Goal: Task Accomplishment & Management: Complete application form

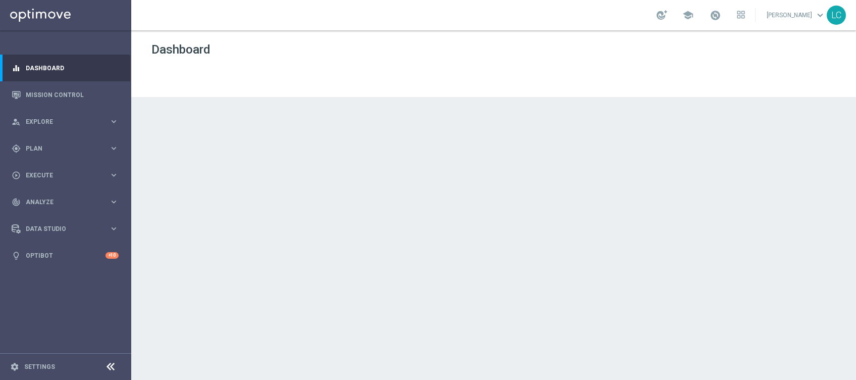
click at [713, 21] on link at bounding box center [715, 16] width 13 height 16
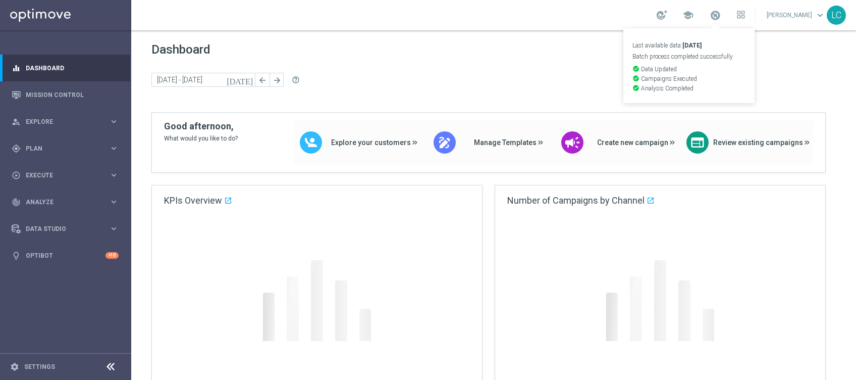
click at [713, 21] on link "Last available data: 4 Sep 2025 Batch process completed successfully check_circ…" at bounding box center [715, 16] width 13 height 16
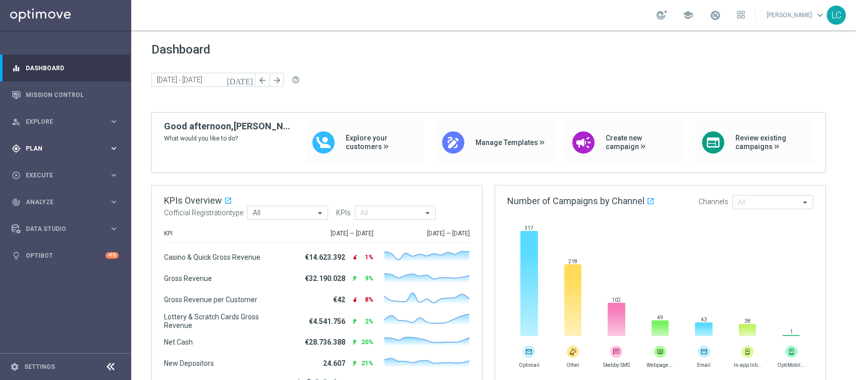
click at [56, 141] on div "gps_fixed Plan keyboard_arrow_right" at bounding box center [65, 148] width 130 height 27
click at [29, 244] on div "play_circle_outline Execute keyboard_arrow_right" at bounding box center [65, 250] width 130 height 27
click at [49, 196] on link "Campaign Builder" at bounding box center [65, 196] width 79 height 8
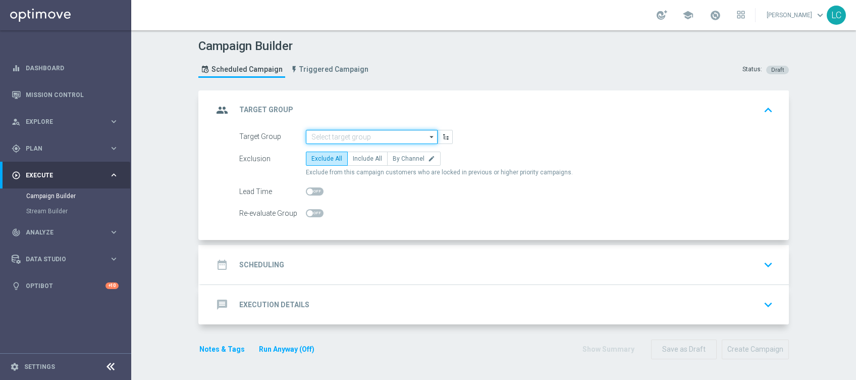
click at [337, 133] on input at bounding box center [372, 137] width 132 height 14
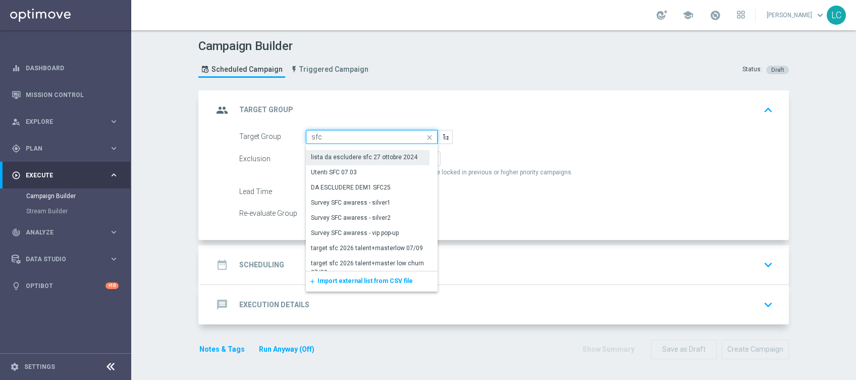
scroll to position [19, 0]
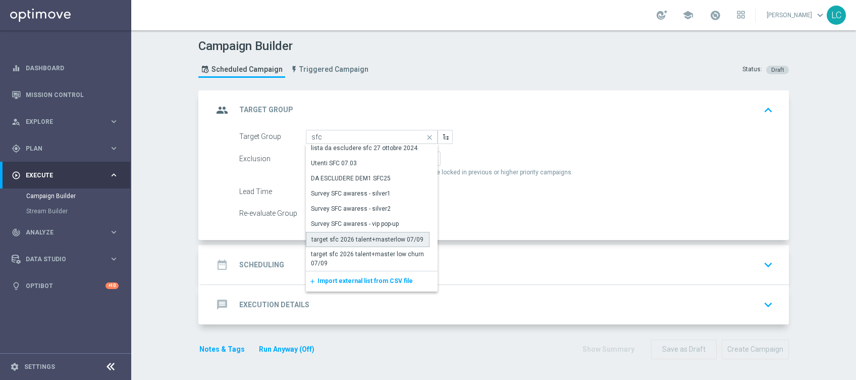
click at [331, 241] on div "target sfc 2026 talent+masterlow 07/09" at bounding box center [367, 239] width 112 height 9
type input "target sfc 2026 talent+masterlow 07/09"
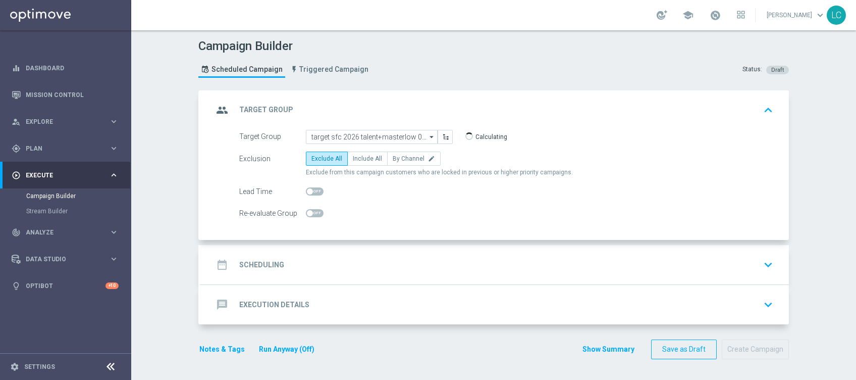
click at [371, 145] on form "Target Group target sfc 2026 talent+masterlow 07/09 target sfc 2026 talent+mast…" at bounding box center [506, 175] width 534 height 91
click at [371, 162] on label "Include All" at bounding box center [367, 158] width 40 height 14
click at [359, 162] on input "Include All" at bounding box center [356, 160] width 7 height 7
radio input "true"
click at [307, 185] on div at bounding box center [315, 191] width 18 height 14
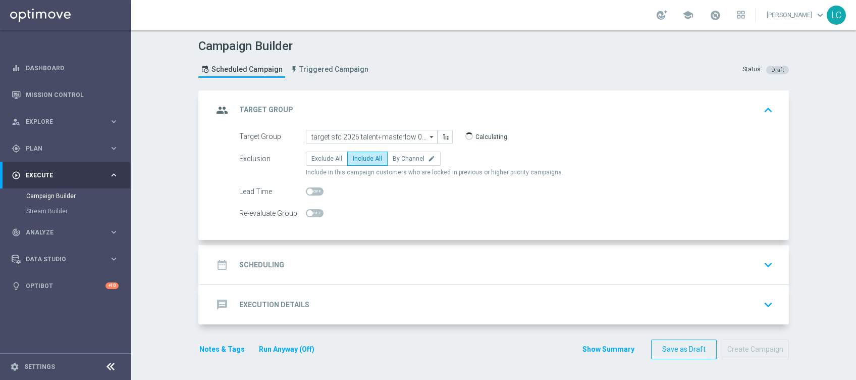
click at [308, 189] on span at bounding box center [315, 191] width 18 height 8
click at [308, 189] on input "checkbox" at bounding box center [315, 191] width 18 height 8
checkbox input "true"
type input "2"
click at [416, 187] on input "2" at bounding box center [418, 191] width 25 height 14
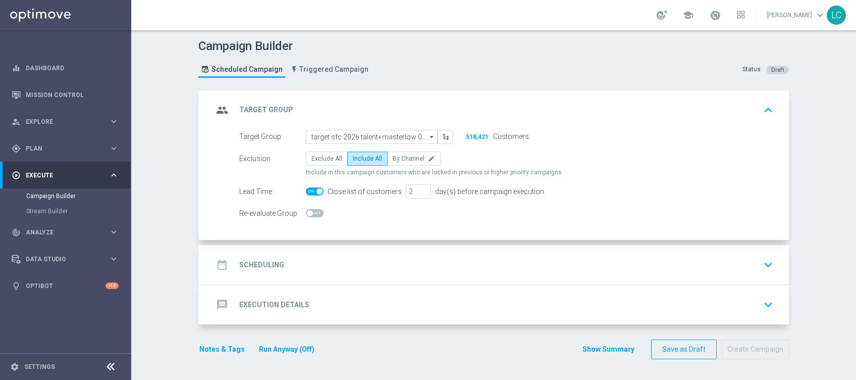
click at [461, 202] on form "Target Group target sfc 2026 talent+masterlow 07/09 target sfc 2026 talent+mast…" at bounding box center [506, 175] width 534 height 91
click at [365, 265] on div "date_range Scheduling keyboard_arrow_down" at bounding box center [495, 264] width 564 height 19
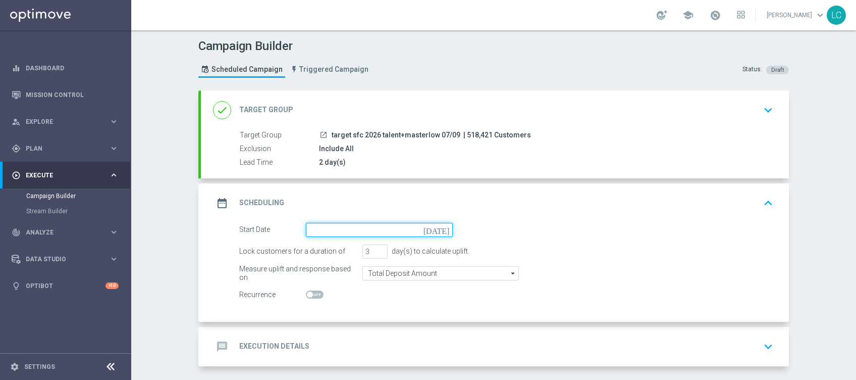
click at [361, 231] on input at bounding box center [379, 230] width 147 height 14
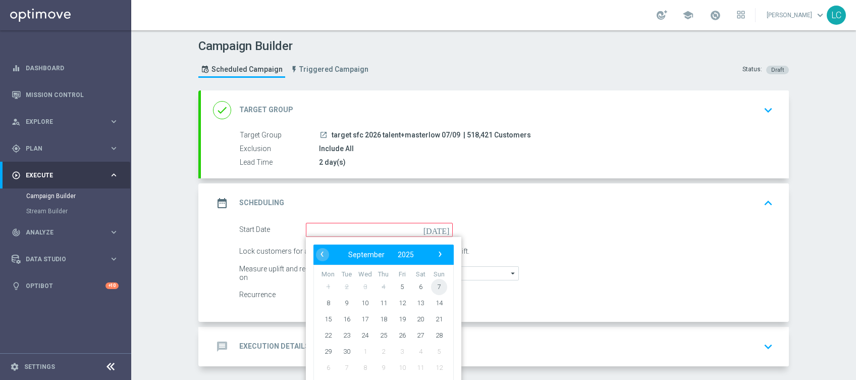
click at [434, 282] on span "7" at bounding box center [439, 286] width 16 height 16
type input "07 Sep 2025"
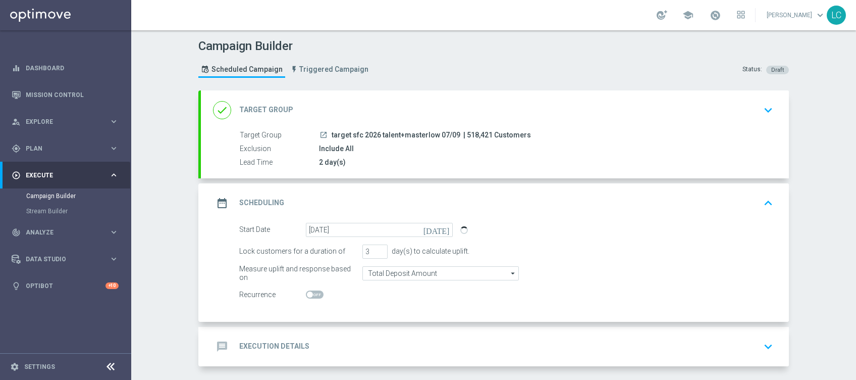
scroll to position [40, 0]
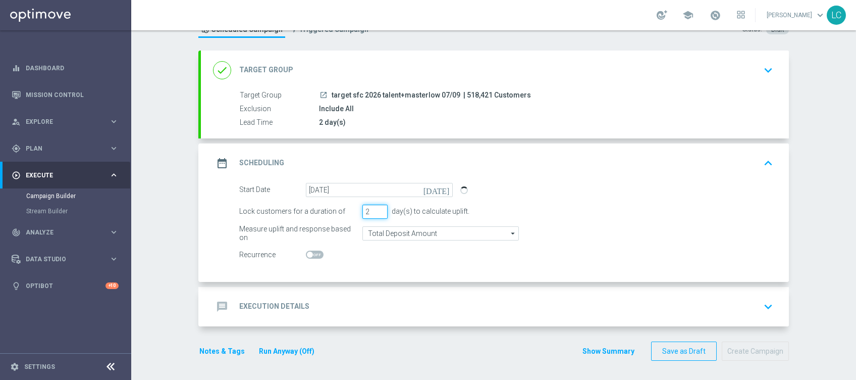
click at [378, 212] on input "2" at bounding box center [374, 211] width 25 height 14
type input "1"
click at [378, 212] on input "1" at bounding box center [374, 211] width 25 height 14
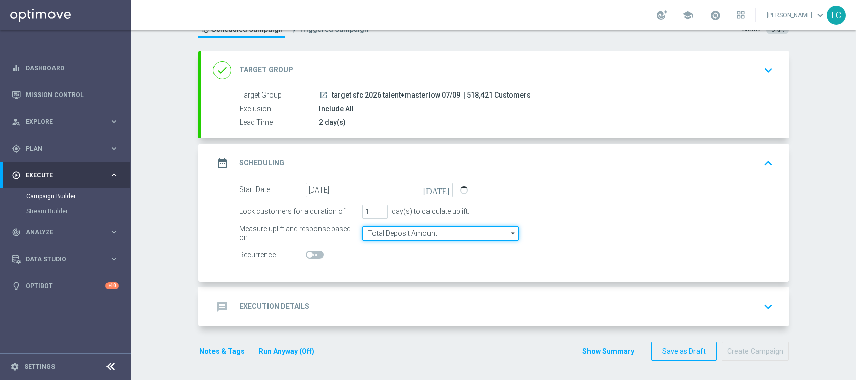
click at [403, 233] on input "Total Deposit Amount" at bounding box center [440, 233] width 156 height 14
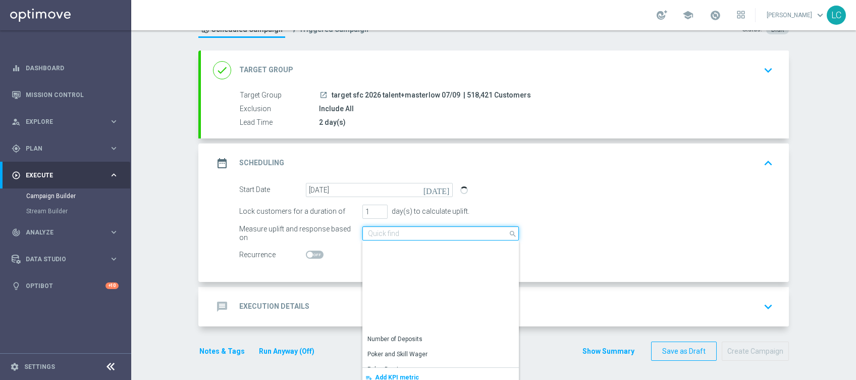
scroll to position [231, 0]
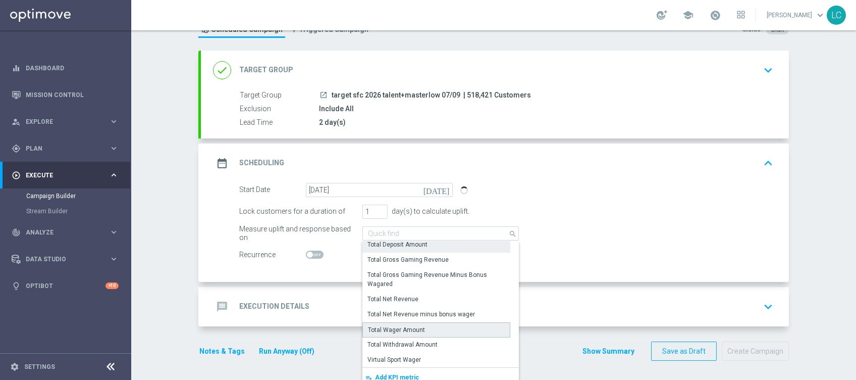
click at [429, 327] on div "Total Wager Amount" at bounding box center [436, 329] width 148 height 15
type input "Total Wager Amount"
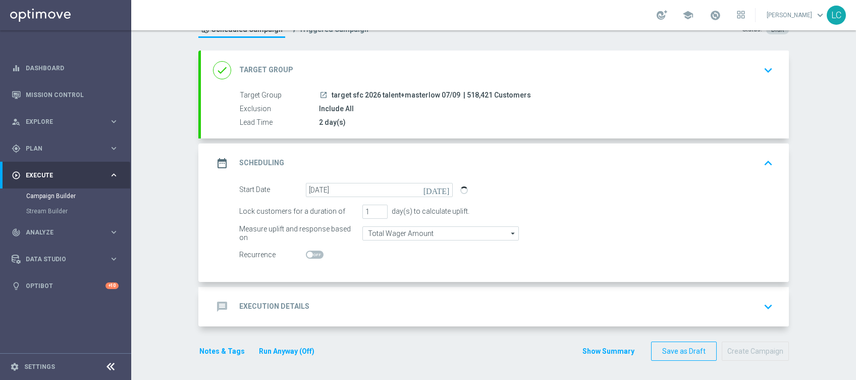
click at [336, 301] on div "message Execution Details keyboard_arrow_down" at bounding box center [495, 306] width 564 height 19
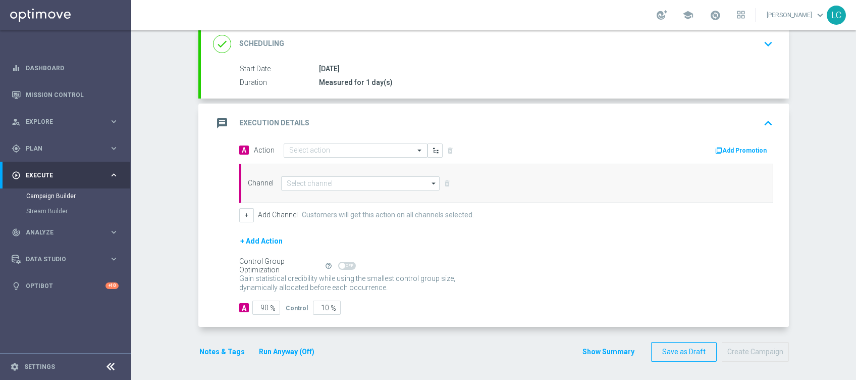
click at [338, 140] on div "message Execution Details keyboard_arrow_up" at bounding box center [495, 122] width 588 height 39
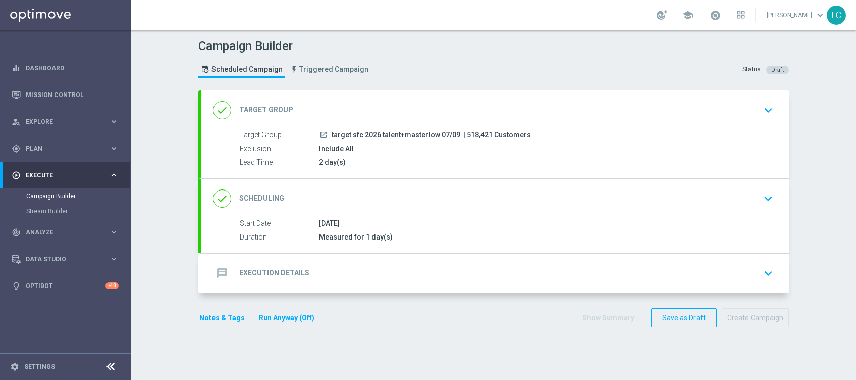
scroll to position [0, 0]
click at [331, 256] on div "message Execution Details keyboard_arrow_down" at bounding box center [495, 272] width 588 height 39
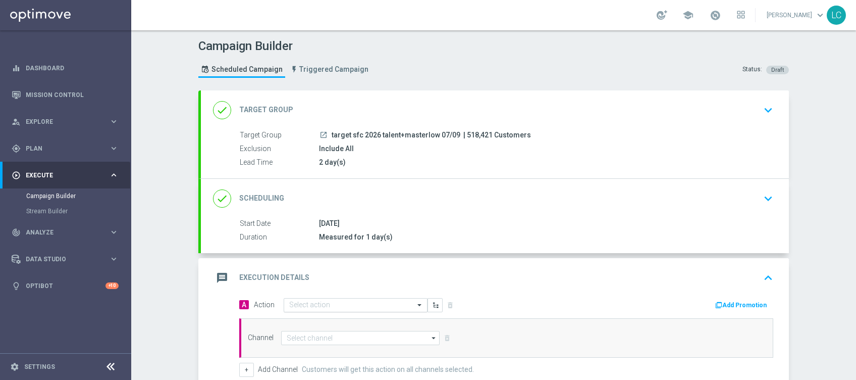
click at [323, 303] on input "text" at bounding box center [345, 305] width 113 height 9
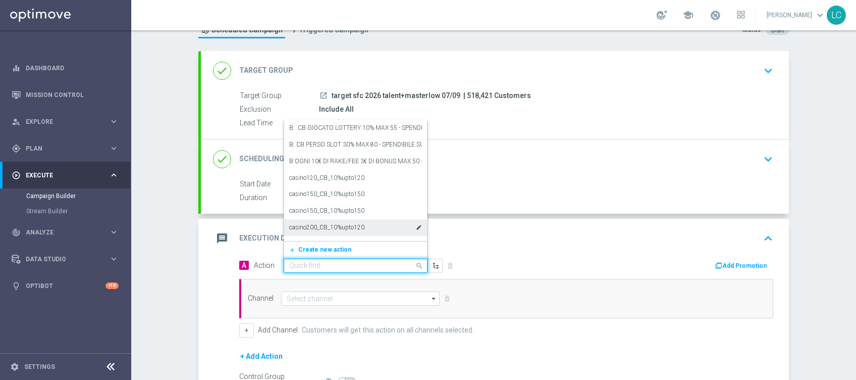
scroll to position [67, 0]
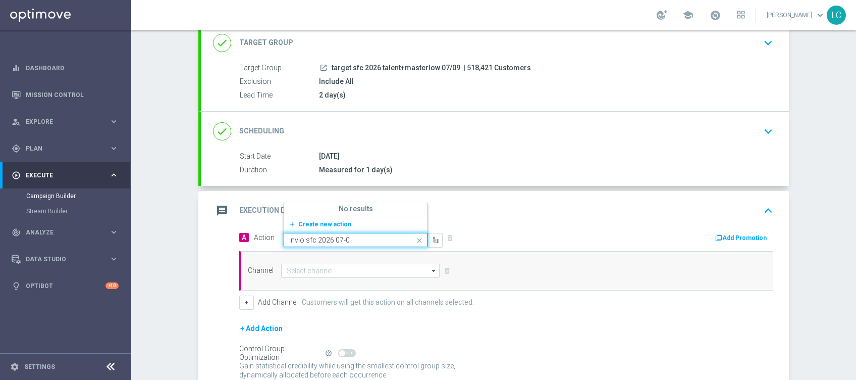
type input "invio sfc 2026 07-09"
drag, startPoint x: 575, startPoint y: 190, endPoint x: 575, endPoint y: 205, distance: 15.6
click at [575, 201] on div "message Execution Details keyboard_arrow_up" at bounding box center [495, 210] width 588 height 39
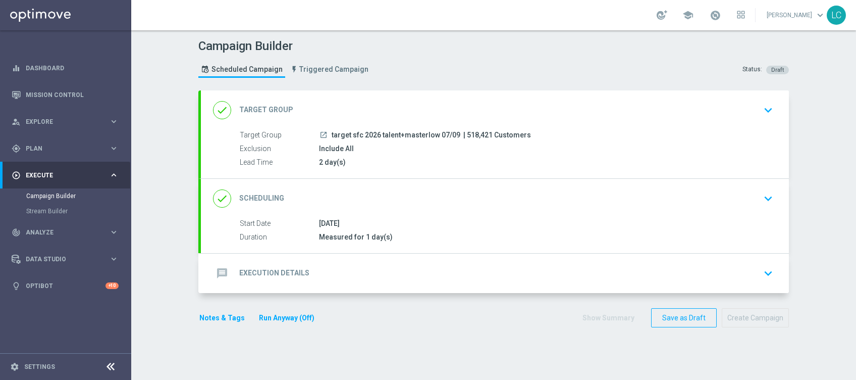
scroll to position [0, 0]
click at [557, 279] on div "message Execution Details keyboard_arrow_down" at bounding box center [495, 273] width 564 height 19
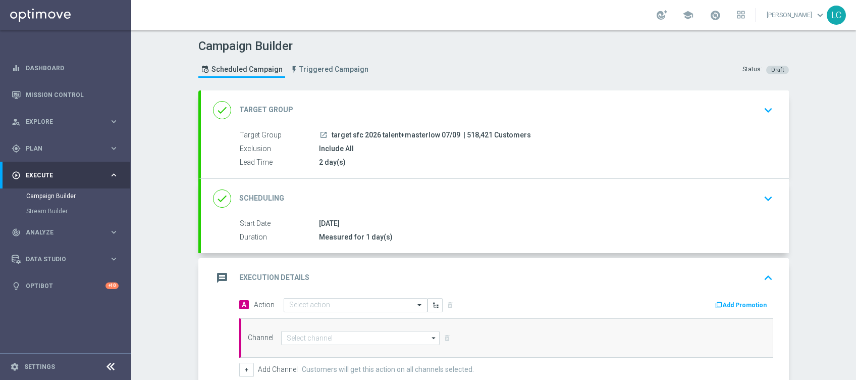
click at [581, 189] on div "done Scheduling keyboard_arrow_down" at bounding box center [495, 198] width 564 height 19
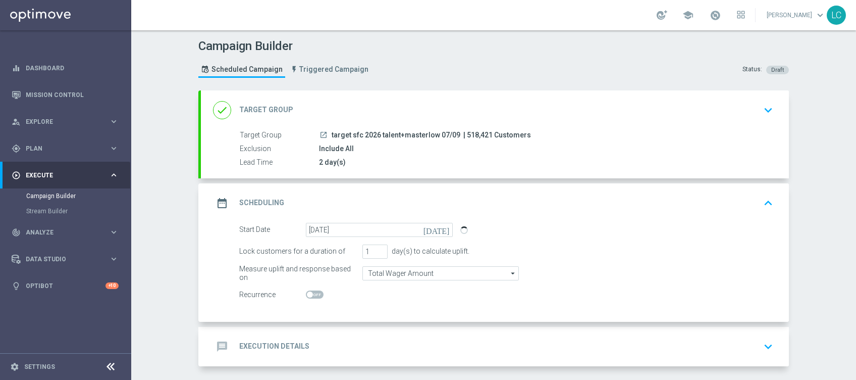
click at [577, 201] on div "date_range Scheduling keyboard_arrow_up" at bounding box center [495, 202] width 564 height 19
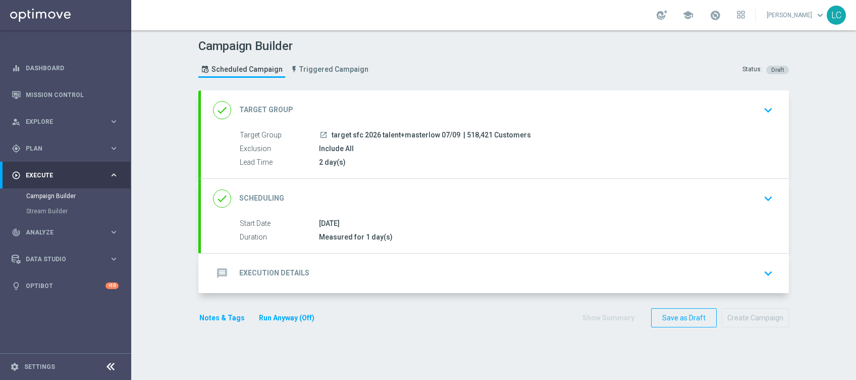
click at [421, 268] on div "message Execution Details keyboard_arrow_down" at bounding box center [495, 273] width 564 height 19
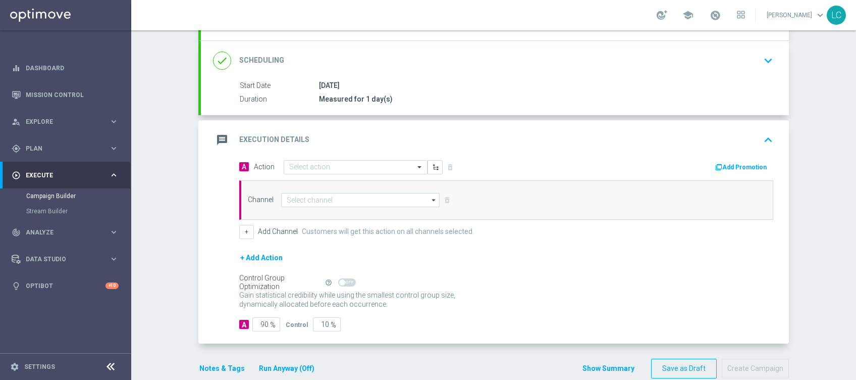
scroll to position [154, 0]
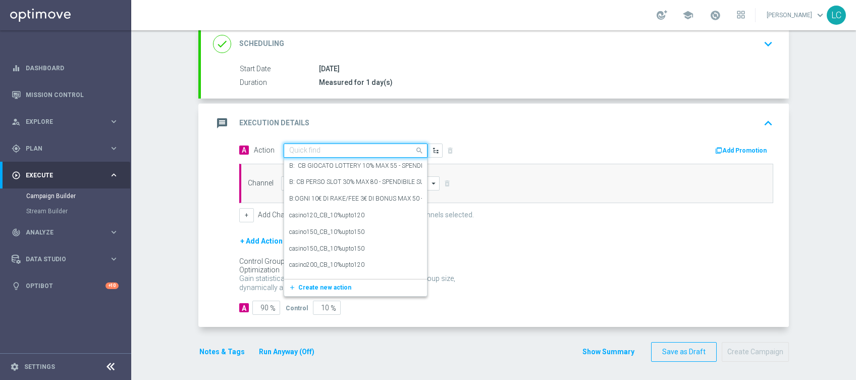
click at [319, 147] on input "text" at bounding box center [345, 150] width 113 height 9
type input "inio"
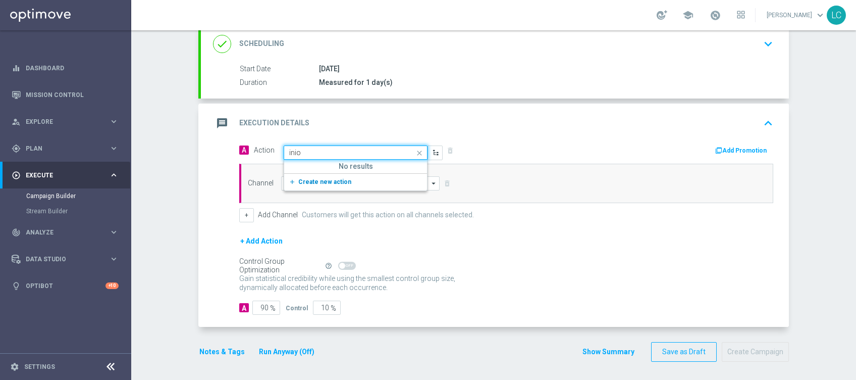
click at [298, 181] on span "Create new action" at bounding box center [324, 181] width 53 height 7
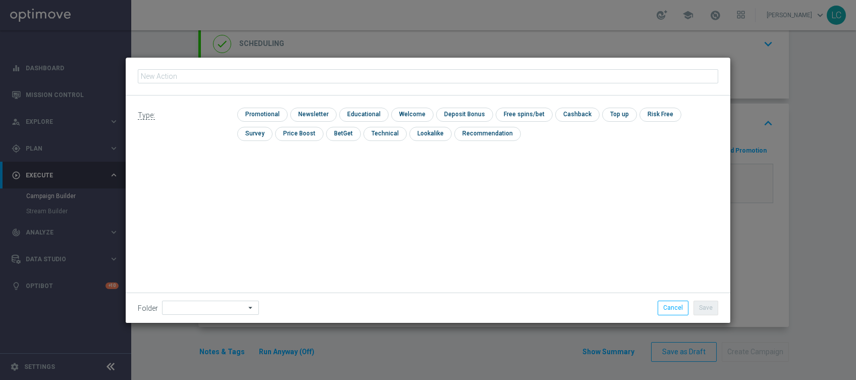
click at [221, 77] on input "text" at bounding box center [428, 76] width 581 height 14
type input "invio sfc 2026 07-09"
click at [367, 114] on input "checkbox" at bounding box center [362, 115] width 47 height 14
checkbox input "true"
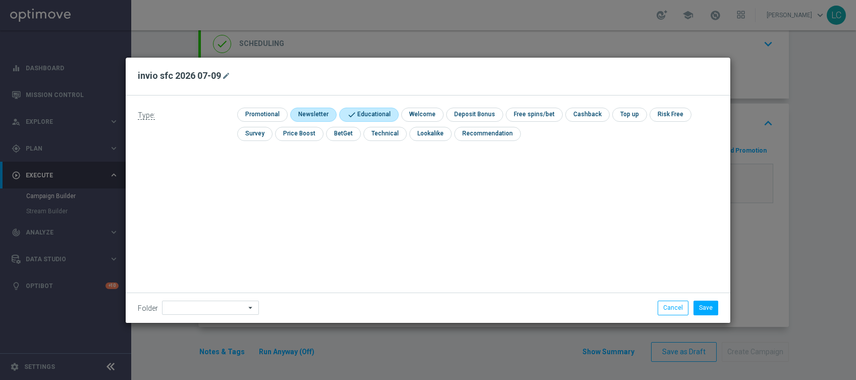
click at [314, 113] on input "checkbox" at bounding box center [312, 115] width 44 height 14
checkbox input "true"
click at [701, 306] on button "Save" at bounding box center [706, 307] width 25 height 14
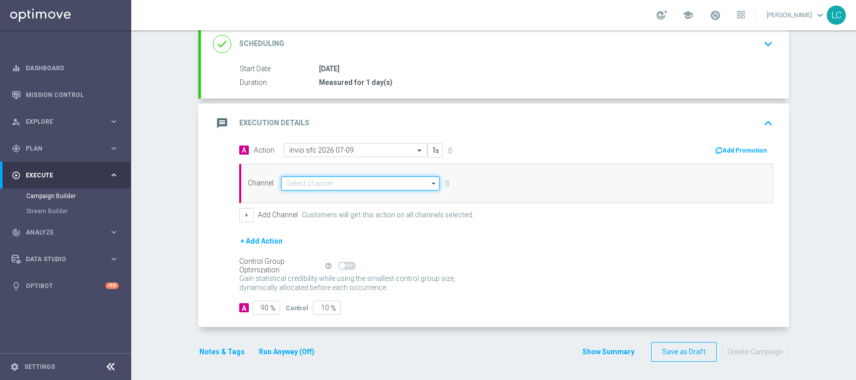
click at [331, 184] on input at bounding box center [360, 183] width 159 height 14
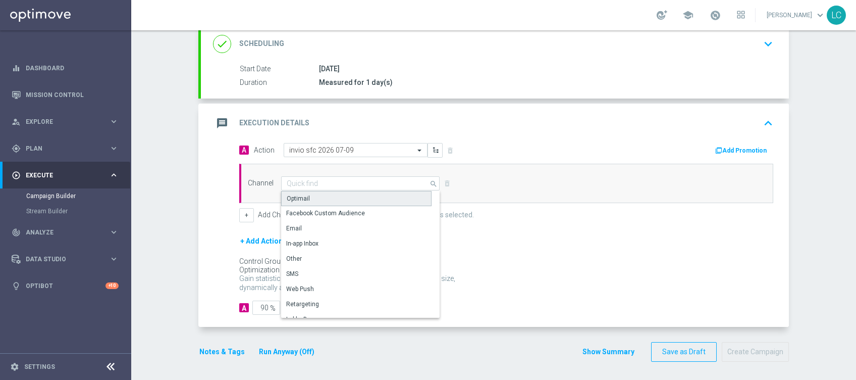
click at [323, 198] on div "Optimail" at bounding box center [356, 198] width 150 height 15
type input "Optimail"
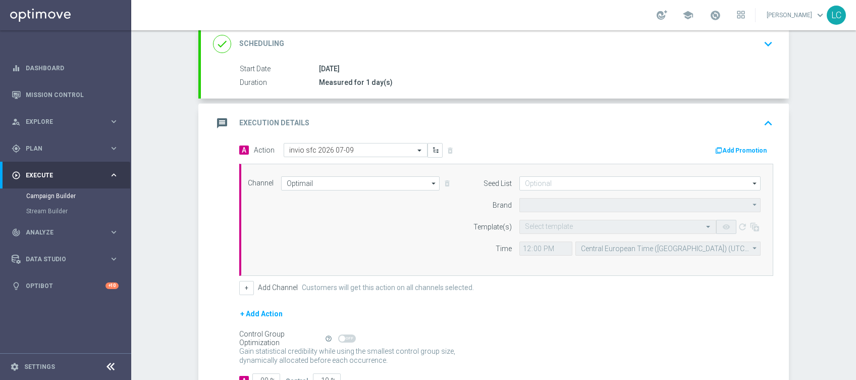
type input "Sisal Marketing"
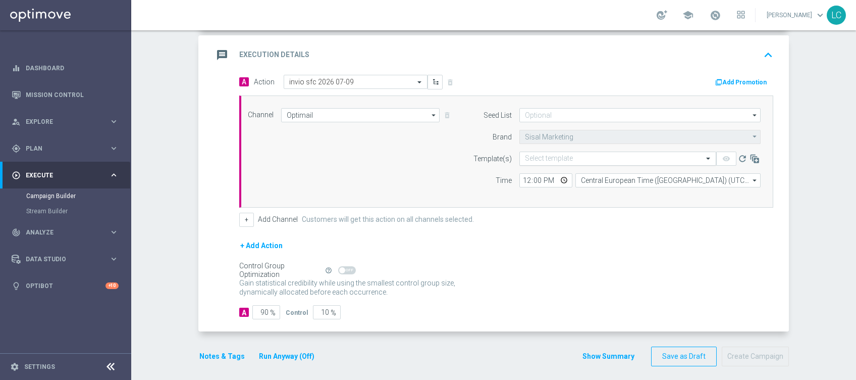
scroll to position [227, 0]
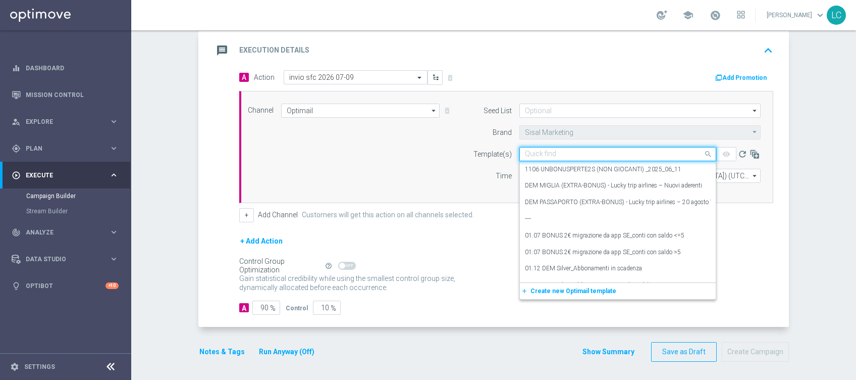
click at [560, 156] on input "text" at bounding box center [608, 154] width 166 height 9
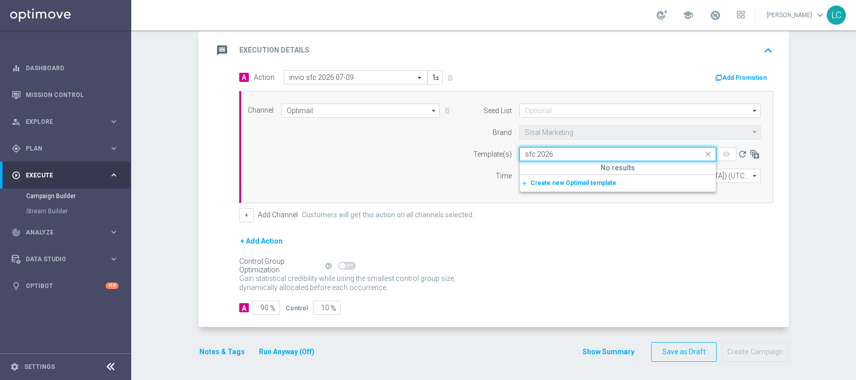
click at [520, 152] on div "sfc 2026" at bounding box center [618, 154] width 196 height 9
click at [519, 148] on div "Quick find sfc 2026" at bounding box center [617, 154] width 197 height 14
click at [525, 150] on input "sfc 2026" at bounding box center [608, 154] width 166 height 9
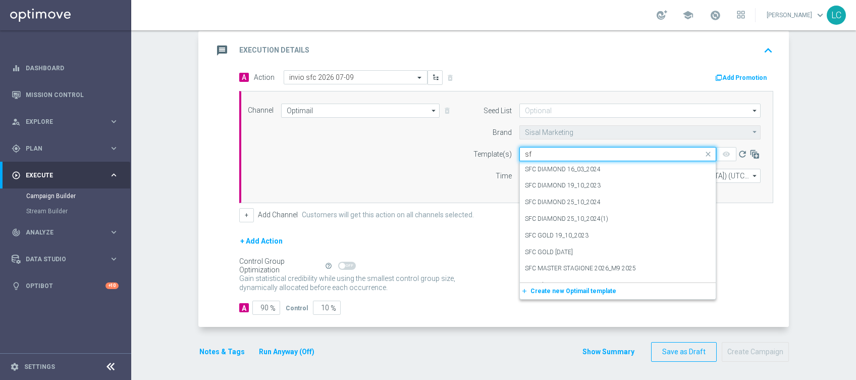
type input "s"
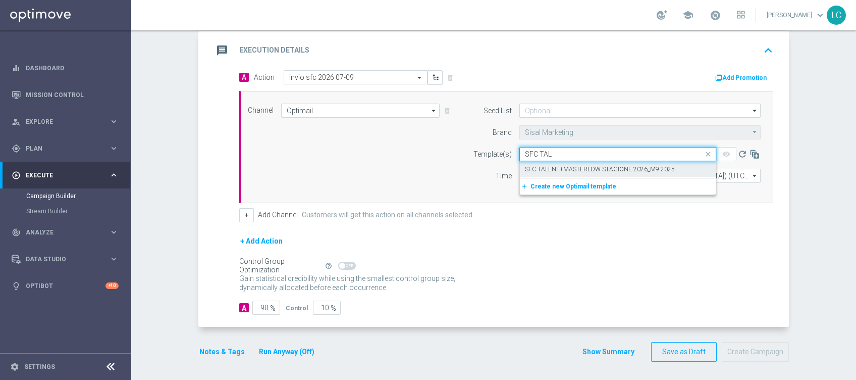
click at [552, 165] on label "SFC TALENT+MASTERLOW STAGIONE 2026_M9 2025" at bounding box center [600, 169] width 150 height 9
type input "SFC TAL"
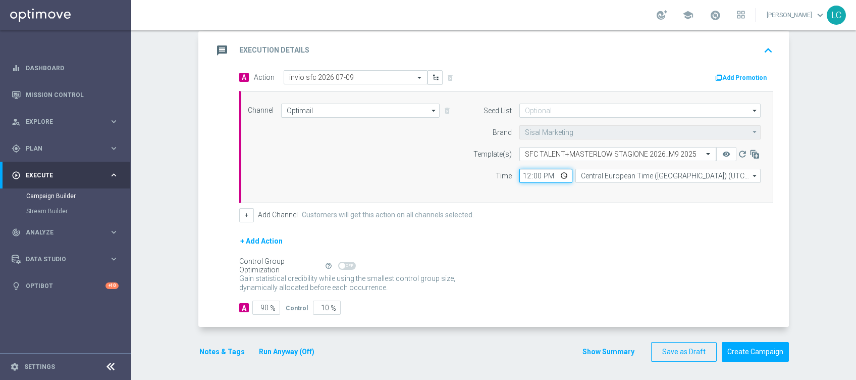
click at [523, 174] on input "12:00" at bounding box center [545, 176] width 53 height 14
type input "16:00"
click at [460, 170] on div "Time" at bounding box center [485, 176] width 51 height 14
click at [762, 48] on icon "keyboard_arrow_up" at bounding box center [768, 50] width 15 height 15
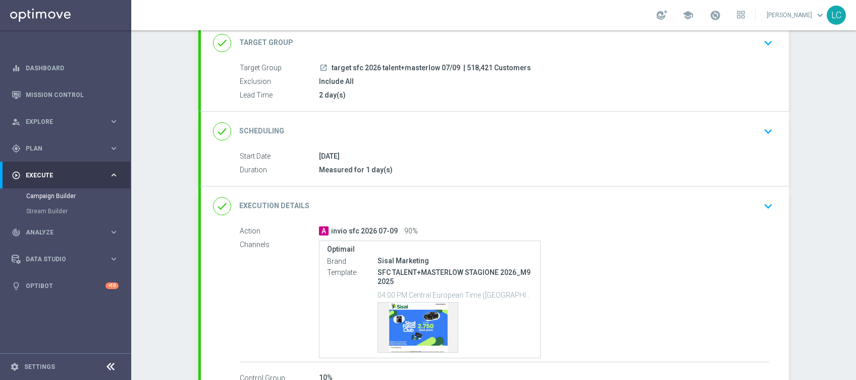
scroll to position [134, 0]
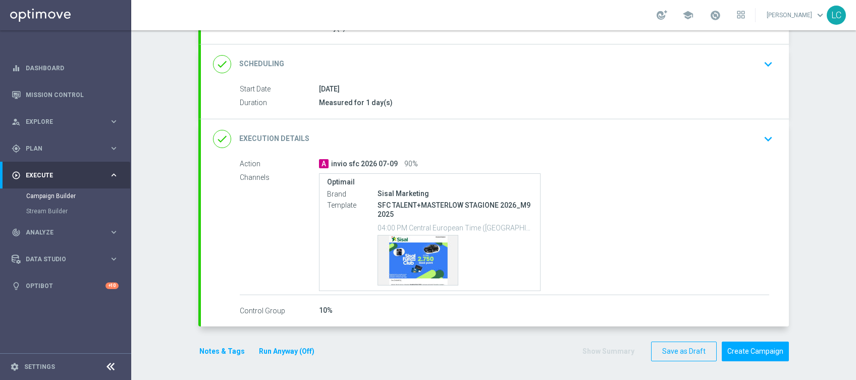
click at [217, 348] on button "Notes & Tags" at bounding box center [221, 351] width 47 height 13
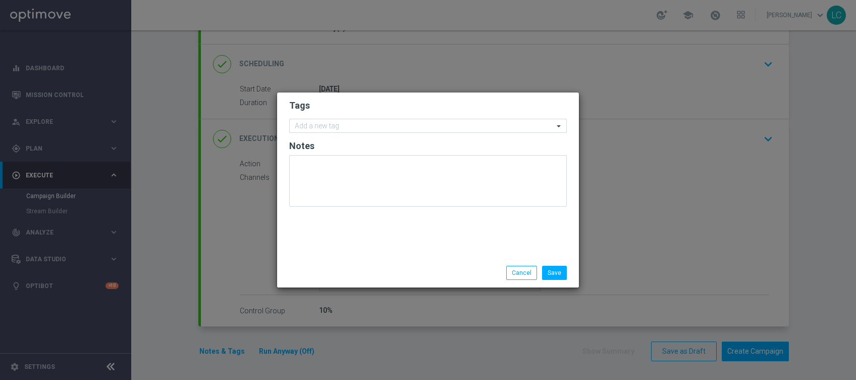
click at [348, 133] on form "Tags Add a new tag Notes" at bounding box center [428, 155] width 278 height 117
click at [349, 127] on input "text" at bounding box center [424, 126] width 259 height 9
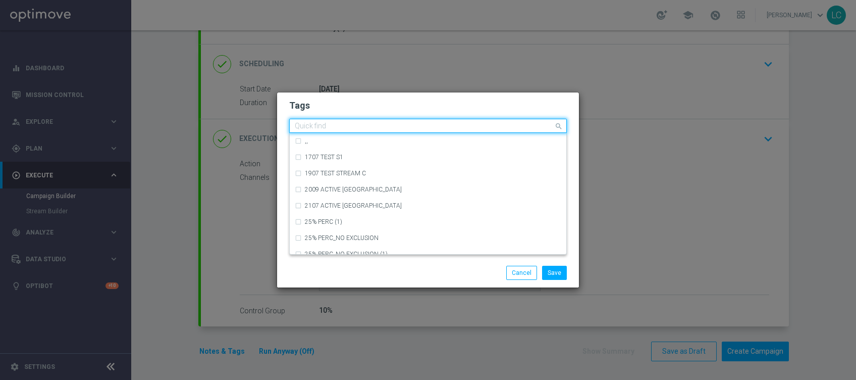
click at [351, 122] on input "text" at bounding box center [424, 126] width 259 height 9
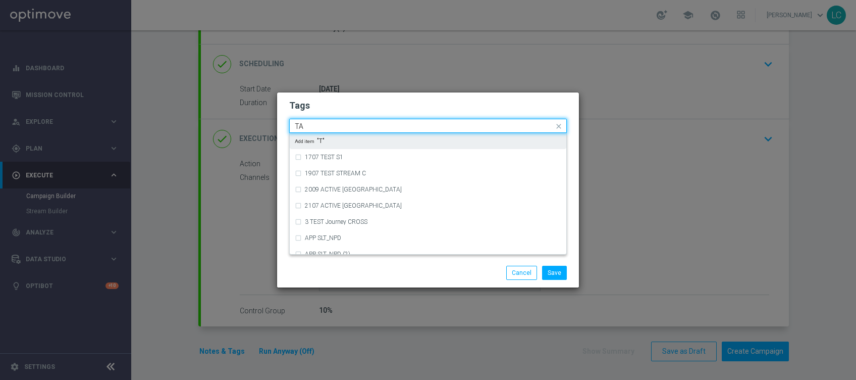
type input "T"
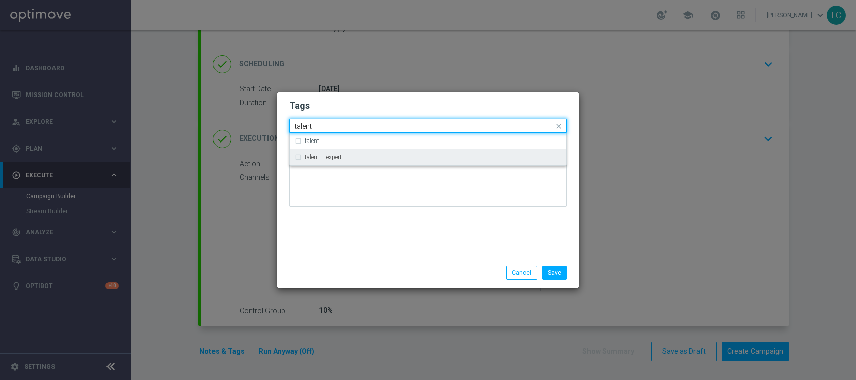
click at [327, 152] on div "talent + expert" at bounding box center [428, 157] width 267 height 16
type input "talent"
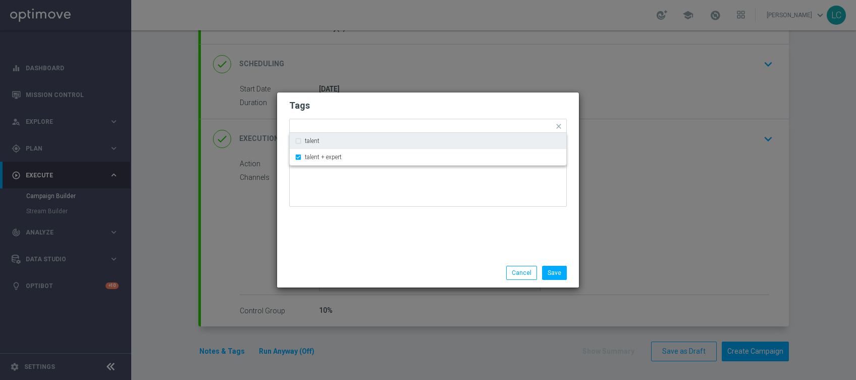
click at [333, 100] on h2 "Tags" at bounding box center [428, 105] width 278 height 12
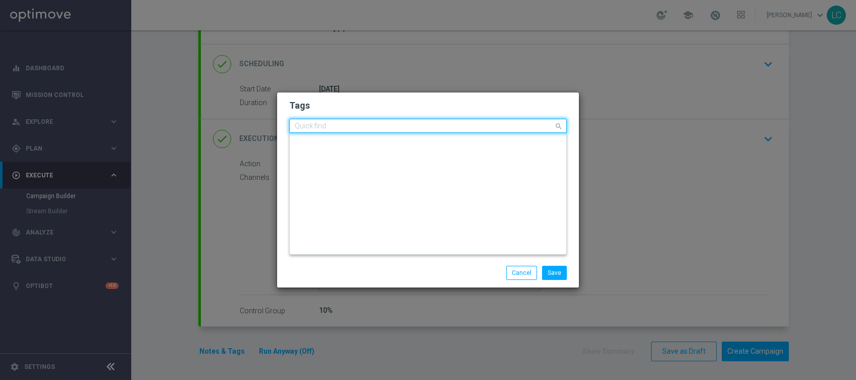
click at [376, 130] on input "text" at bounding box center [424, 126] width 259 height 9
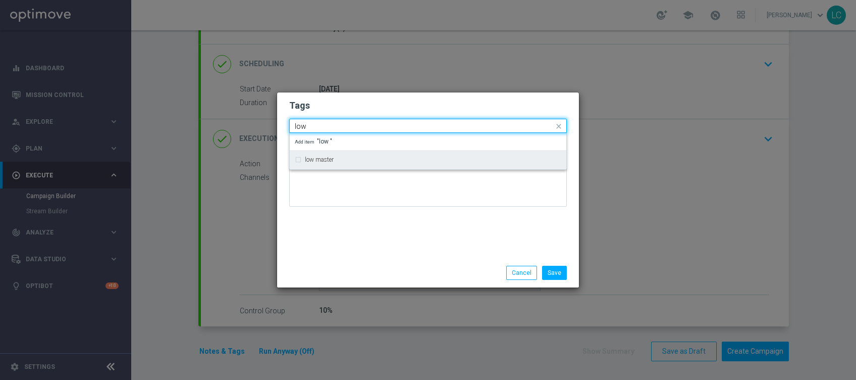
click at [376, 156] on div "low master" at bounding box center [433, 159] width 256 height 6
type input "low"
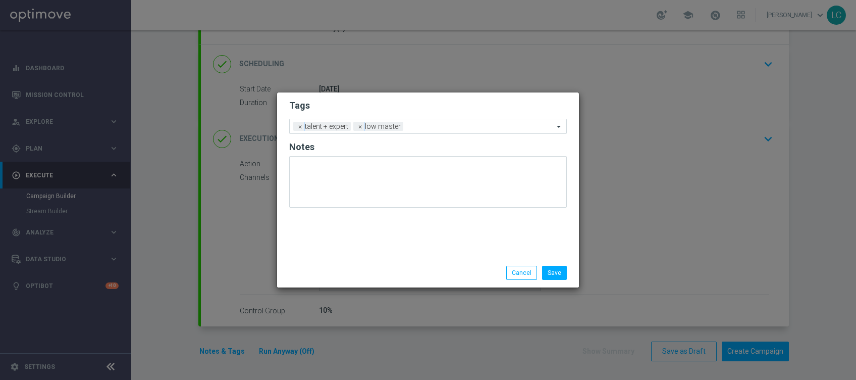
click at [403, 104] on h2 "Tags" at bounding box center [428, 105] width 278 height 12
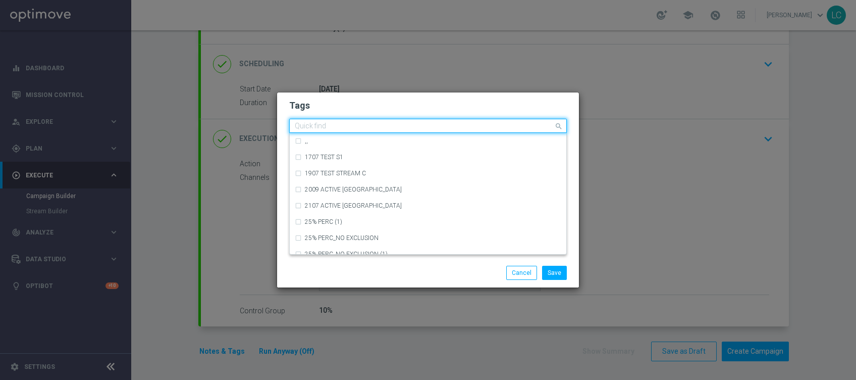
click at [468, 127] on input "text" at bounding box center [424, 126] width 259 height 9
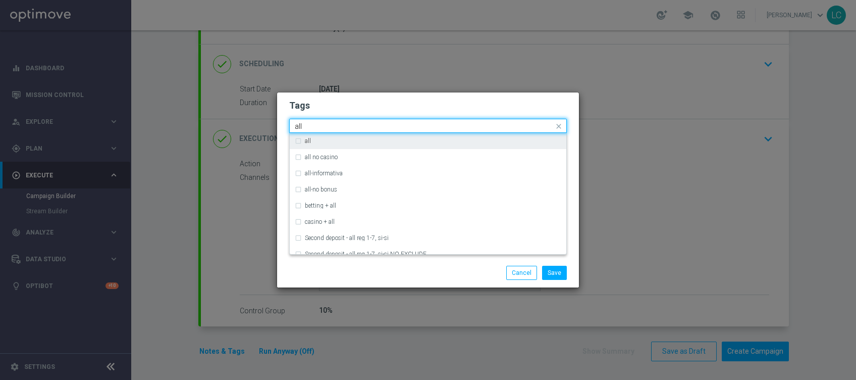
click at [314, 141] on div "all" at bounding box center [433, 141] width 256 height 6
type input "all"
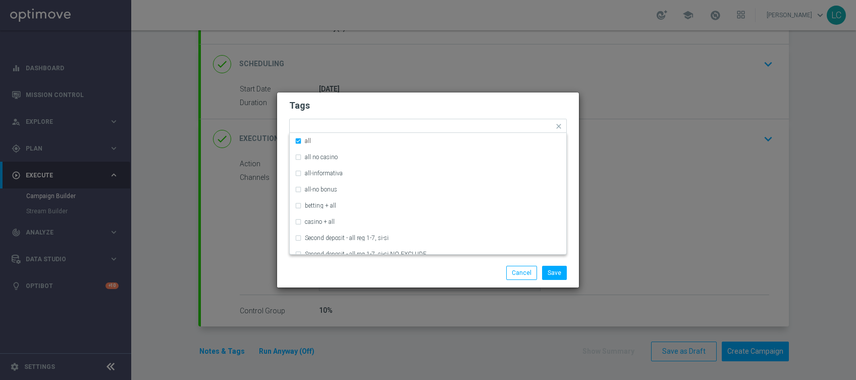
click at [342, 109] on h2 "Tags" at bounding box center [428, 105] width 278 height 12
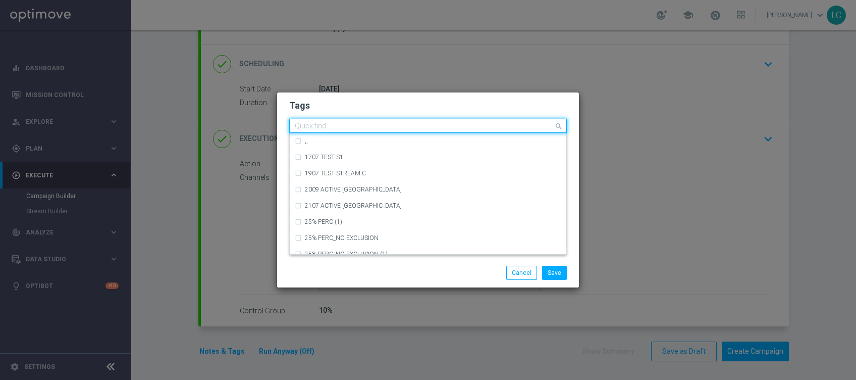
click at [483, 128] on input "text" at bounding box center [424, 126] width 259 height 9
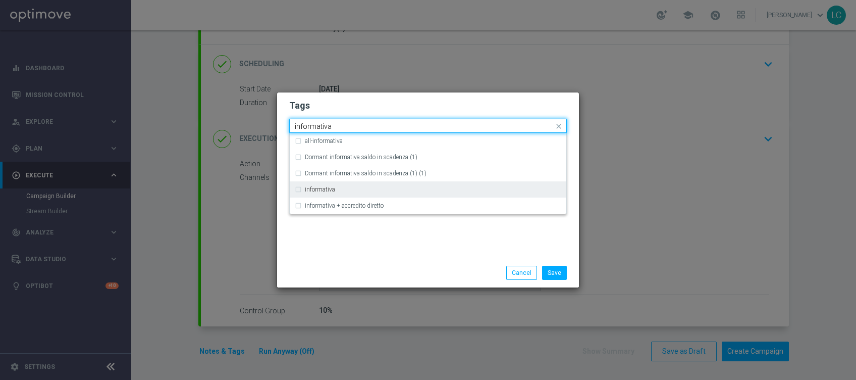
click at [358, 190] on div "informativa" at bounding box center [433, 189] width 256 height 6
type input "informativa"
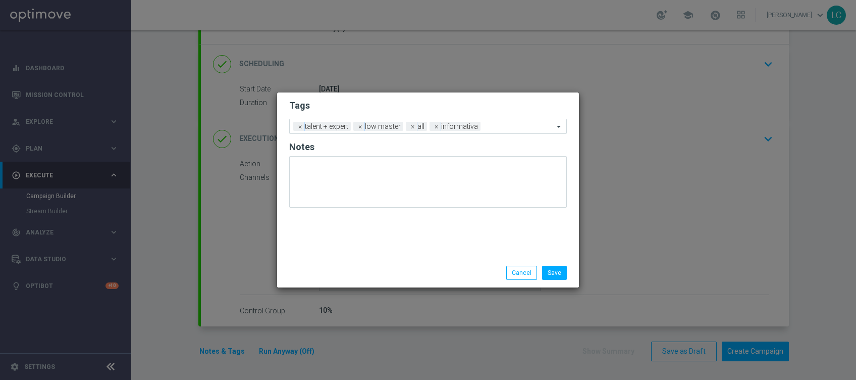
click at [430, 101] on h2 "Tags" at bounding box center [428, 105] width 278 height 12
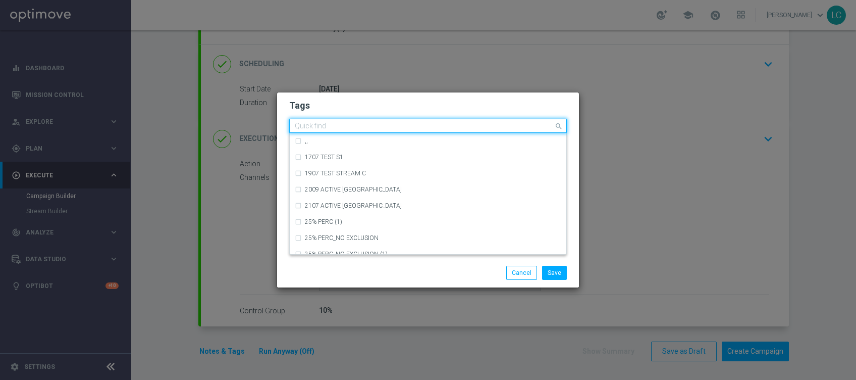
click at [508, 127] on input "text" at bounding box center [424, 126] width 259 height 9
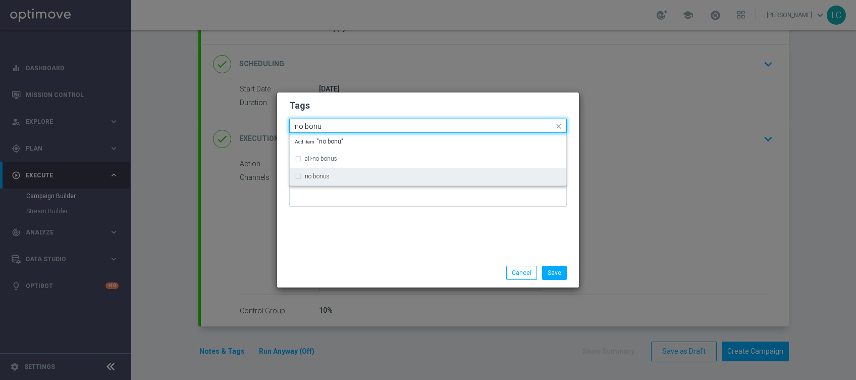
click at [349, 172] on div "no bonus" at bounding box center [428, 176] width 267 height 16
type input "no bonu"
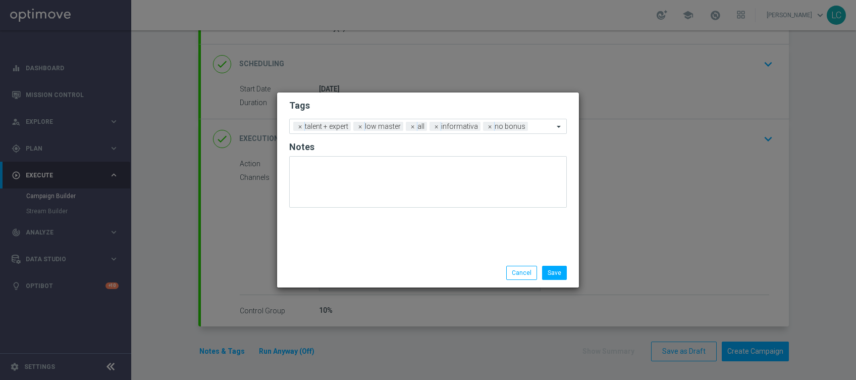
click at [388, 95] on div "Tags Add a new tag × talent + expert × low master × all × informativa × no bonu…" at bounding box center [428, 175] width 302 height 166
click at [545, 125] on input "text" at bounding box center [543, 127] width 22 height 9
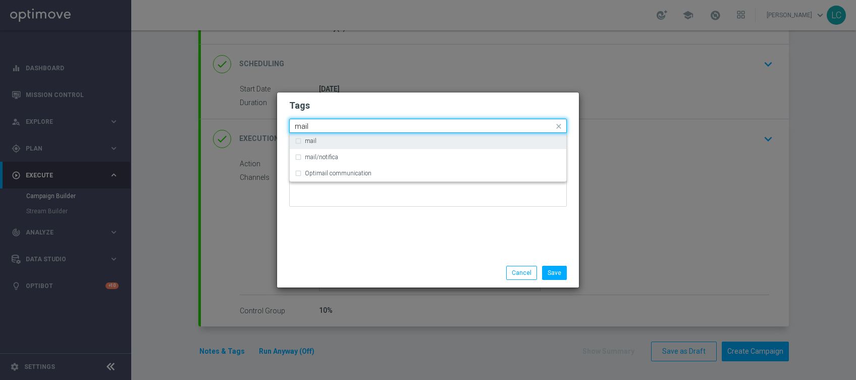
click at [299, 141] on div "mail" at bounding box center [428, 141] width 267 height 16
type input "mail"
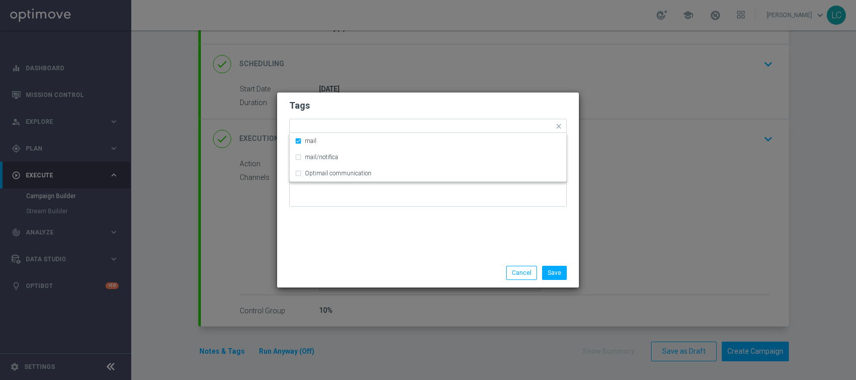
click at [399, 111] on h2 "Tags" at bounding box center [428, 105] width 278 height 12
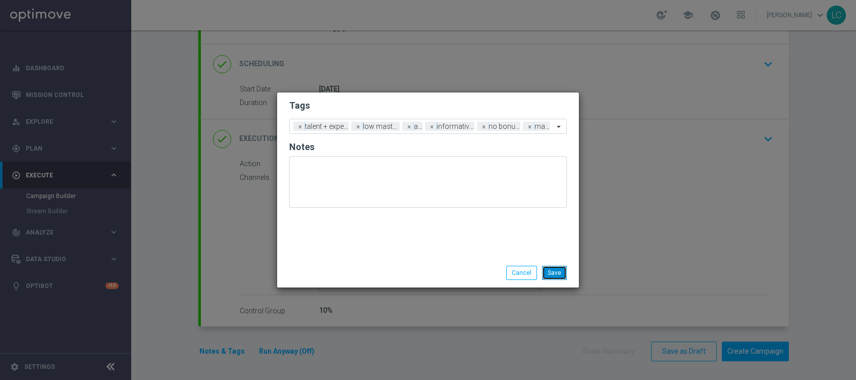
click at [559, 276] on button "Save" at bounding box center [554, 273] width 25 height 14
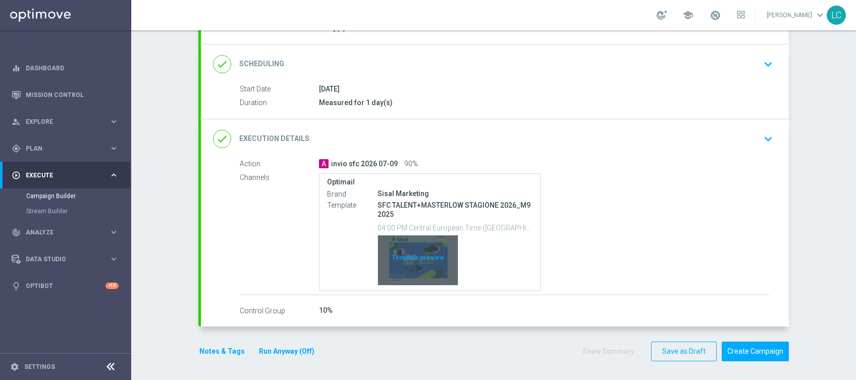
click at [408, 262] on div "Template preview" at bounding box center [418, 259] width 80 height 49
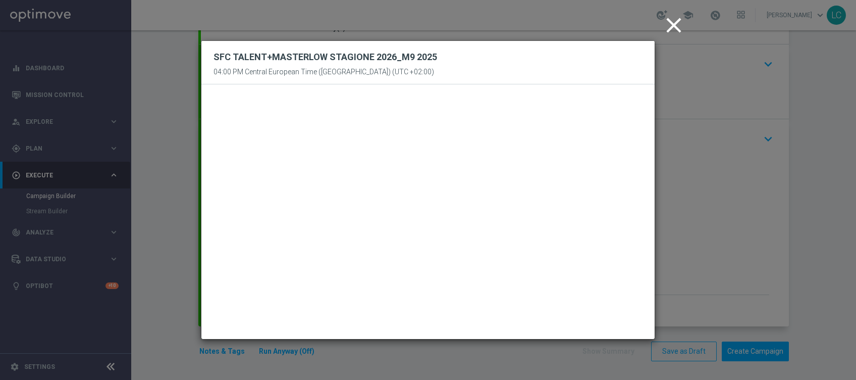
click at [671, 21] on icon "close" at bounding box center [673, 25] width 25 height 25
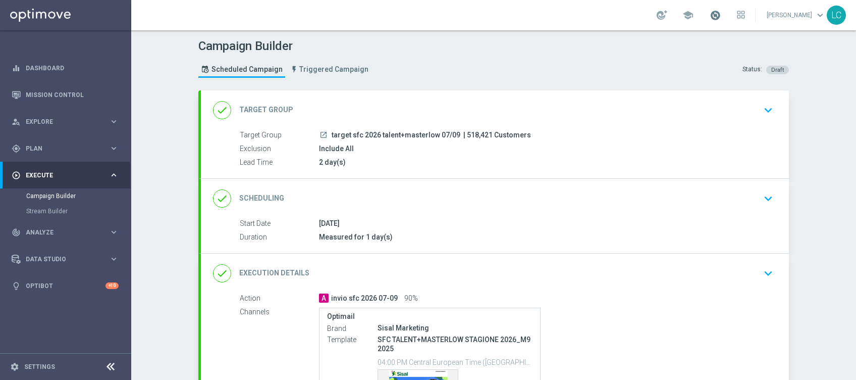
click at [713, 19] on span at bounding box center [715, 15] width 11 height 11
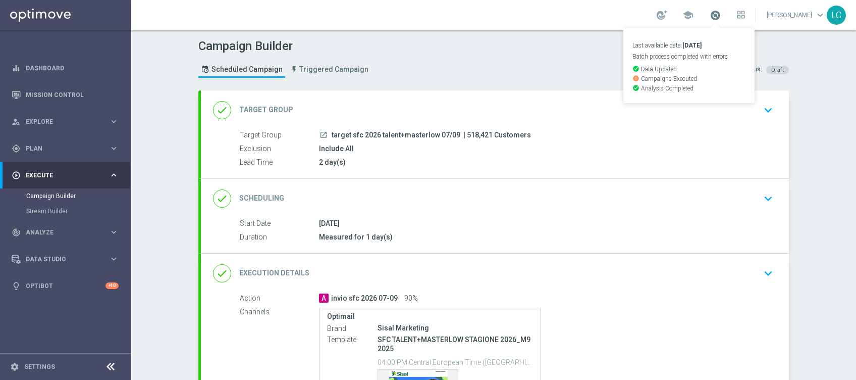
click at [715, 13] on span at bounding box center [715, 15] width 11 height 11
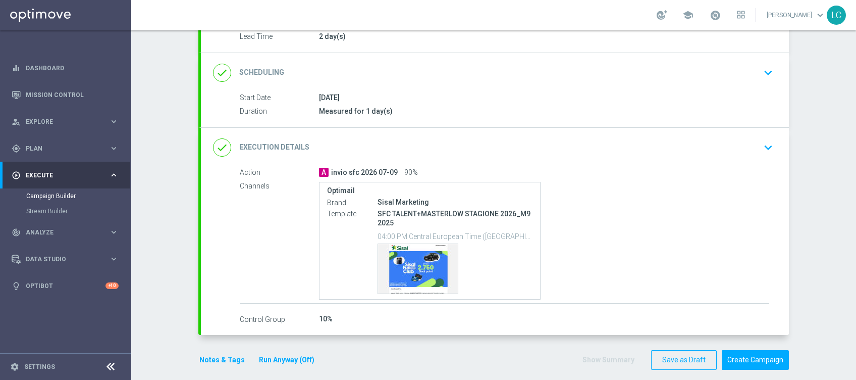
scroll to position [134, 0]
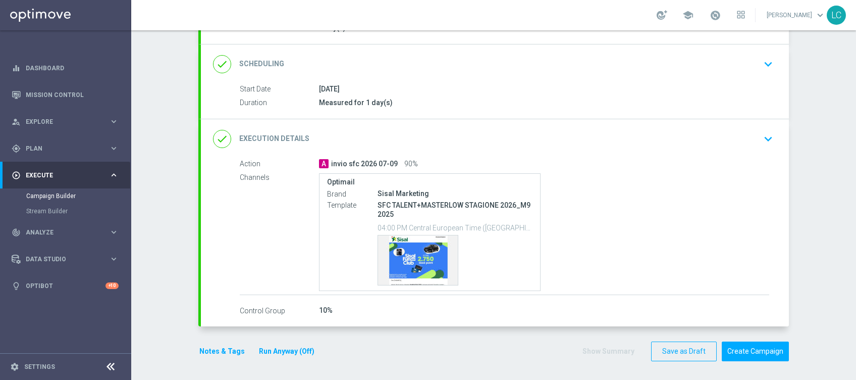
click at [416, 135] on div "done Execution Details keyboard_arrow_down" at bounding box center [495, 138] width 564 height 19
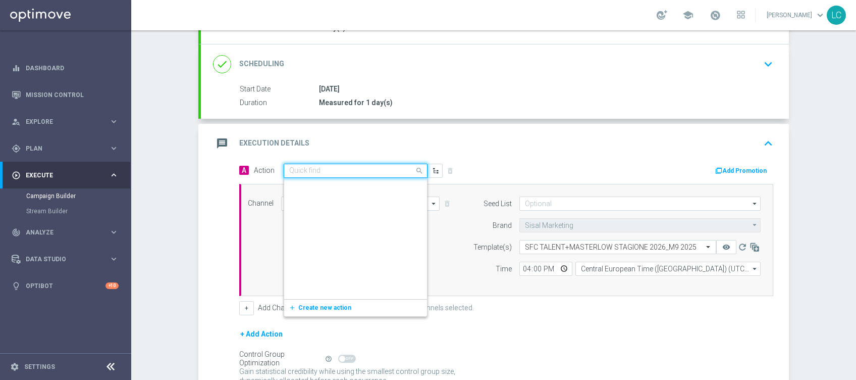
click at [295, 167] on input "text" at bounding box center [345, 171] width 113 height 9
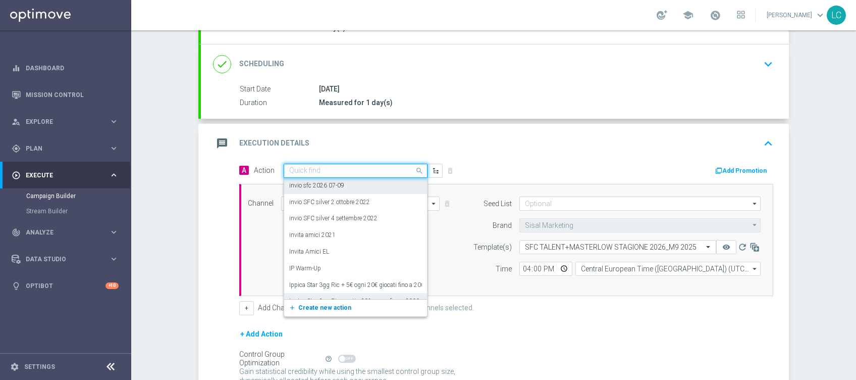
click at [313, 305] on span "Create new action" at bounding box center [324, 307] width 53 height 7
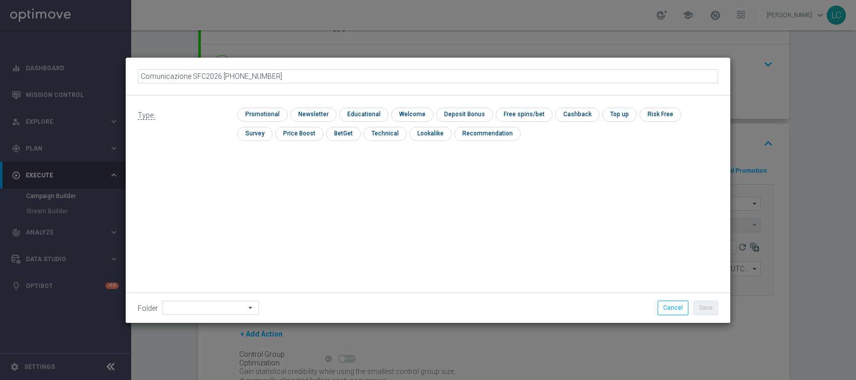
type input "Comunicazione SFC2026 [DATE]"
drag, startPoint x: 317, startPoint y: 117, endPoint x: 325, endPoint y: 118, distance: 7.6
click at [318, 117] on input "checkbox" at bounding box center [312, 115] width 44 height 14
checkbox input "true"
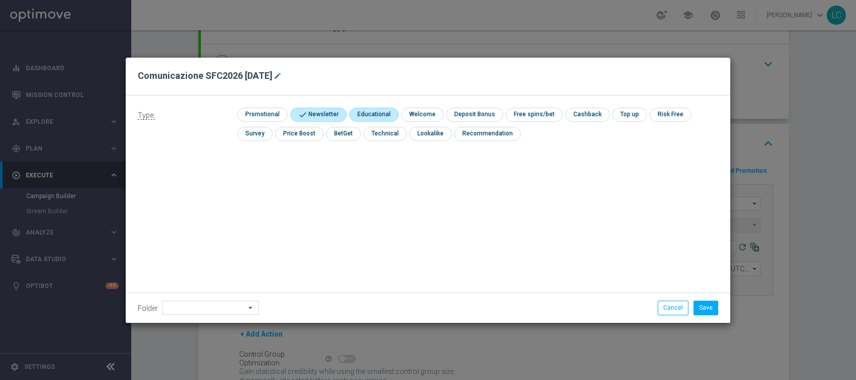
click at [371, 116] on input "checkbox" at bounding box center [372, 115] width 47 height 14
checkbox input "true"
click at [710, 307] on button "Save" at bounding box center [706, 307] width 25 height 14
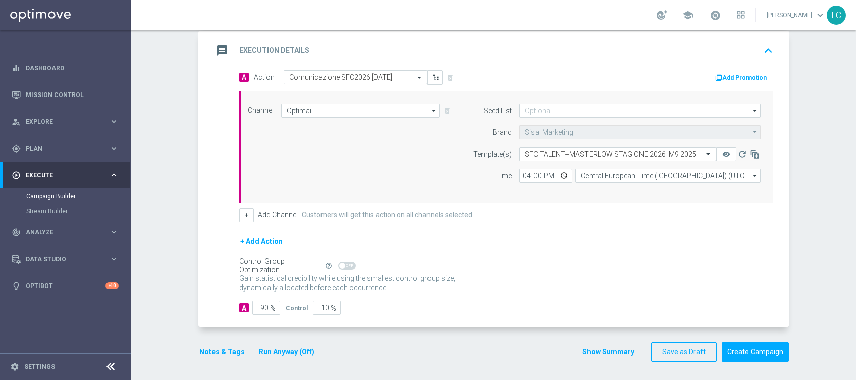
scroll to position [160, 0]
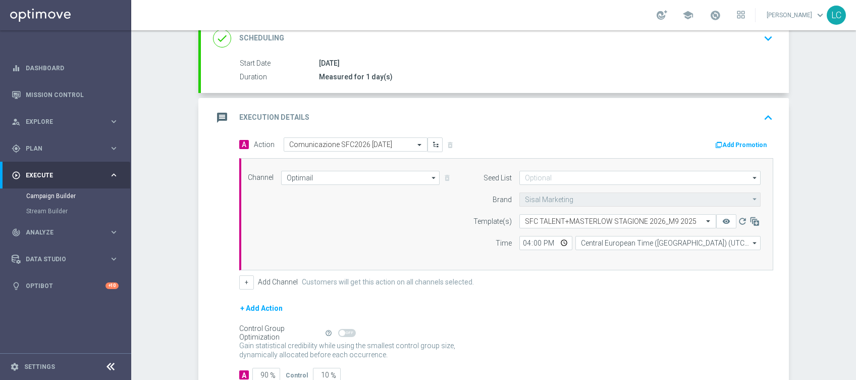
click at [763, 110] on icon "keyboard_arrow_up" at bounding box center [768, 117] width 15 height 15
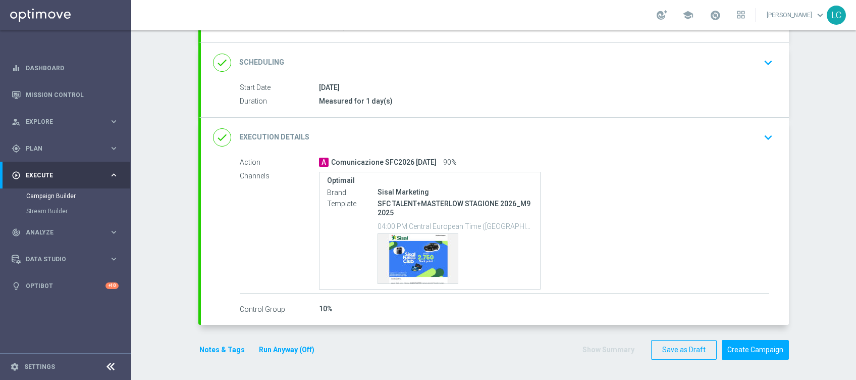
scroll to position [134, 0]
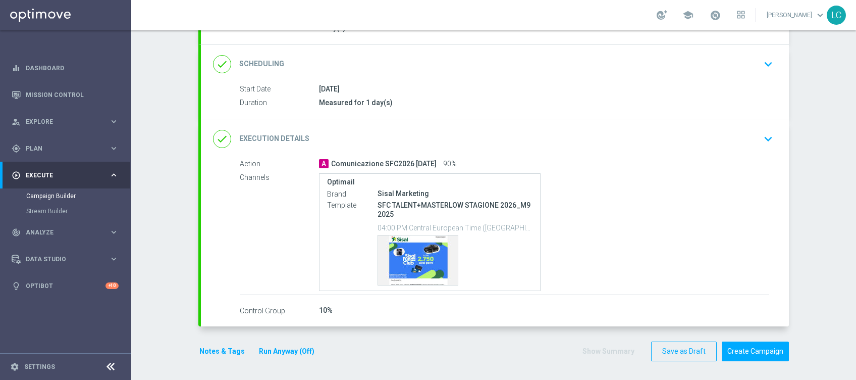
click at [209, 348] on button "Notes & Tags" at bounding box center [221, 351] width 47 height 13
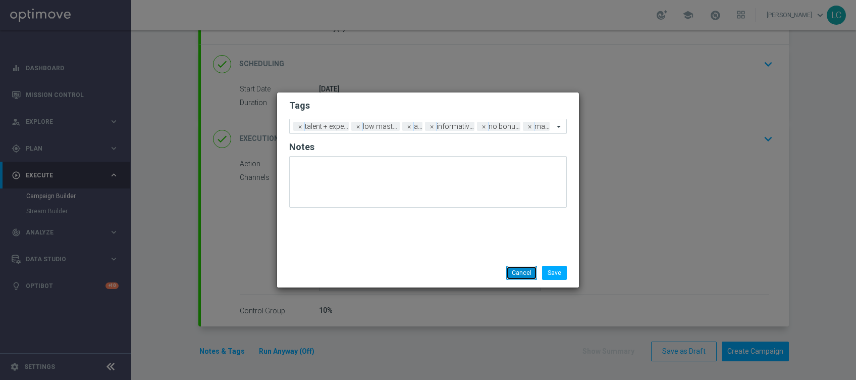
click at [520, 272] on button "Cancel" at bounding box center [521, 273] width 31 height 14
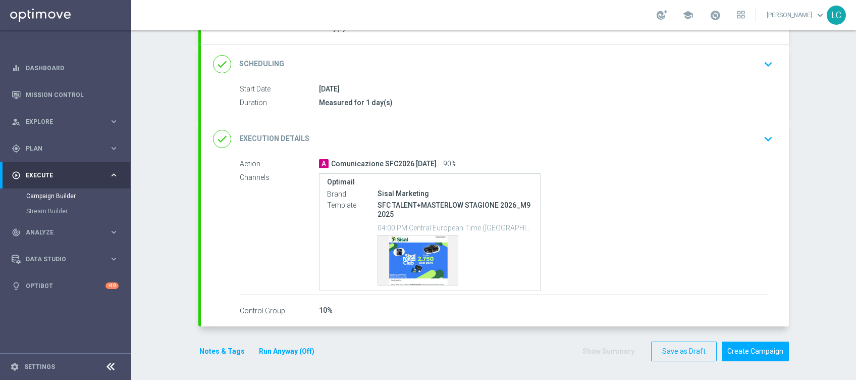
scroll to position [68, 0]
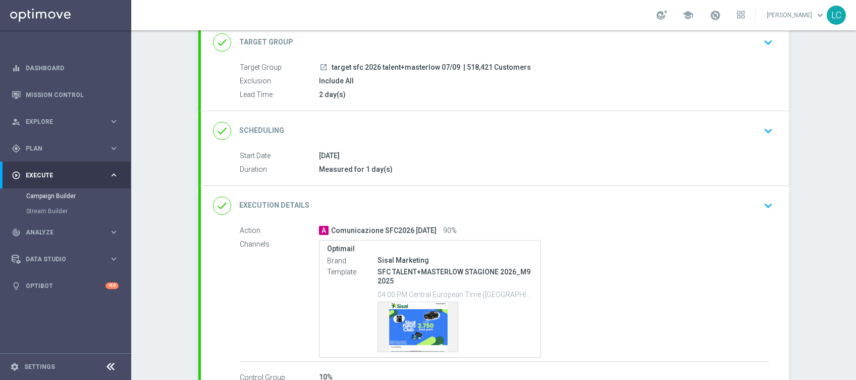
click at [706, 18] on div "school" at bounding box center [701, 15] width 88 height 17
click at [710, 16] on span at bounding box center [715, 15] width 11 height 11
click at [710, 15] on span at bounding box center [715, 15] width 11 height 11
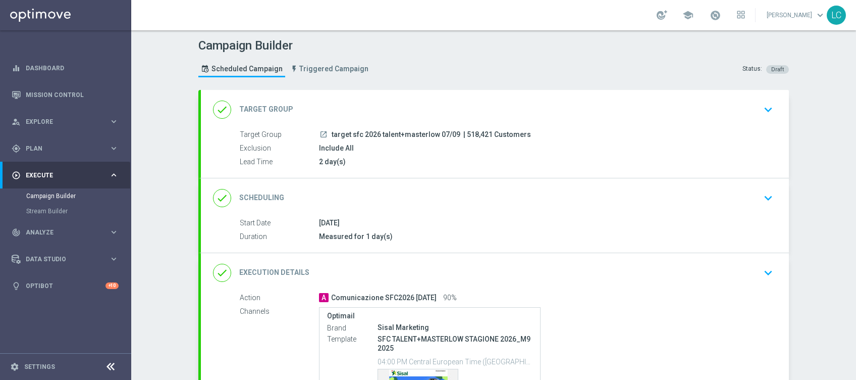
scroll to position [0, 0]
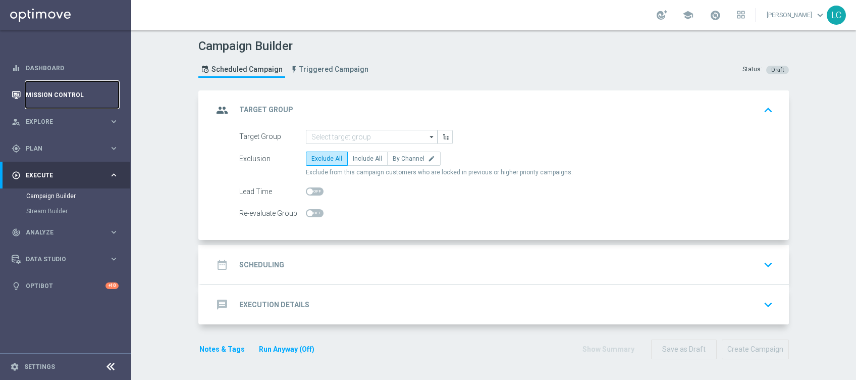
click at [68, 91] on link "Mission Control" at bounding box center [72, 94] width 93 height 27
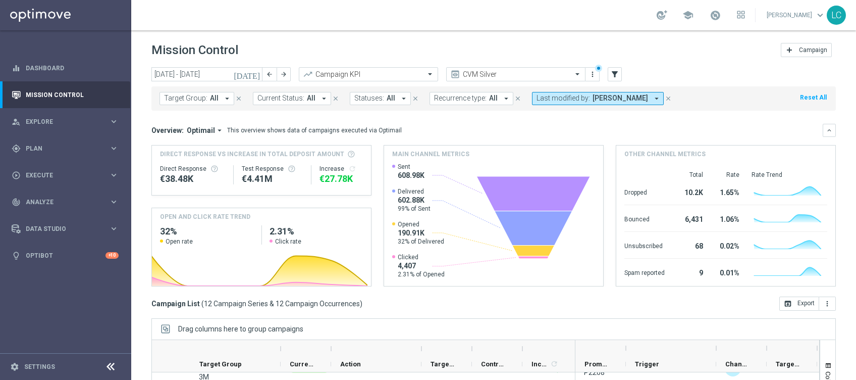
click at [565, 107] on div "Target Group: All arrow_drop_down close Current Status: All arrow_drop_down clo…" at bounding box center [493, 98] width 685 height 24
click at [565, 100] on span "Last modified by:" at bounding box center [564, 98] width 54 height 9
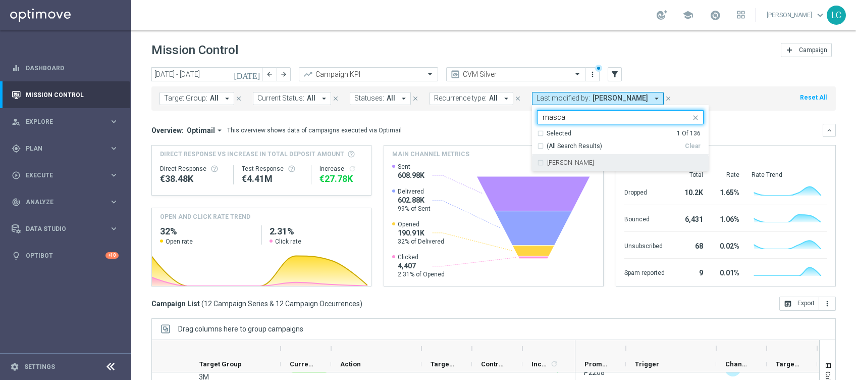
click at [549, 164] on label "Francesca Mascarucci" at bounding box center [570, 163] width 47 height 6
click at [579, 110] on div "Selected 2 of 136 masca" at bounding box center [620, 117] width 167 height 14
click at [575, 114] on input "masca" at bounding box center [617, 117] width 148 height 9
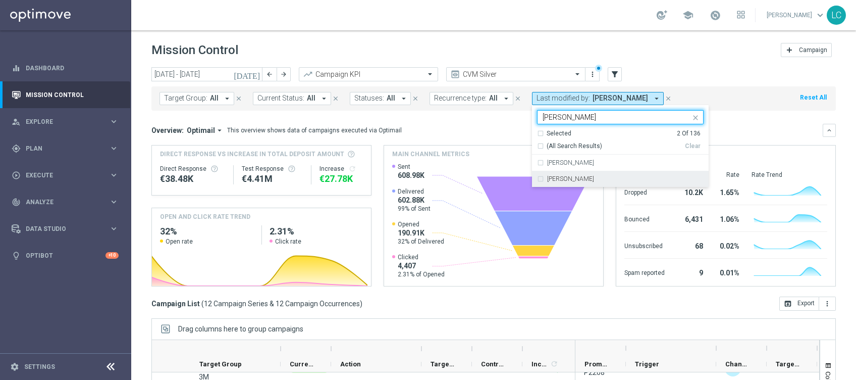
click at [538, 179] on div "[PERSON_NAME]" at bounding box center [620, 179] width 167 height 16
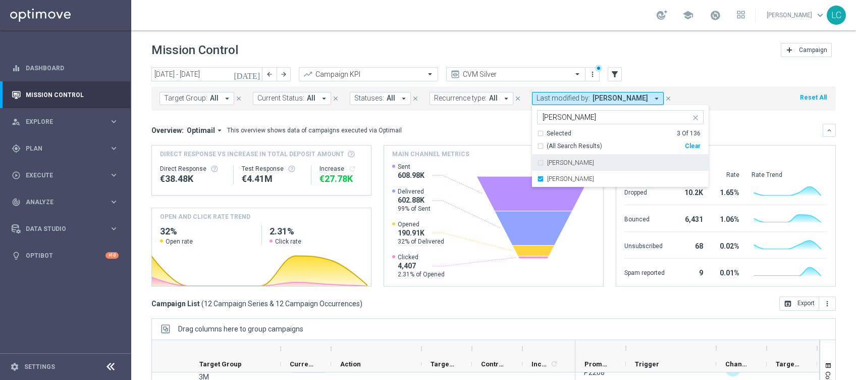
click at [538, 162] on div "[PERSON_NAME]" at bounding box center [620, 162] width 167 height 16
click at [560, 117] on input "marti" at bounding box center [617, 117] width 148 height 9
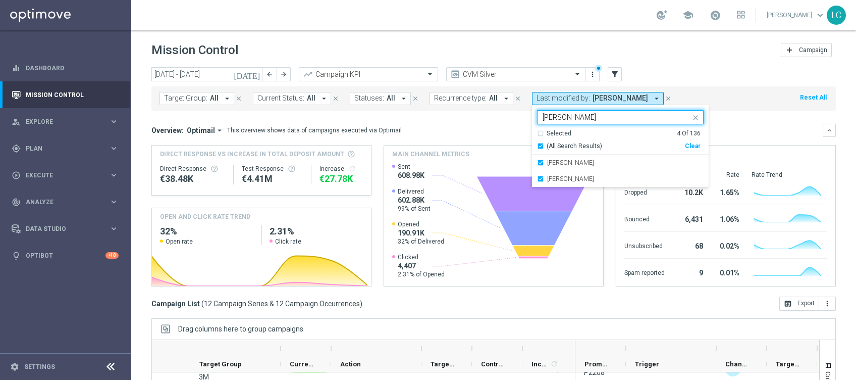
click at [560, 117] on input "marti" at bounding box center [617, 117] width 148 height 9
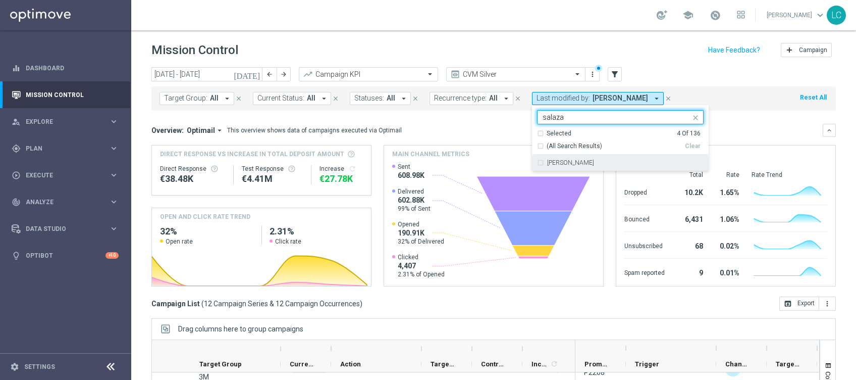
click at [592, 156] on div "Carlos Eduardo Raffosalazar" at bounding box center [620, 162] width 167 height 16
type input "salaza"
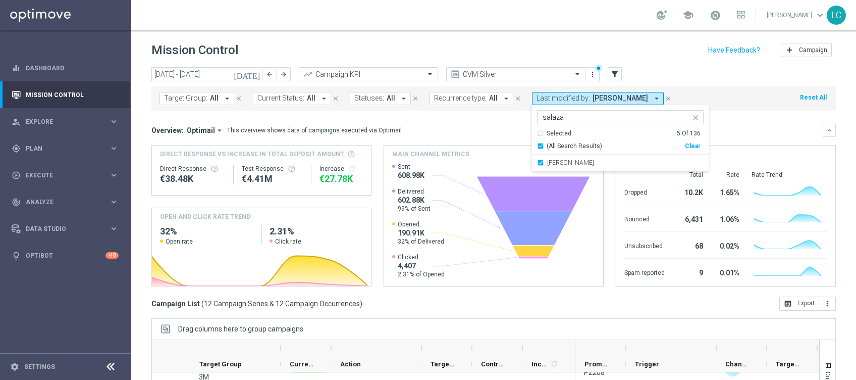
click at [730, 126] on div "Overview: Optimail arrow_drop_down This overview shows data of campaigns execut…" at bounding box center [486, 130] width 671 height 9
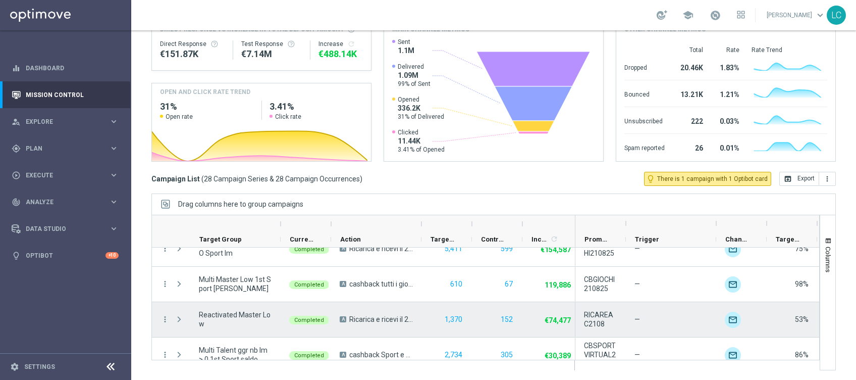
scroll to position [581, 0]
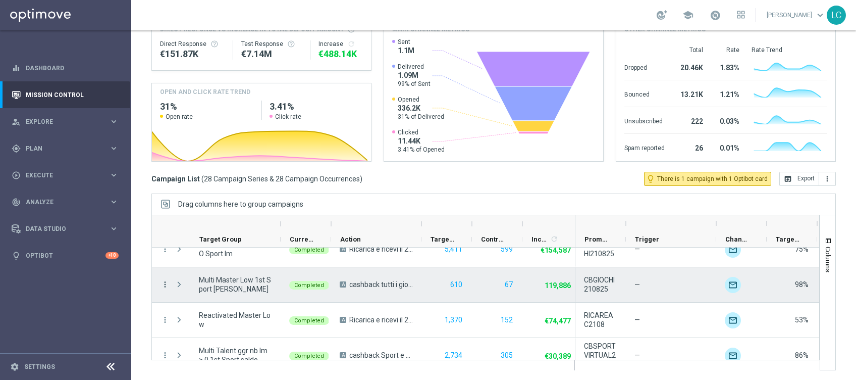
click at [162, 287] on icon "more_vert" at bounding box center [165, 284] width 9 height 9
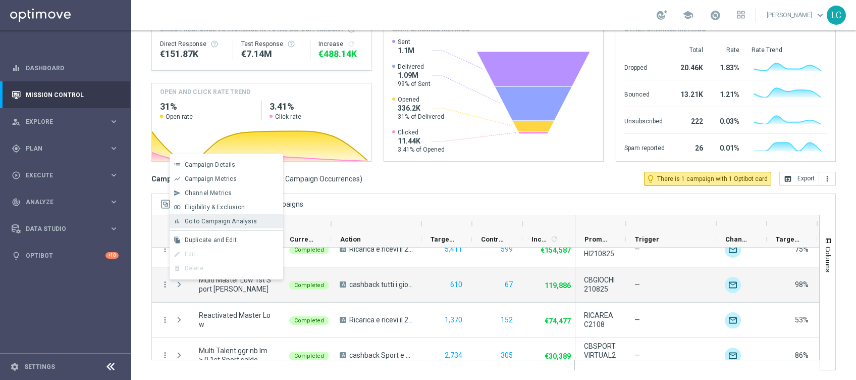
click at [207, 216] on div "bar_chart Go to Campaign Analysis" at bounding box center [227, 221] width 114 height 14
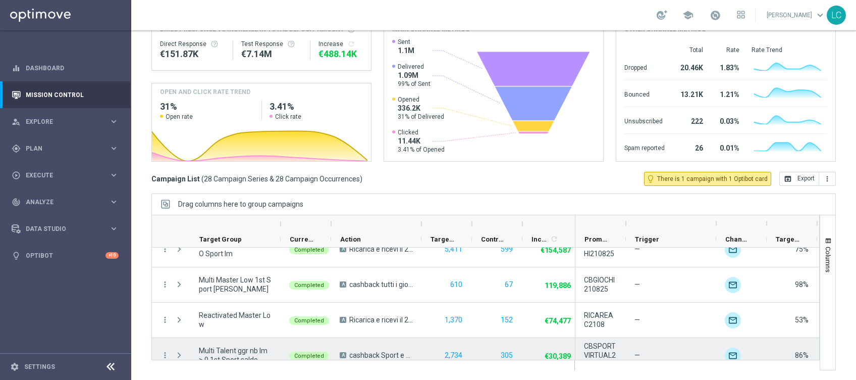
scroll to position [648, 0]
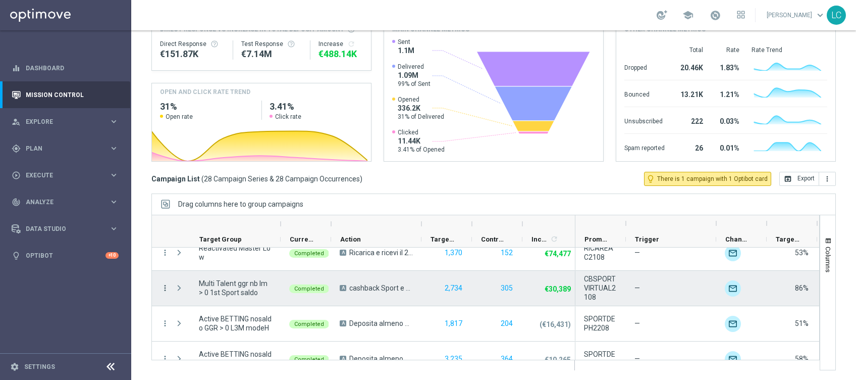
click at [165, 286] on icon "more_vert" at bounding box center [165, 287] width 9 height 9
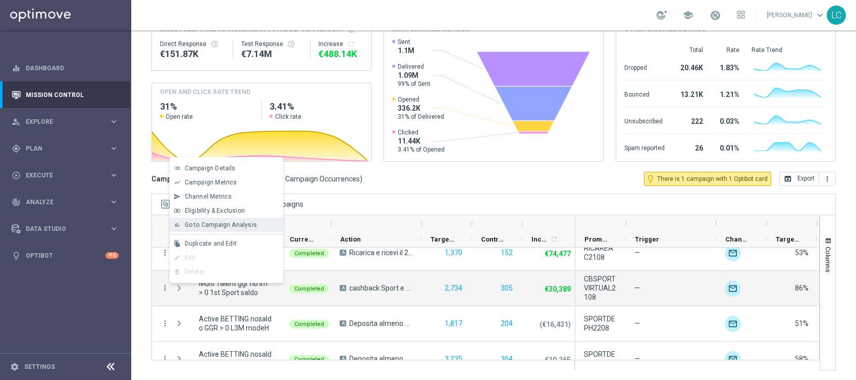
click at [232, 228] on span "Go to Campaign Analysis" at bounding box center [221, 224] width 72 height 7
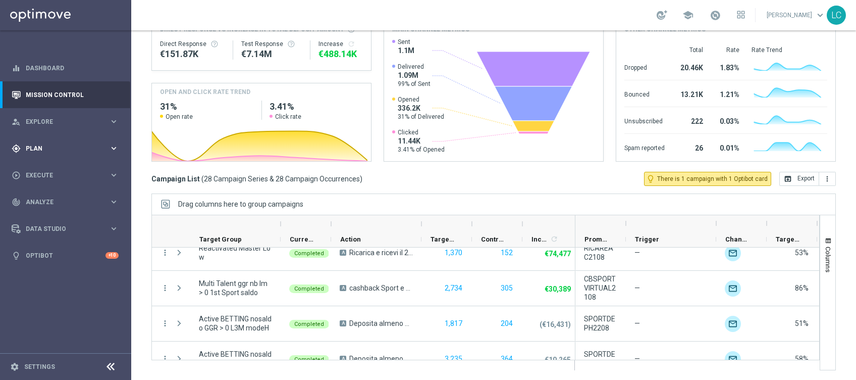
click at [32, 149] on span "Plan" at bounding box center [67, 148] width 83 height 6
click at [41, 171] on link "Target Groups" at bounding box center [65, 169] width 79 height 8
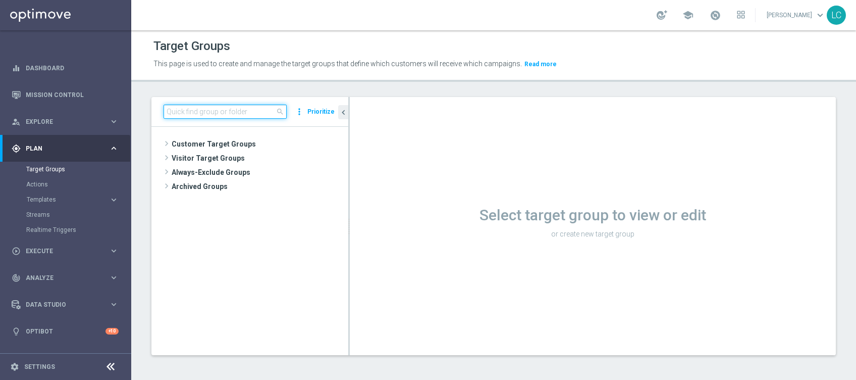
click at [196, 113] on input at bounding box center [225, 111] width 123 height 14
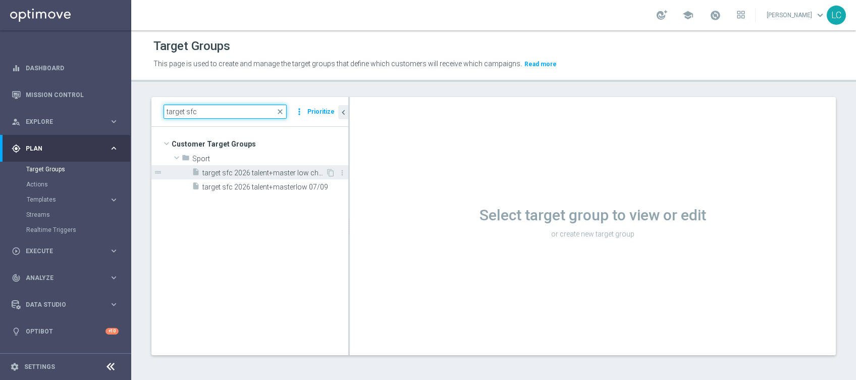
type input "target sfc"
click at [254, 174] on span "target sfc 2026 talent+master low churn 07/09" at bounding box center [263, 173] width 123 height 9
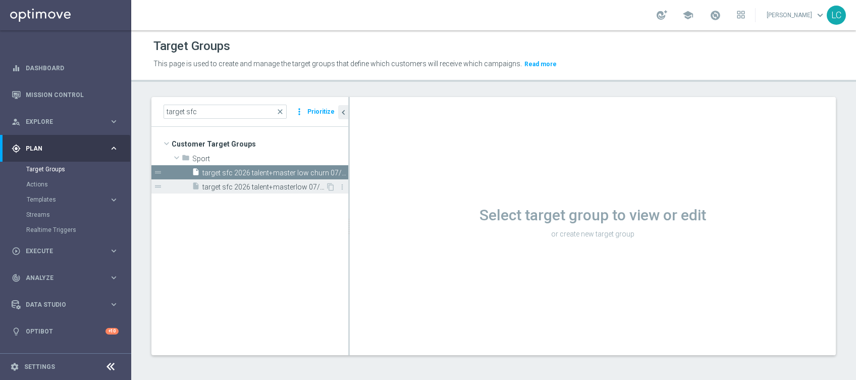
click at [249, 186] on span "target sfc 2026 talent+masterlow 07/09" at bounding box center [263, 187] width 123 height 9
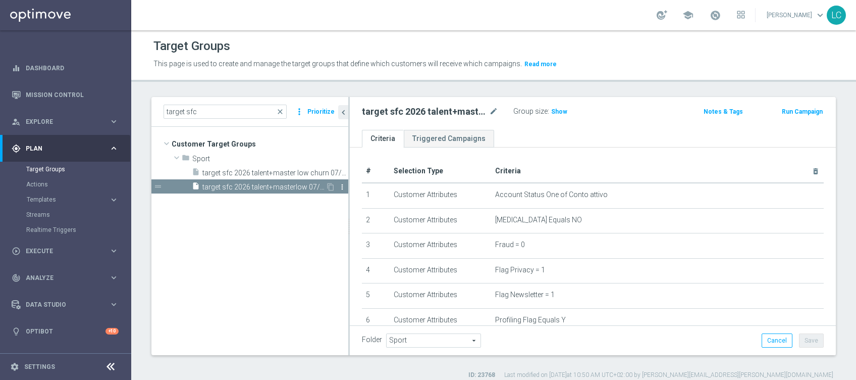
click at [342, 185] on icon "more_vert" at bounding box center [342, 187] width 8 height 8
click at [267, 230] on tree-viewport "Customer Target Groups library_add create_new_folder folder" at bounding box center [249, 241] width 197 height 228
click at [321, 109] on button "Prioritize" at bounding box center [321, 112] width 30 height 14
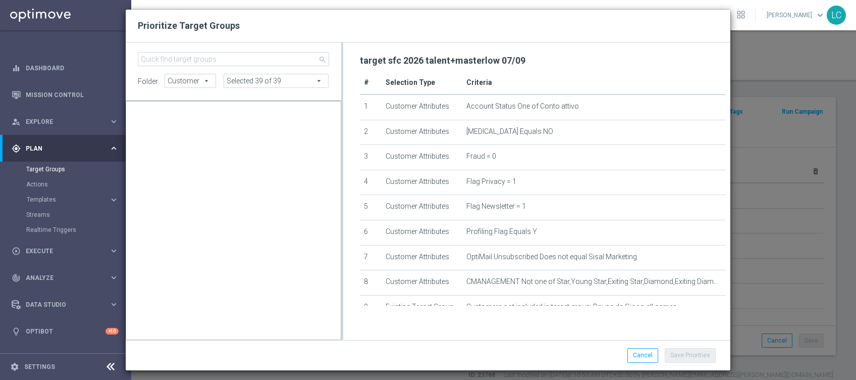
scroll to position [92535, 0]
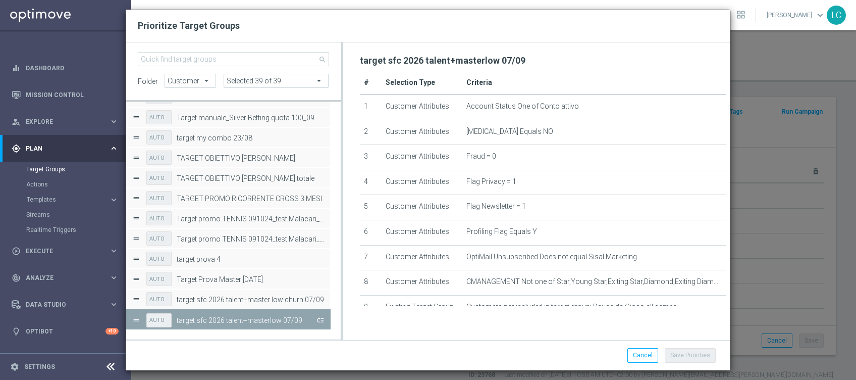
click at [319, 319] on button "Press SPACE to deselect this row." at bounding box center [319, 319] width 10 height 15
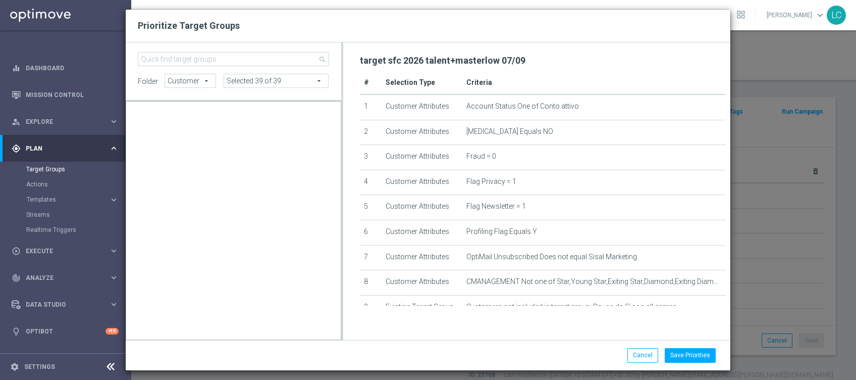
scroll to position [4437, 0]
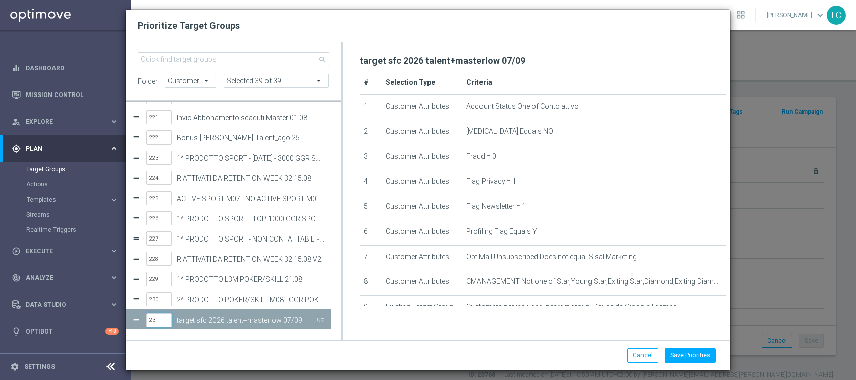
click at [151, 320] on input "231" at bounding box center [158, 320] width 25 height 14
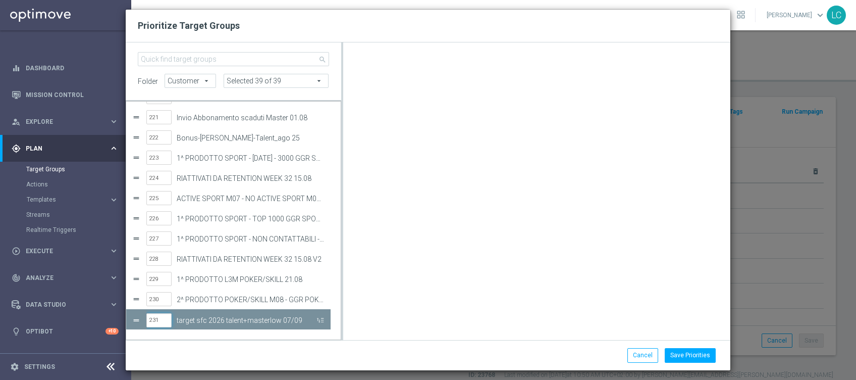
click at [151, 320] on input "231" at bounding box center [158, 320] width 25 height 14
type input "60"
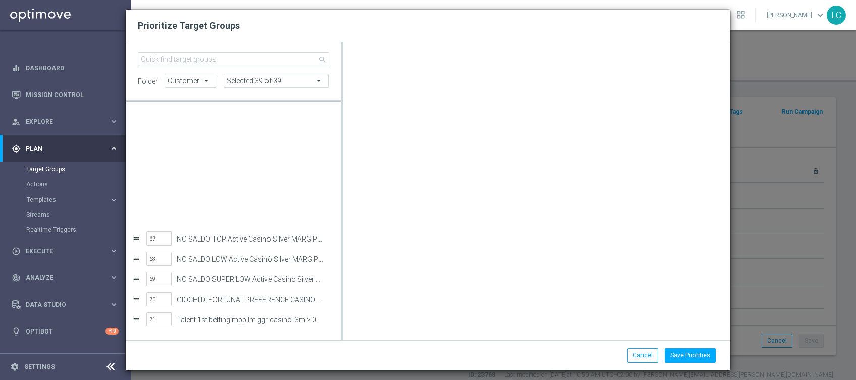
scroll to position [1340, 0]
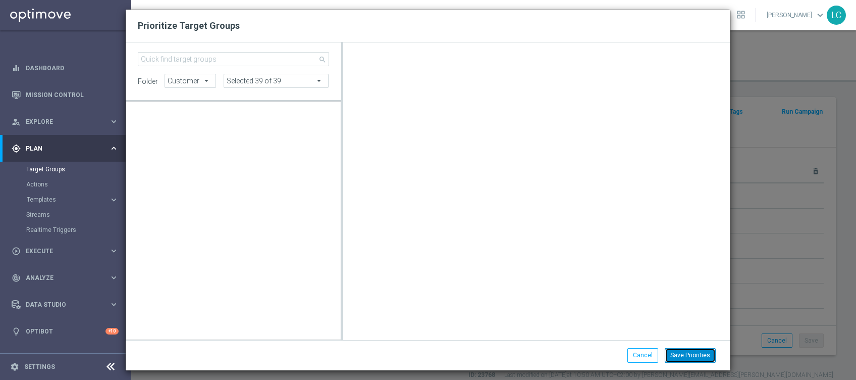
click at [697, 355] on button "Save Priorities" at bounding box center [690, 355] width 51 height 14
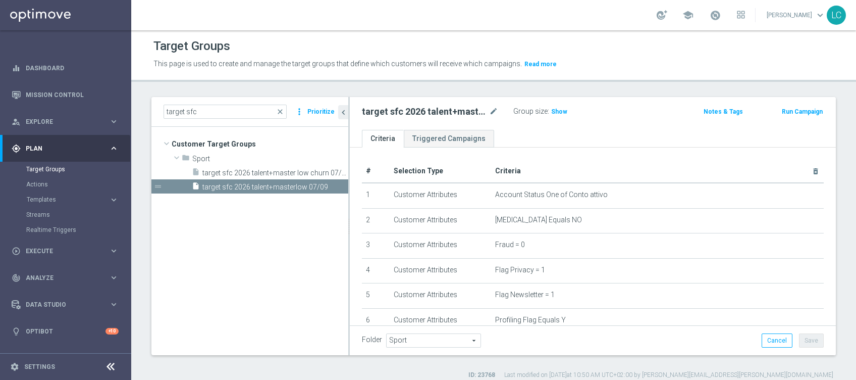
click at [323, 110] on button "Prioritize" at bounding box center [321, 112] width 30 height 14
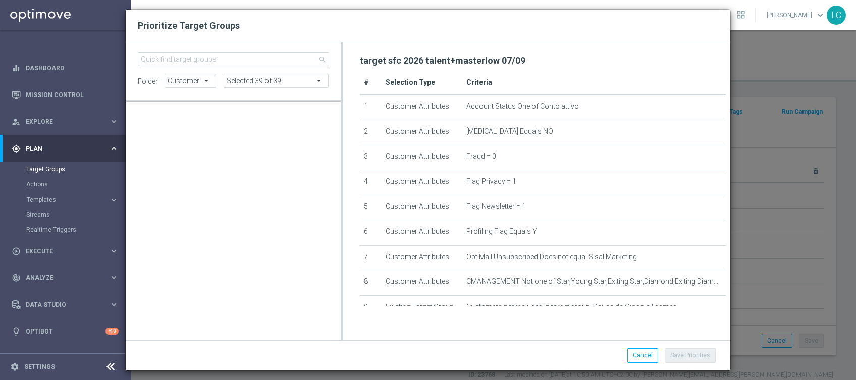
scroll to position [984, 0]
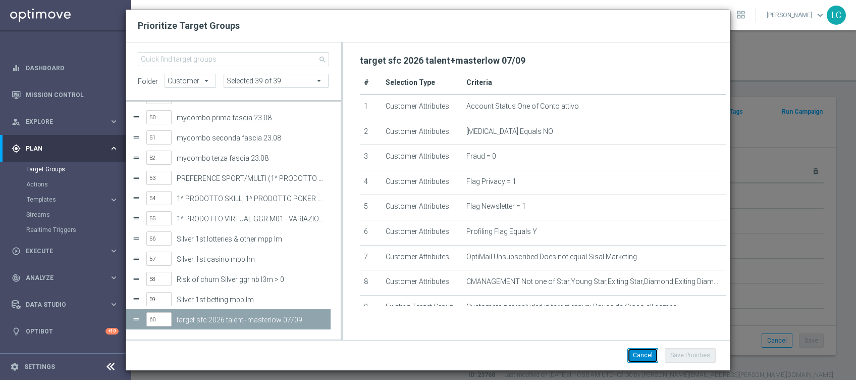
click at [645, 353] on button "Cancel" at bounding box center [642, 355] width 31 height 14
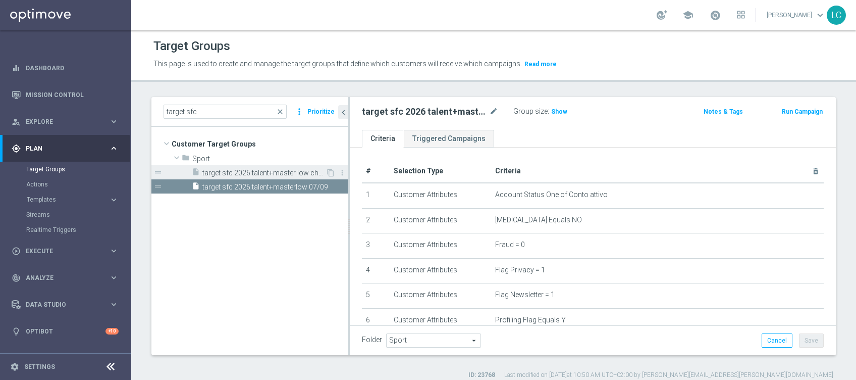
click at [283, 170] on span "target sfc 2026 talent+master low churn 07/09" at bounding box center [263, 173] width 123 height 9
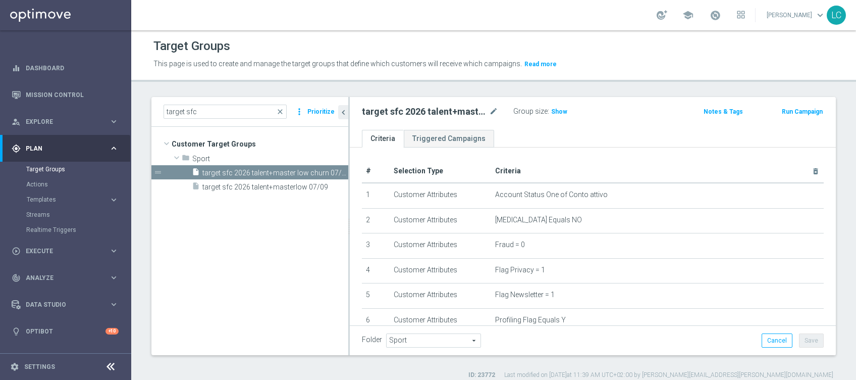
click at [324, 109] on button "Prioritize" at bounding box center [321, 112] width 30 height 14
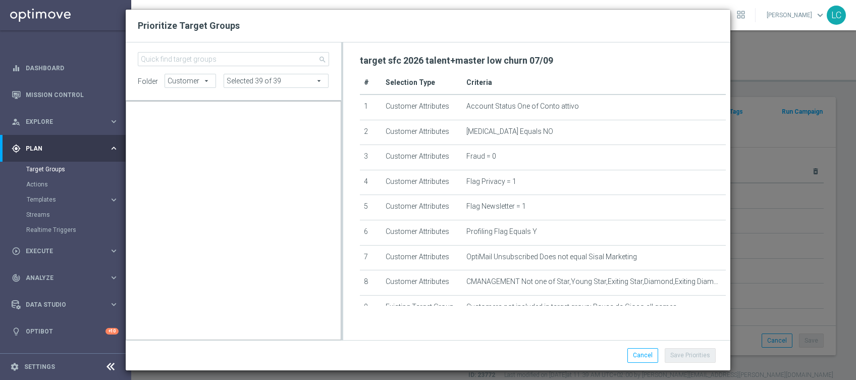
scroll to position [92535, 0]
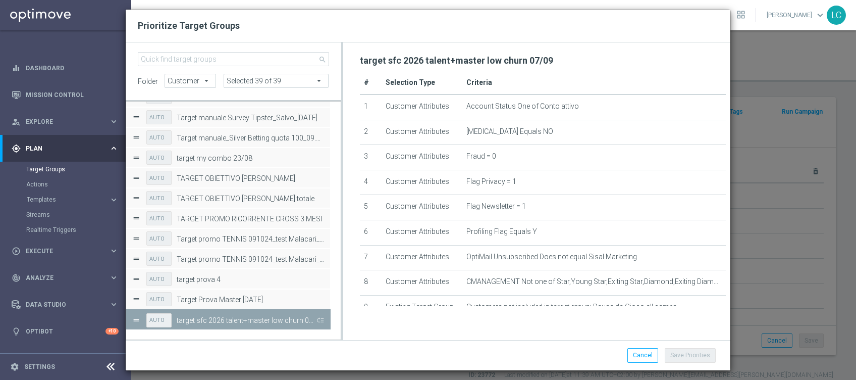
click at [327, 316] on div "AUTO target sfc 2026 talent+master low churn 07/09" at bounding box center [228, 319] width 204 height 20
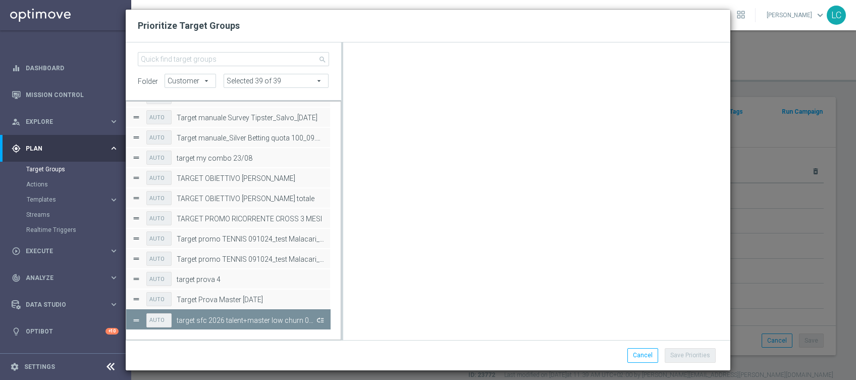
click at [323, 318] on button "Press SPACE to deselect this row." at bounding box center [319, 319] width 10 height 15
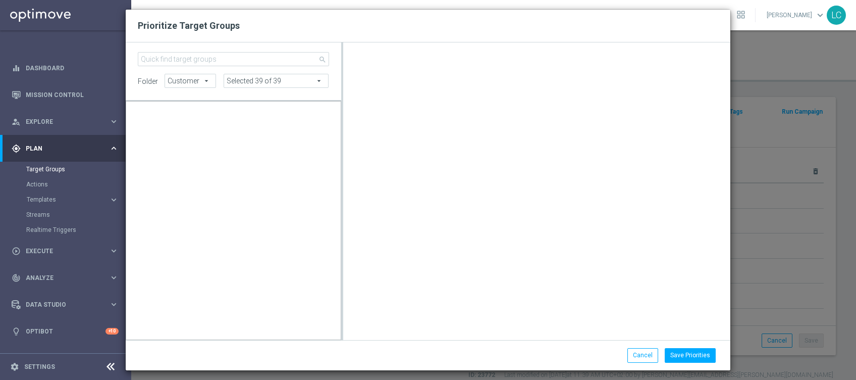
scroll to position [4457, 0]
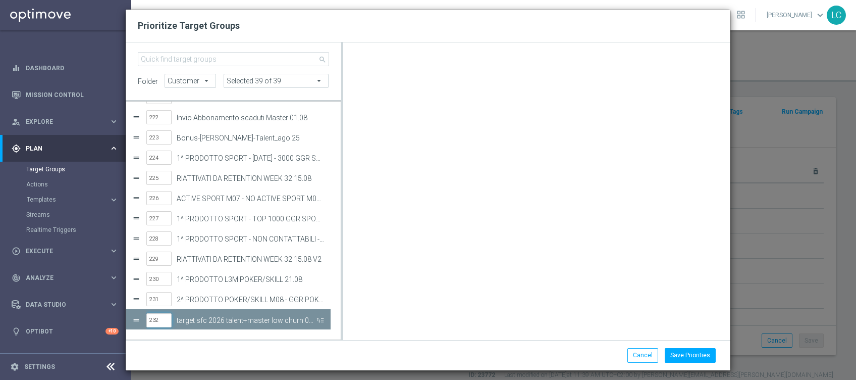
click at [151, 316] on input "232" at bounding box center [158, 320] width 25 height 14
type input "65"
click at [677, 351] on button "Save Priorities" at bounding box center [690, 355] width 51 height 14
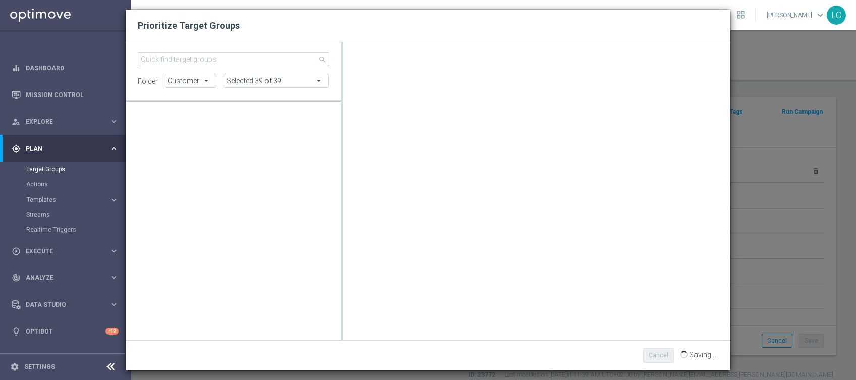
scroll to position [1085, 0]
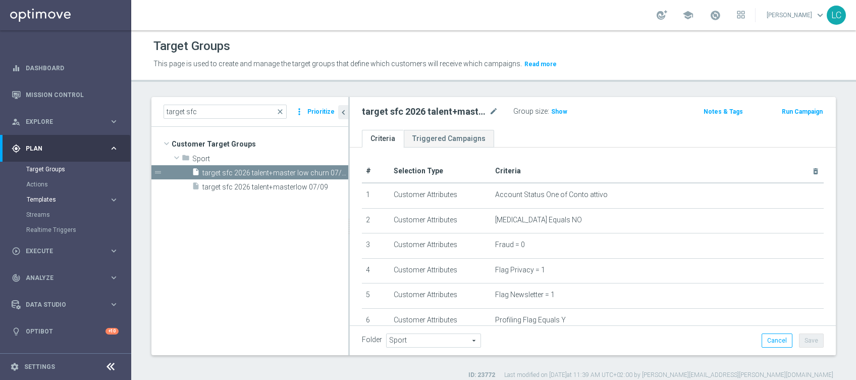
click at [48, 200] on span "Templates" at bounding box center [63, 199] width 72 height 6
click at [45, 216] on link "Optimail" at bounding box center [68, 215] width 74 height 8
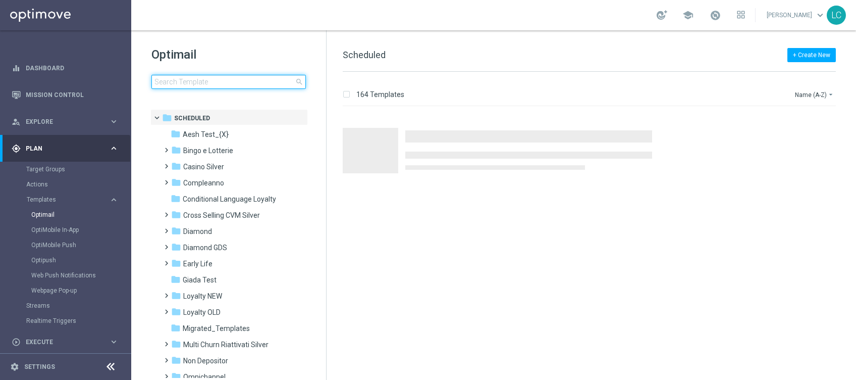
click at [254, 83] on input at bounding box center [228, 82] width 154 height 14
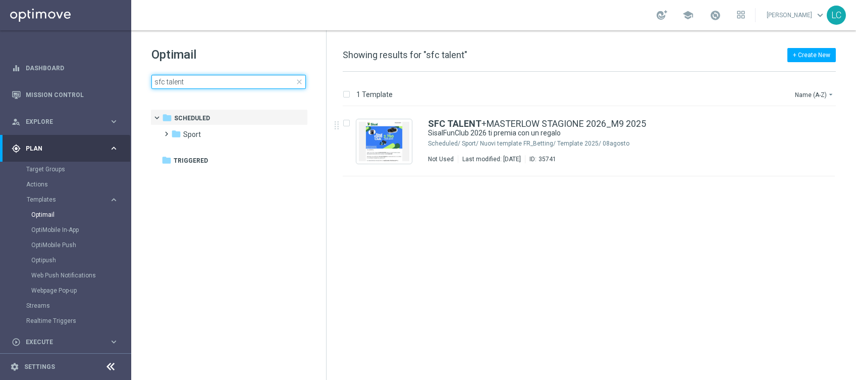
type input "sfc talent"
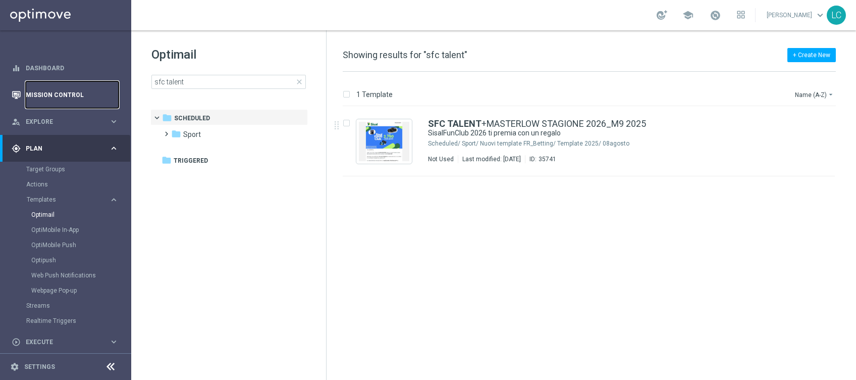
click at [37, 93] on link "Mission Control" at bounding box center [72, 94] width 93 height 27
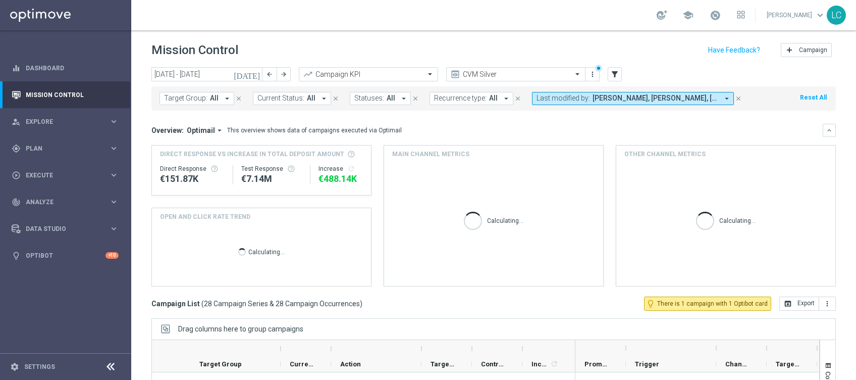
click at [633, 100] on span "Carlos Eduardo Raffosalazar, Francesca Mascarucci, Lorenzo Carlevale, Martina T…" at bounding box center [656, 98] width 126 height 9
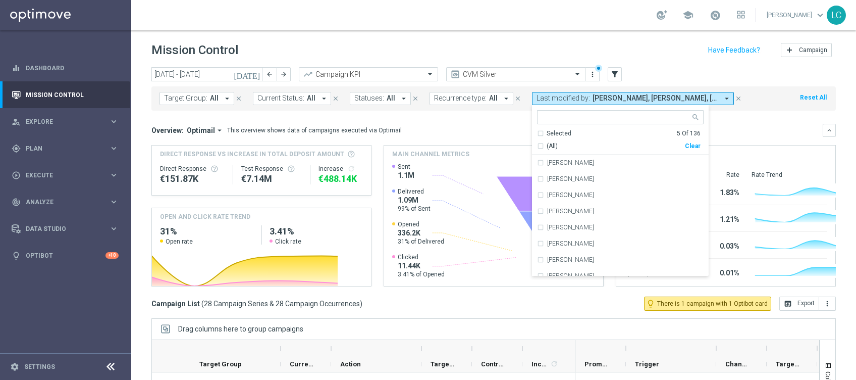
click at [515, 134] on div "Overview: Optimail arrow_drop_down This overview shows data of campaigns execut…" at bounding box center [486, 130] width 671 height 9
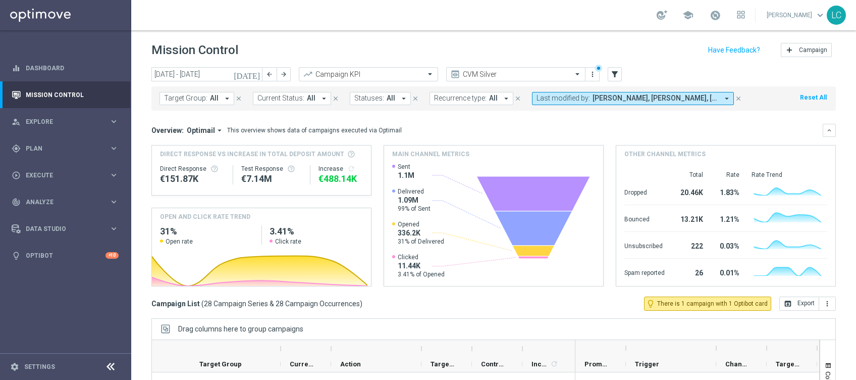
click at [557, 102] on button "Last modified by: Carlos Eduardo Raffosalazar, Francesca Mascarucci, Lorenzo Ca…" at bounding box center [633, 98] width 202 height 13
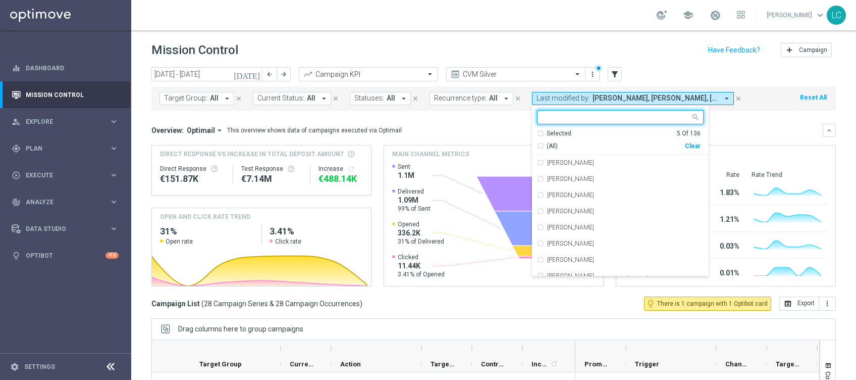
click at [537, 133] on div "Selected 5 Of 136" at bounding box center [619, 133] width 164 height 9
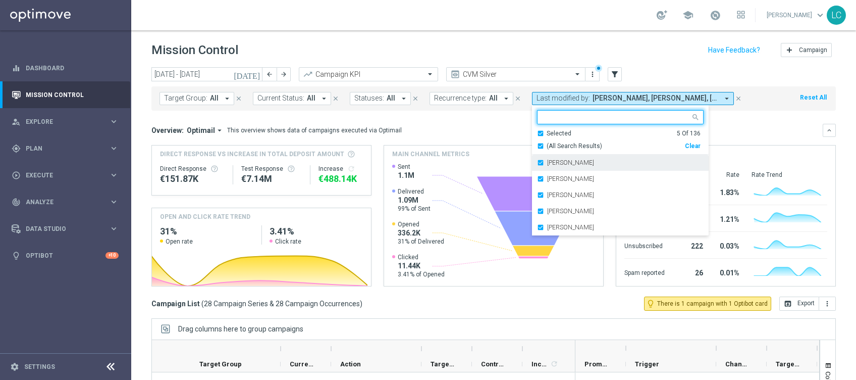
click at [547, 165] on label "Carlos Eduardo Raffosalazar" at bounding box center [570, 163] width 47 height 6
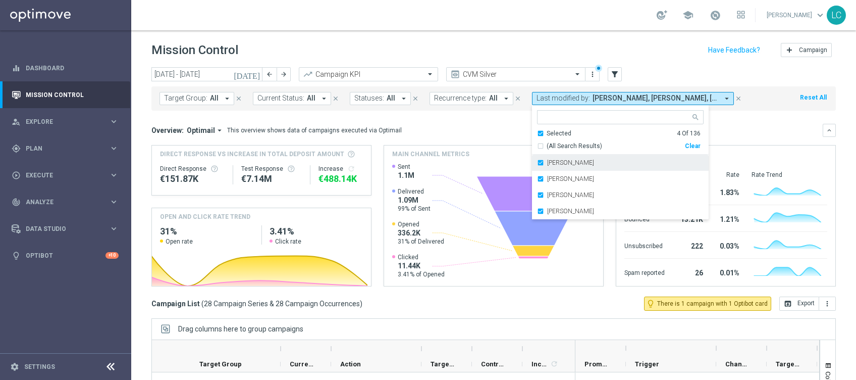
click at [547, 165] on label "Francesca Mascarucci" at bounding box center [570, 163] width 47 height 6
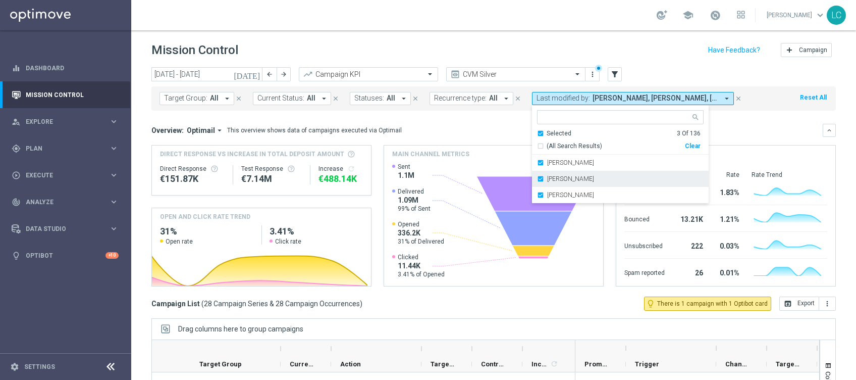
click at [541, 171] on div "[PERSON_NAME]" at bounding box center [620, 179] width 167 height 16
click at [549, 176] on label "[PERSON_NAME]" at bounding box center [570, 179] width 47 height 6
click at [499, 141] on div "Overview: Optimail arrow_drop_down This overview shows data of campaigns execut…" at bounding box center [493, 205] width 685 height 163
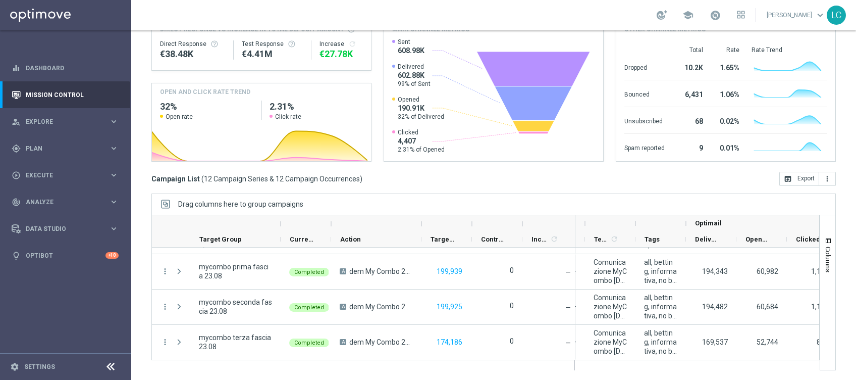
scroll to position [0, 271]
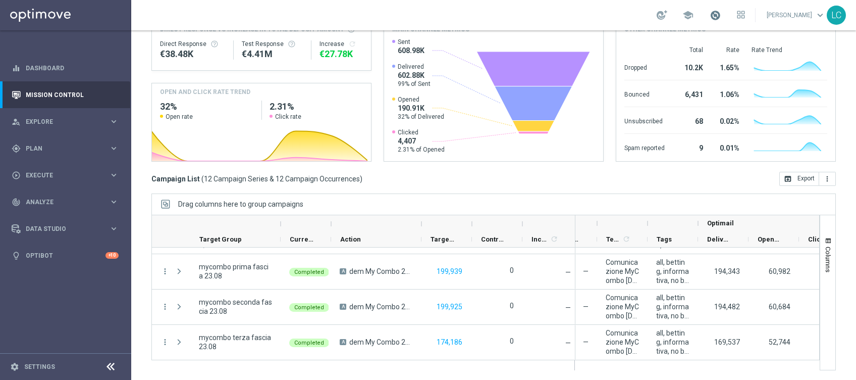
click at [713, 13] on span at bounding box center [715, 15] width 11 height 11
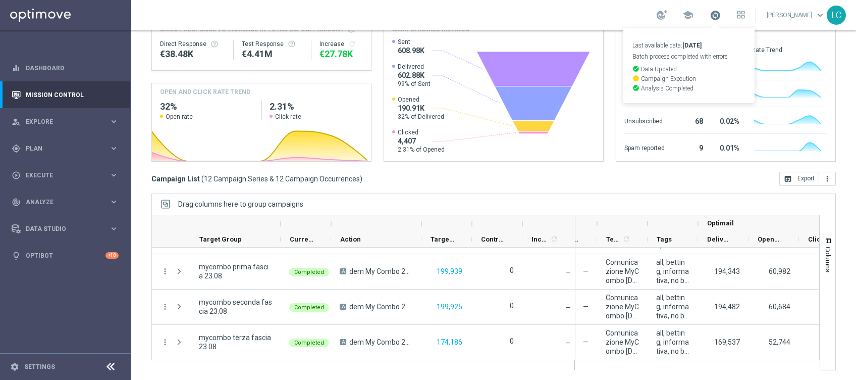
click at [713, 13] on span at bounding box center [715, 15] width 11 height 11
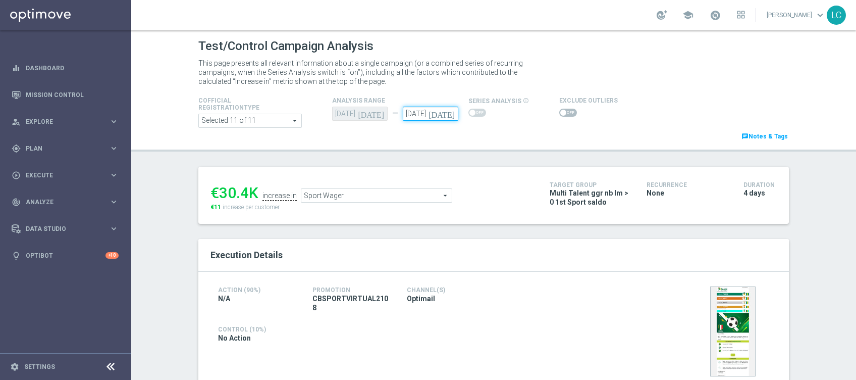
click at [419, 117] on input "[DATE]" at bounding box center [431, 114] width 56 height 14
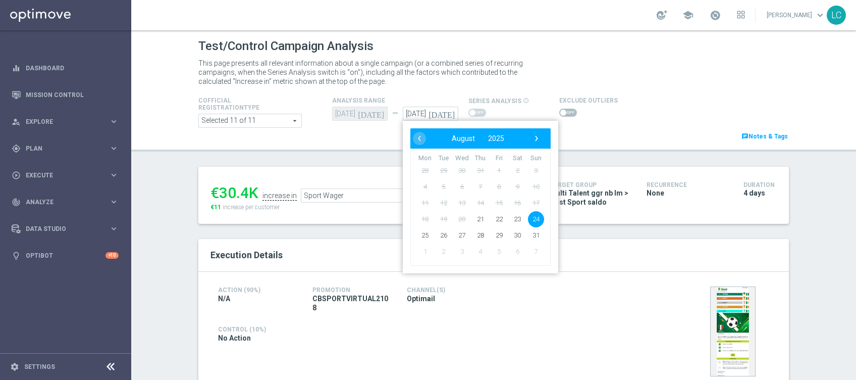
click at [528, 218] on span "24" at bounding box center [536, 219] width 16 height 16
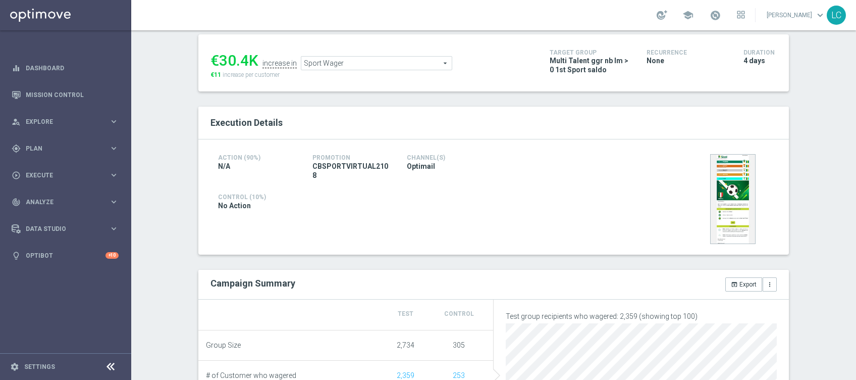
scroll to position [134, 0]
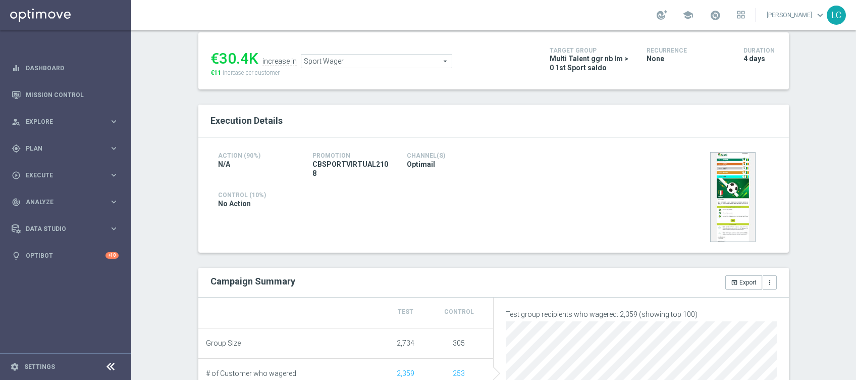
click at [373, 60] on span "Sport Wager" at bounding box center [376, 61] width 150 height 13
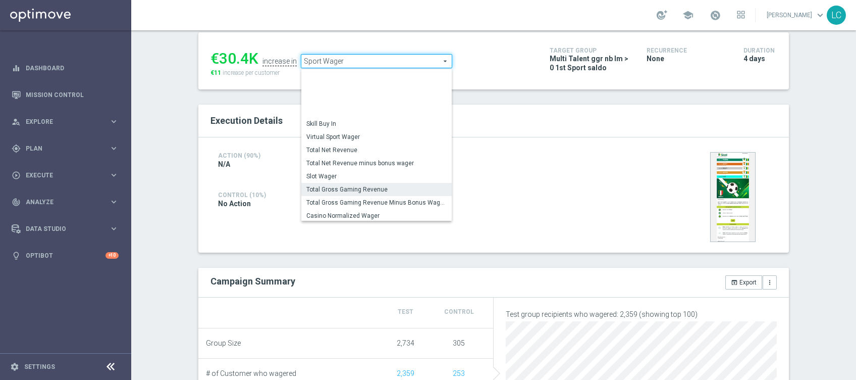
scroll to position [143, 0]
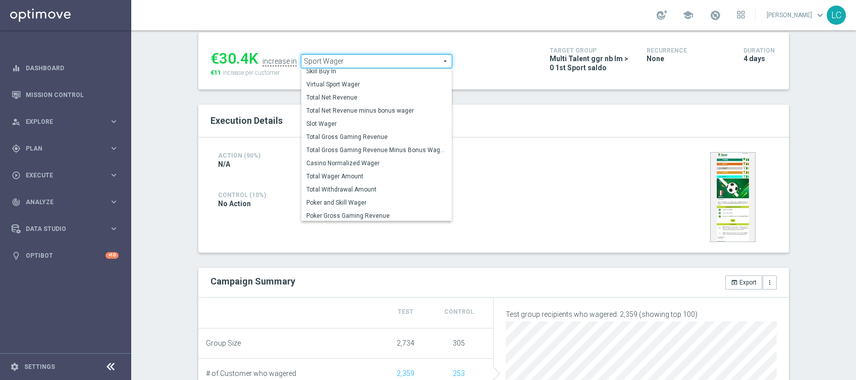
click at [526, 161] on div "Action (90%) N/A Promotion CBSPORTVIRTUAL2108 Channel(s) Optimail" at bounding box center [400, 164] width 378 height 30
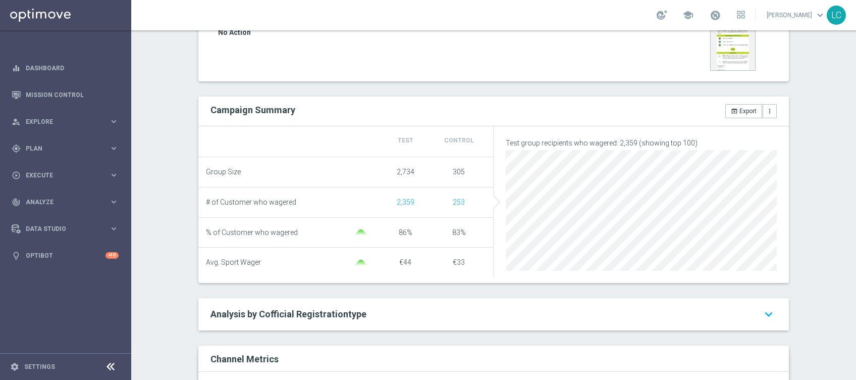
scroll to position [103, 0]
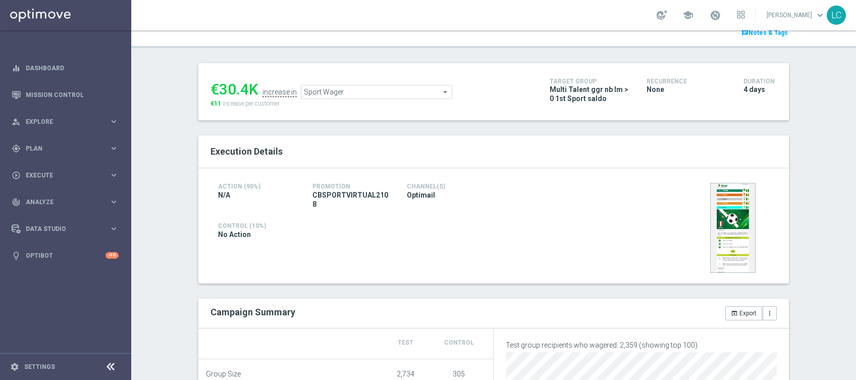
click at [424, 90] on span "Sport Wager" at bounding box center [376, 91] width 150 height 13
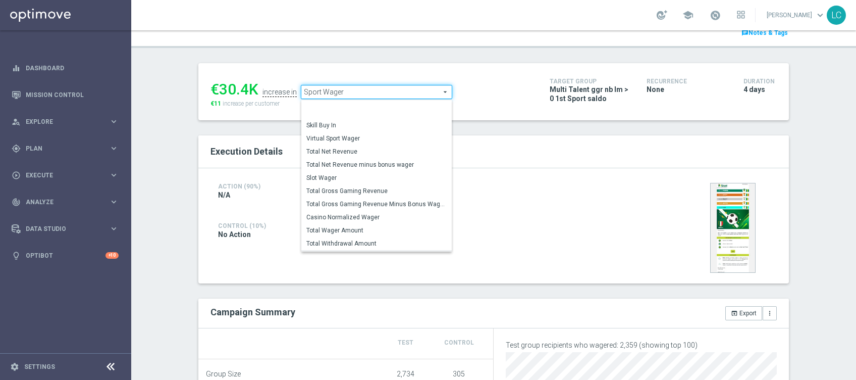
scroll to position [141, 0]
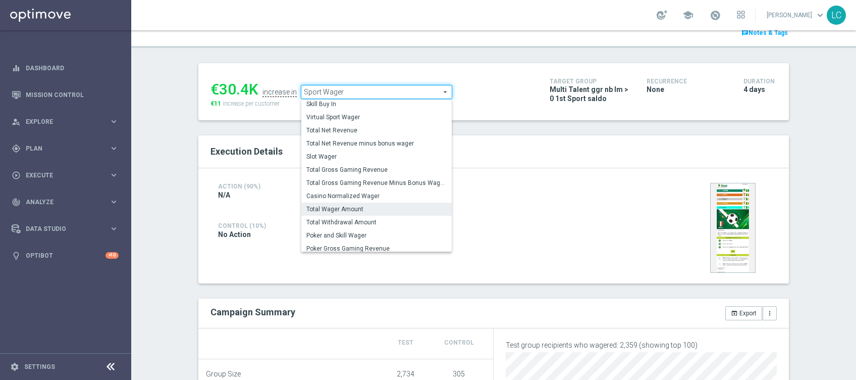
click at [347, 205] on span "Total Wager Amount" at bounding box center [376, 209] width 140 height 8
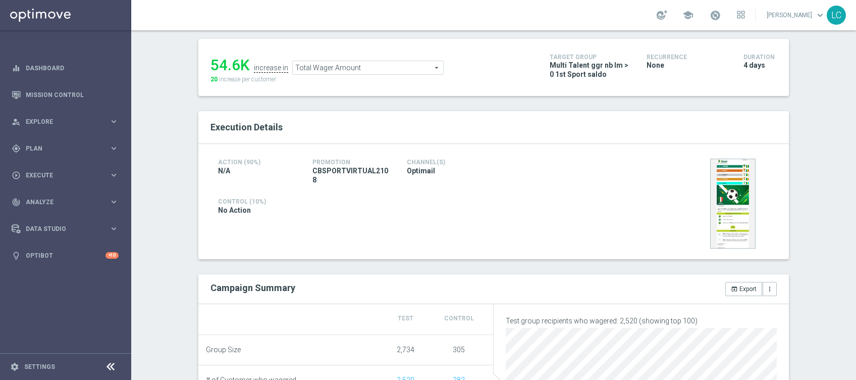
scroll to position [103, 0]
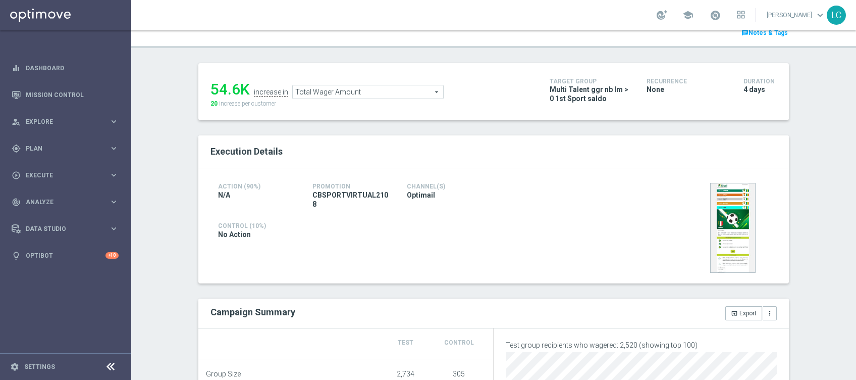
click at [401, 94] on span "Total Wager Amount" at bounding box center [368, 91] width 150 height 13
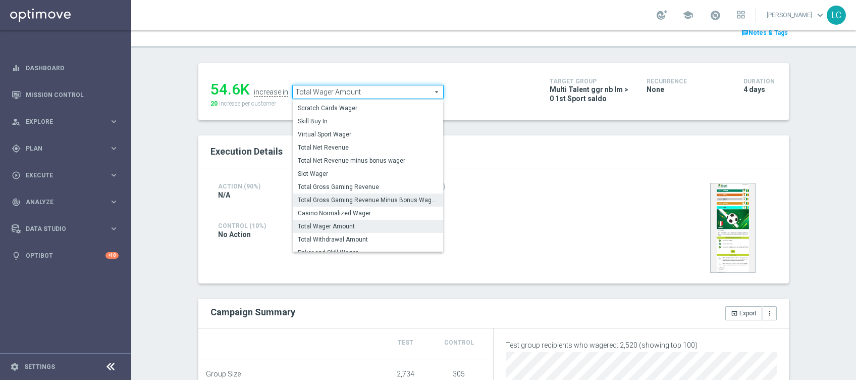
scroll to position [96, 0]
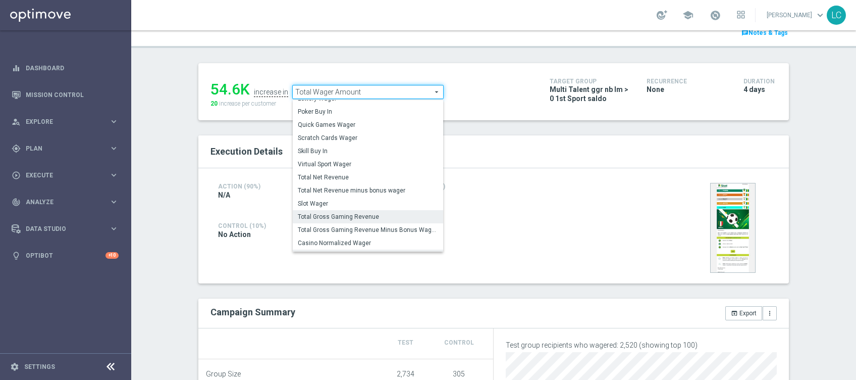
click at [336, 217] on span "Total Gross Gaming Revenue" at bounding box center [368, 217] width 140 height 8
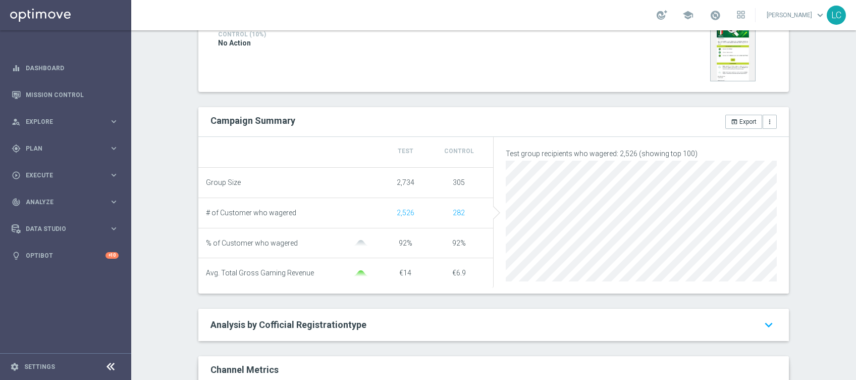
scroll to position [26, 0]
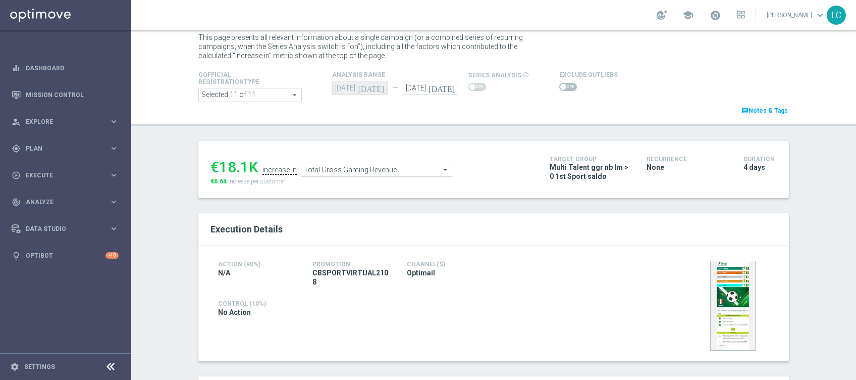
click at [329, 170] on span "Total Gross Gaming Revenue" at bounding box center [376, 169] width 150 height 13
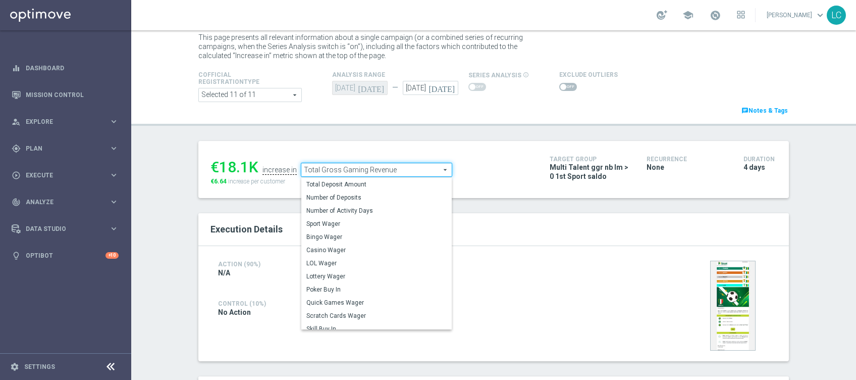
click at [548, 191] on div "€18.1K increase in Total Gross Gaming Revenue Total Gross Gaming Revenue arrow_…" at bounding box center [493, 169] width 591 height 57
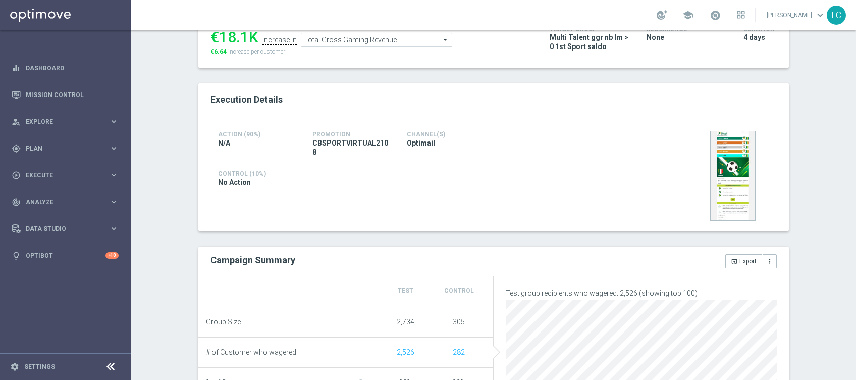
scroll to position [93, 0]
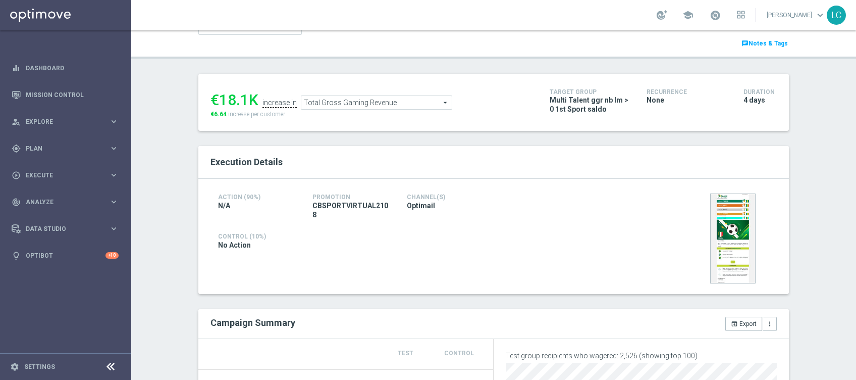
click at [404, 104] on span "Total Gross Gaming Revenue" at bounding box center [376, 102] width 150 height 13
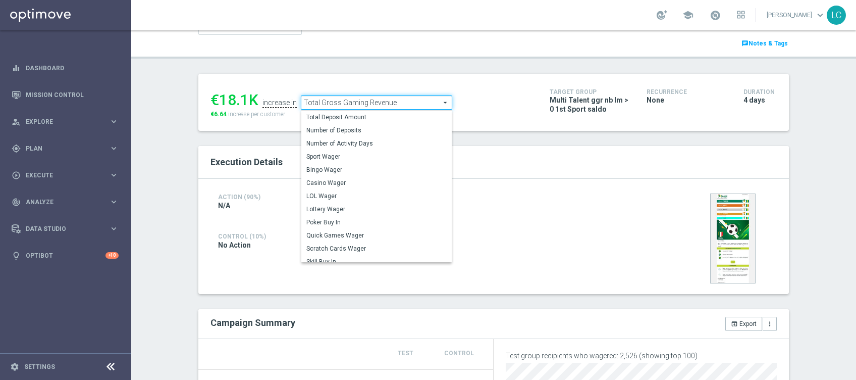
scroll to position [26, 0]
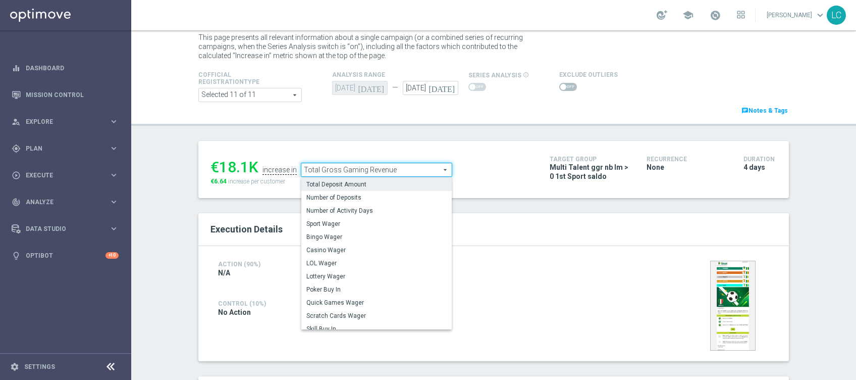
click at [356, 186] on span "Total Deposit Amount" at bounding box center [376, 184] width 140 height 8
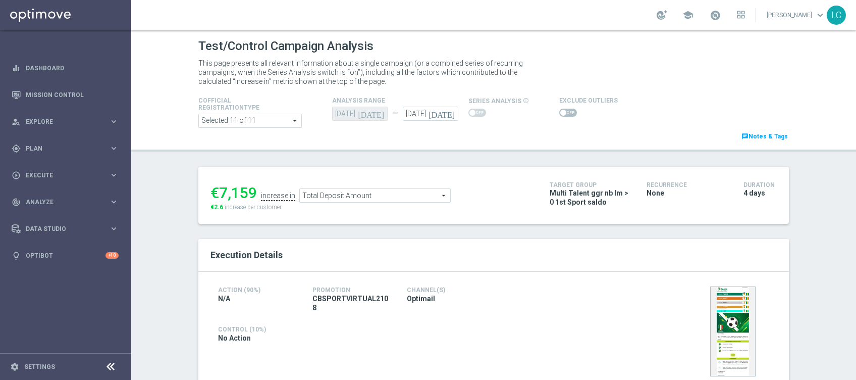
click at [409, 202] on div "Total Deposit Amount Total Deposit Amount arrow_drop_down search" at bounding box center [374, 195] width 151 height 14
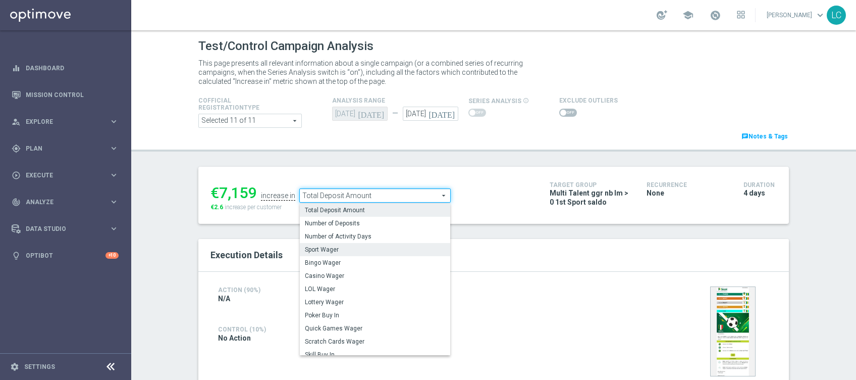
click at [338, 250] on span "Sport Wager" at bounding box center [375, 249] width 140 height 8
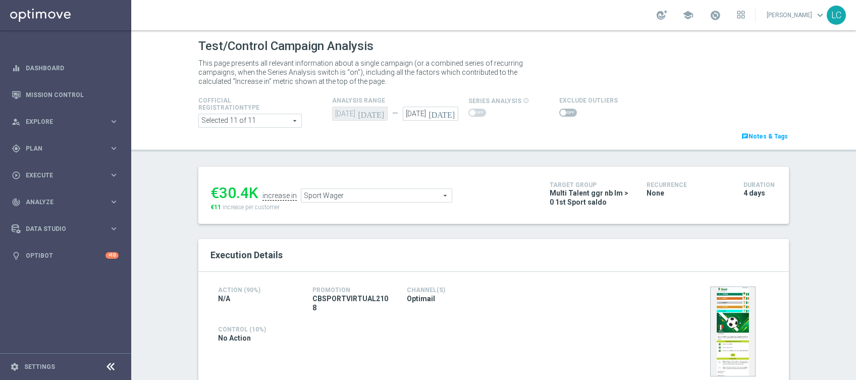
click at [407, 195] on span "Sport Wager" at bounding box center [376, 195] width 150 height 13
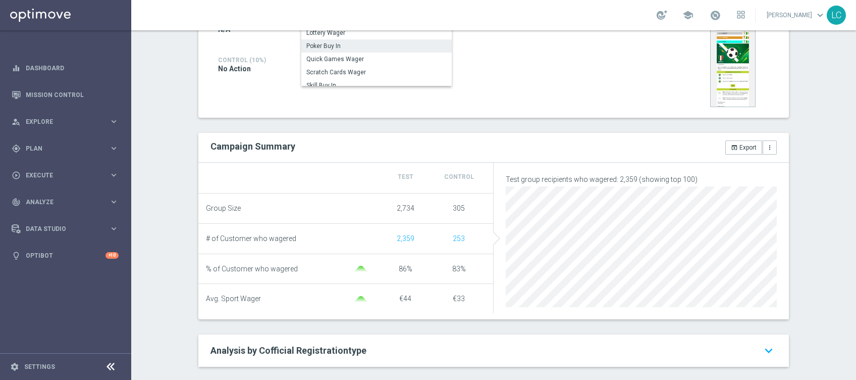
scroll to position [134, 0]
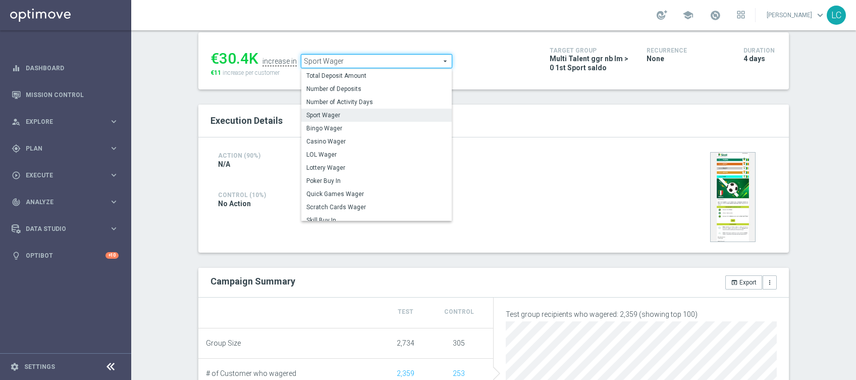
drag, startPoint x: 344, startPoint y: 138, endPoint x: 384, endPoint y: 134, distance: 40.1
click at [344, 138] on span "Casino Wager" at bounding box center [376, 141] width 140 height 8
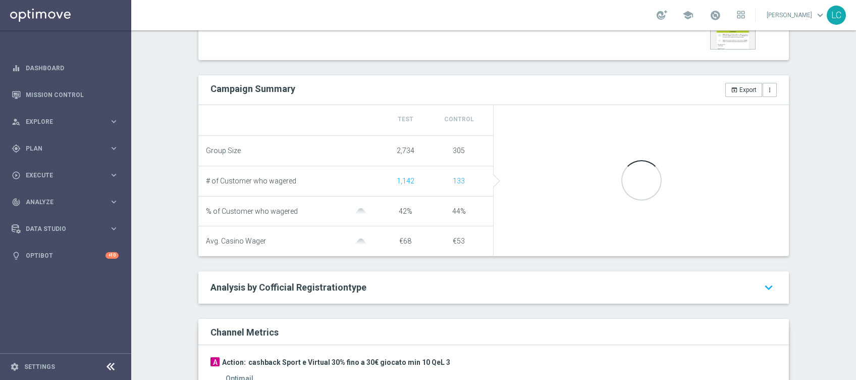
scroll to position [336, 0]
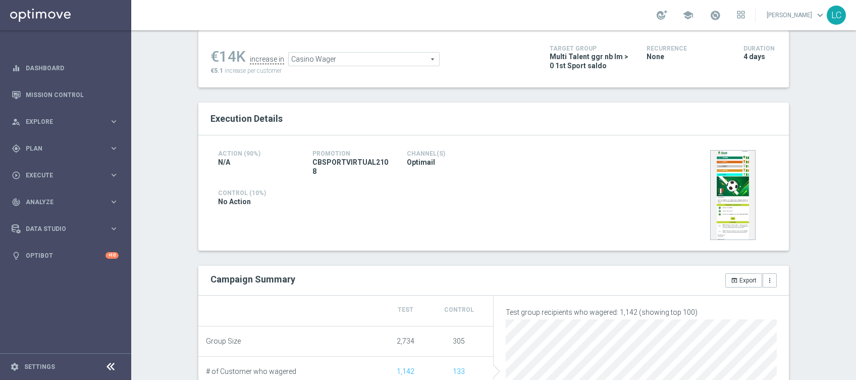
click at [393, 63] on span "Casino Wager" at bounding box center [364, 58] width 150 height 13
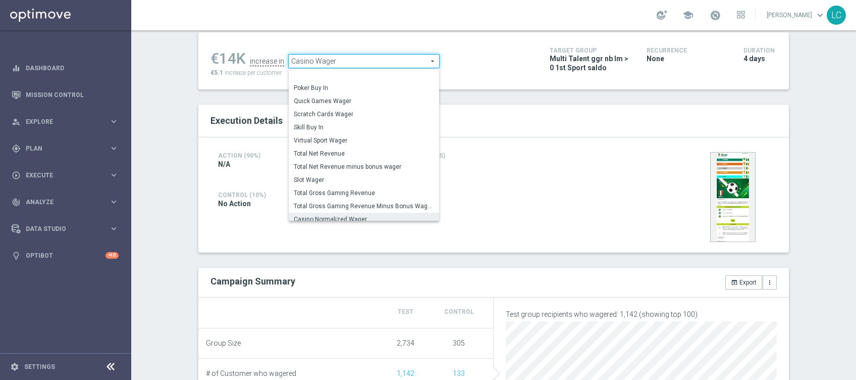
scroll to position [88, 0]
click at [335, 139] on span "Virtual Sport Wager" at bounding box center [364, 141] width 140 height 8
type input "Virtual Sport Wager"
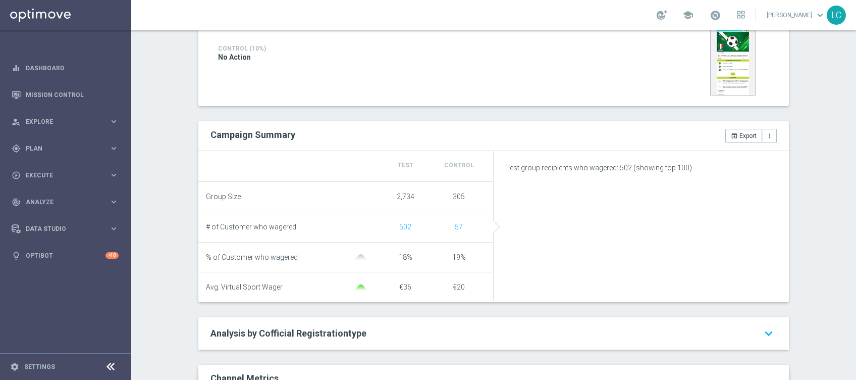
scroll to position [336, 0]
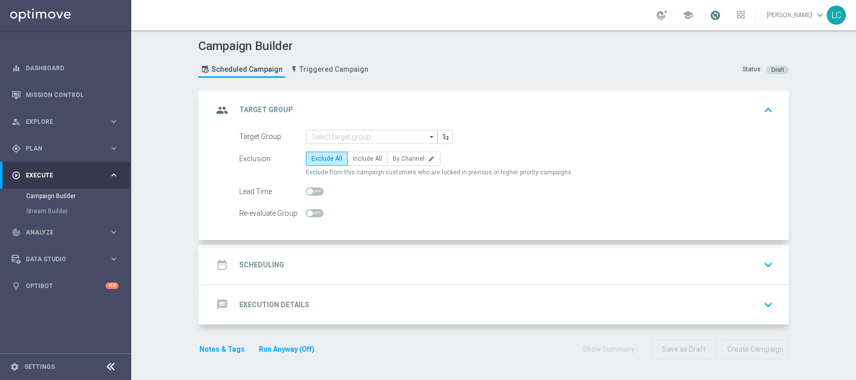
click at [710, 17] on span at bounding box center [715, 15] width 11 height 11
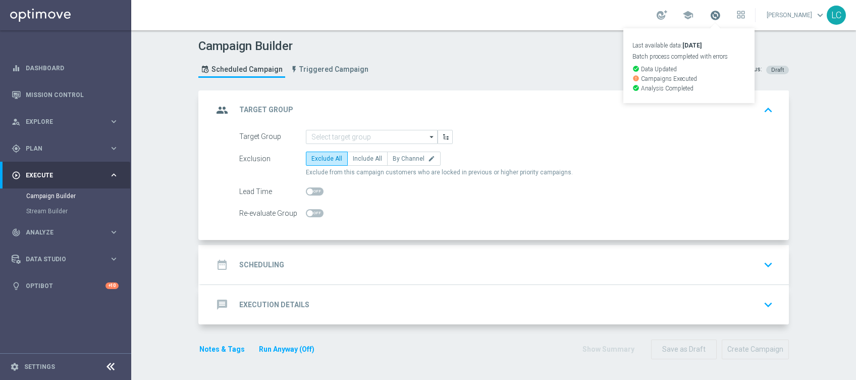
click at [710, 17] on span at bounding box center [715, 15] width 11 height 11
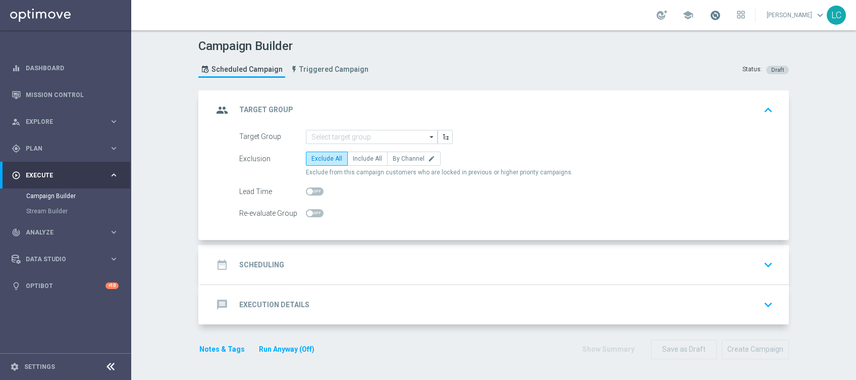
click at [711, 18] on span at bounding box center [715, 15] width 11 height 11
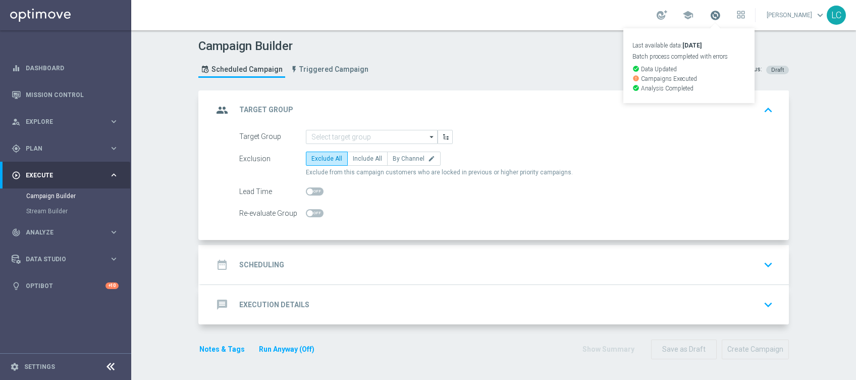
click at [711, 18] on span at bounding box center [715, 15] width 11 height 11
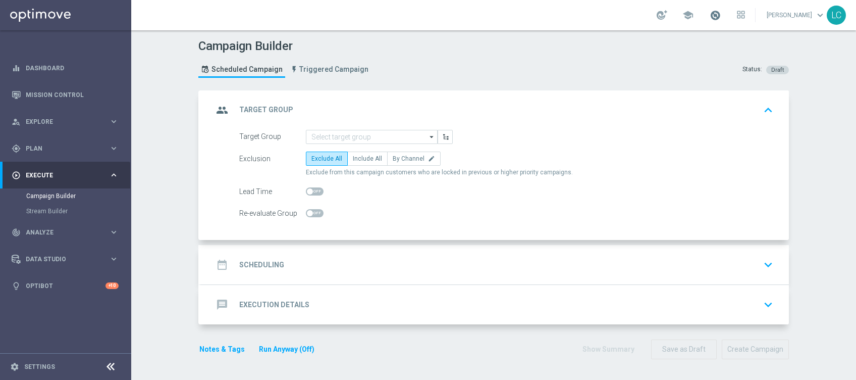
click at [710, 16] on span at bounding box center [715, 15] width 11 height 11
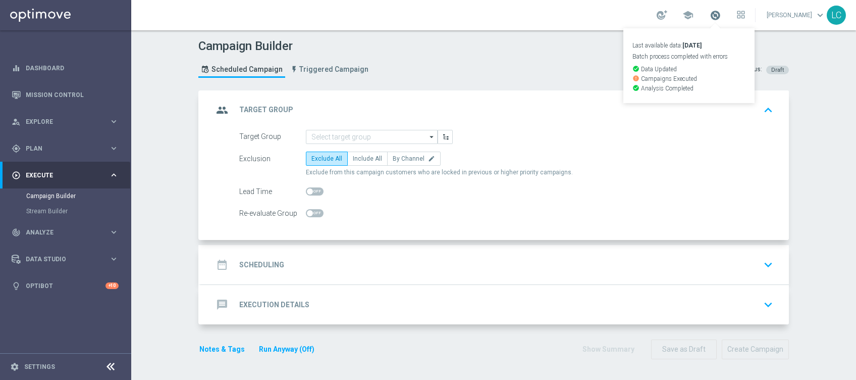
click at [710, 15] on span at bounding box center [715, 15] width 11 height 11
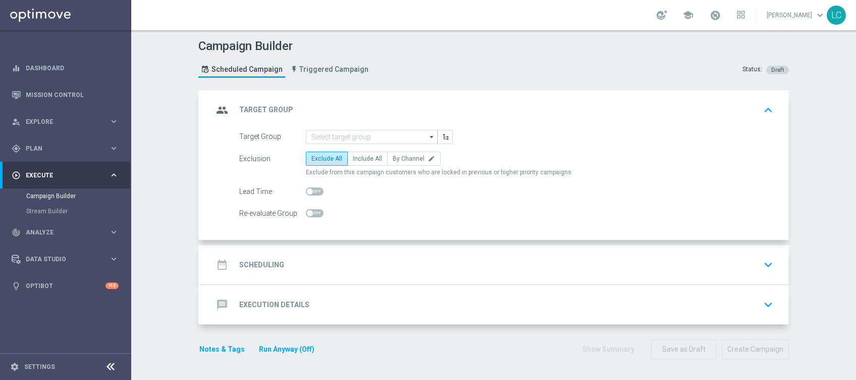
click at [300, 264] on div "date_range Scheduling keyboard_arrow_down" at bounding box center [495, 264] width 564 height 19
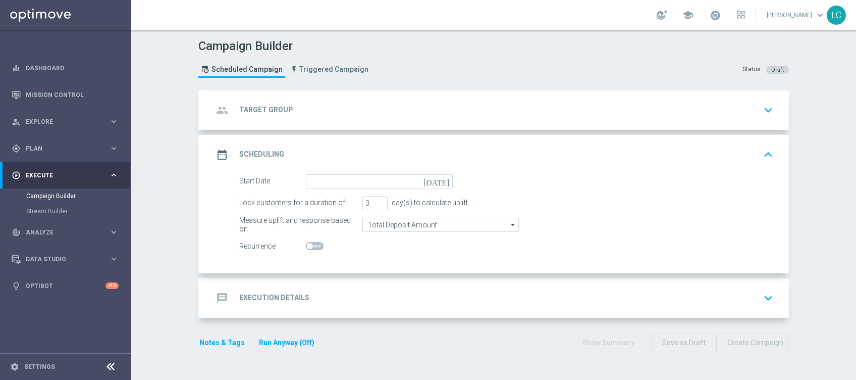
click at [329, 297] on div "message Execution Details keyboard_arrow_down" at bounding box center [495, 297] width 564 height 19
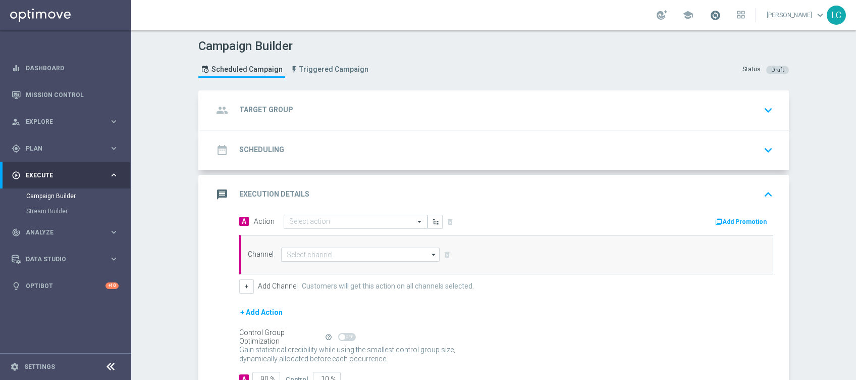
click at [713, 12] on span at bounding box center [715, 15] width 11 height 11
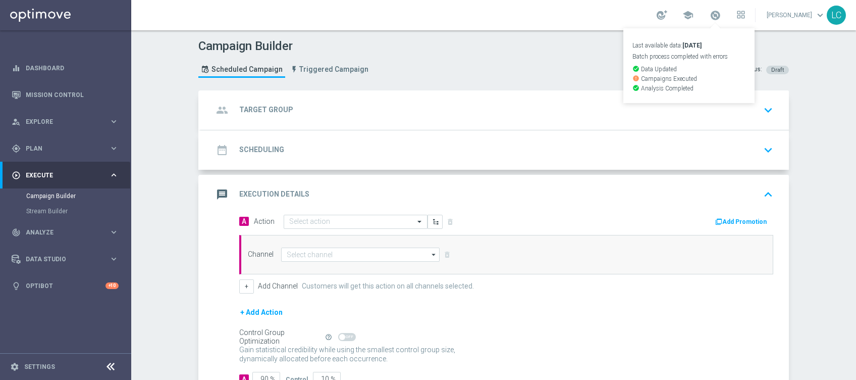
click at [719, 12] on link "Last available data: 4 Sep 2025 Batch process completed with errors check_circl…" at bounding box center [715, 16] width 13 height 16
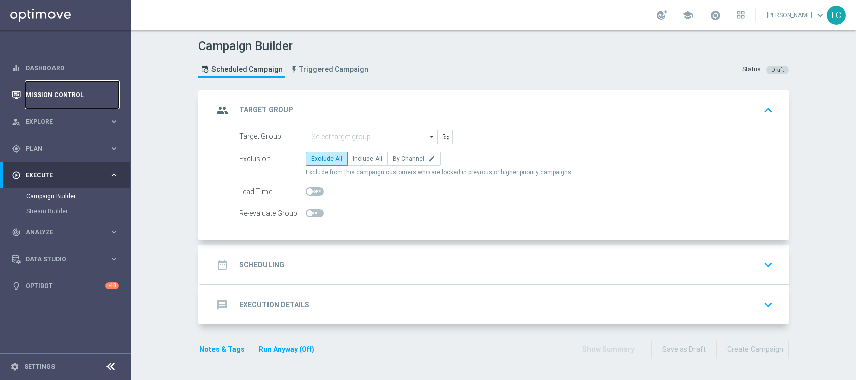
click at [26, 101] on link "Mission Control" at bounding box center [72, 94] width 93 height 27
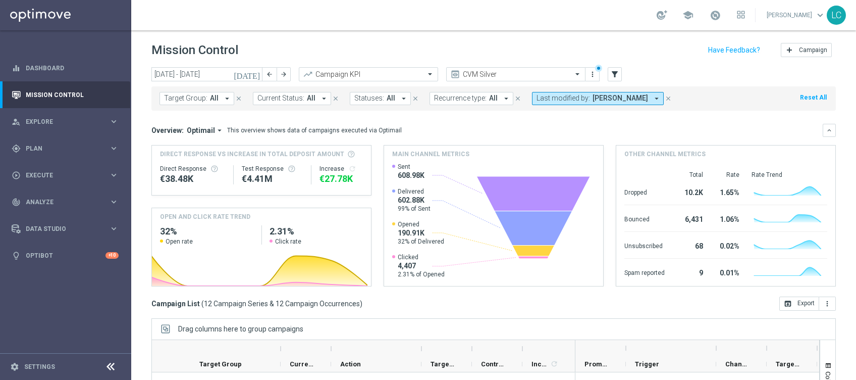
click at [252, 71] on icon "[DATE]" at bounding box center [247, 74] width 27 height 9
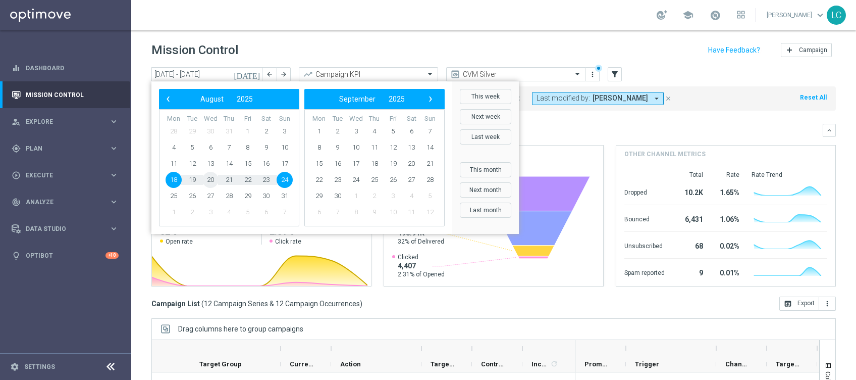
click at [212, 180] on span "20" at bounding box center [210, 180] width 16 height 16
click at [284, 181] on span "24" at bounding box center [285, 180] width 16 height 16
type input "[DATE] - [DATE]"
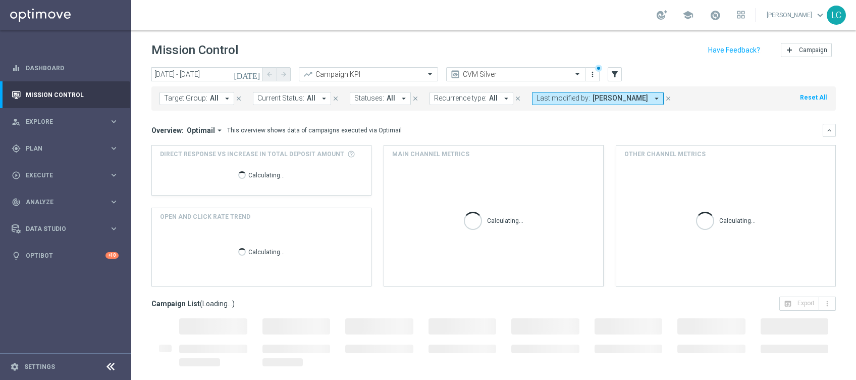
click at [622, 96] on span "[PERSON_NAME]" at bounding box center [621, 98] width 56 height 9
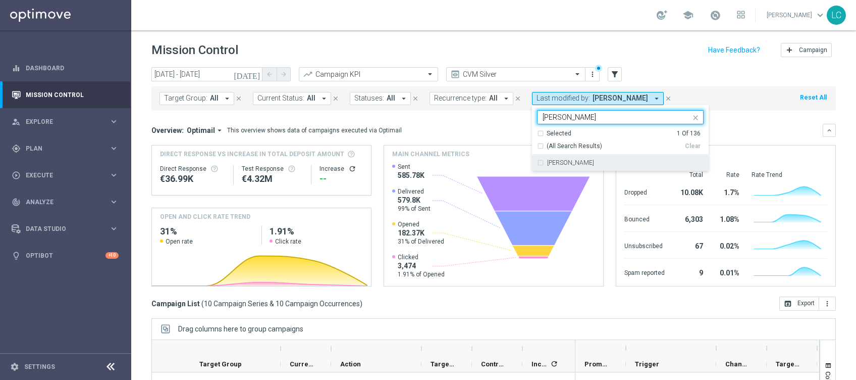
click at [590, 166] on div "[PERSON_NAME]" at bounding box center [620, 162] width 167 height 16
type input "[PERSON_NAME]"
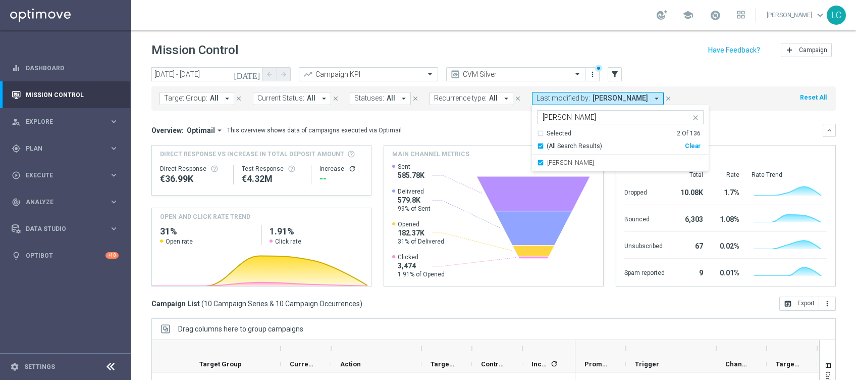
click at [649, 67] on div "[DATE] [DATE] - [DATE] arrow_back arrow_forward Campaign KPI trending_up CVM Si…" at bounding box center [493, 74] width 685 height 15
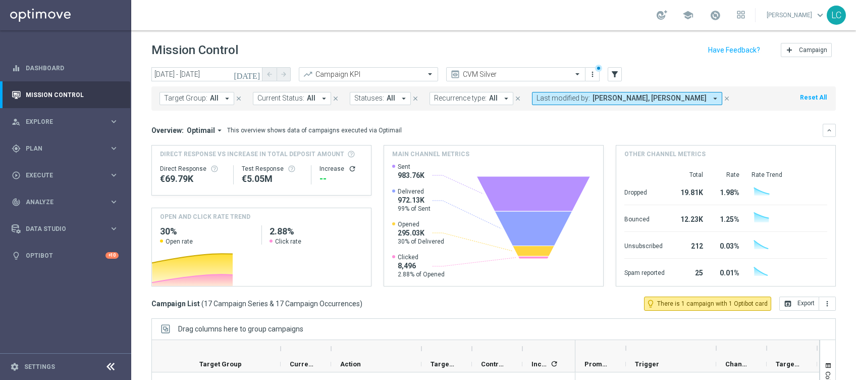
click at [624, 100] on span "[PERSON_NAME], [PERSON_NAME]" at bounding box center [650, 98] width 114 height 9
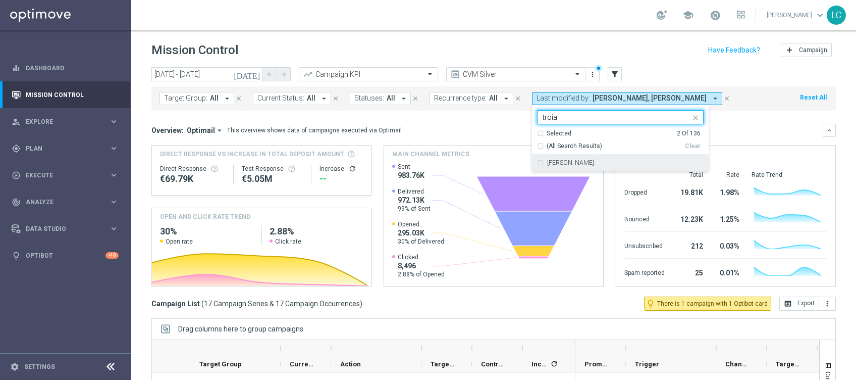
click at [598, 157] on div "[PERSON_NAME]" at bounding box center [620, 162] width 167 height 16
type input "troia"
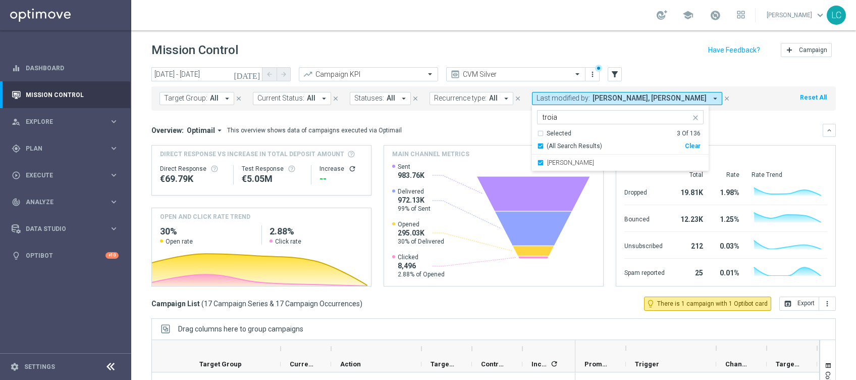
click at [658, 27] on div "school [PERSON_NAME] keyboard_arrow_down LC" at bounding box center [493, 15] width 725 height 30
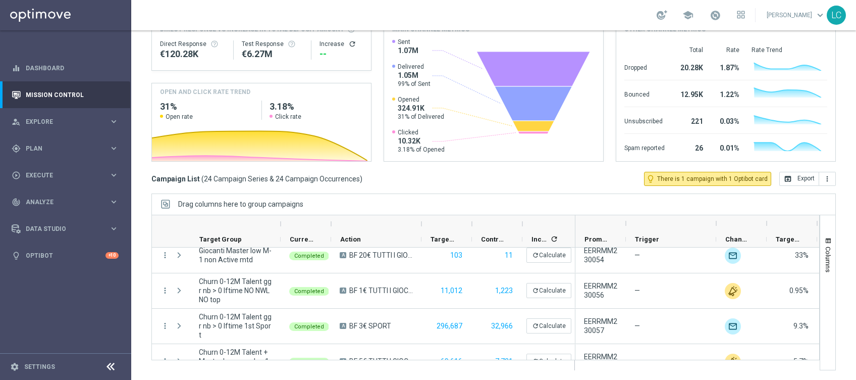
scroll to position [108, 0]
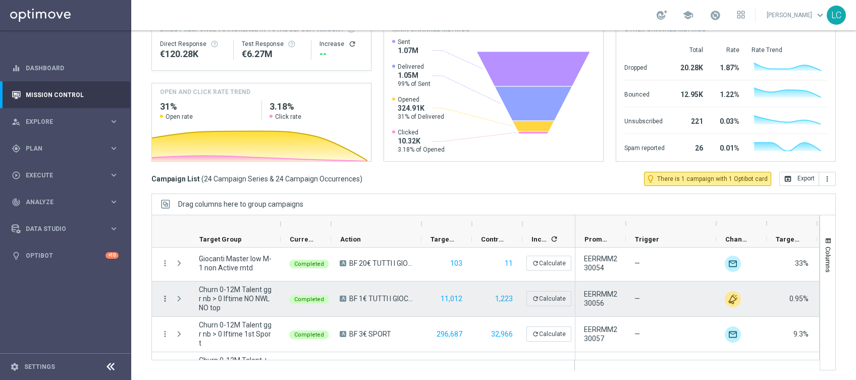
click at [163, 299] on icon "more_vert" at bounding box center [165, 298] width 9 height 9
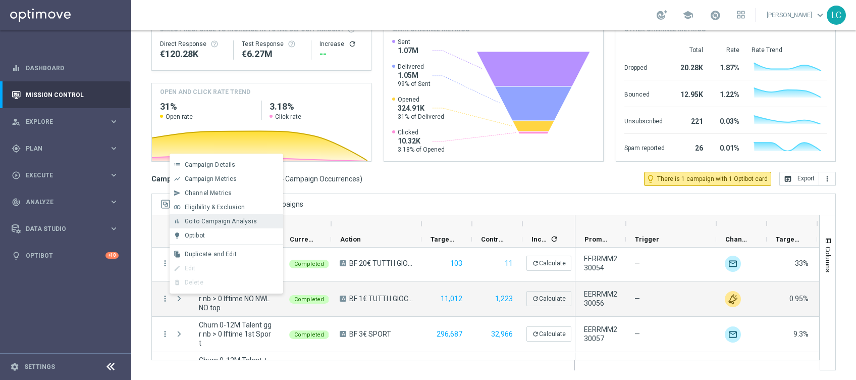
click at [222, 226] on div "bar_chart Go to Campaign Analysis" at bounding box center [227, 221] width 114 height 14
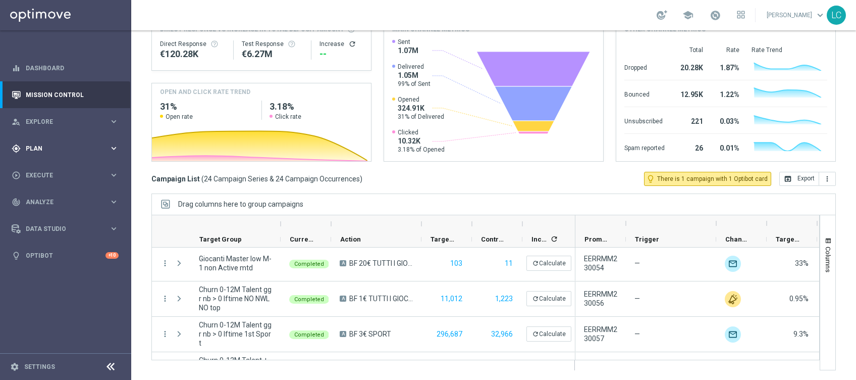
click at [31, 152] on div "gps_fixed Plan" at bounding box center [60, 148] width 97 height 9
click at [40, 254] on div "play_circle_outline Execute" at bounding box center [60, 250] width 97 height 9
click at [57, 197] on link "Campaign Builder" at bounding box center [65, 196] width 79 height 8
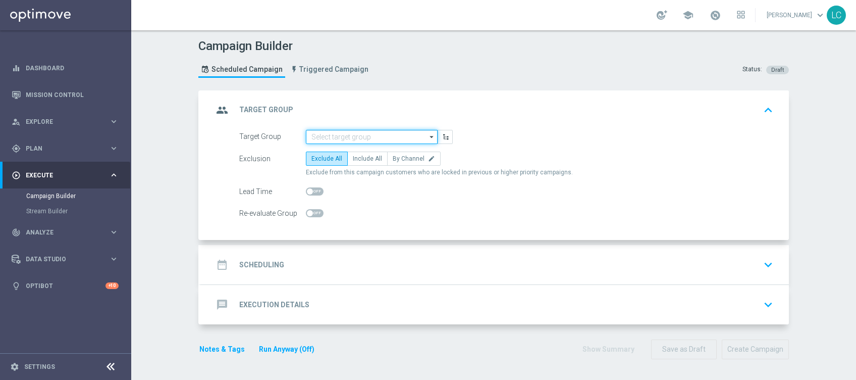
click at [367, 138] on input at bounding box center [372, 137] width 132 height 14
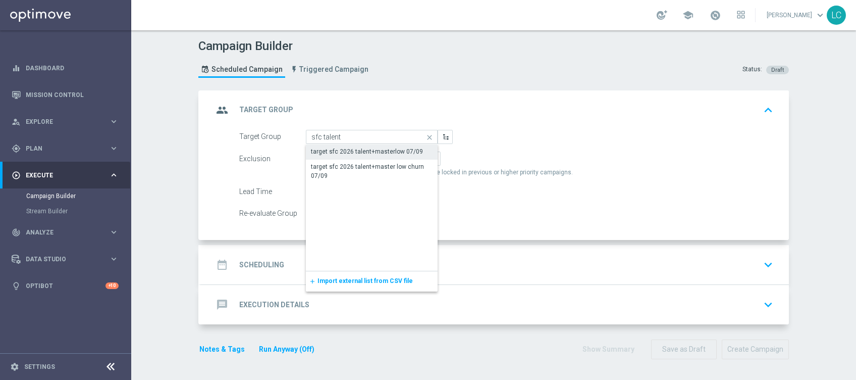
click at [370, 152] on div "target sfc 2026 talent+masterlow 07/09" at bounding box center [367, 151] width 112 height 9
type input "target sfc 2026 talent+masterlow 07/09"
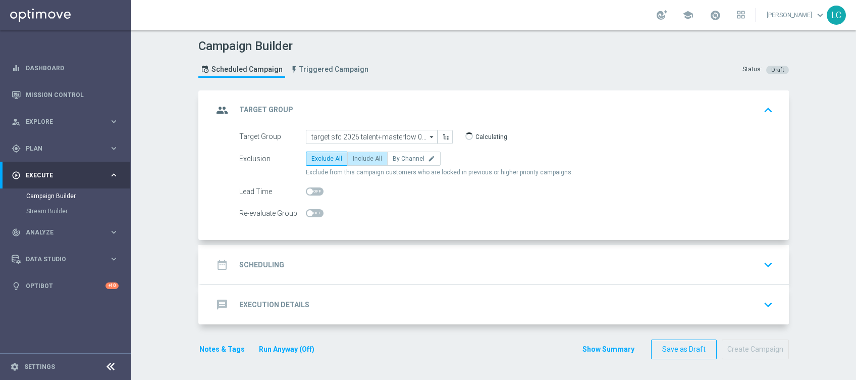
click at [363, 153] on label "Include All" at bounding box center [367, 158] width 40 height 14
click at [359, 157] on input "Include All" at bounding box center [356, 160] width 7 height 7
radio input "true"
click at [308, 190] on span at bounding box center [315, 191] width 18 height 8
click at [308, 190] on input "checkbox" at bounding box center [315, 191] width 18 height 8
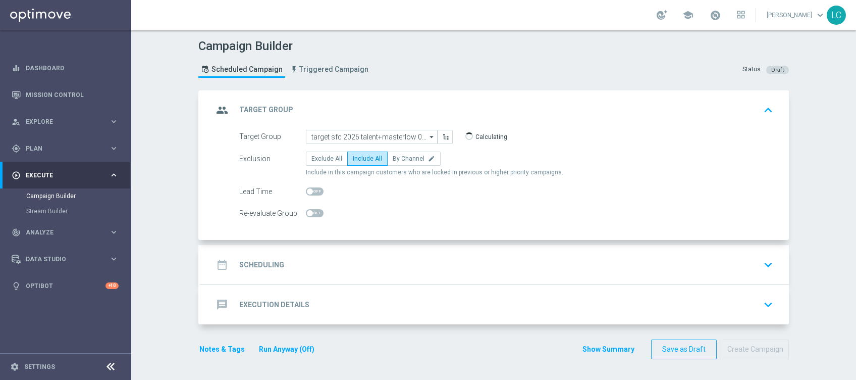
checkbox input "true"
click at [416, 186] on input "1" at bounding box center [418, 191] width 25 height 14
type input "2"
click at [414, 189] on input "2" at bounding box center [418, 191] width 25 height 14
click at [316, 255] on div "date_range Scheduling keyboard_arrow_down" at bounding box center [495, 264] width 564 height 19
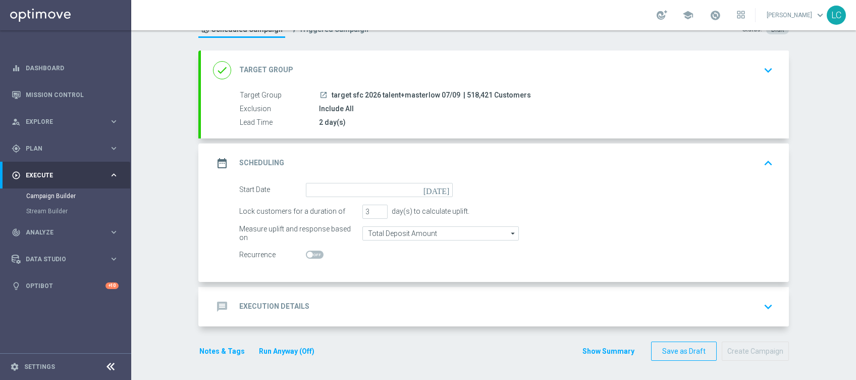
click at [329, 181] on div "date_range Scheduling keyboard_arrow_up" at bounding box center [495, 162] width 588 height 39
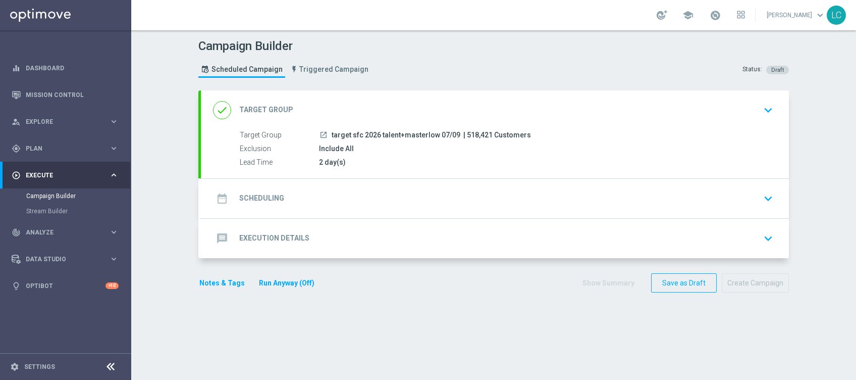
click at [332, 190] on div "date_range Scheduling keyboard_arrow_down" at bounding box center [495, 198] width 564 height 19
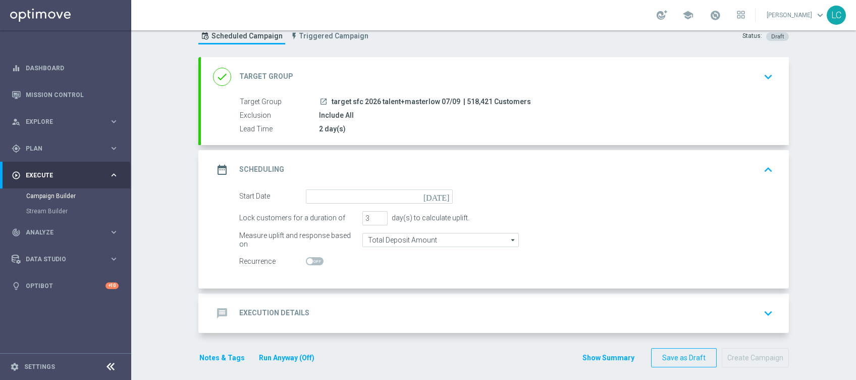
scroll to position [37, 0]
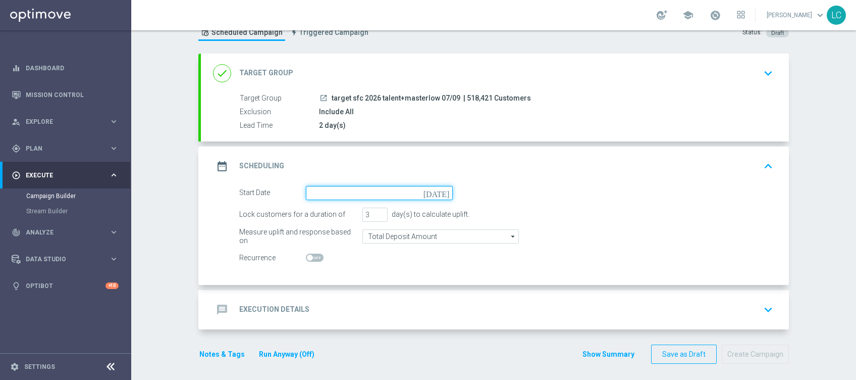
click at [329, 197] on input at bounding box center [379, 193] width 147 height 14
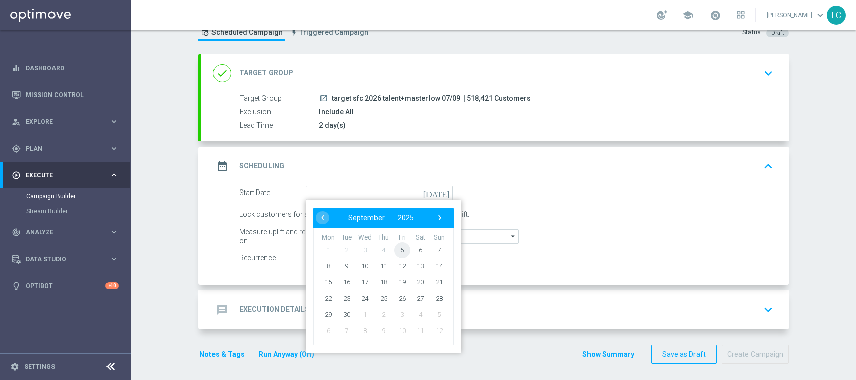
click at [395, 247] on span "5" at bounding box center [402, 249] width 16 height 16
type input "[DATE]"
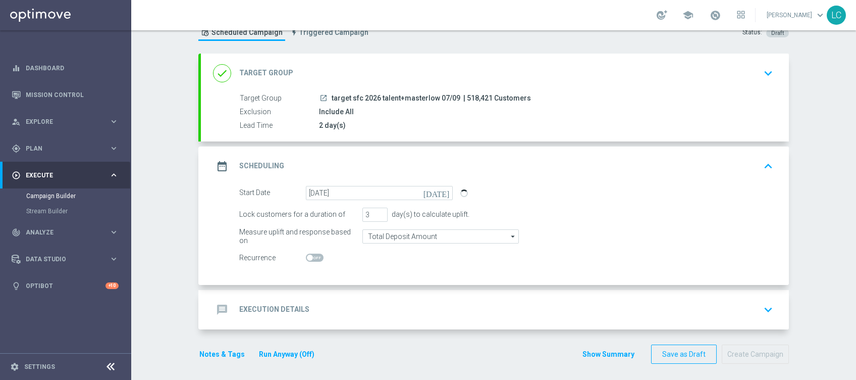
scroll to position [40, 0]
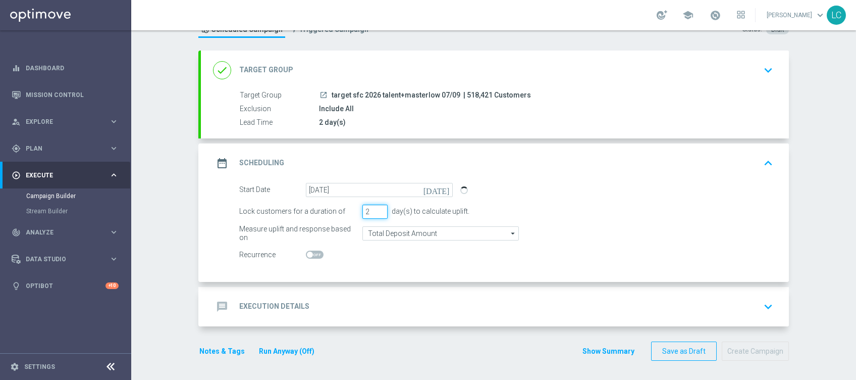
click at [375, 214] on input "2" at bounding box center [374, 211] width 25 height 14
click at [375, 214] on input "1" at bounding box center [374, 211] width 25 height 14
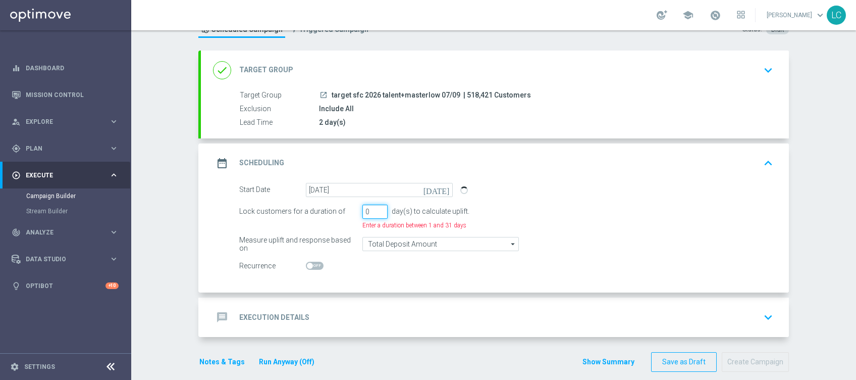
click at [375, 214] on input "0" at bounding box center [374, 211] width 25 height 14
click at [377, 206] on input "0" at bounding box center [374, 211] width 25 height 14
type input "1"
click at [374, 207] on input "1" at bounding box center [374, 211] width 25 height 14
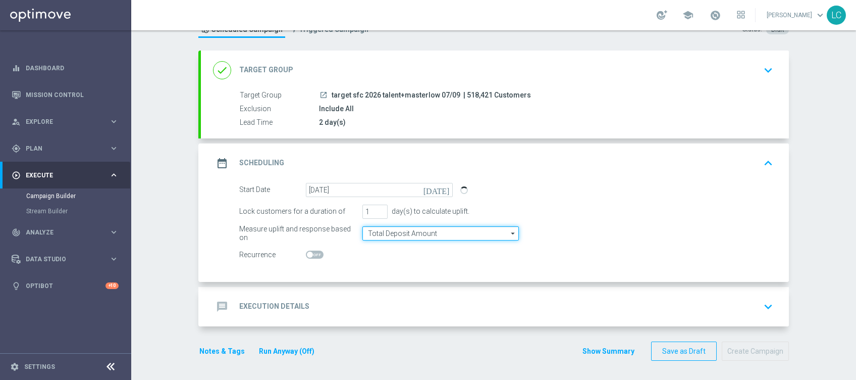
click at [404, 234] on input "Total Deposit Amount" at bounding box center [440, 233] width 156 height 14
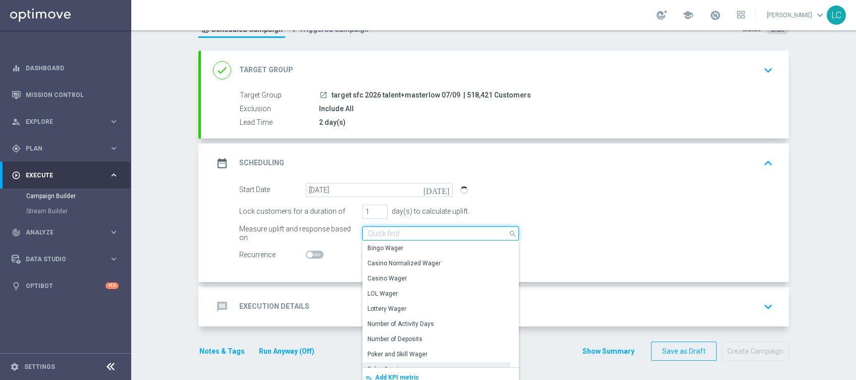
scroll to position [231, 0]
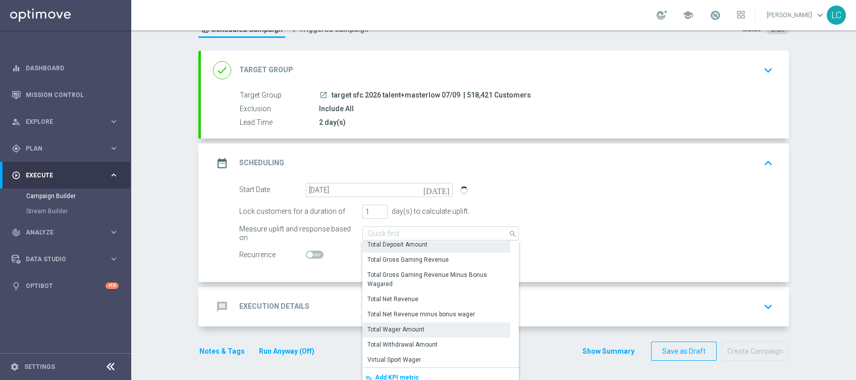
click at [392, 325] on div "Total Wager Amount" at bounding box center [395, 329] width 57 height 9
type input "Total Wager Amount"
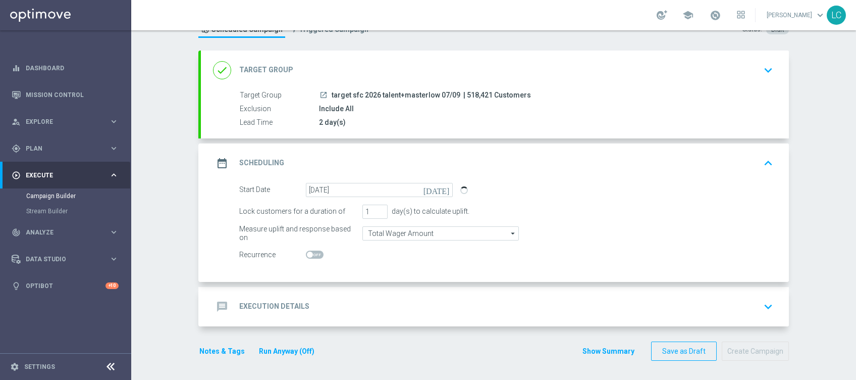
click at [371, 316] on div "message Execution Details keyboard_arrow_down" at bounding box center [495, 306] width 588 height 39
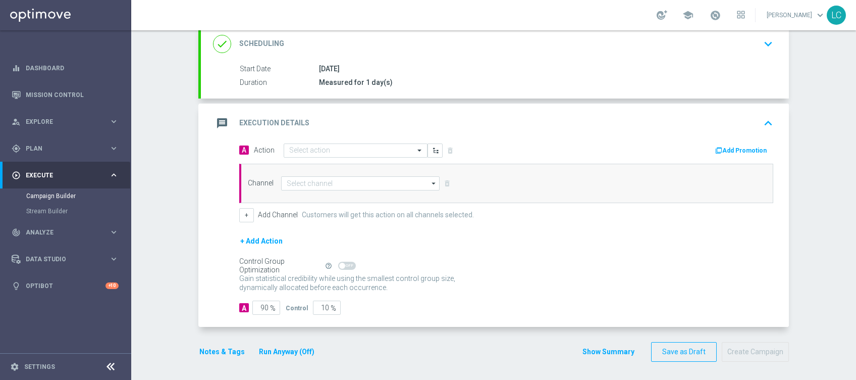
click at [320, 141] on div "message Execution Details keyboard_arrow_up" at bounding box center [495, 122] width 588 height 39
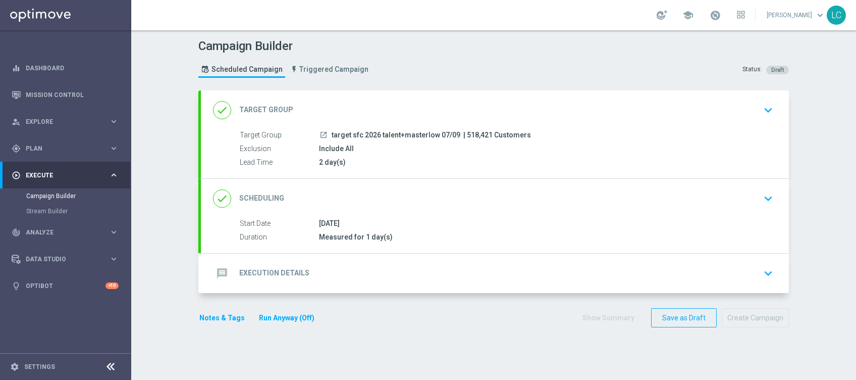
scroll to position [0, 0]
click at [294, 270] on h2 "Execution Details" at bounding box center [274, 273] width 70 height 10
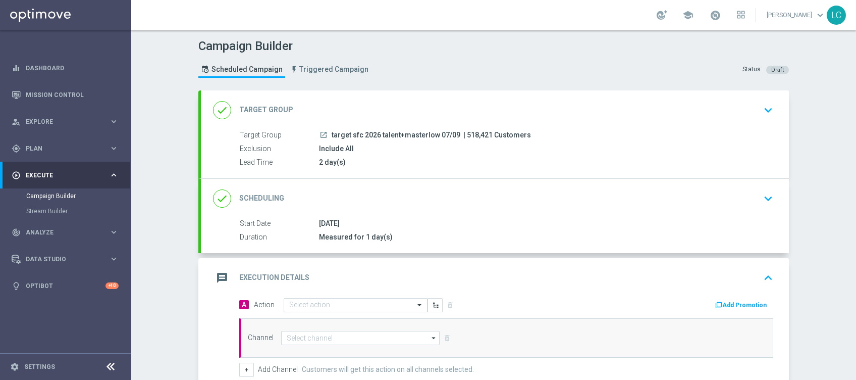
scroll to position [113, 0]
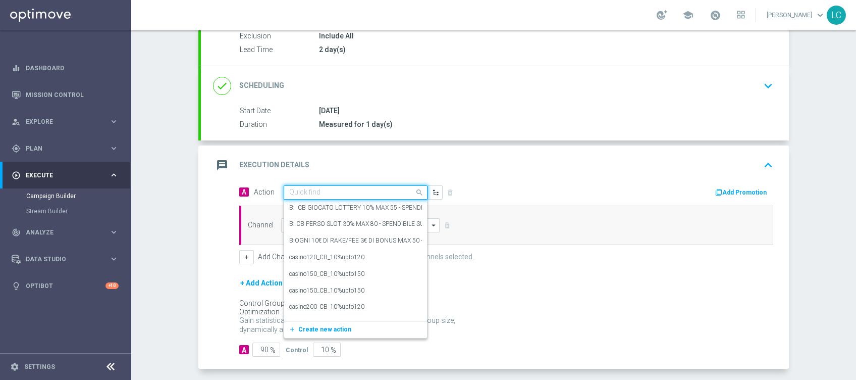
click at [321, 188] on div "Quick find" at bounding box center [349, 192] width 130 height 9
click at [384, 69] on div "done Scheduling keyboard_arrow_down" at bounding box center [495, 85] width 588 height 39
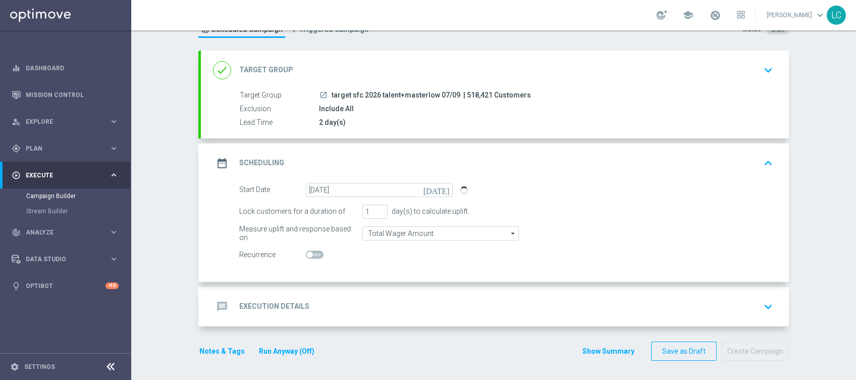
click at [338, 298] on div "message Execution Details keyboard_arrow_down" at bounding box center [495, 306] width 564 height 19
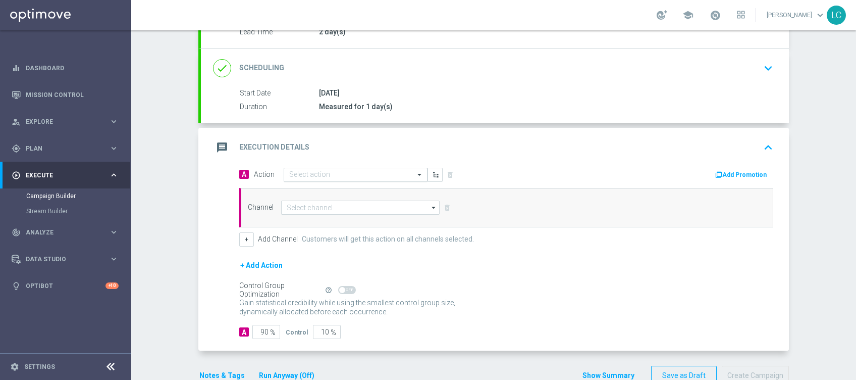
scroll to position [145, 0]
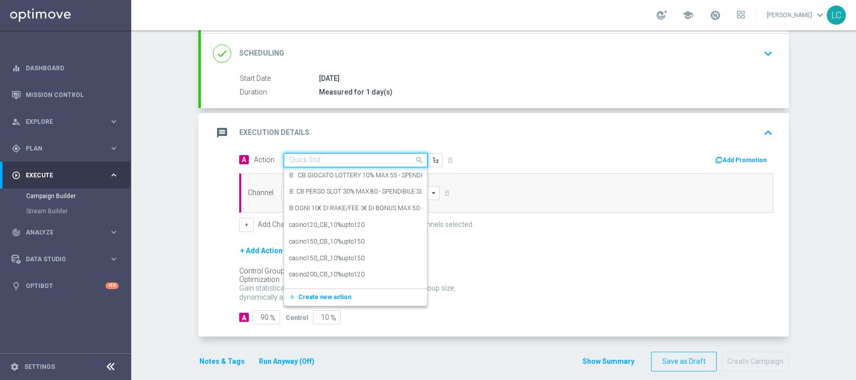
click at [331, 156] on input "text" at bounding box center [345, 160] width 113 height 9
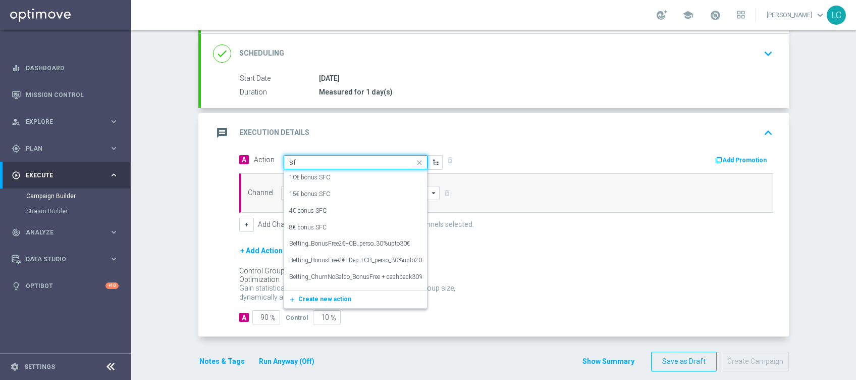
type input "s"
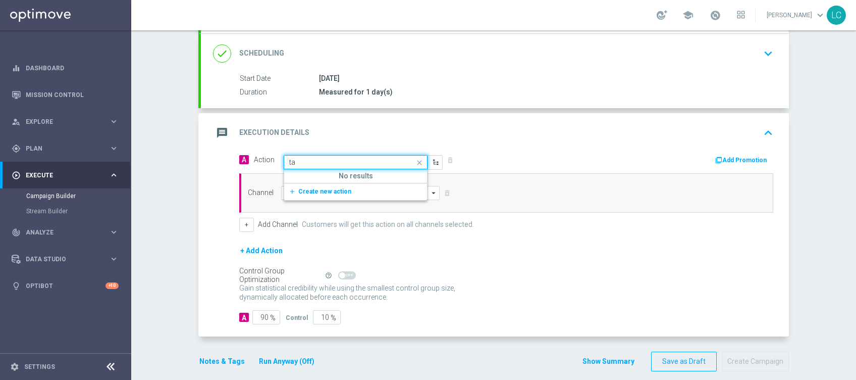
type input "t"
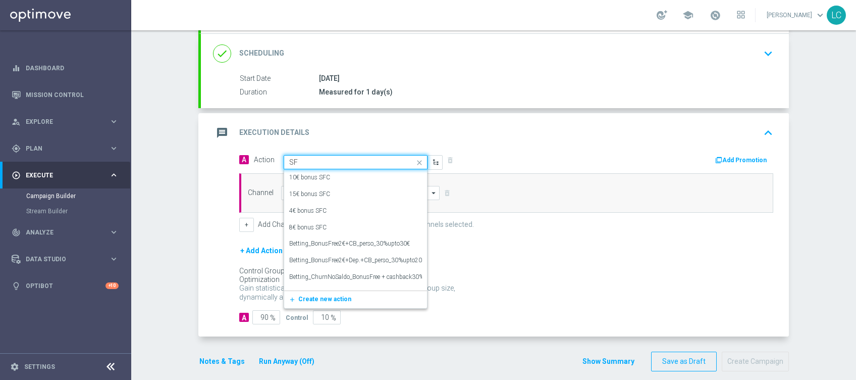
type input "S"
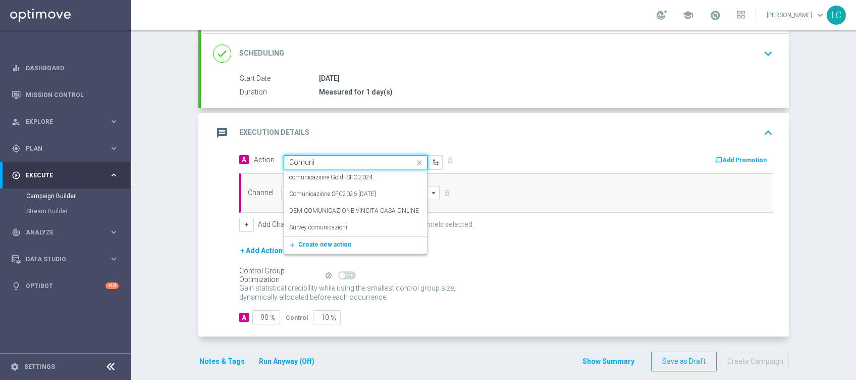
type input "Comunic"
click at [347, 190] on label "Comunicazione SFC2026 [DATE]" at bounding box center [332, 194] width 87 height 9
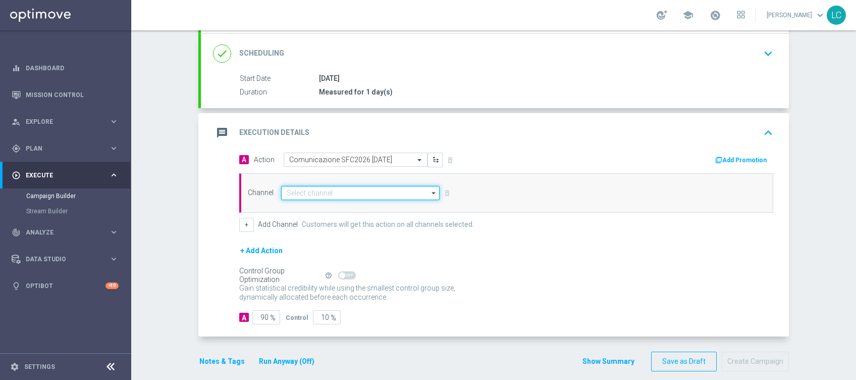
click at [343, 193] on input at bounding box center [360, 193] width 159 height 14
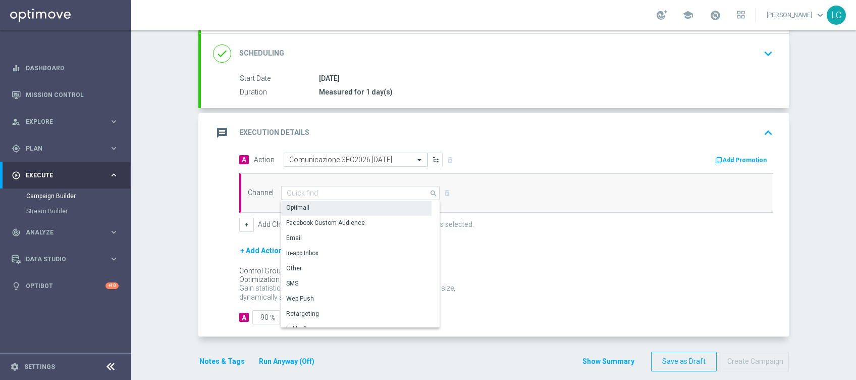
click at [340, 206] on div "Optimail" at bounding box center [356, 207] width 150 height 14
type input "Optimail"
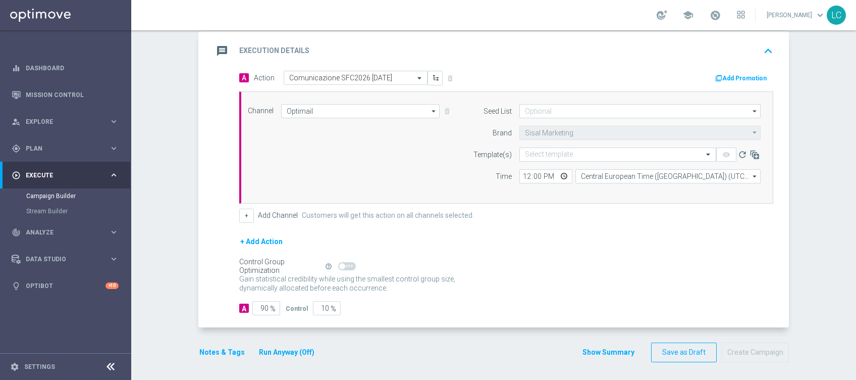
scroll to position [227, 0]
click at [558, 157] on div "Select template" at bounding box center [617, 154] width 197 height 14
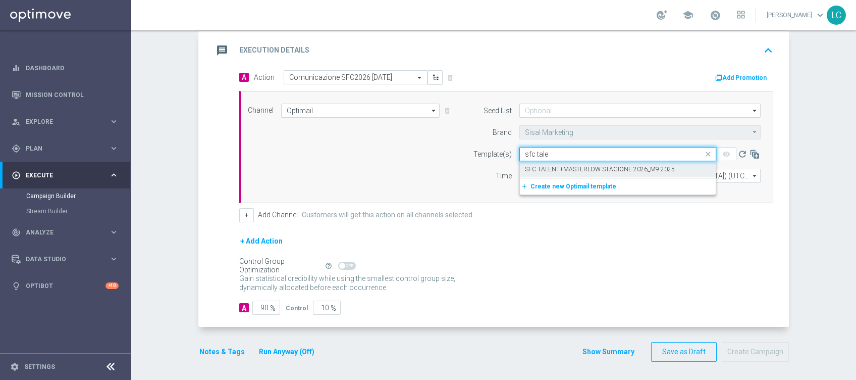
click at [569, 172] on label "SFC TALENT+MASTERLOW STAGIONE 2026_M9 2025" at bounding box center [600, 169] width 150 height 9
type input "sfc tale"
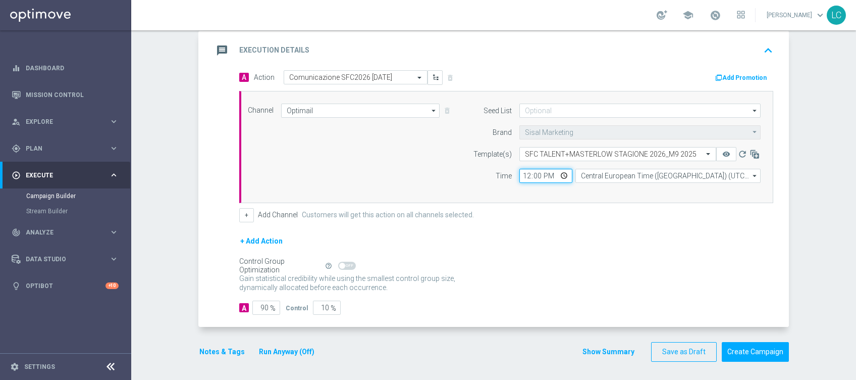
click at [521, 175] on input "12:00" at bounding box center [545, 176] width 53 height 14
type input "16:00"
click at [374, 164] on div "Channel Optimail Optimail arrow_drop_down Drag here to set row groups Drag here…" at bounding box center [504, 146] width 528 height 87
click at [763, 46] on icon "keyboard_arrow_up" at bounding box center [768, 50] width 15 height 15
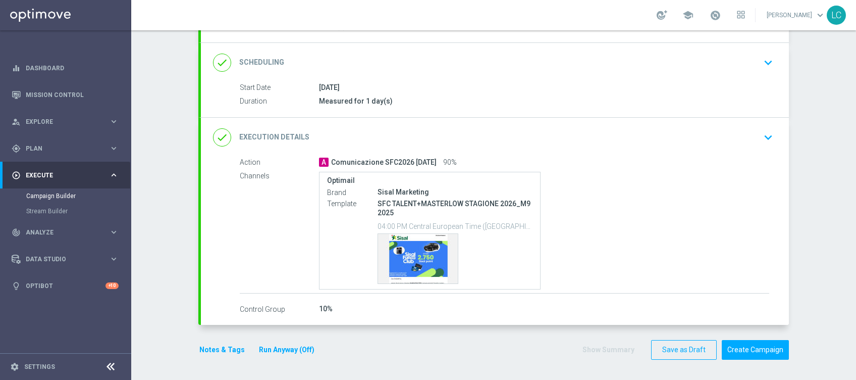
scroll to position [134, 0]
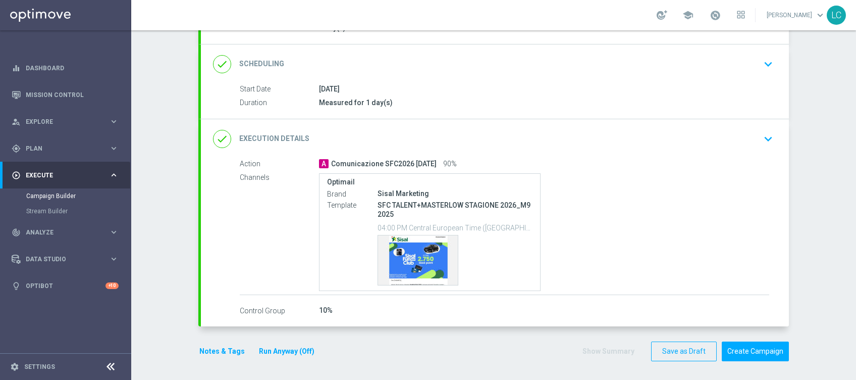
click at [202, 347] on button "Notes & Tags" at bounding box center [221, 351] width 47 height 13
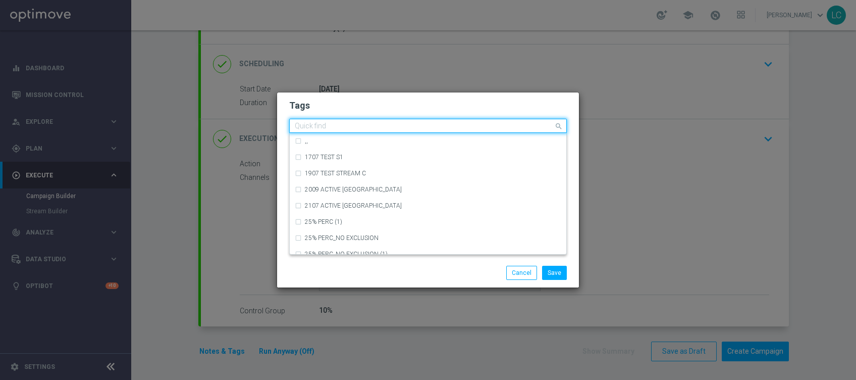
click at [416, 122] on input "text" at bounding box center [424, 126] width 259 height 9
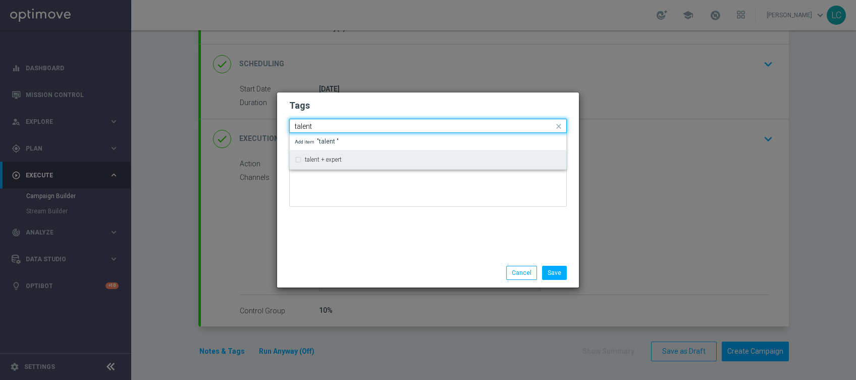
click at [304, 159] on div "talent + expert" at bounding box center [428, 159] width 267 height 16
type input "talent"
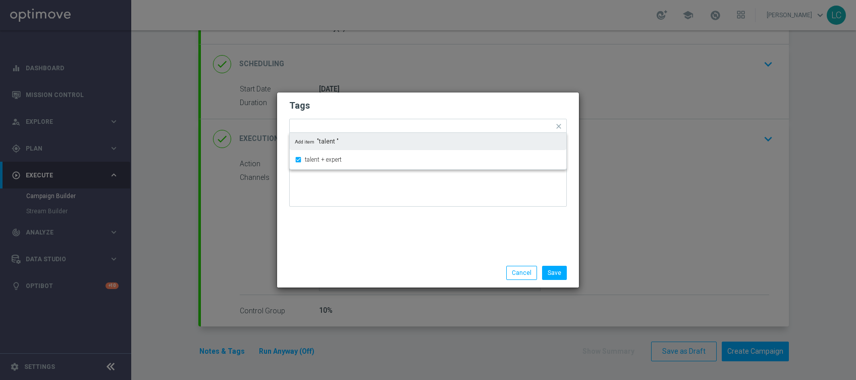
click at [346, 102] on h2 "Tags" at bounding box center [428, 105] width 278 height 12
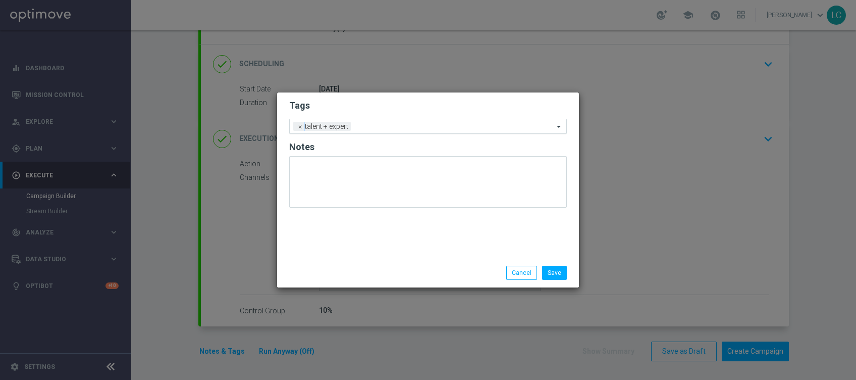
click at [366, 126] on input "text" at bounding box center [454, 127] width 199 height 9
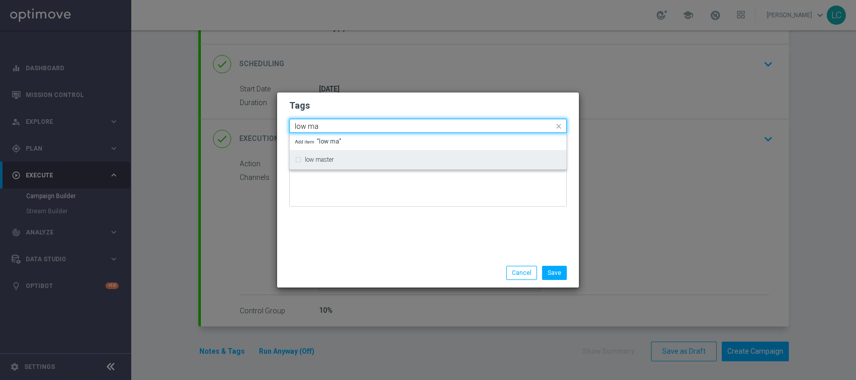
click at [327, 165] on div "low master" at bounding box center [428, 159] width 267 height 16
type input "low ma"
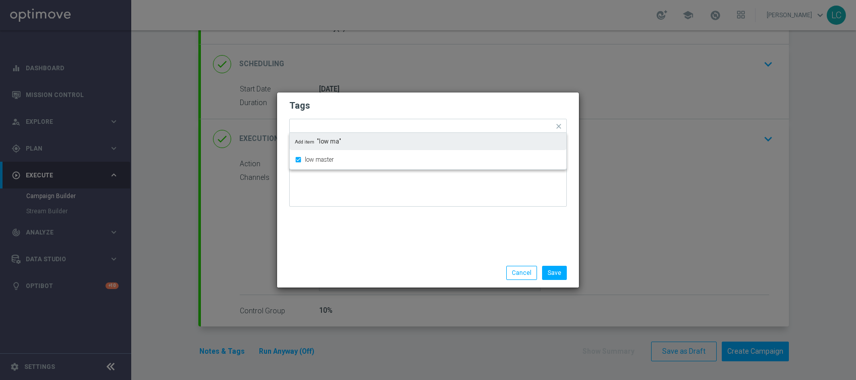
click at [386, 109] on h2 "Tags" at bounding box center [428, 105] width 278 height 12
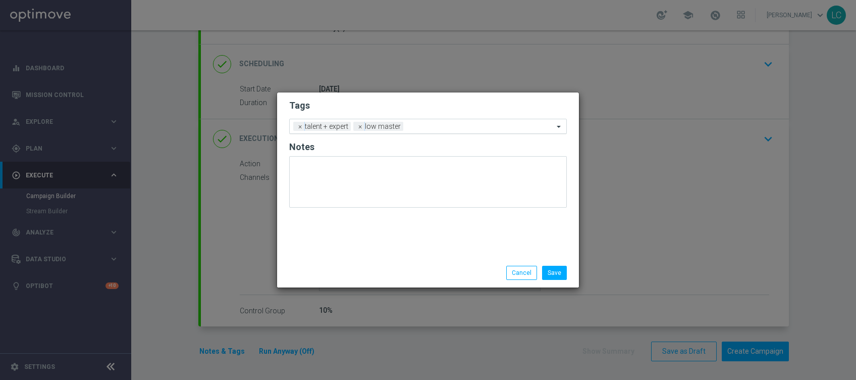
click at [434, 126] on input "text" at bounding box center [480, 127] width 146 height 9
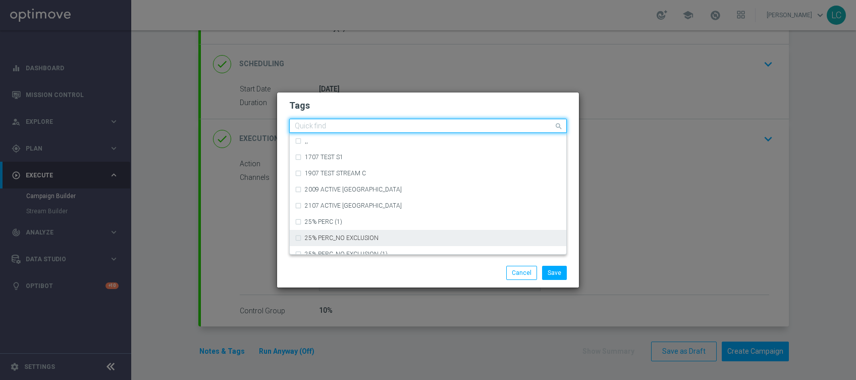
click at [359, 106] on h2 "Tags" at bounding box center [428, 105] width 278 height 12
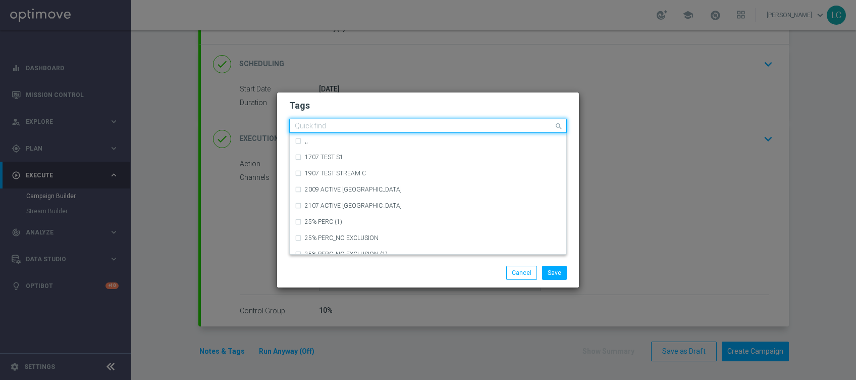
click at [412, 121] on div "Quick find × talent + expert × low master" at bounding box center [422, 126] width 264 height 13
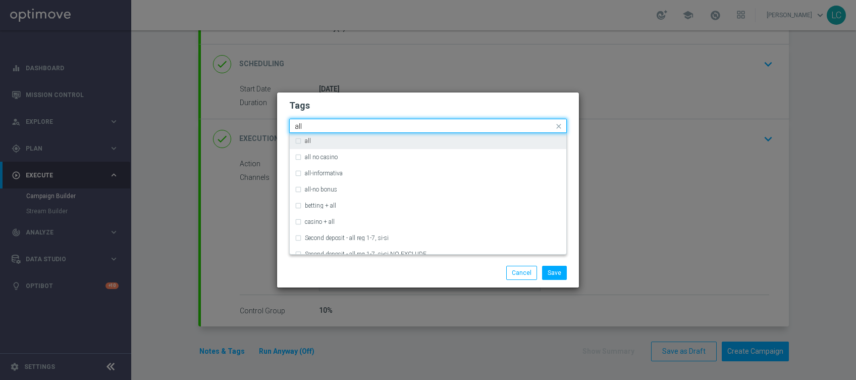
click at [294, 140] on div "all" at bounding box center [428, 141] width 277 height 16
type input "all"
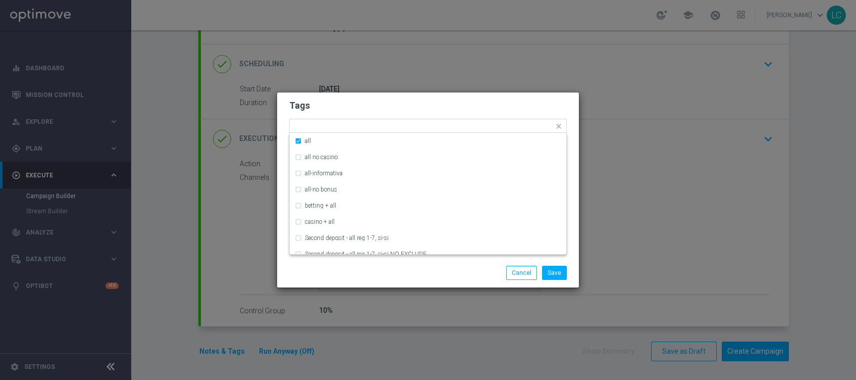
click at [359, 107] on h2 "Tags" at bounding box center [428, 105] width 278 height 12
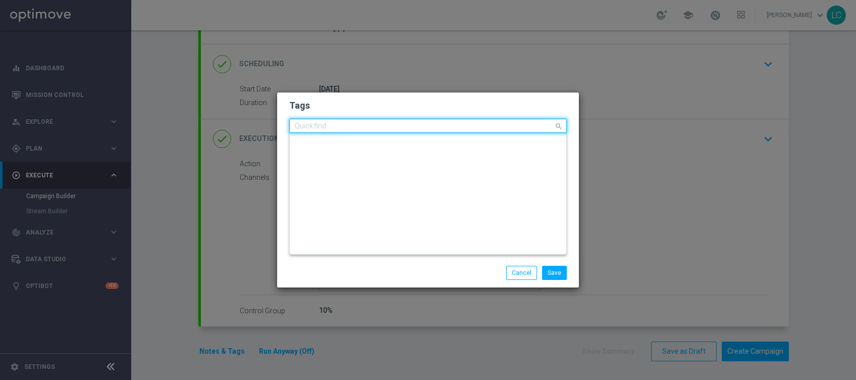
click at [461, 125] on input "text" at bounding box center [424, 126] width 259 height 9
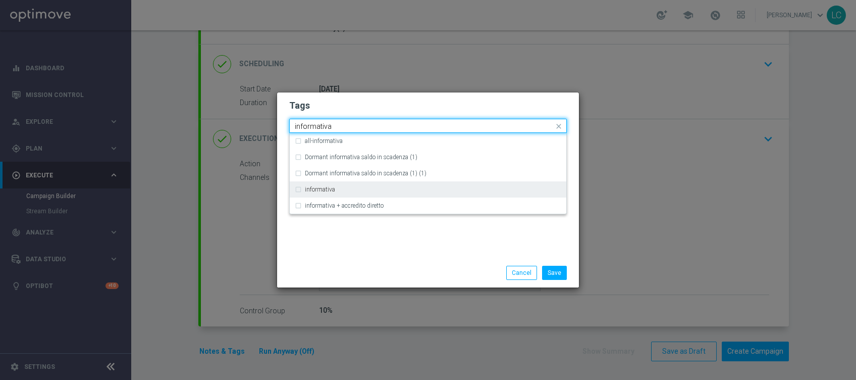
click at [325, 187] on label "informativa" at bounding box center [320, 189] width 30 height 6
type input "informativa"
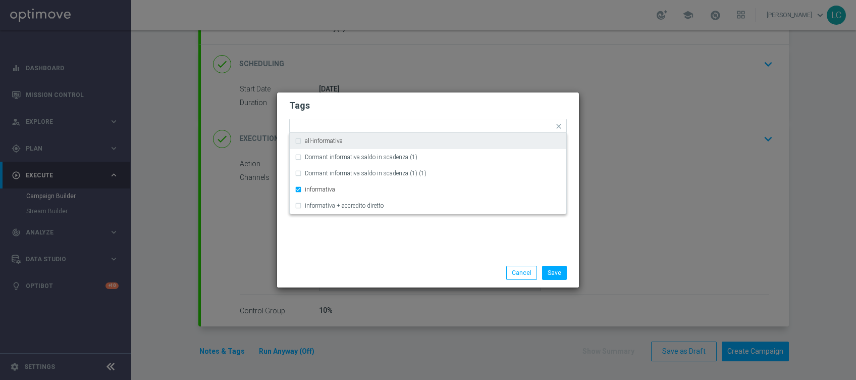
click at [427, 105] on h2 "Tags" at bounding box center [428, 105] width 278 height 12
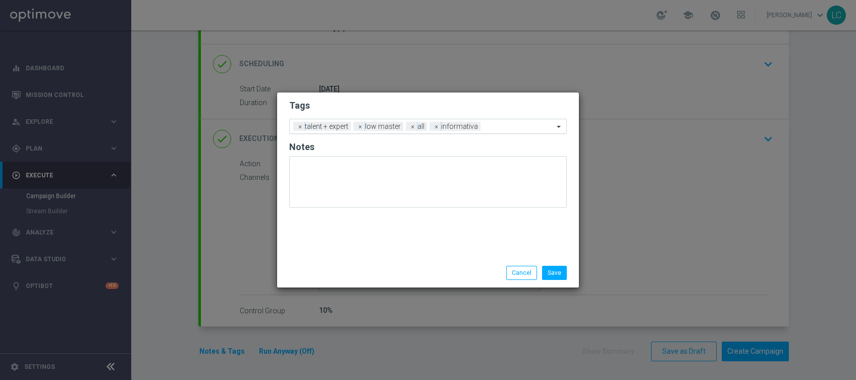
click at [499, 129] on input "text" at bounding box center [519, 127] width 69 height 9
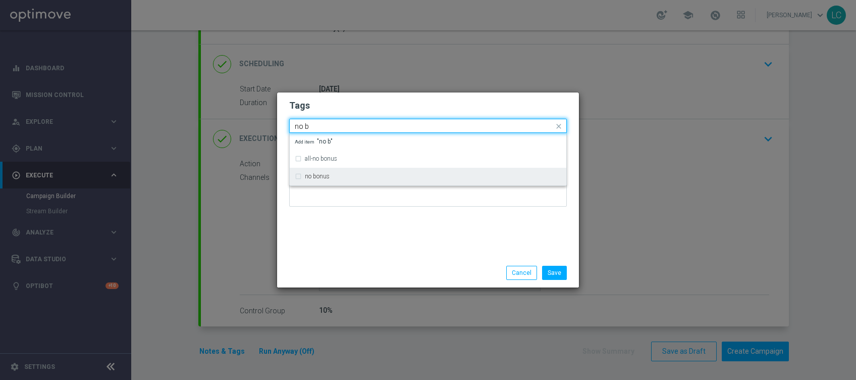
click at [336, 175] on div "no bonus" at bounding box center [433, 176] width 256 height 6
type input "no b"
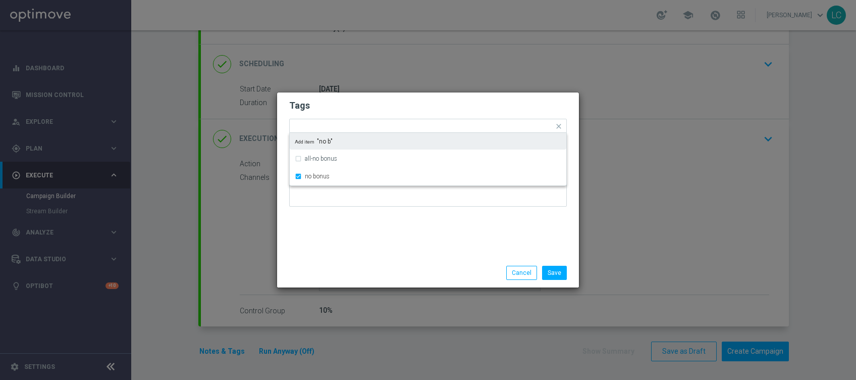
click at [373, 103] on h2 "Tags" at bounding box center [428, 105] width 278 height 12
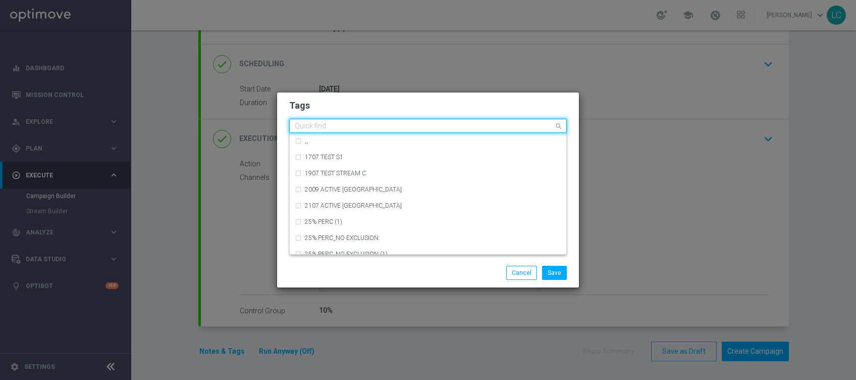
click at [536, 126] on input "text" at bounding box center [424, 126] width 259 height 9
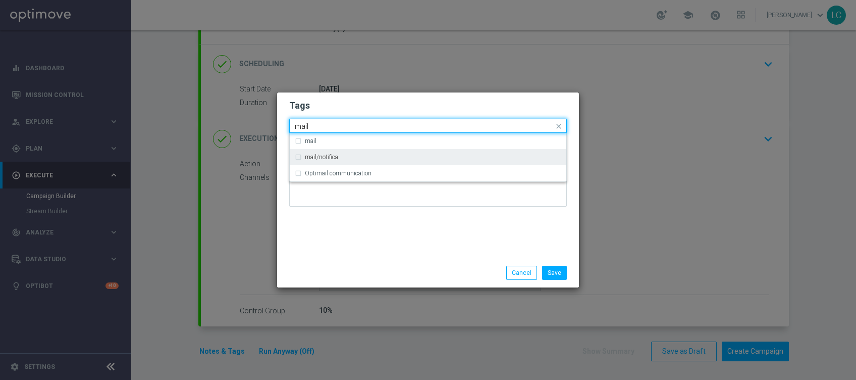
click at [313, 154] on label "mail/notifica" at bounding box center [321, 157] width 33 height 6
type input "mail"
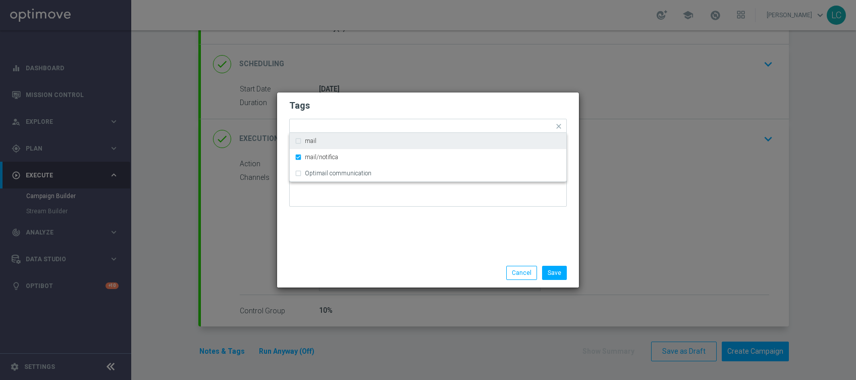
click at [366, 99] on h2 "Tags" at bounding box center [428, 105] width 278 height 12
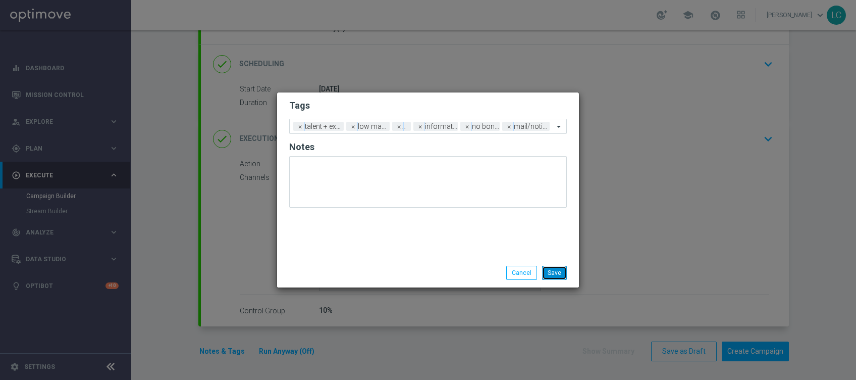
click at [560, 272] on button "Save" at bounding box center [554, 273] width 25 height 14
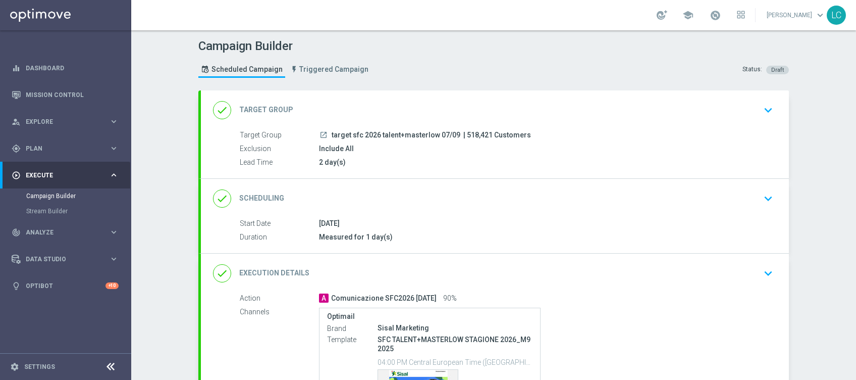
click at [495, 109] on div "done Target Group keyboard_arrow_down" at bounding box center [495, 109] width 564 height 19
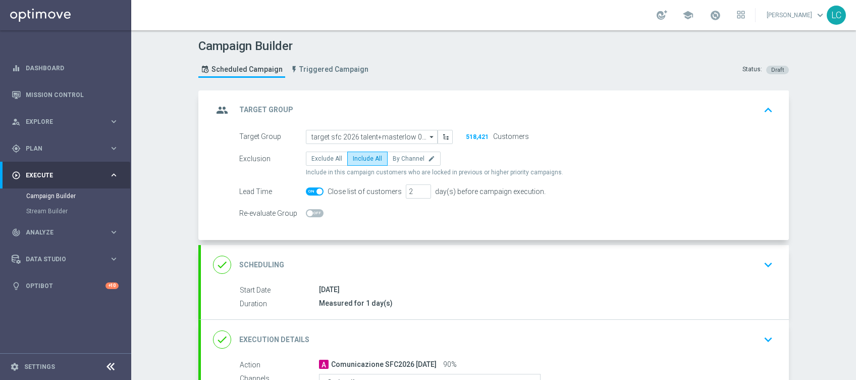
click at [510, 106] on div "group Target Group keyboard_arrow_up" at bounding box center [495, 109] width 564 height 19
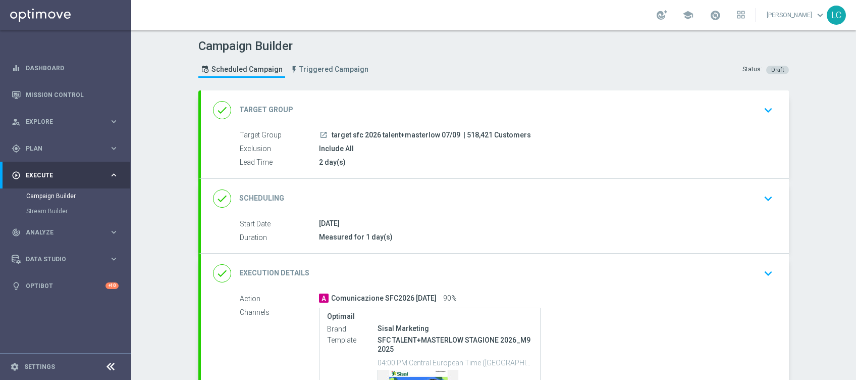
click at [407, 200] on div "done Scheduling keyboard_arrow_down" at bounding box center [495, 198] width 564 height 19
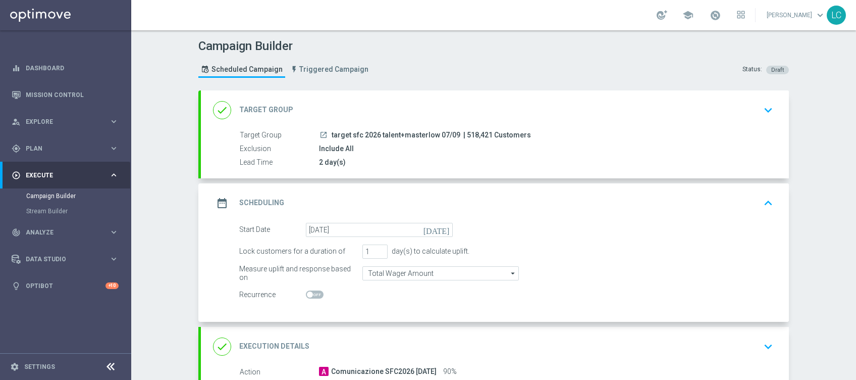
click at [377, 220] on div "date_range Scheduling keyboard_arrow_up" at bounding box center [495, 202] width 588 height 39
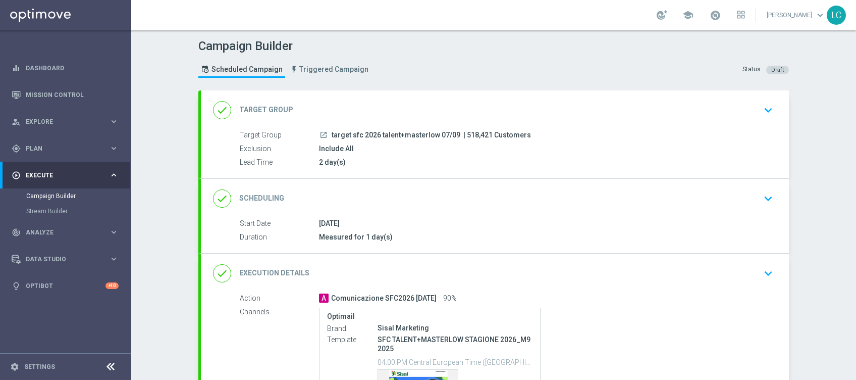
click at [372, 190] on div "done Scheduling keyboard_arrow_down" at bounding box center [495, 198] width 564 height 19
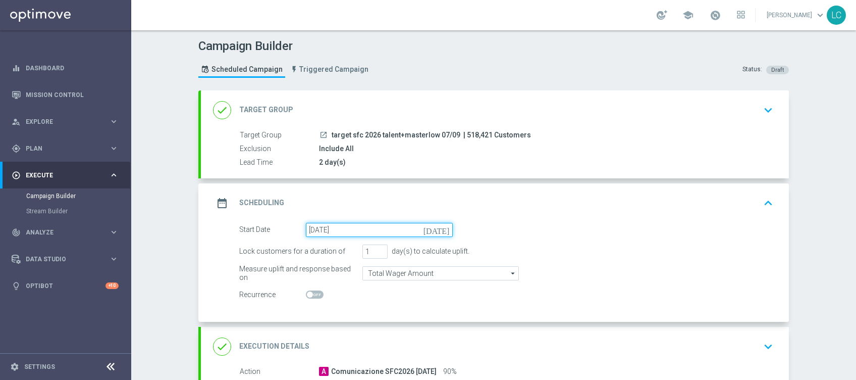
click at [358, 230] on input "05 Sep 2025" at bounding box center [379, 230] width 147 height 14
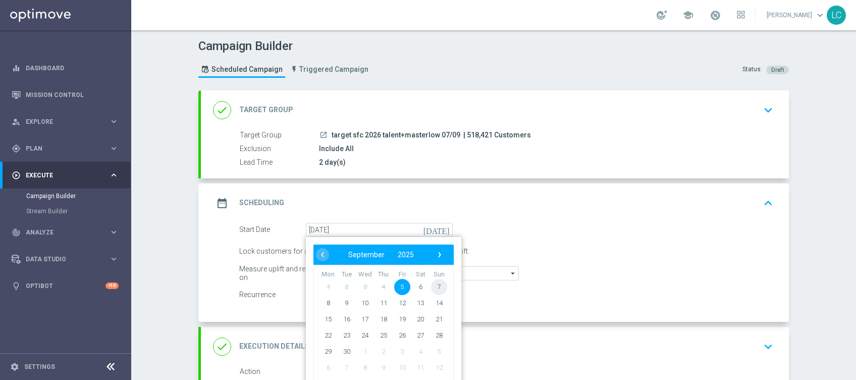
click at [434, 284] on span "7" at bounding box center [439, 286] width 16 height 16
type input "[DATE]"
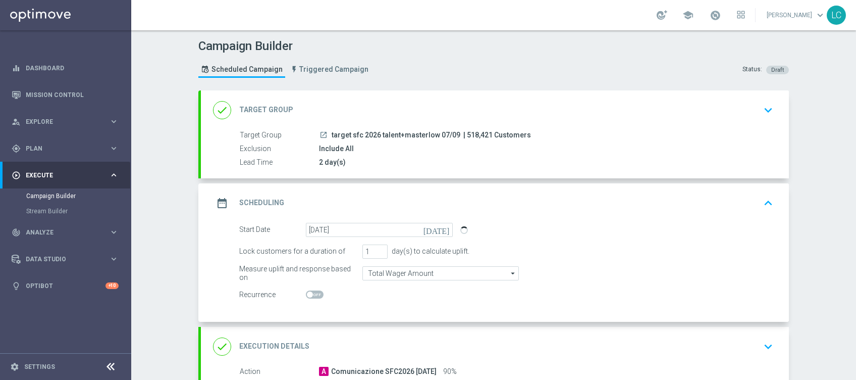
click at [709, 24] on div "school Lorenzo Carlevale keyboard_arrow_down LC" at bounding box center [493, 15] width 725 height 30
click at [713, 19] on span at bounding box center [715, 15] width 11 height 11
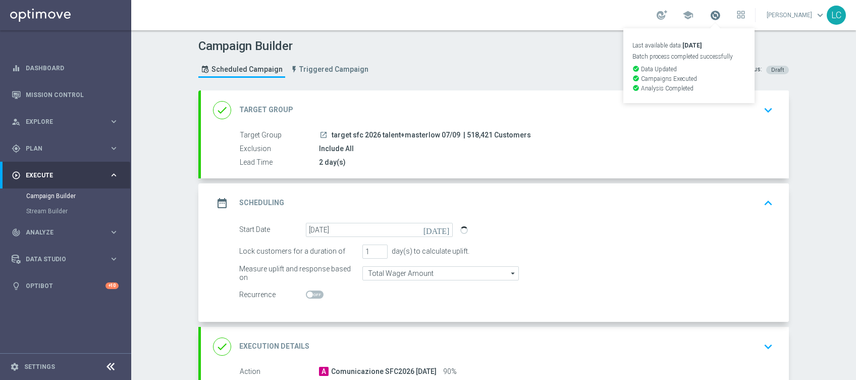
click at [713, 19] on span at bounding box center [715, 15] width 11 height 11
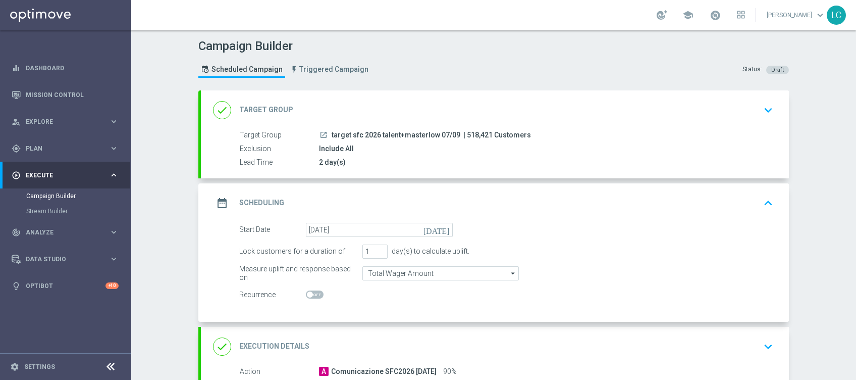
click at [400, 205] on div "date_range Scheduling keyboard_arrow_up" at bounding box center [495, 202] width 564 height 19
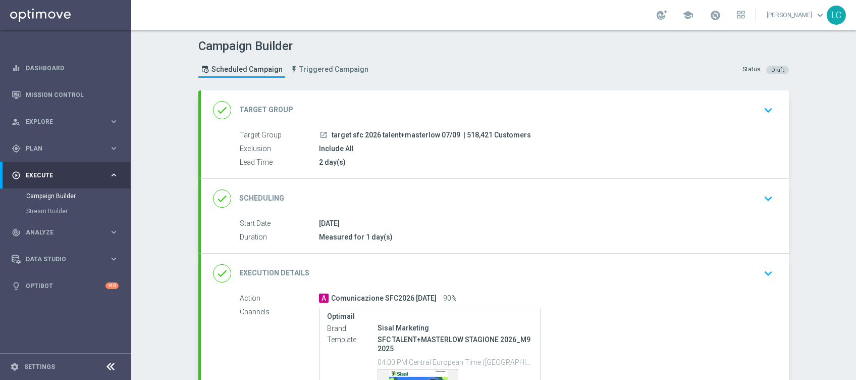
click at [400, 205] on div "done Scheduling keyboard_arrow_down" at bounding box center [495, 198] width 564 height 19
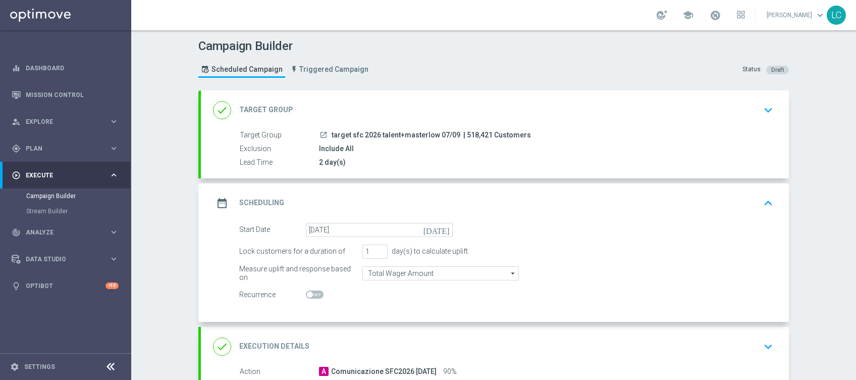
click at [412, 202] on div "date_range Scheduling keyboard_arrow_up" at bounding box center [495, 202] width 564 height 19
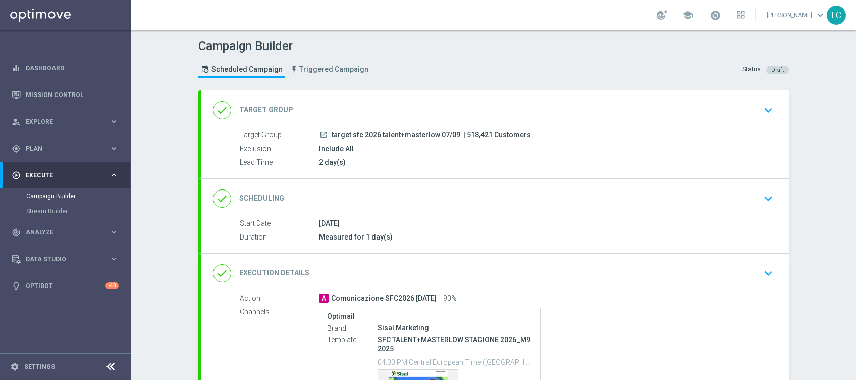
click at [466, 211] on div "done Scheduling keyboard_arrow_down" at bounding box center [495, 198] width 588 height 39
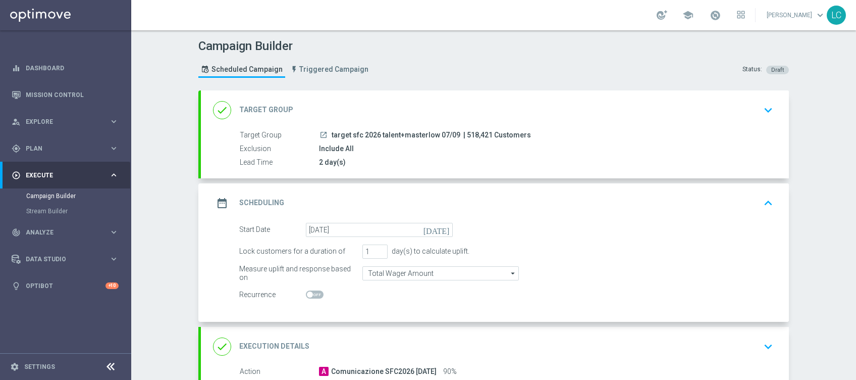
click at [493, 124] on div "done Target Group keyboard_arrow_down" at bounding box center [495, 109] width 588 height 39
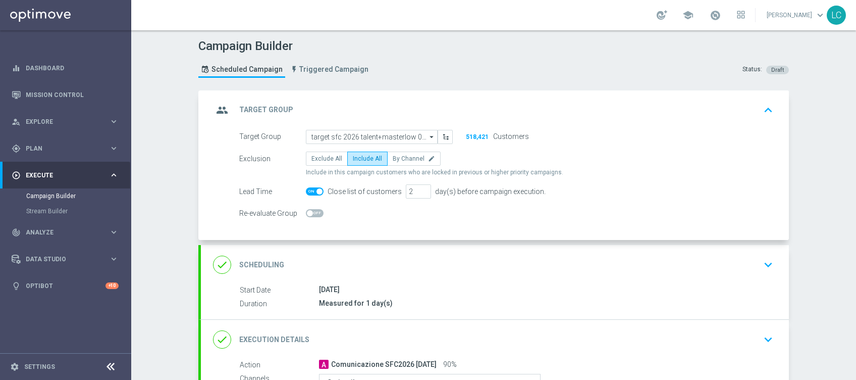
click at [522, 107] on div "group Target Group keyboard_arrow_up" at bounding box center [495, 109] width 564 height 19
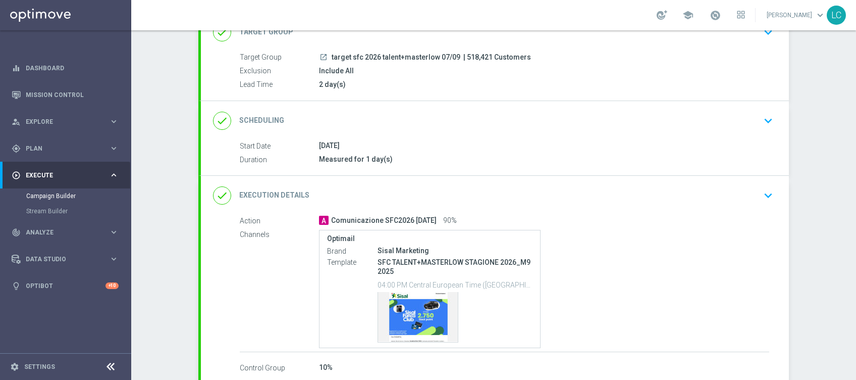
scroll to position [134, 0]
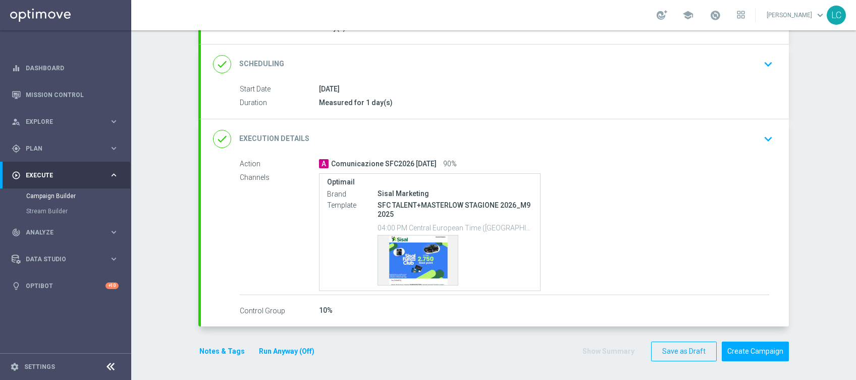
click at [428, 300] on div "Action A Comunicazione SFC2026 07-09-2025 90% Channels Optimail Brand Sisal Mar…" at bounding box center [495, 238] width 588 height 158
click at [760, 130] on button "keyboard_arrow_down" at bounding box center [768, 138] width 17 height 19
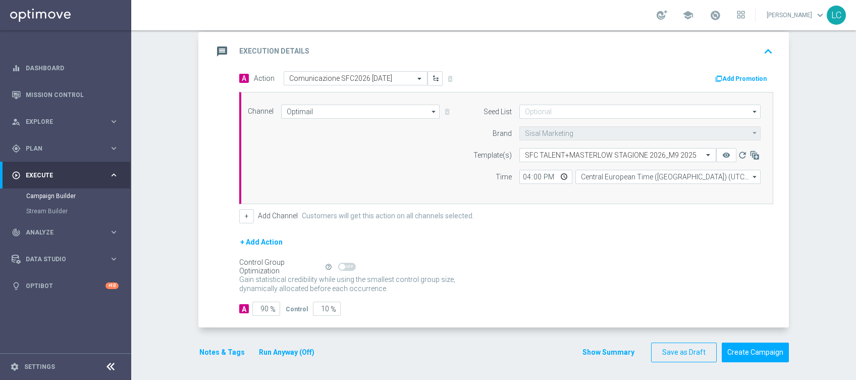
scroll to position [227, 0]
click at [254, 308] on input "90" at bounding box center [266, 307] width 28 height 14
click at [331, 307] on span "%" at bounding box center [334, 308] width 6 height 9
click at [318, 306] on input "10" at bounding box center [327, 307] width 28 height 14
type input "0"
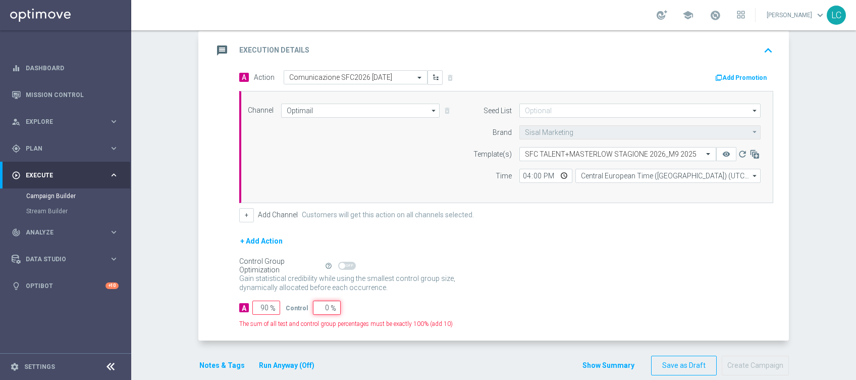
type input "100"
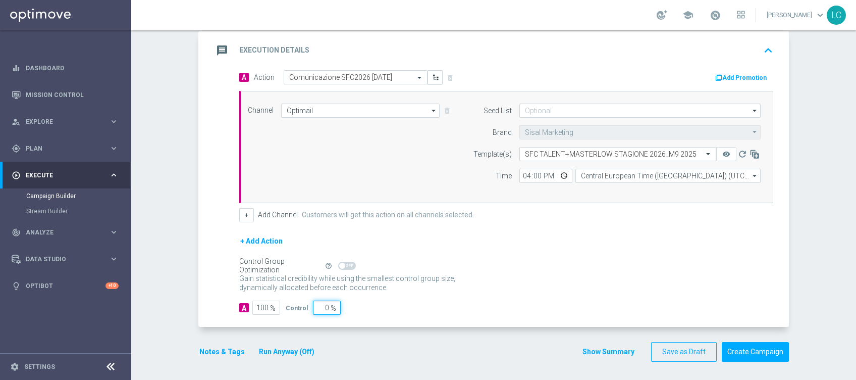
type input "0"
click at [452, 271] on div "Gain statistical credibility while using the smallest control group size, dynam…" at bounding box center [506, 283] width 534 height 24
click at [766, 46] on icon "keyboard_arrow_up" at bounding box center [768, 50] width 15 height 15
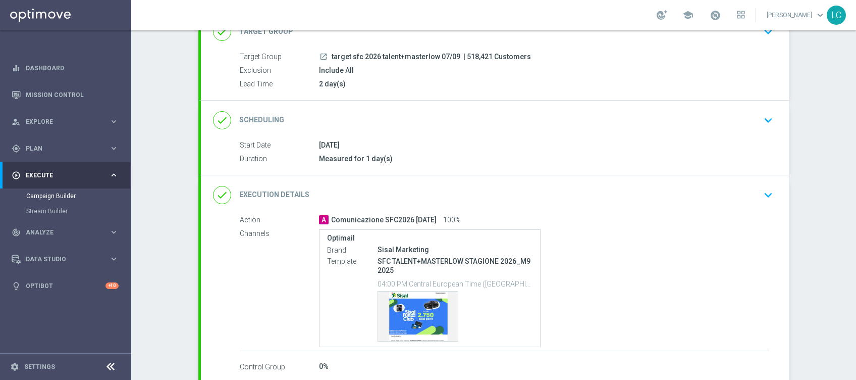
scroll to position [134, 0]
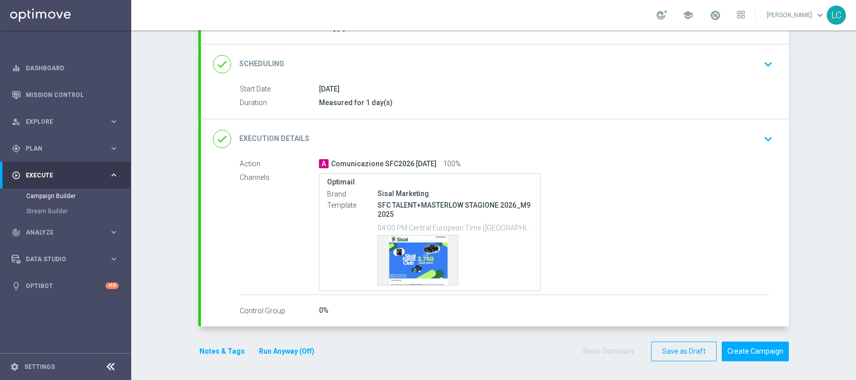
click at [762, 134] on icon "keyboard_arrow_down" at bounding box center [768, 138] width 15 height 15
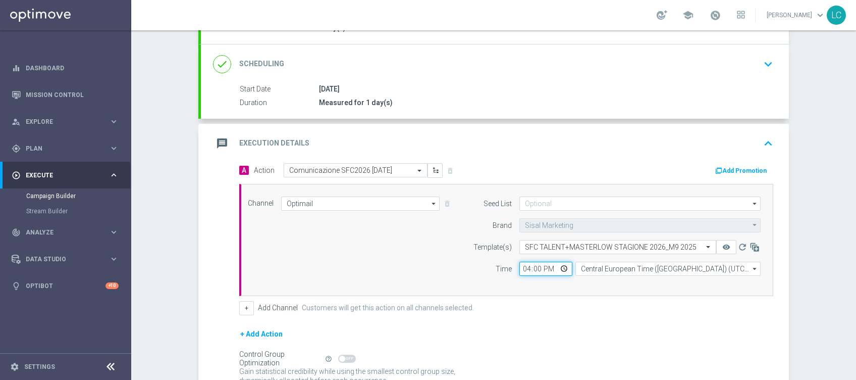
click at [523, 268] on input "16:00" at bounding box center [545, 268] width 53 height 14
type input "17:00"
click at [761, 145] on icon "keyboard_arrow_up" at bounding box center [768, 143] width 15 height 15
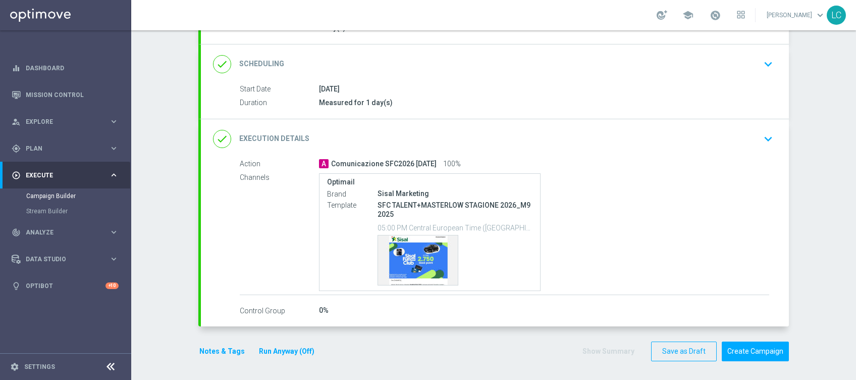
click at [207, 345] on button "Notes & Tags" at bounding box center [221, 351] width 47 height 13
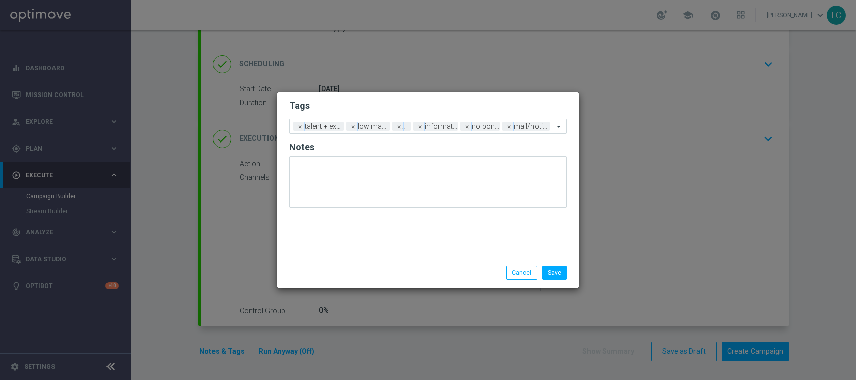
click at [209, 345] on modal-container "Tags Add a new tag × talent + expert × low master × all × informativa × no bonu…" at bounding box center [428, 190] width 856 height 380
click at [514, 275] on button "Cancel" at bounding box center [521, 273] width 31 height 14
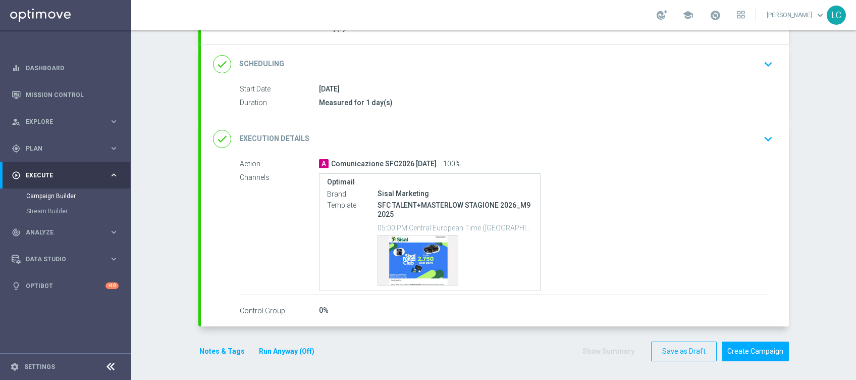
click at [761, 137] on icon "keyboard_arrow_down" at bounding box center [768, 138] width 15 height 15
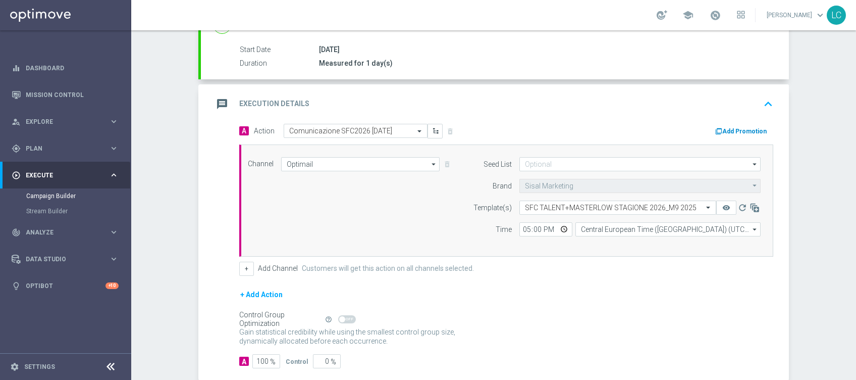
scroll to position [227, 0]
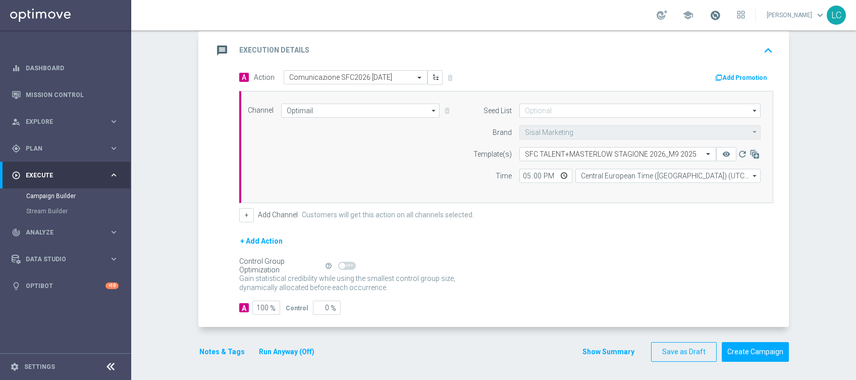
click at [710, 15] on span at bounding box center [715, 15] width 11 height 11
click at [761, 47] on icon "keyboard_arrow_up" at bounding box center [768, 50] width 15 height 15
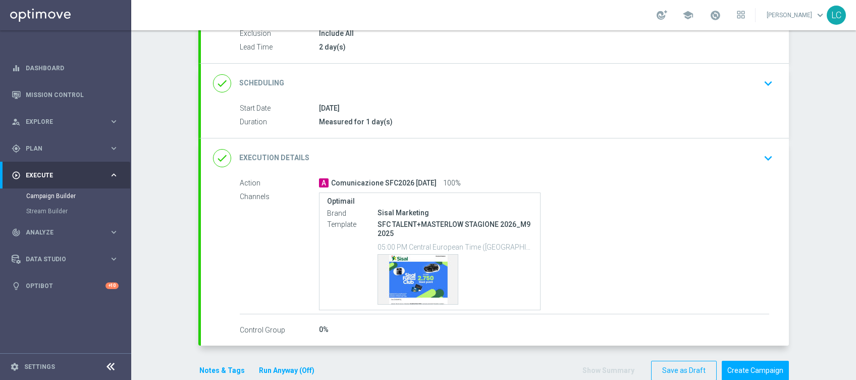
scroll to position [134, 0]
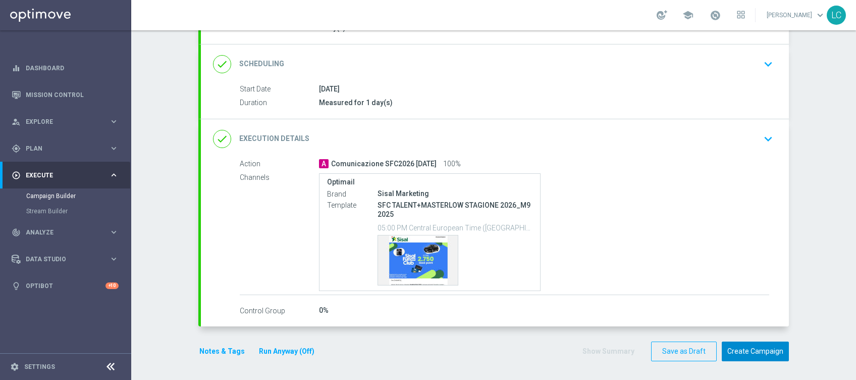
click at [765, 349] on button "Create Campaign" at bounding box center [755, 351] width 67 height 20
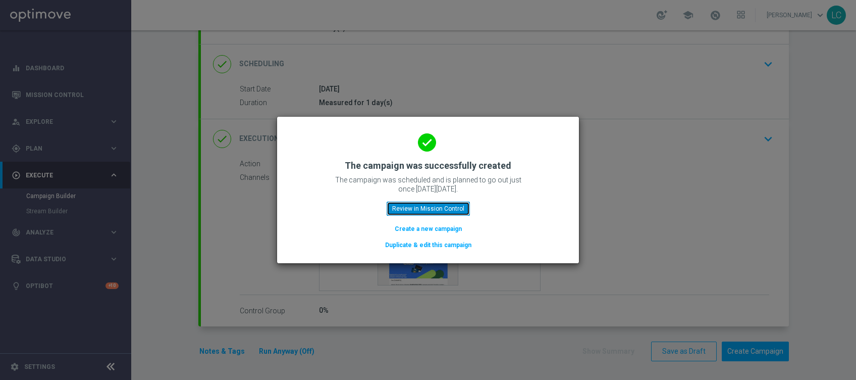
click at [444, 209] on button "Review in Mission Control" at bounding box center [428, 208] width 83 height 14
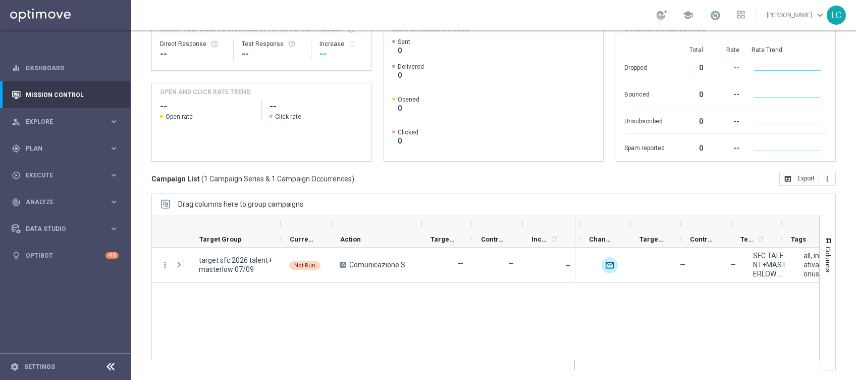
scroll to position [0, 295]
click at [42, 172] on span "Execute" at bounding box center [67, 175] width 83 height 6
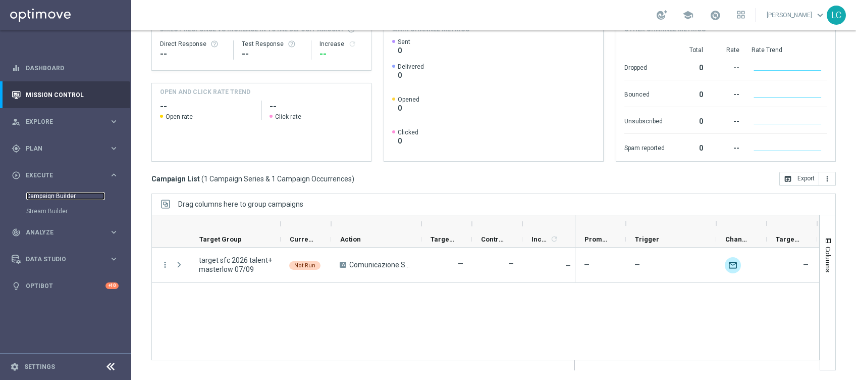
click at [46, 194] on link "Campaign Builder" at bounding box center [65, 196] width 79 height 8
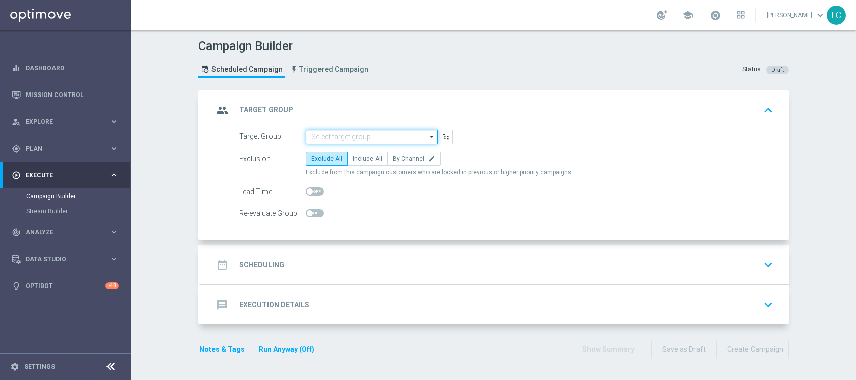
click at [361, 135] on input at bounding box center [372, 137] width 132 height 14
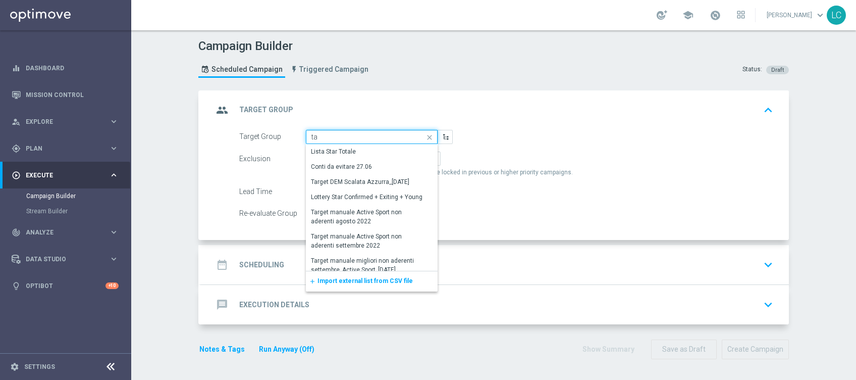
type input "t"
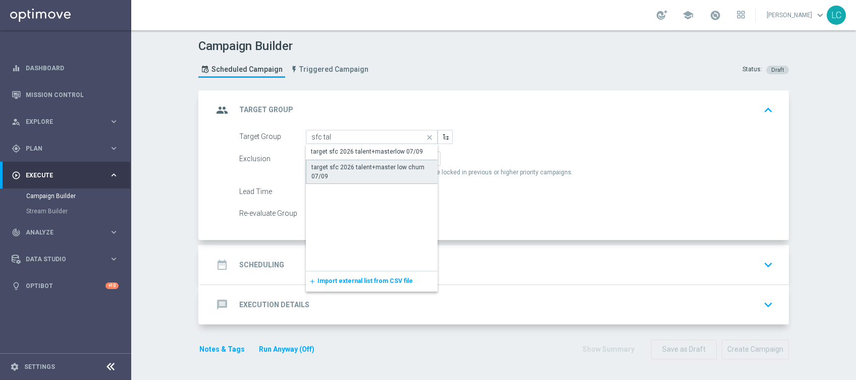
click at [348, 170] on div "target sfc 2026 talent+master low churn 07/09" at bounding box center [371, 172] width 121 height 18
type input "target sfc 2026 talent+master low churn 07/09"
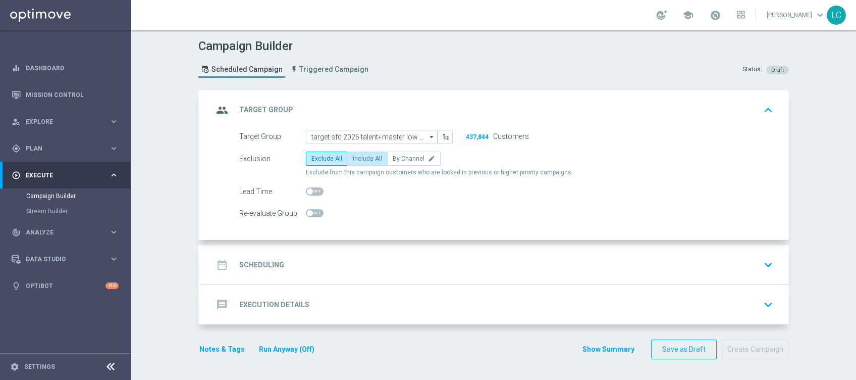
click at [361, 155] on span "Include All" at bounding box center [367, 158] width 29 height 7
click at [359, 157] on input "Include All" at bounding box center [356, 160] width 7 height 7
radio input "true"
click at [307, 188] on span at bounding box center [310, 191] width 6 height 6
click at [306, 188] on input "checkbox" at bounding box center [315, 191] width 18 height 8
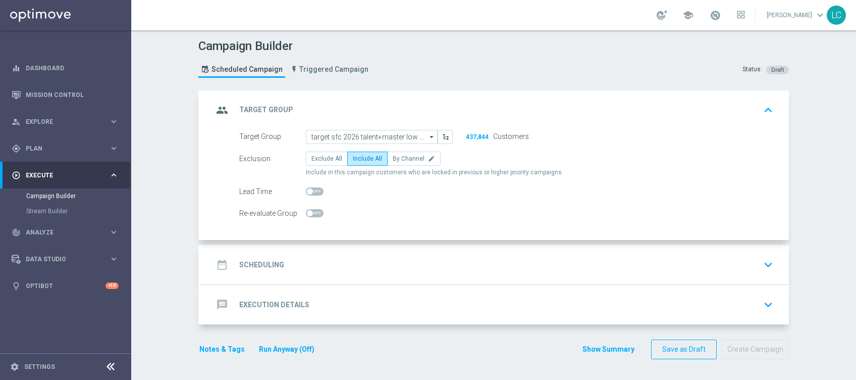
checkbox input "true"
click at [414, 185] on input "1" at bounding box center [418, 191] width 25 height 14
type input "2"
click at [416, 189] on input "2" at bounding box center [418, 191] width 25 height 14
click at [392, 259] on div "date_range Scheduling keyboard_arrow_down" at bounding box center [495, 264] width 564 height 19
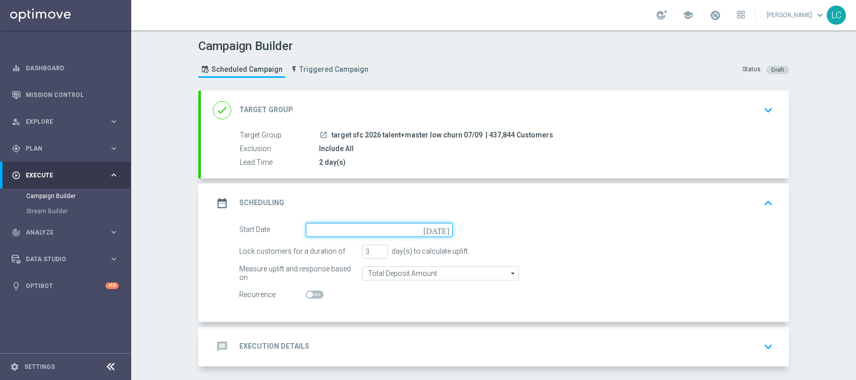
click at [332, 224] on input at bounding box center [379, 230] width 147 height 14
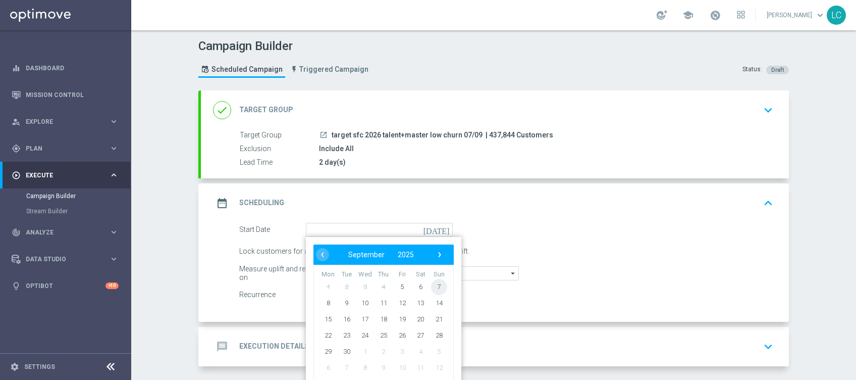
click at [431, 284] on span "7" at bounding box center [439, 286] width 16 height 16
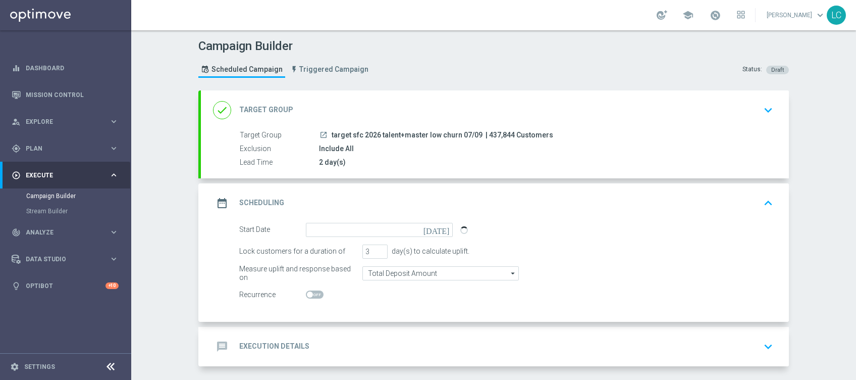
type input "07 Sep 2025"
click at [377, 251] on input "2" at bounding box center [374, 251] width 25 height 14
type input "1"
click at [377, 251] on input "1" at bounding box center [374, 251] width 25 height 14
click at [568, 234] on div "Start Date 07 Sep 2025 today" at bounding box center [506, 230] width 549 height 14
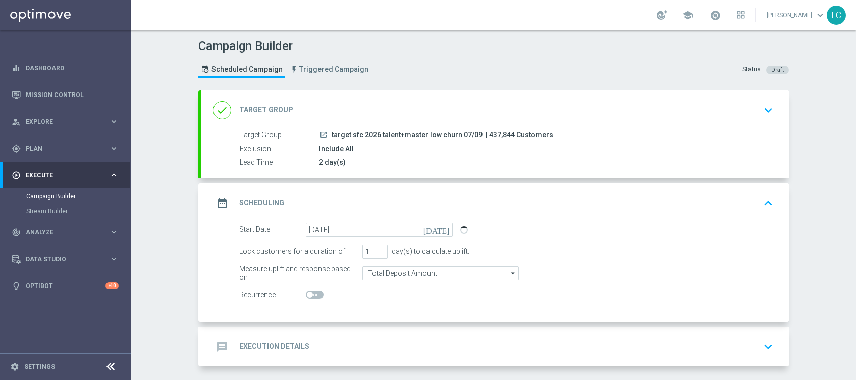
scroll to position [40, 0]
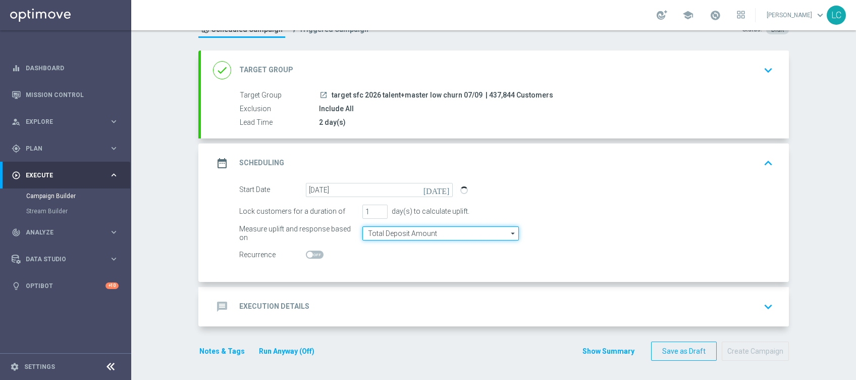
click at [427, 229] on input "Total Deposit Amount" at bounding box center [440, 233] width 156 height 14
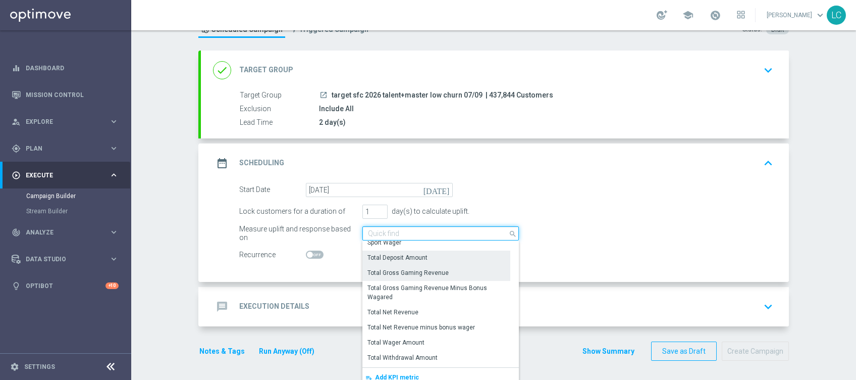
scroll to position [231, 0]
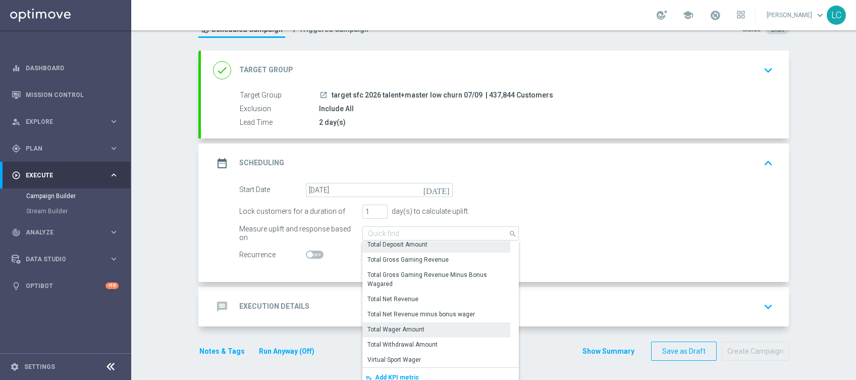
click at [412, 331] on div "Total Wager Amount" at bounding box center [395, 329] width 57 height 9
type input "Total Wager Amount"
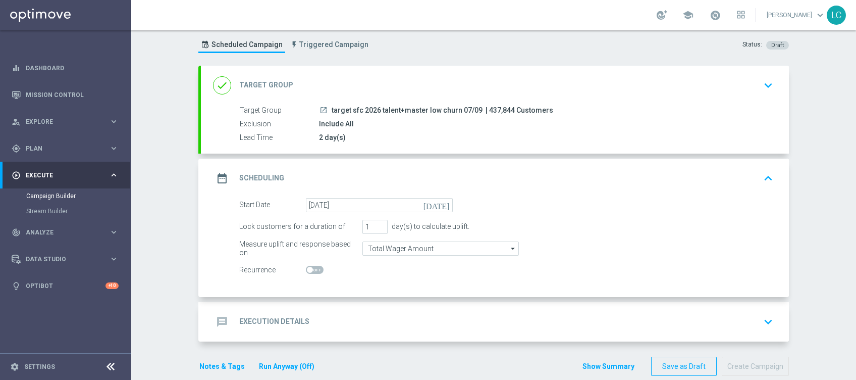
scroll to position [0, 0]
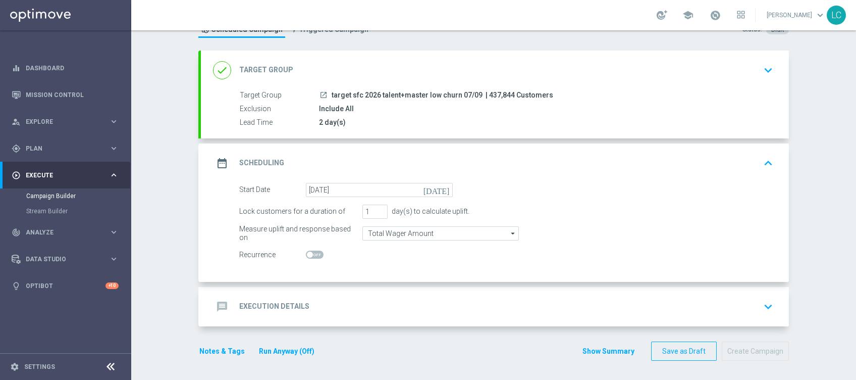
click at [369, 316] on div "message Execution Details keyboard_arrow_down" at bounding box center [495, 306] width 588 height 39
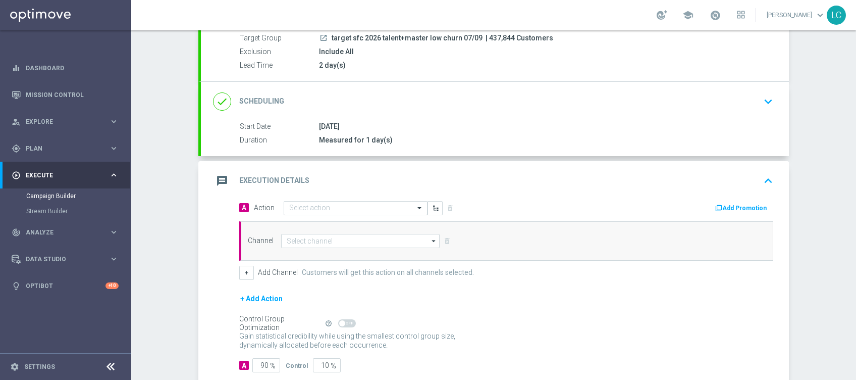
scroll to position [154, 0]
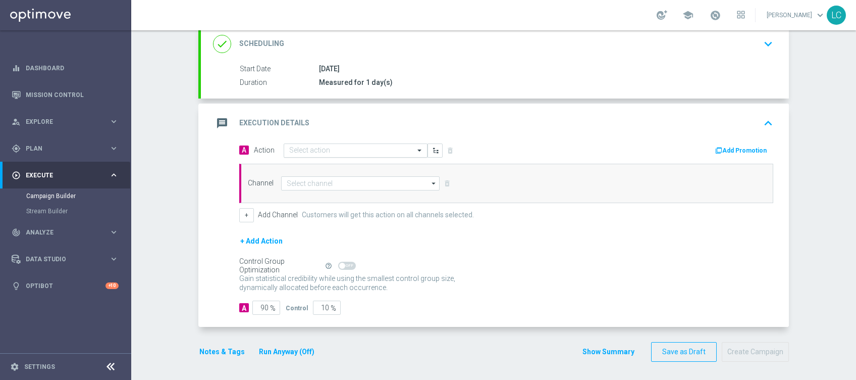
click at [338, 153] on div "Select action" at bounding box center [356, 150] width 144 height 14
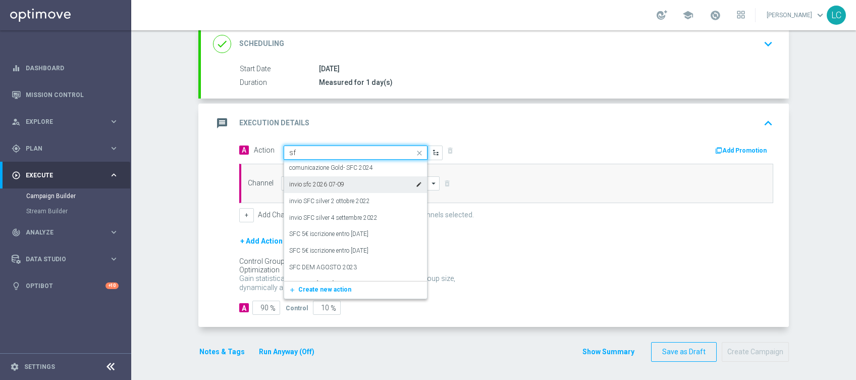
type input "s"
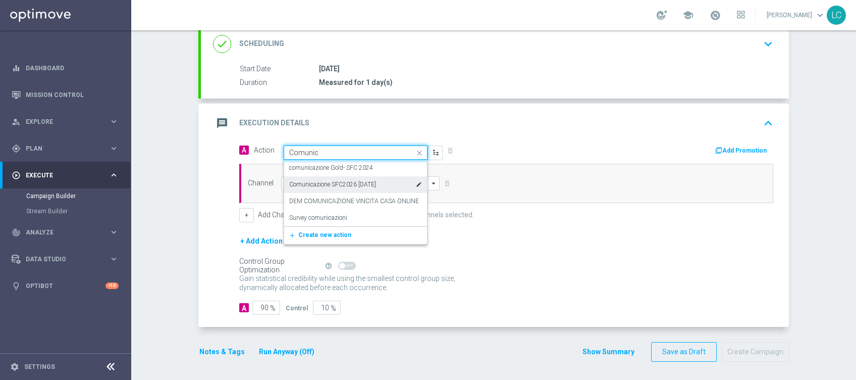
type input "Comunica"
click at [347, 185] on label "Comunicazione SFC2026 [DATE]" at bounding box center [332, 184] width 87 height 9
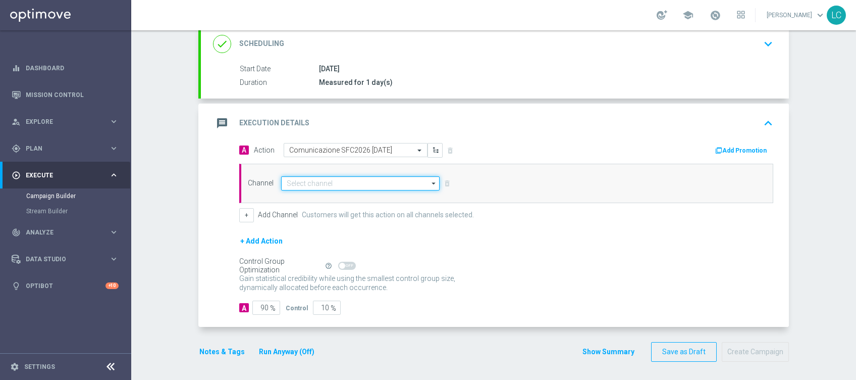
click at [350, 181] on input at bounding box center [360, 183] width 159 height 14
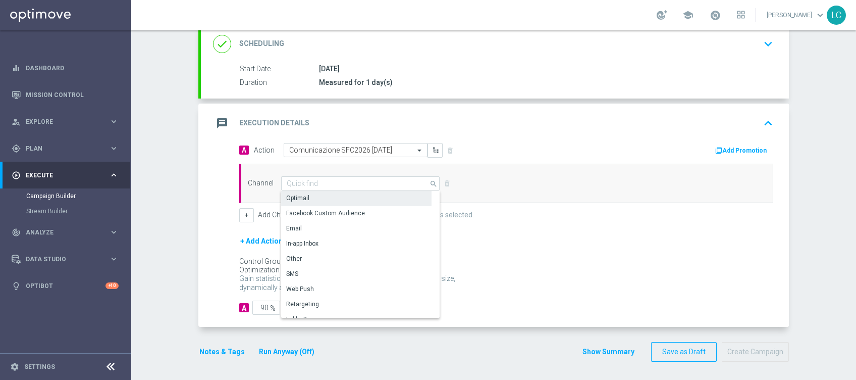
click at [344, 196] on div "Optimail" at bounding box center [356, 198] width 150 height 14
type input "Optimail"
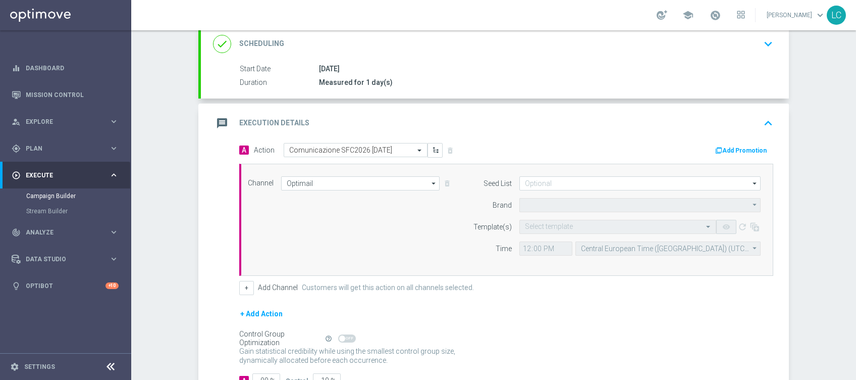
type input "Sisal Marketing"
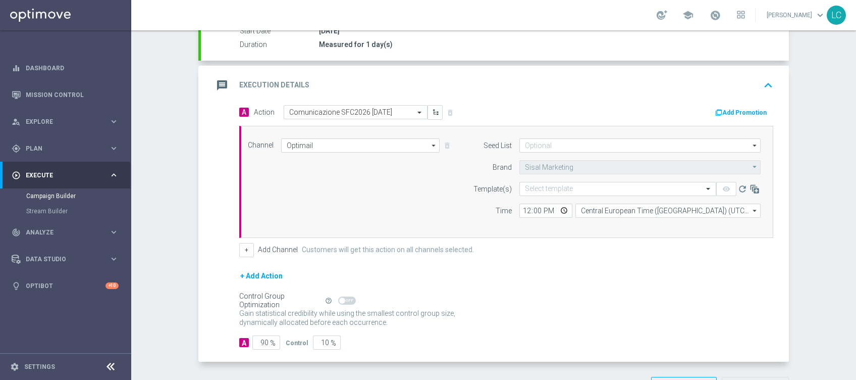
scroll to position [222, 0]
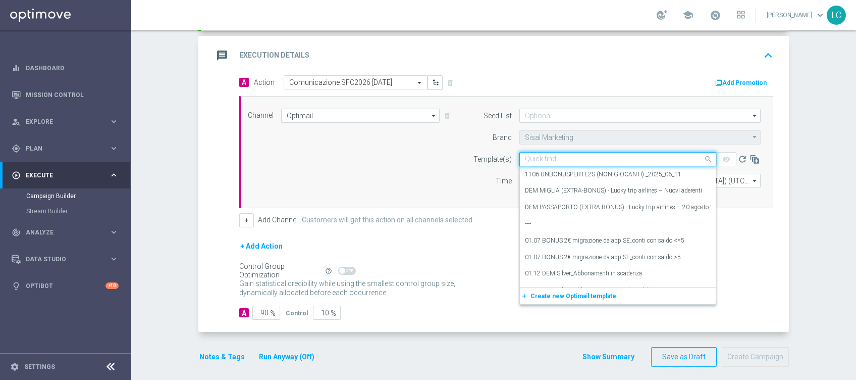
click at [572, 158] on input "text" at bounding box center [608, 159] width 166 height 9
click at [379, 170] on div "Channel Optimail Optimail arrow_drop_down Drag here to set row groups Drag here…" at bounding box center [504, 152] width 528 height 87
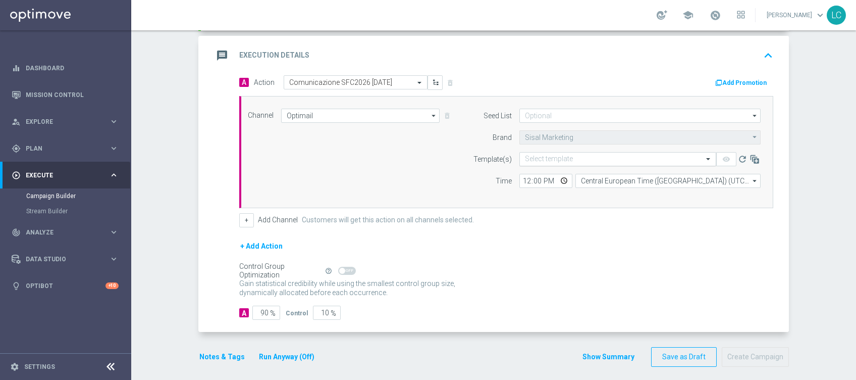
click at [563, 155] on input "text" at bounding box center [608, 159] width 166 height 9
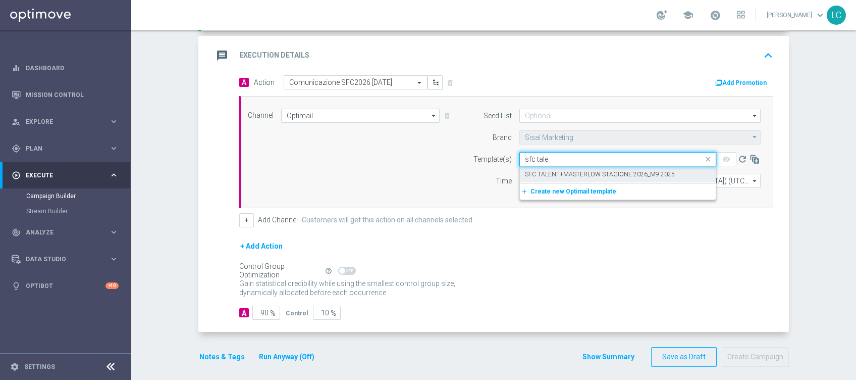
click at [584, 171] on label "SFC TALENT+MASTERLOW STAGIONE 2026_M9 2025" at bounding box center [600, 174] width 150 height 9
type input "sfc tale"
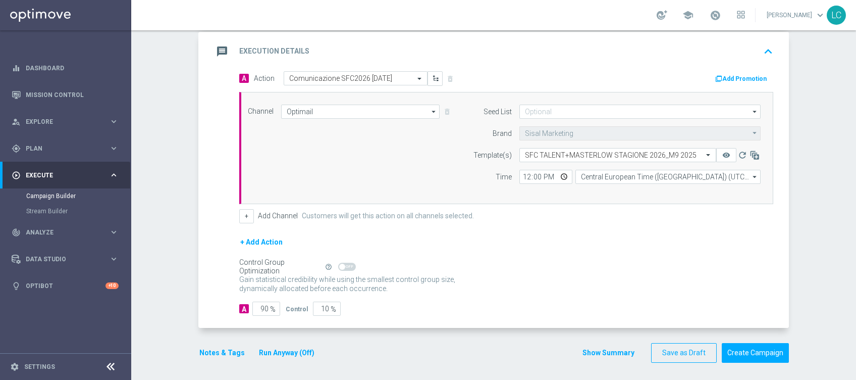
scroll to position [227, 0]
click at [263, 302] on input "90" at bounding box center [266, 307] width 28 height 14
type input "9"
type input "91"
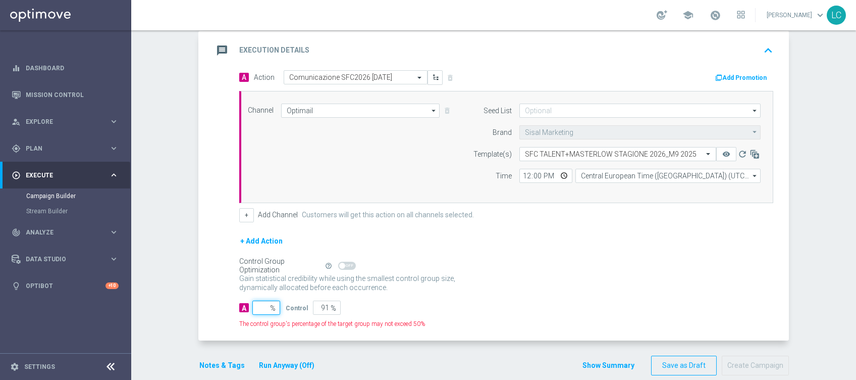
type input "100"
type input "1"
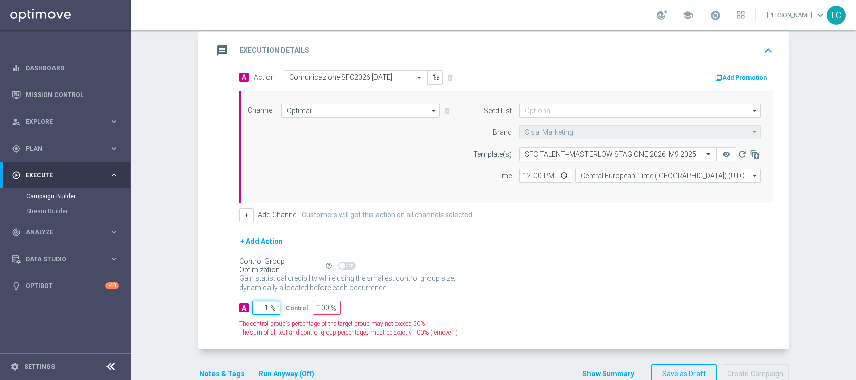
type input "99"
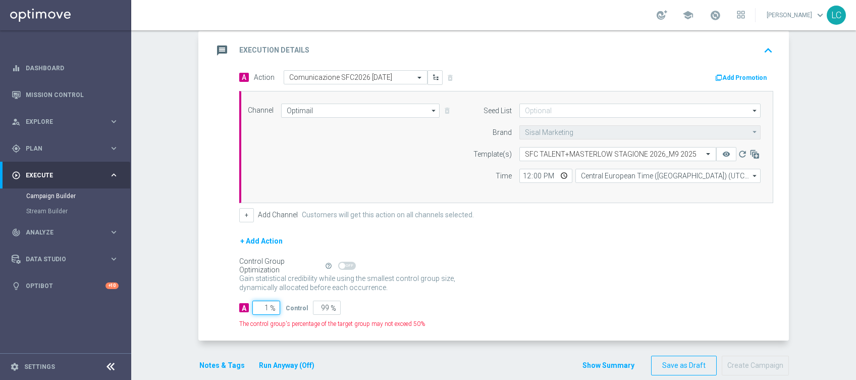
type input "10"
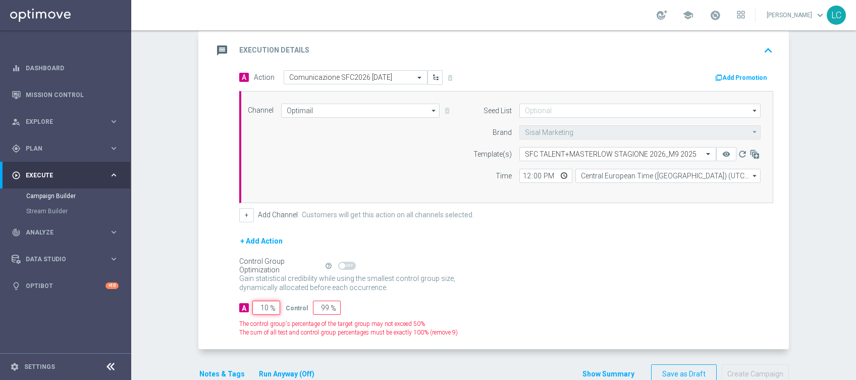
type input "90"
type input "100"
type input "0"
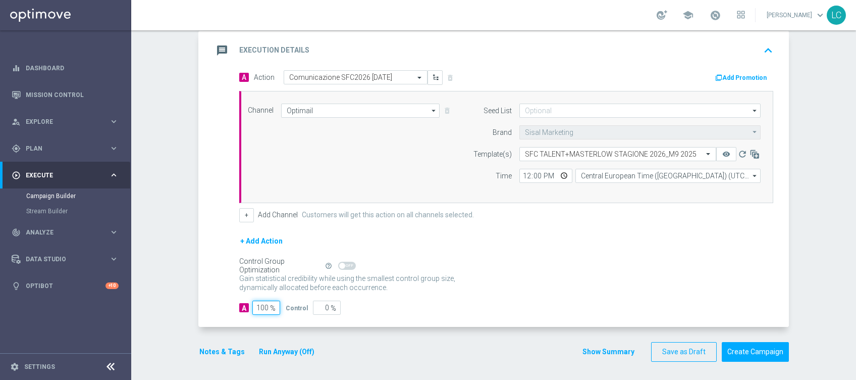
type input "100"
click at [432, 274] on p "Gain higher response rates by matching the most effective action with each cust…" at bounding box center [352, 287] width 227 height 27
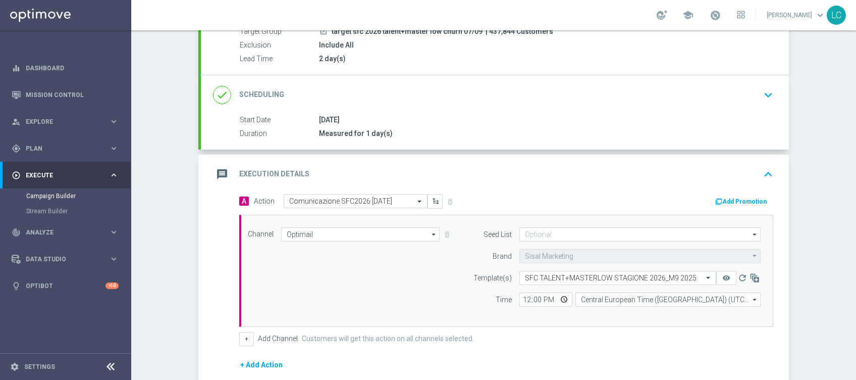
scroll to position [93, 0]
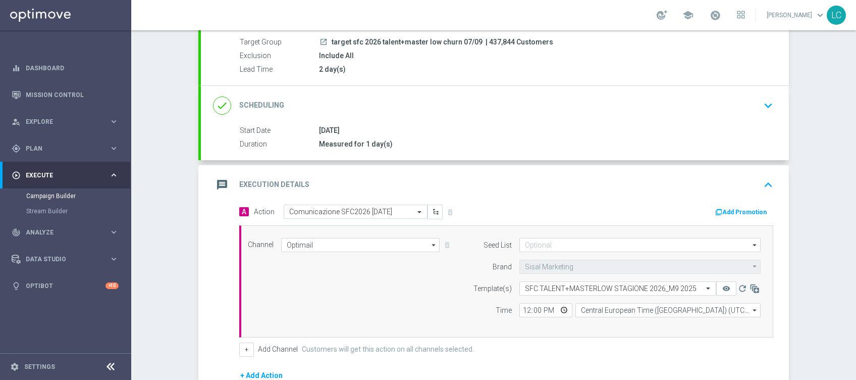
click at [761, 179] on icon "keyboard_arrow_up" at bounding box center [768, 184] width 15 height 15
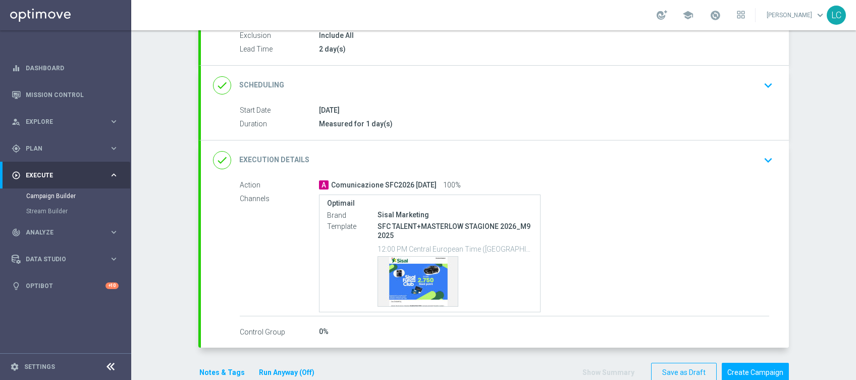
scroll to position [134, 0]
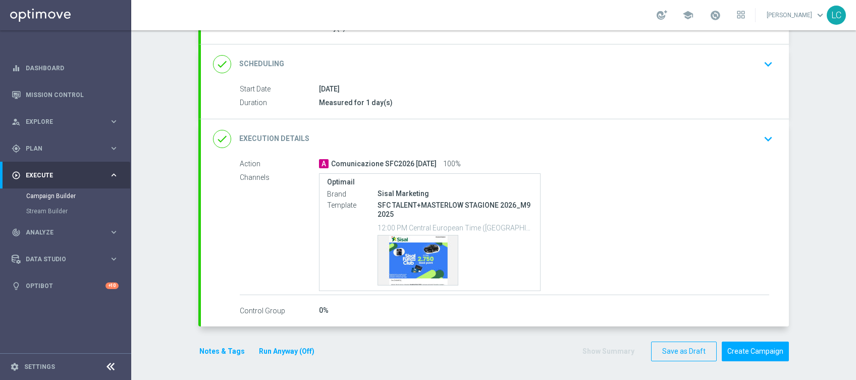
click at [204, 347] on button "Notes & Tags" at bounding box center [221, 351] width 47 height 13
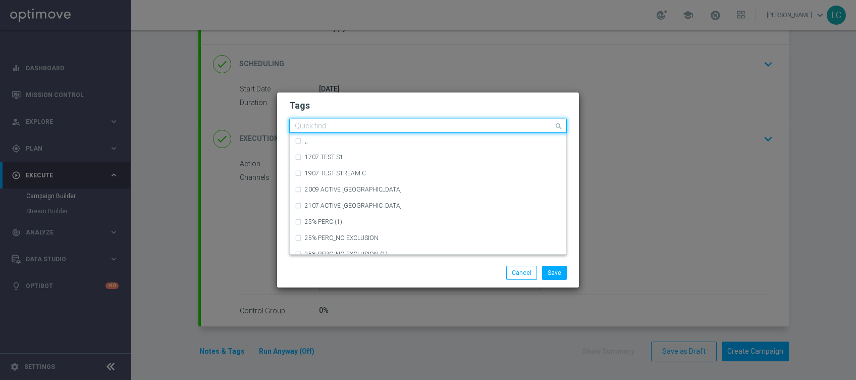
click at [374, 125] on input "text" at bounding box center [424, 126] width 259 height 9
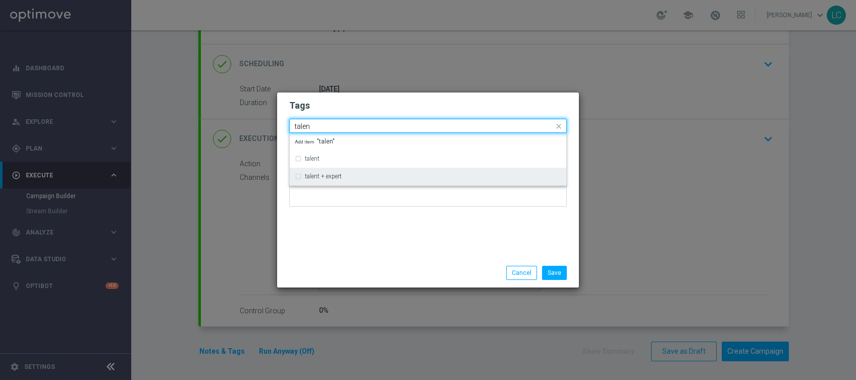
click at [349, 173] on div "talent + expert" at bounding box center [433, 176] width 256 height 6
type input "talen"
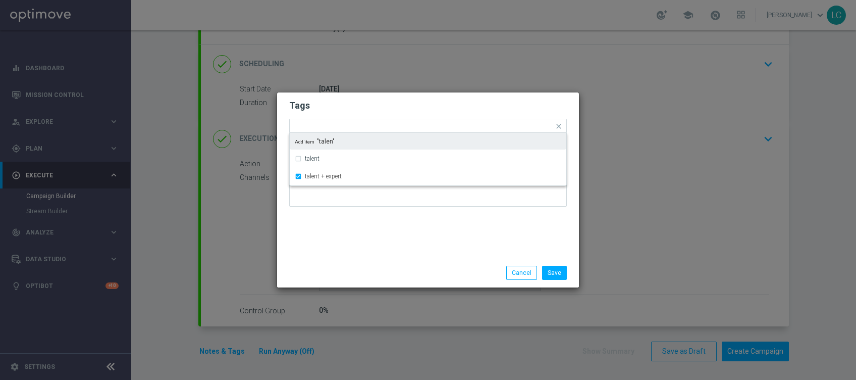
click at [390, 100] on h2 "Tags" at bounding box center [428, 105] width 278 height 12
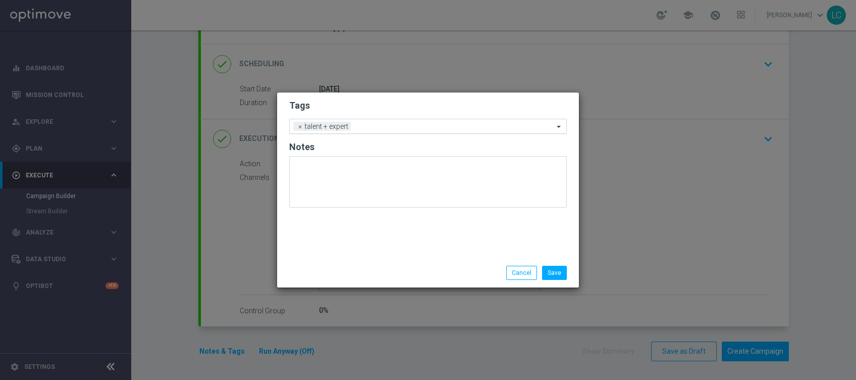
click at [395, 128] on input "text" at bounding box center [454, 127] width 199 height 9
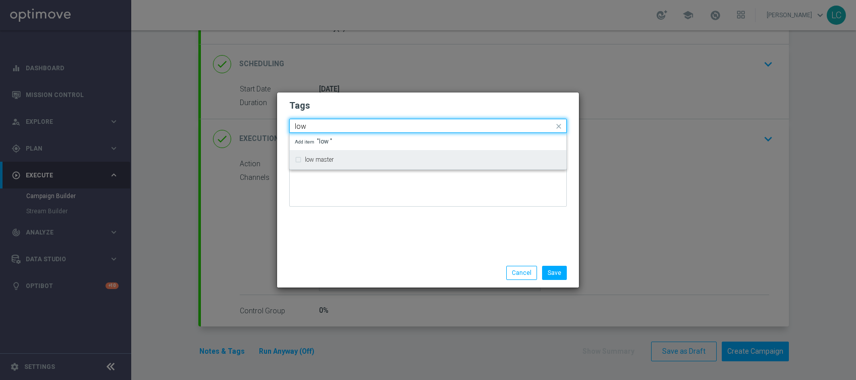
click at [402, 159] on div "low master" at bounding box center [433, 159] width 256 height 6
type input "low"
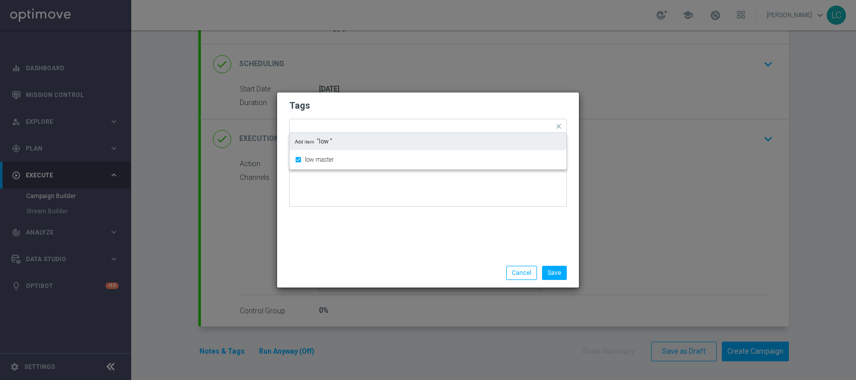
click at [435, 98] on form "Tags Quick find × talent + expert × low master low master Add item "low " Notes" at bounding box center [428, 155] width 278 height 117
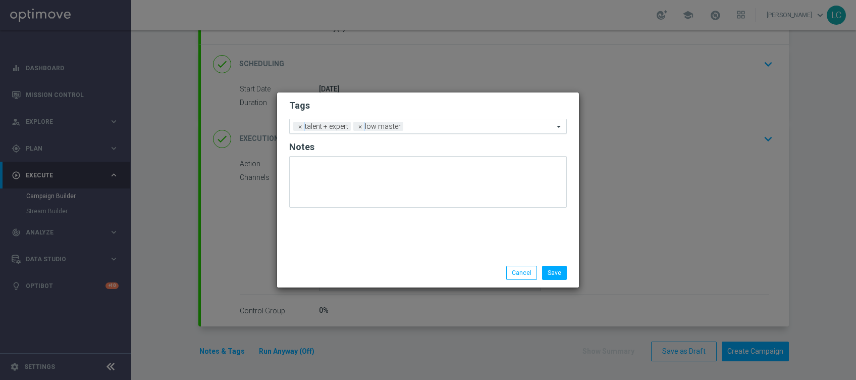
click at [453, 124] on input "text" at bounding box center [480, 127] width 146 height 9
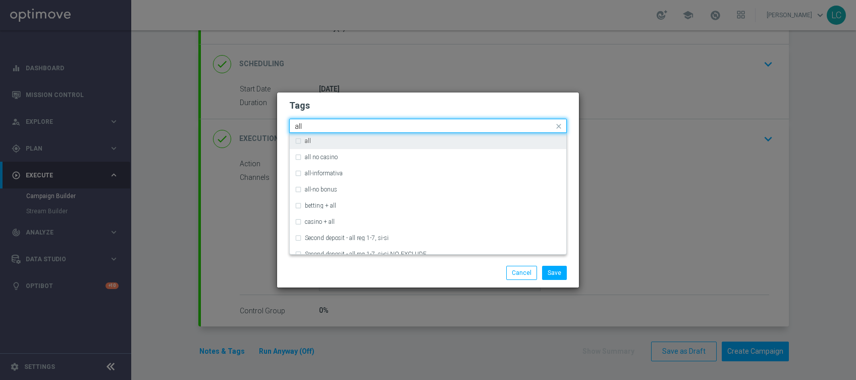
click at [309, 140] on label "all" at bounding box center [308, 141] width 6 height 6
type input "all"
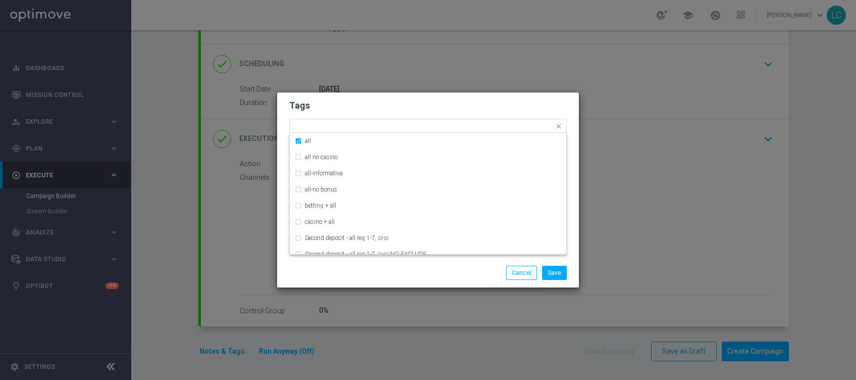
click at [340, 115] on form "Tags Quick find × talent + expert × low master × all all all no casino all-info…" at bounding box center [428, 155] width 278 height 117
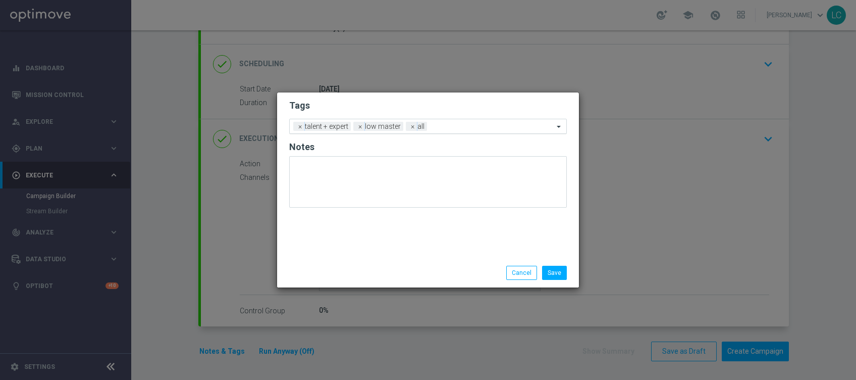
click at [457, 129] on input "text" at bounding box center [492, 127] width 123 height 9
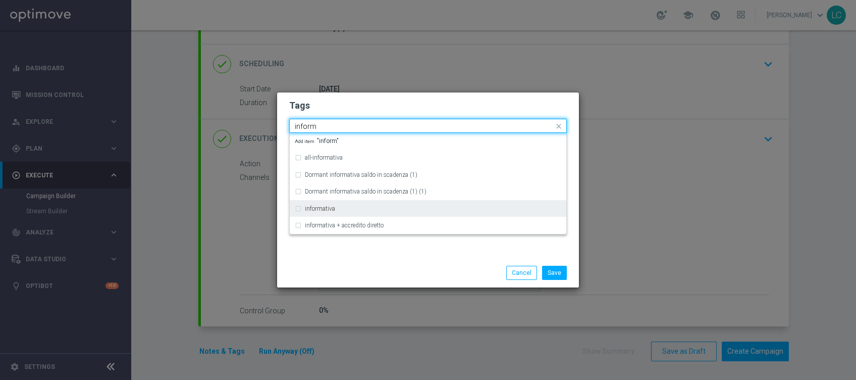
click at [338, 209] on div "informativa" at bounding box center [433, 208] width 256 height 6
type input "inform"
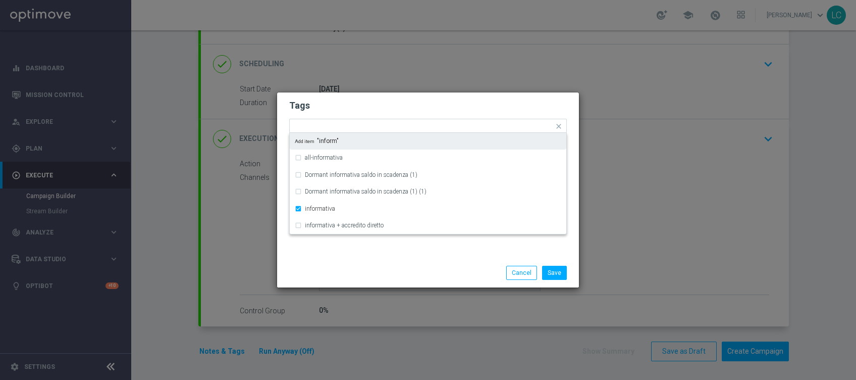
click at [417, 97] on form "Tags Quick find × talent + expert × low master × all × informativa all-informat…" at bounding box center [428, 155] width 278 height 117
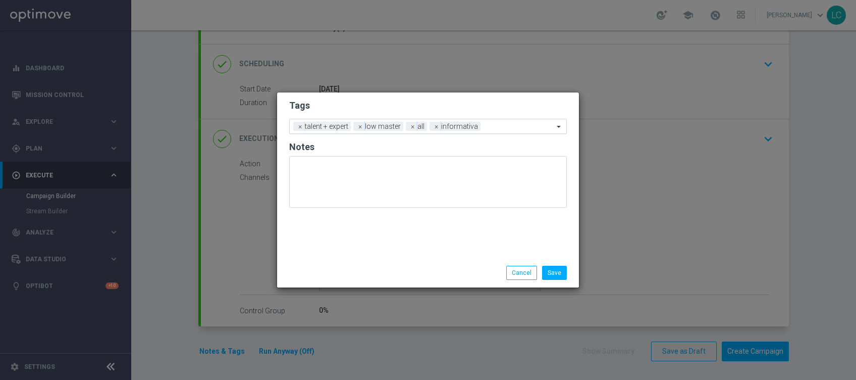
click at [510, 127] on input "text" at bounding box center [519, 127] width 69 height 9
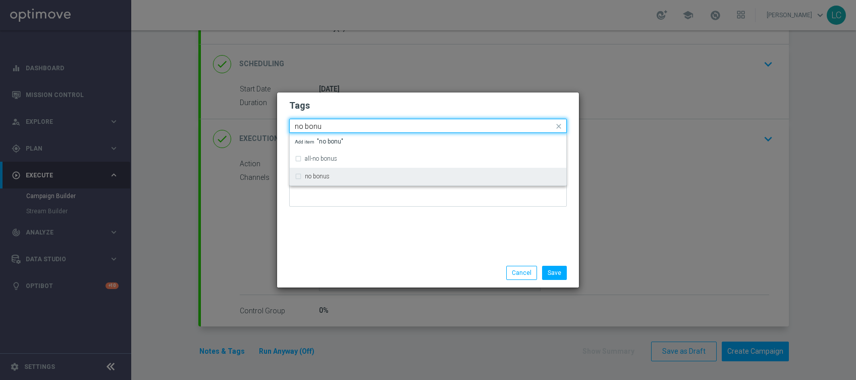
click at [389, 170] on div "no bonus" at bounding box center [428, 176] width 267 height 16
type input "no bonu"
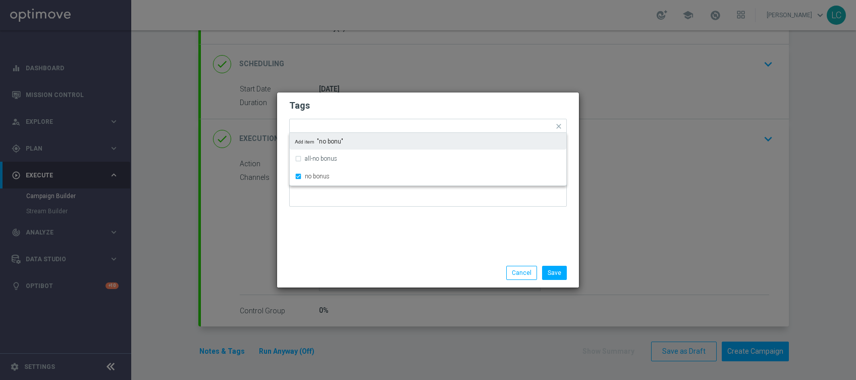
click at [448, 97] on form "Tags Quick find × talent + expert × low master × all × informativa × no bonus a…" at bounding box center [428, 155] width 278 height 117
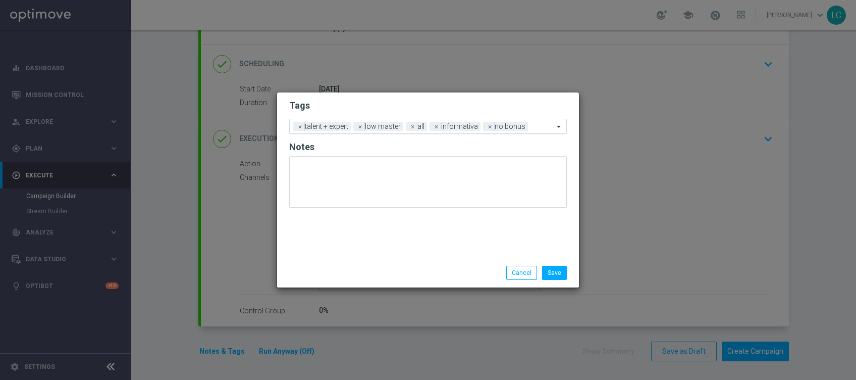
click at [541, 126] on input "text" at bounding box center [543, 127] width 22 height 9
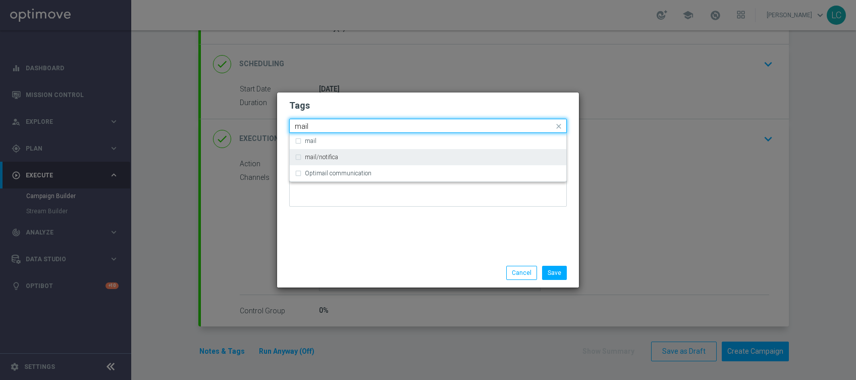
click at [374, 154] on div "mail/notifica" at bounding box center [433, 157] width 256 height 6
type input "mail"
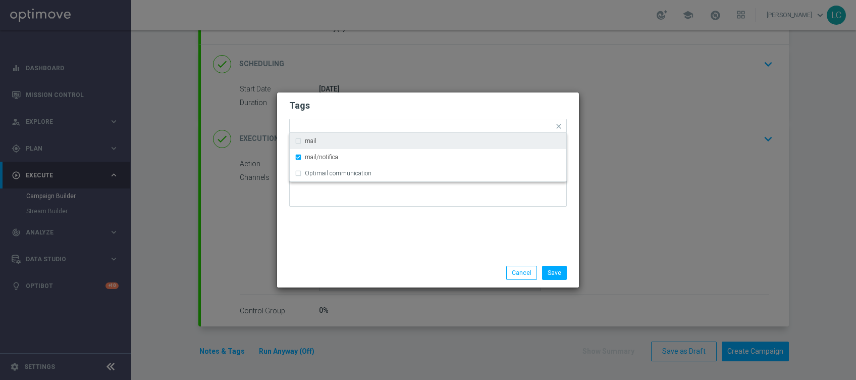
click at [433, 103] on h2 "Tags" at bounding box center [428, 105] width 278 height 12
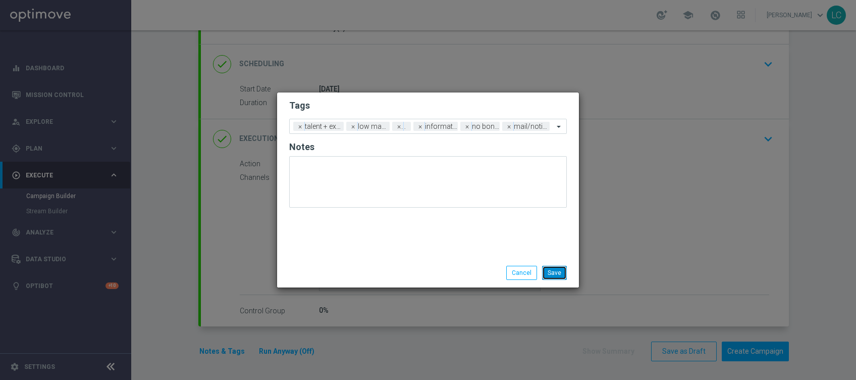
click at [557, 269] on button "Save" at bounding box center [554, 273] width 25 height 14
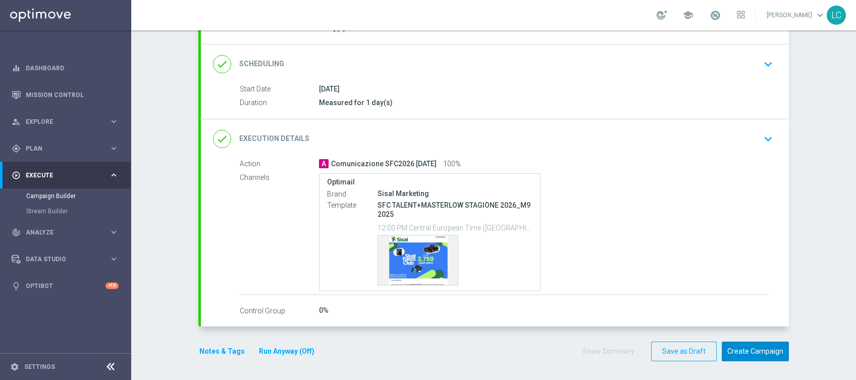
click at [759, 349] on button "Create Campaign" at bounding box center [755, 351] width 67 height 20
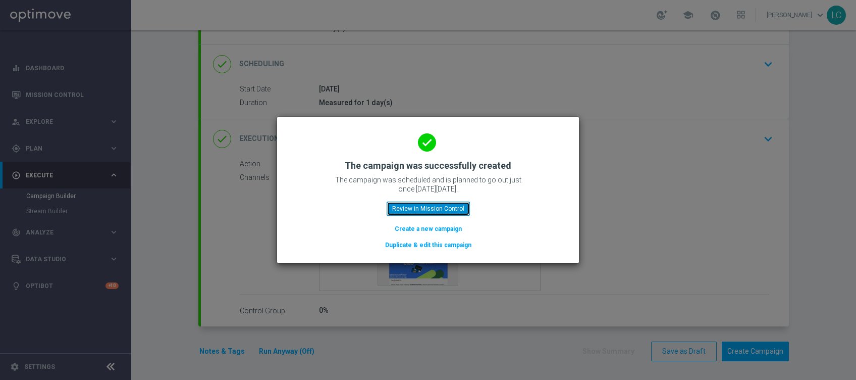
click at [437, 211] on button "Review in Mission Control" at bounding box center [428, 208] width 83 height 14
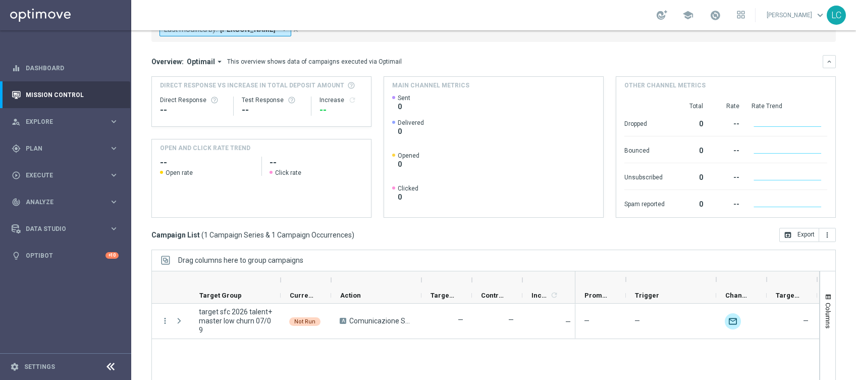
scroll to position [145, 0]
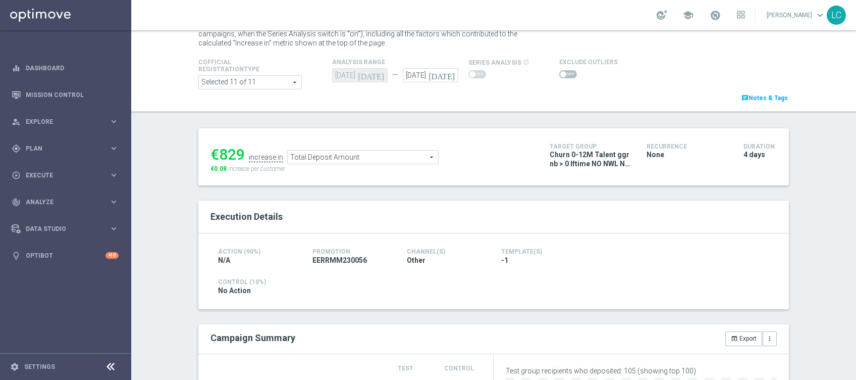
scroll to position [39, 0]
click at [372, 153] on span "Total Deposit Amount" at bounding box center [363, 155] width 150 height 13
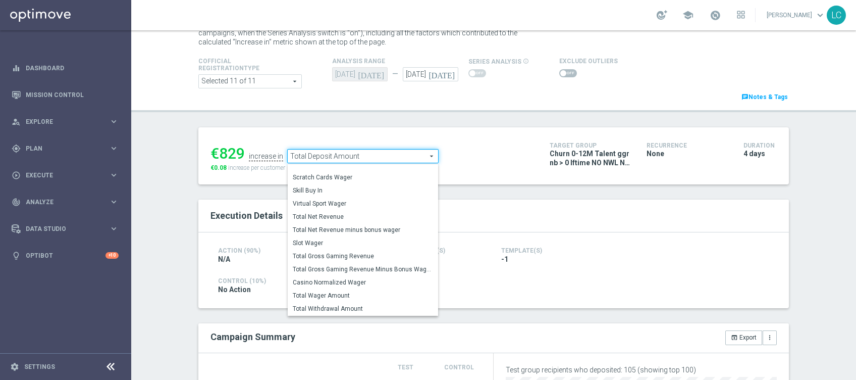
scroll to position [144, 0]
click at [339, 271] on span "Total Wager Amount" at bounding box center [363, 270] width 140 height 8
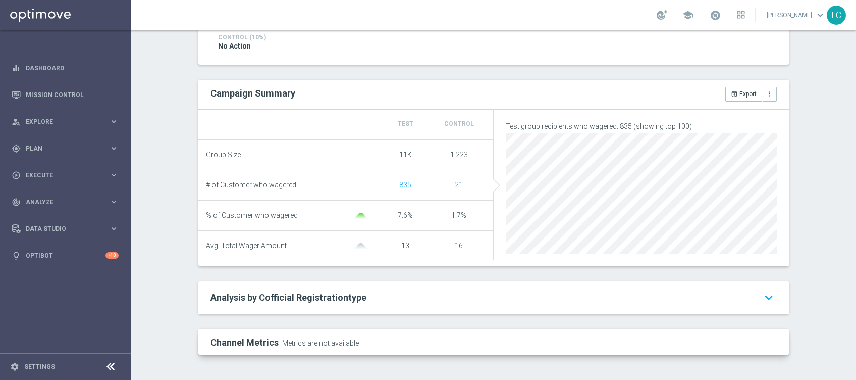
scroll to position [107, 0]
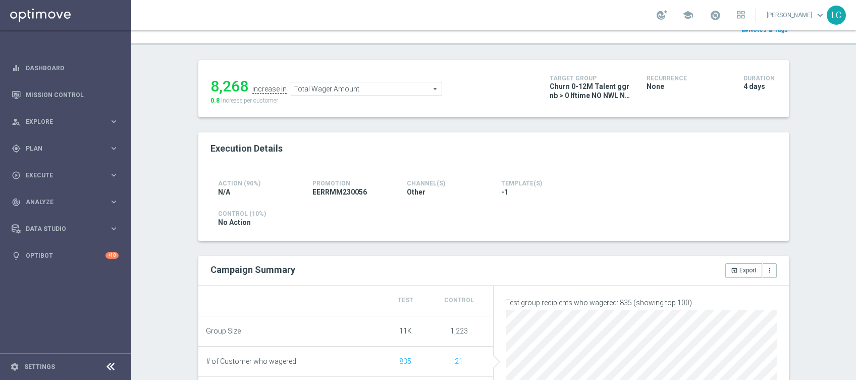
click at [328, 84] on span "Total Wager Amount" at bounding box center [366, 88] width 150 height 13
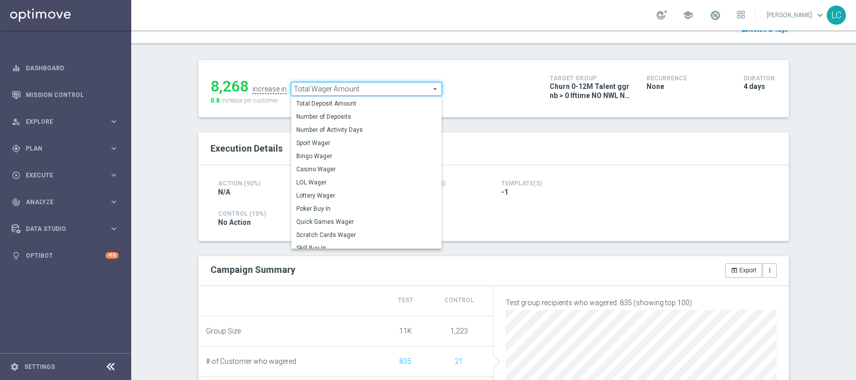
scroll to position [144, 0]
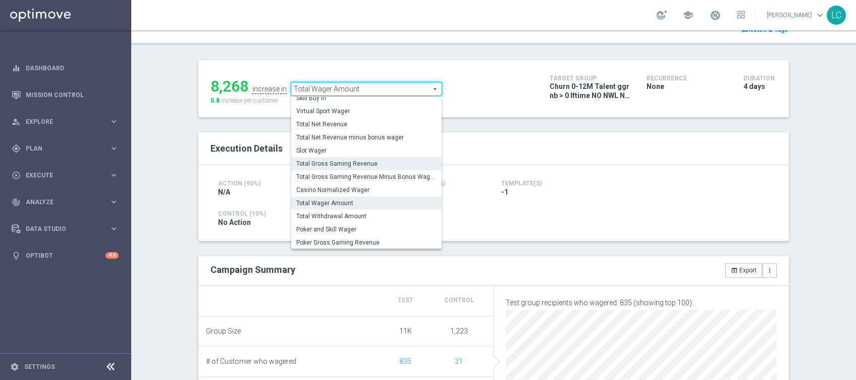
click at [371, 162] on span "Total Gross Gaming Revenue" at bounding box center [366, 164] width 140 height 8
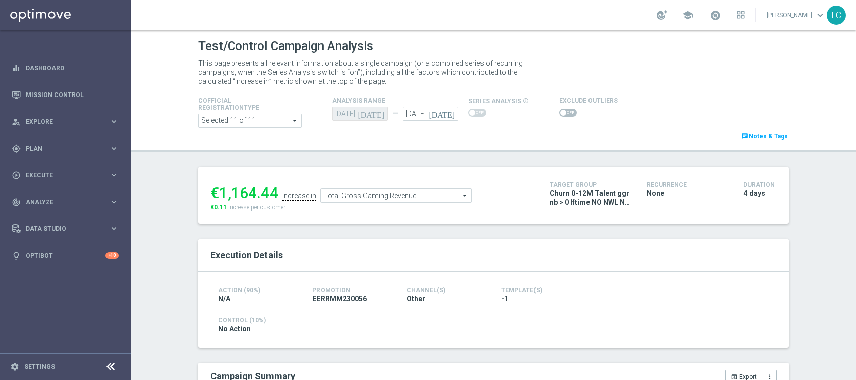
click at [396, 201] on span "Total Gross Gaming Revenue" at bounding box center [396, 195] width 150 height 13
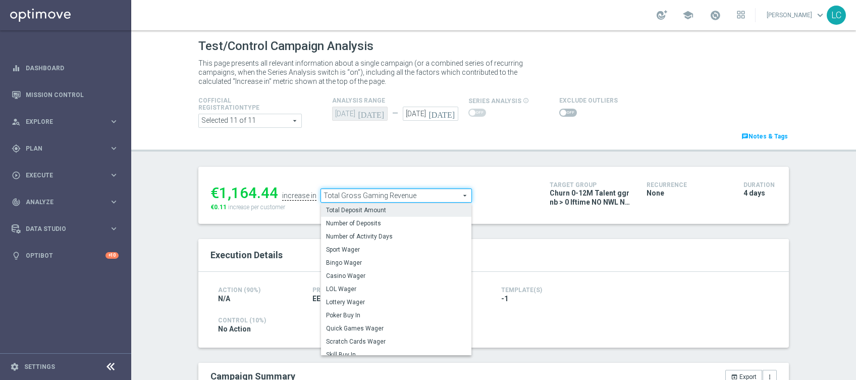
click at [390, 213] on span "Total Deposit Amount" at bounding box center [396, 210] width 140 height 8
type input "Total Deposit Amount"
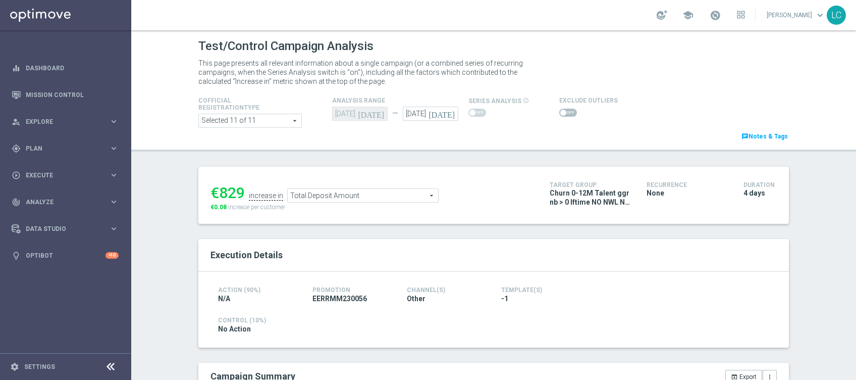
scroll to position [254, 0]
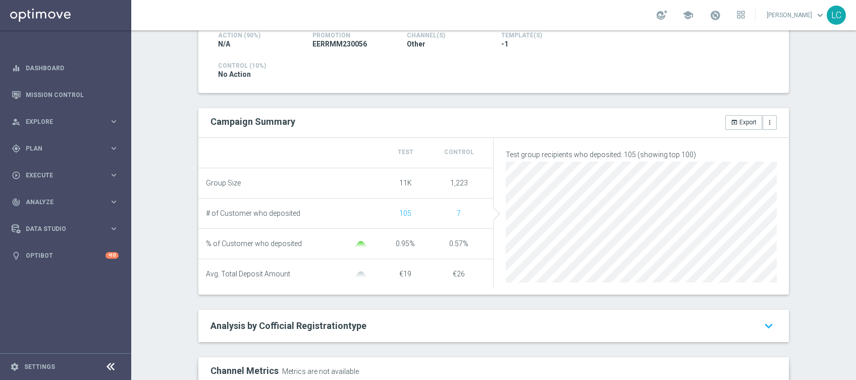
click at [850, 246] on div "Test/Control Campaign Analysis This page presents all relevant information abou…" at bounding box center [493, 204] width 725 height 349
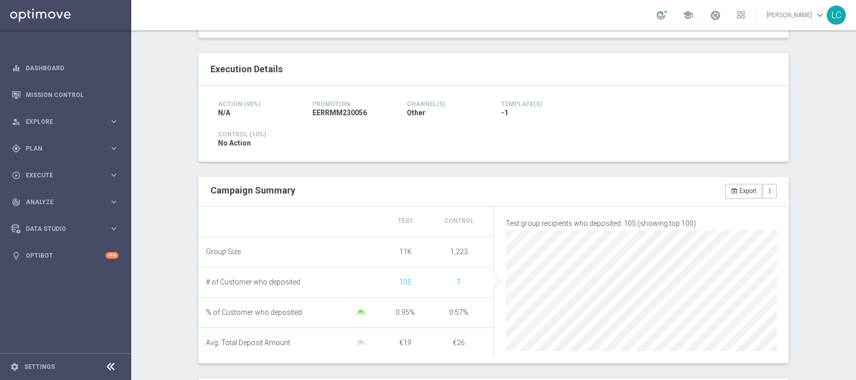
scroll to position [62, 0]
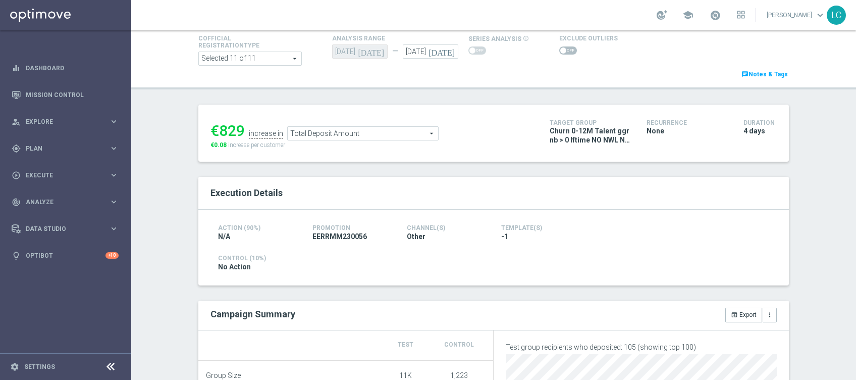
click at [391, 127] on span "Total Deposit Amount" at bounding box center [363, 133] width 150 height 13
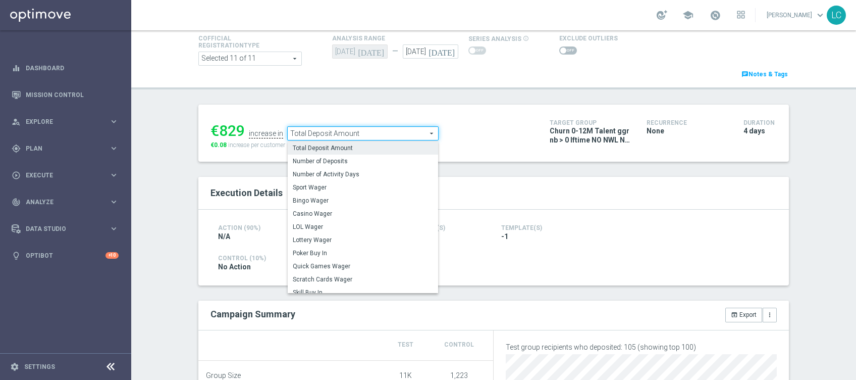
click at [446, 53] on icon "[DATE]" at bounding box center [444, 49] width 30 height 11
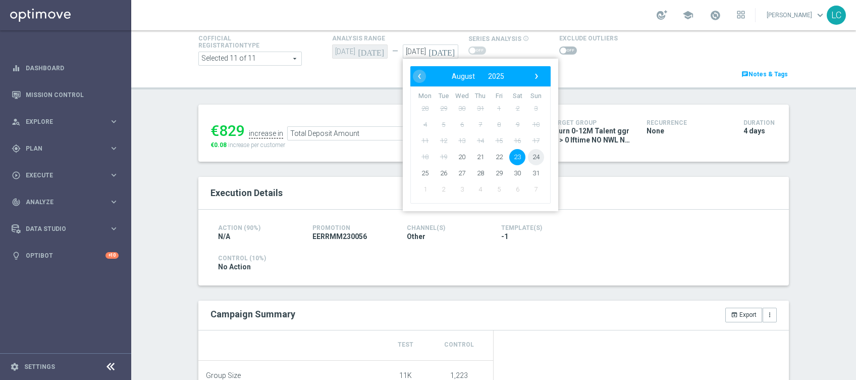
click at [528, 153] on span "24" at bounding box center [536, 157] width 16 height 16
type input "24 Aug 2025"
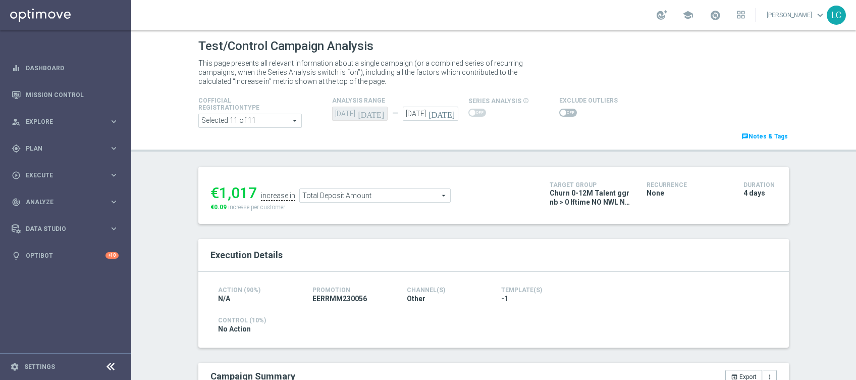
click at [392, 199] on span "Total Deposit Amount" at bounding box center [375, 195] width 150 height 13
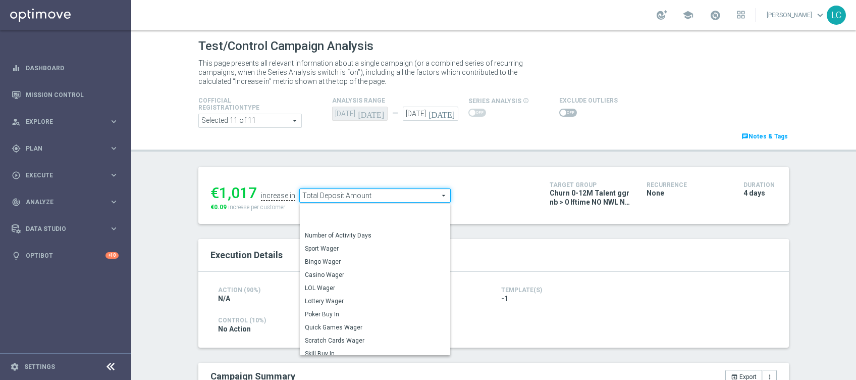
scroll to position [144, 0]
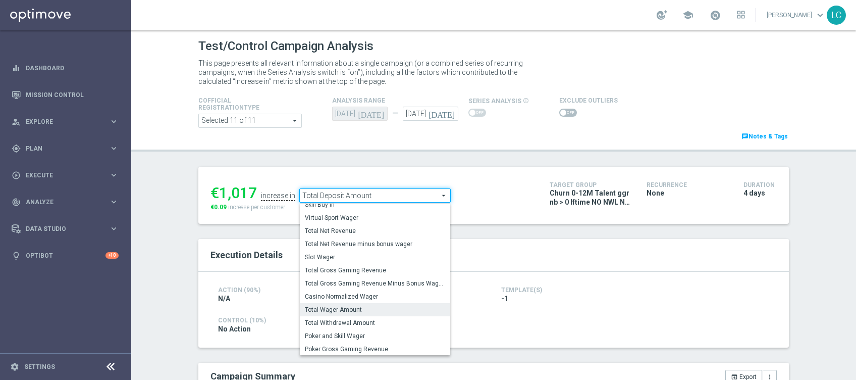
click at [362, 307] on span "Total Wager Amount" at bounding box center [375, 309] width 140 height 8
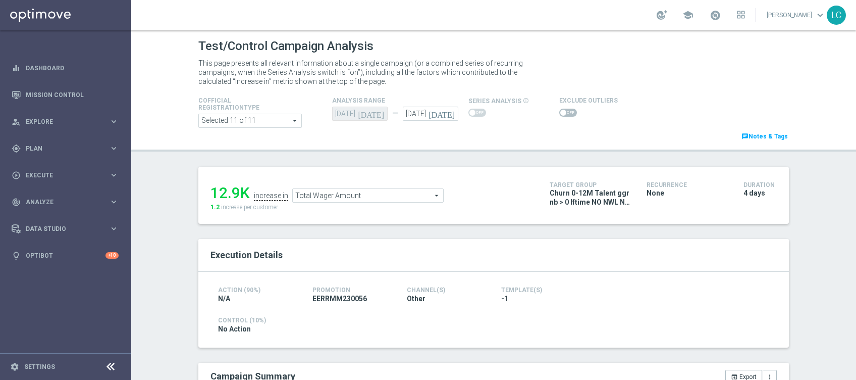
click at [344, 191] on span "Total Wager Amount" at bounding box center [368, 195] width 150 height 13
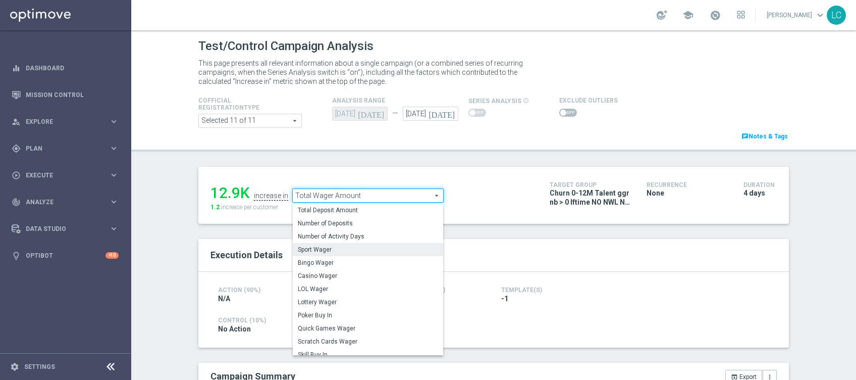
click at [341, 252] on span "Sport Wager" at bounding box center [368, 249] width 140 height 8
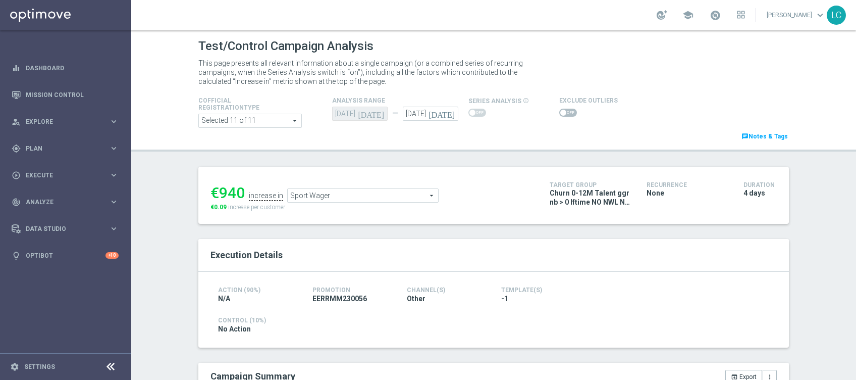
click at [357, 192] on span "Sport Wager" at bounding box center [363, 195] width 150 height 13
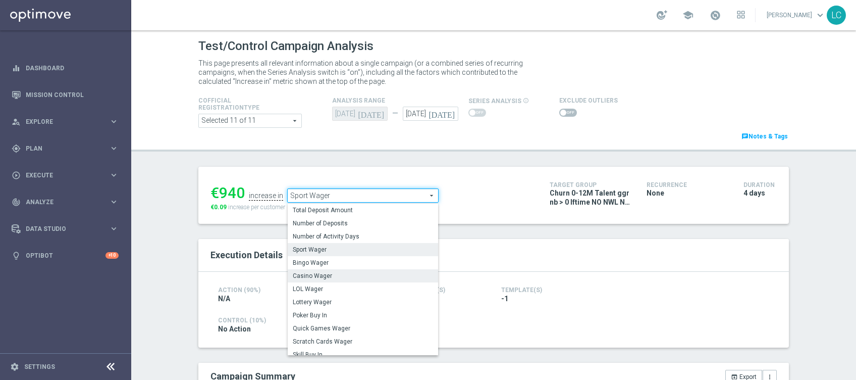
click at [344, 271] on label "Casino Wager" at bounding box center [363, 275] width 150 height 13
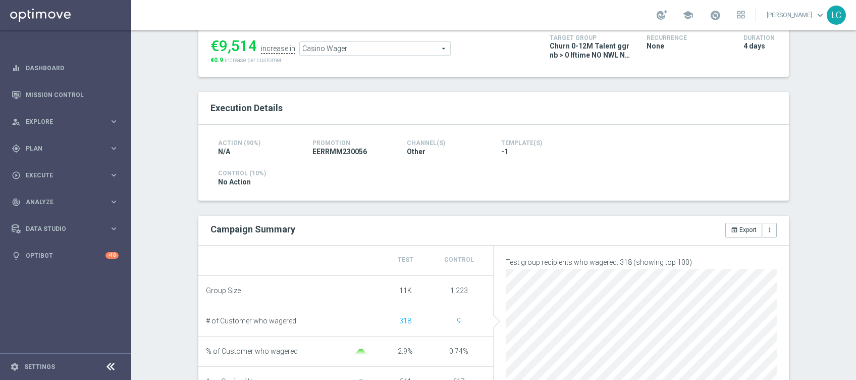
scroll to position [146, 0]
click at [385, 49] on span "Casino Wager" at bounding box center [375, 49] width 150 height 13
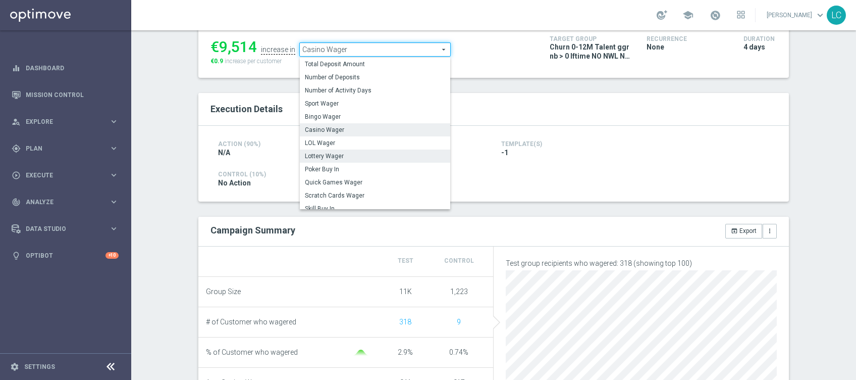
click at [369, 152] on span "Lottery Wager" at bounding box center [375, 156] width 140 height 8
type input "Lottery Wager"
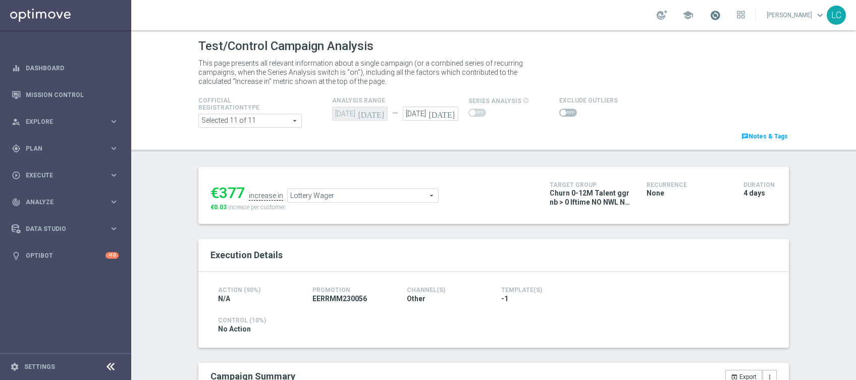
click at [716, 16] on span at bounding box center [715, 15] width 11 height 11
click at [710, 16] on span at bounding box center [715, 15] width 11 height 11
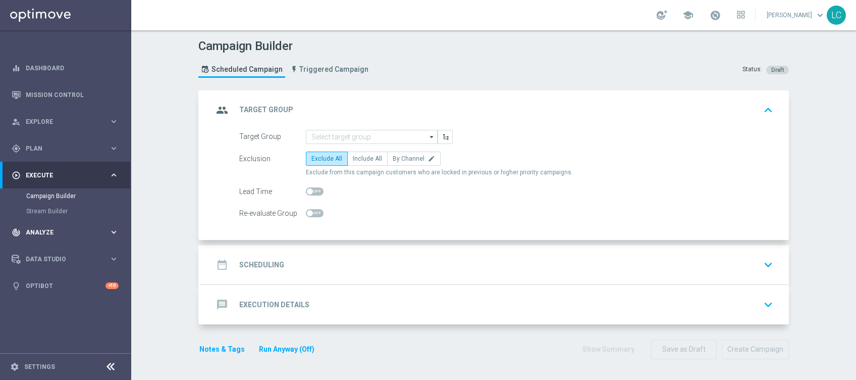
click at [33, 226] on div "track_changes Analyze keyboard_arrow_right" at bounding box center [65, 232] width 130 height 27
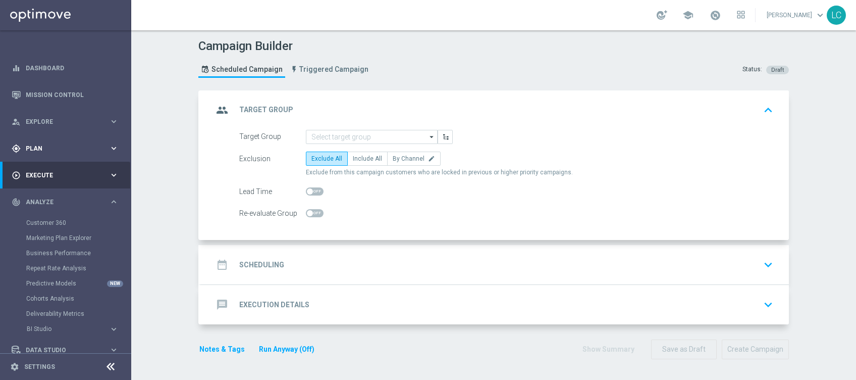
click at [46, 146] on span "Plan" at bounding box center [67, 148] width 83 height 6
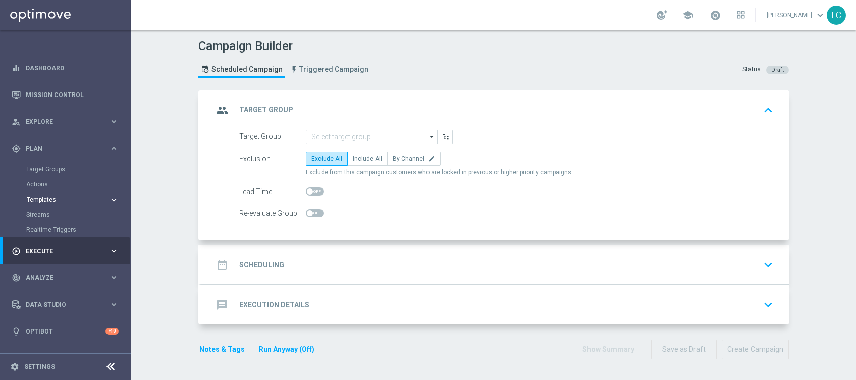
click at [40, 199] on span "Templates" at bounding box center [63, 199] width 72 height 6
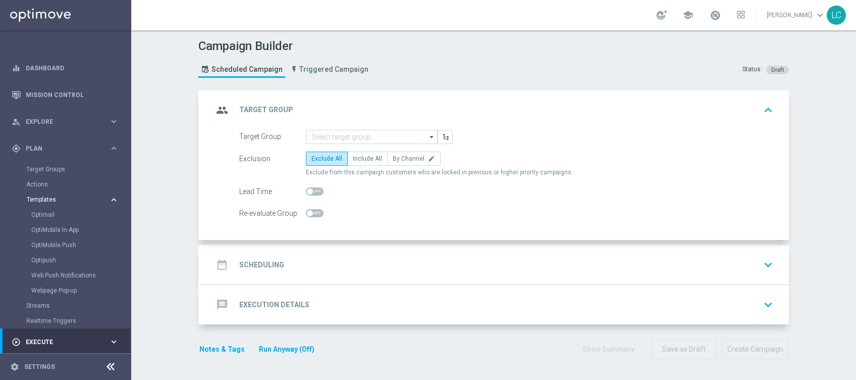
click at [41, 195] on button "Templates keyboard_arrow_right" at bounding box center [72, 199] width 93 height 8
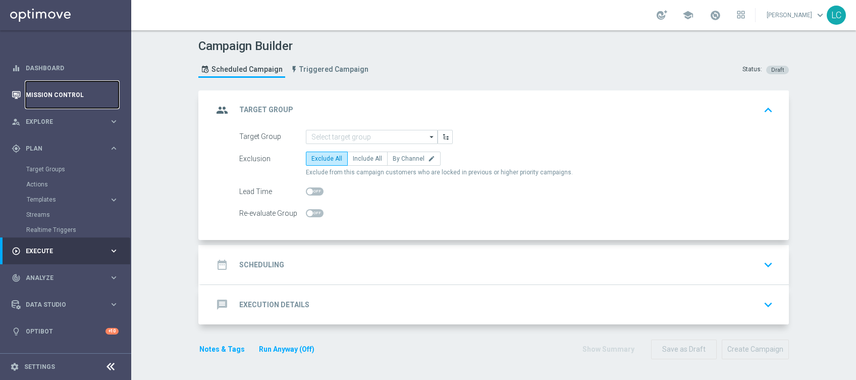
click at [29, 97] on link "Mission Control" at bounding box center [72, 94] width 93 height 27
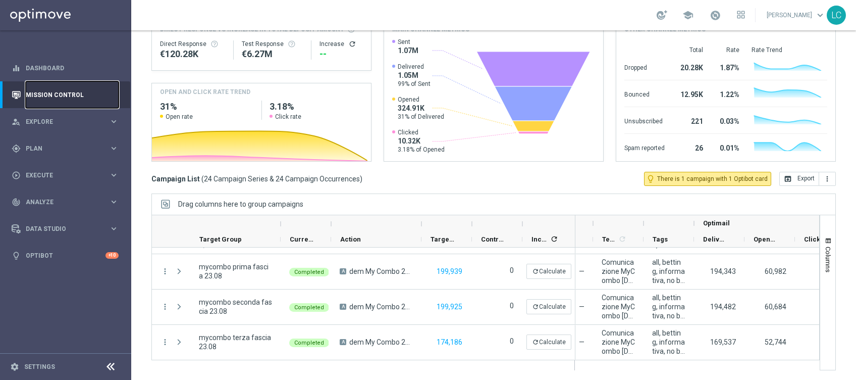
scroll to position [0, 279]
click at [37, 148] on span "Plan" at bounding box center [67, 148] width 83 height 6
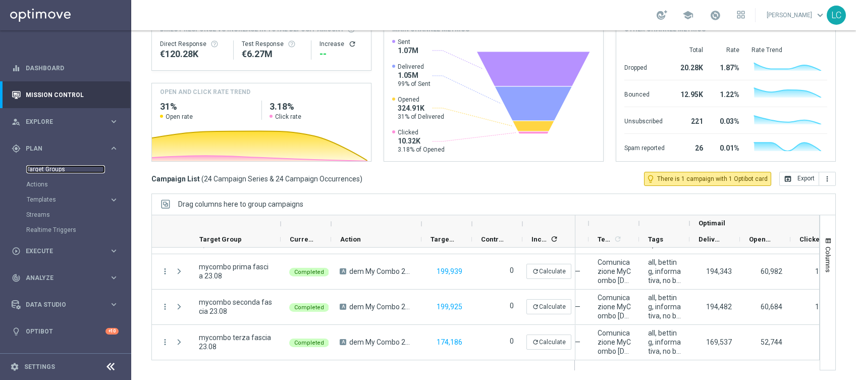
click at [35, 167] on link "Target Groups" at bounding box center [65, 169] width 79 height 8
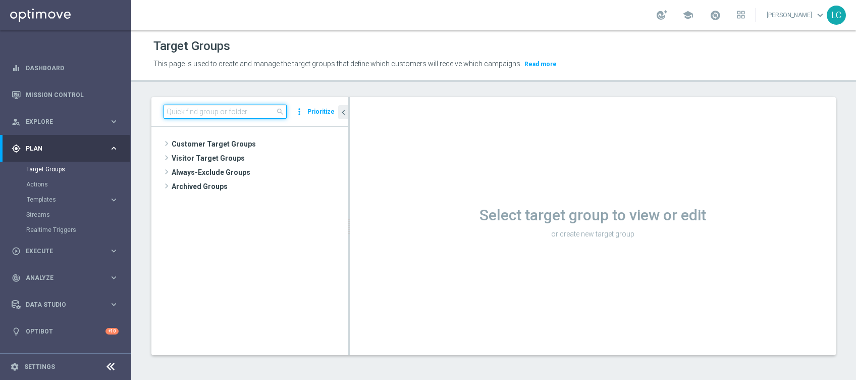
click at [203, 108] on input at bounding box center [225, 111] width 123 height 14
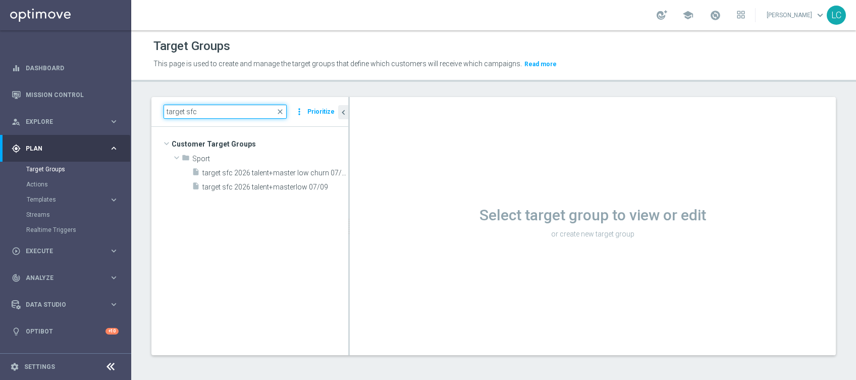
type input "target sfc"
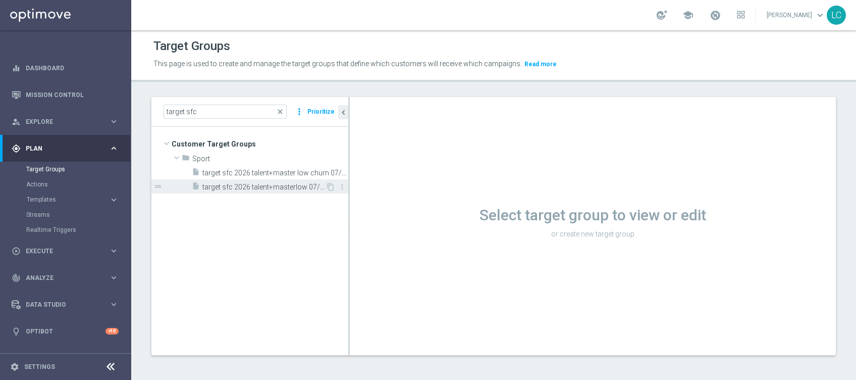
click at [241, 185] on span "target sfc 2026 talent+masterlow 07/09" at bounding box center [263, 187] width 123 height 9
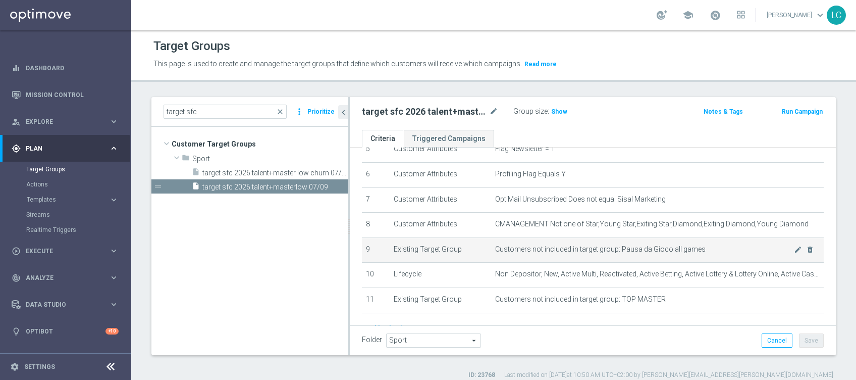
scroll to position [125, 0]
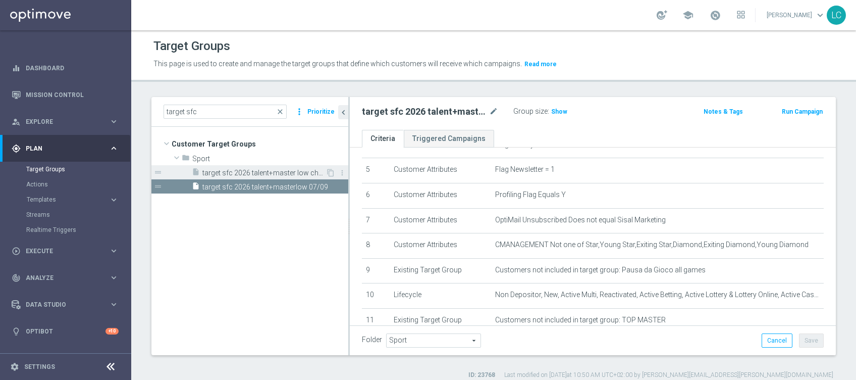
click at [237, 174] on span "target sfc 2026 talent+master low churn 07/09" at bounding box center [263, 173] width 123 height 9
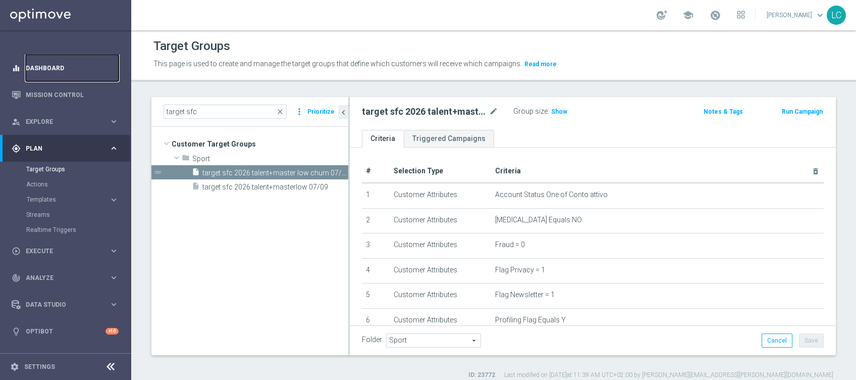
click at [50, 80] on link "Dashboard" at bounding box center [72, 68] width 93 height 27
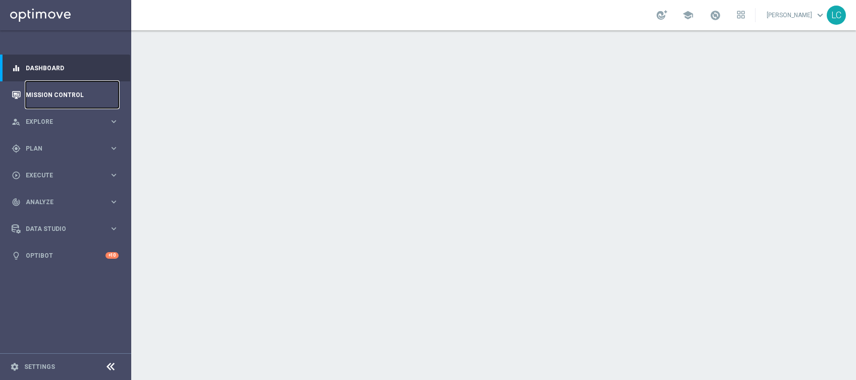
click at [48, 91] on link "Mission Control" at bounding box center [72, 94] width 93 height 27
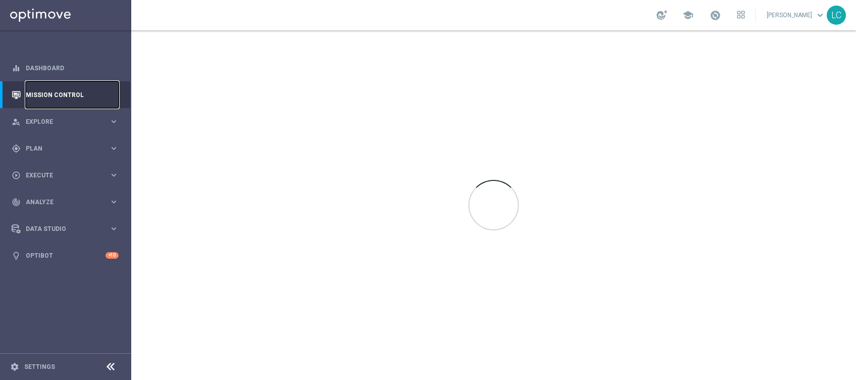
click at [48, 91] on link "Mission Control" at bounding box center [72, 94] width 93 height 27
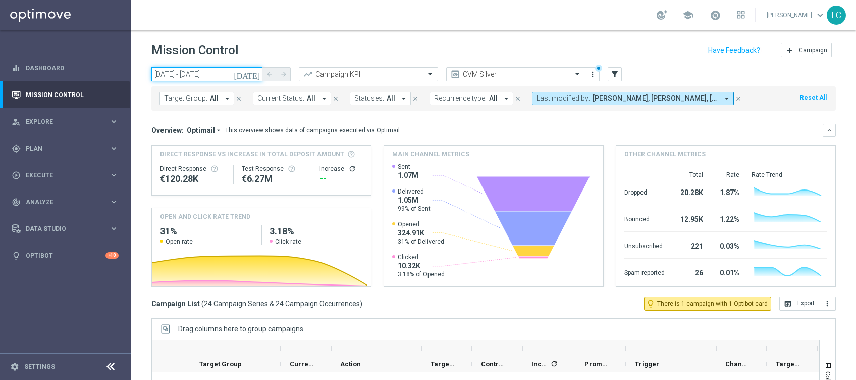
click at [223, 73] on input "[DATE] - [DATE]" at bounding box center [206, 74] width 111 height 14
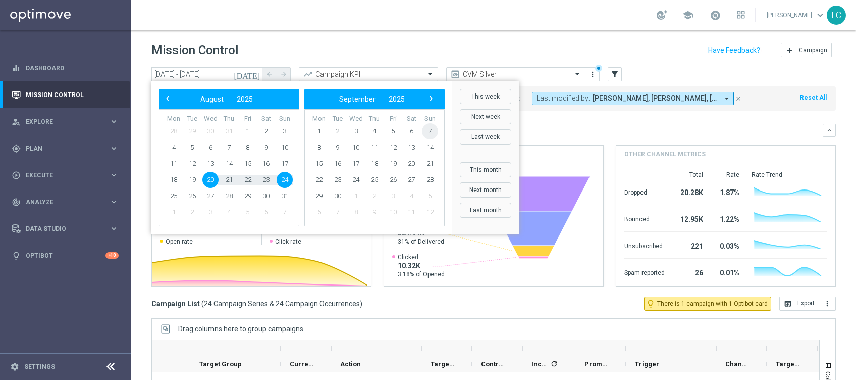
click at [426, 131] on span "7" at bounding box center [430, 131] width 16 height 16
click at [177, 133] on span "1" at bounding box center [174, 131] width 16 height 16
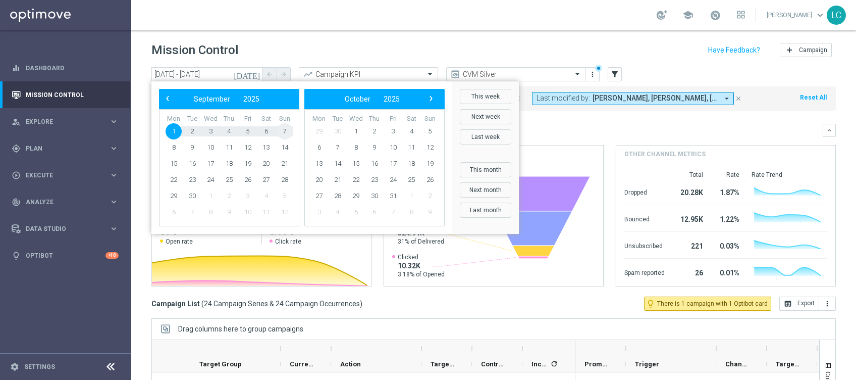
click at [292, 129] on span "7" at bounding box center [285, 131] width 16 height 16
type input "[DATE] - [DATE]"
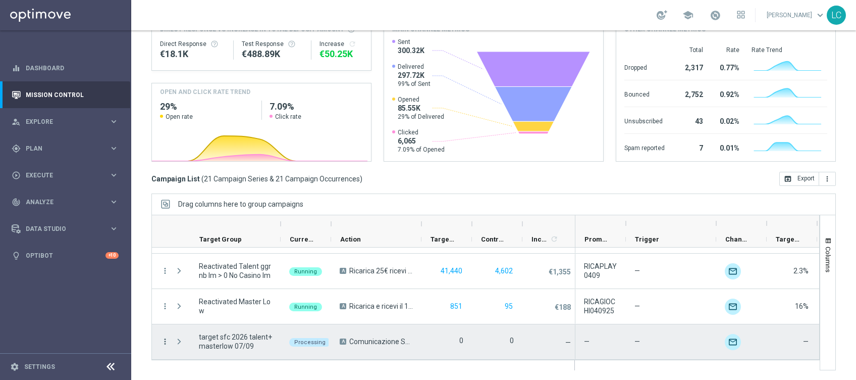
click at [165, 339] on icon "more_vert" at bounding box center [165, 341] width 9 height 9
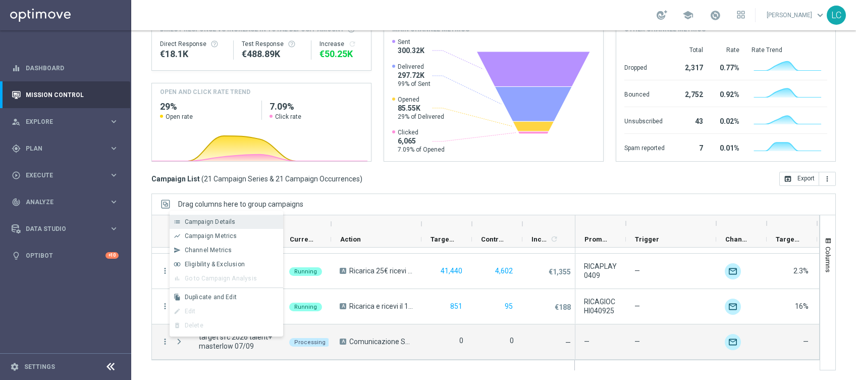
click at [215, 220] on span "Campaign Details" at bounding box center [210, 221] width 51 height 7
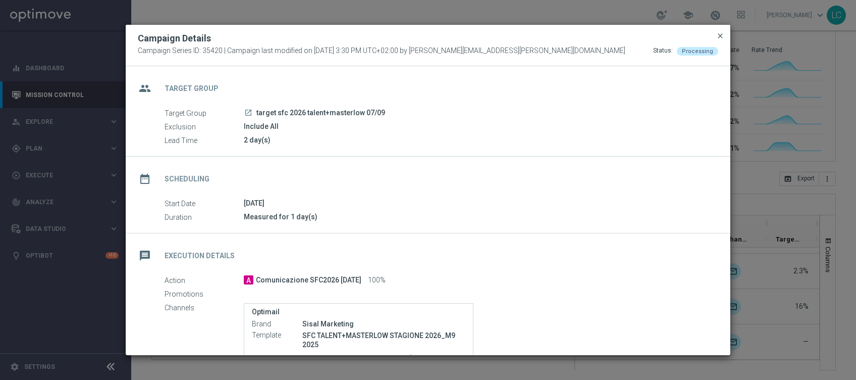
click at [723, 39] on span "close" at bounding box center [720, 36] width 8 height 8
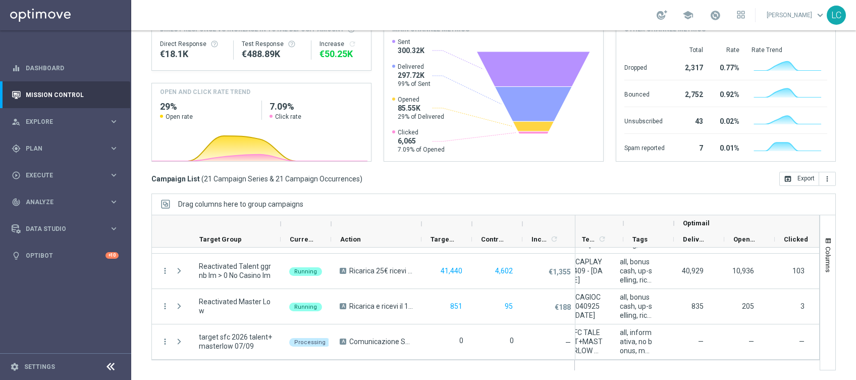
scroll to position [0, 283]
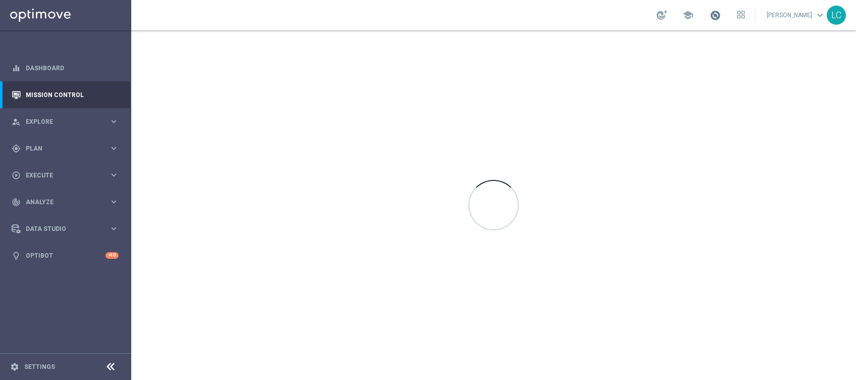
click at [715, 19] on span at bounding box center [715, 15] width 11 height 11
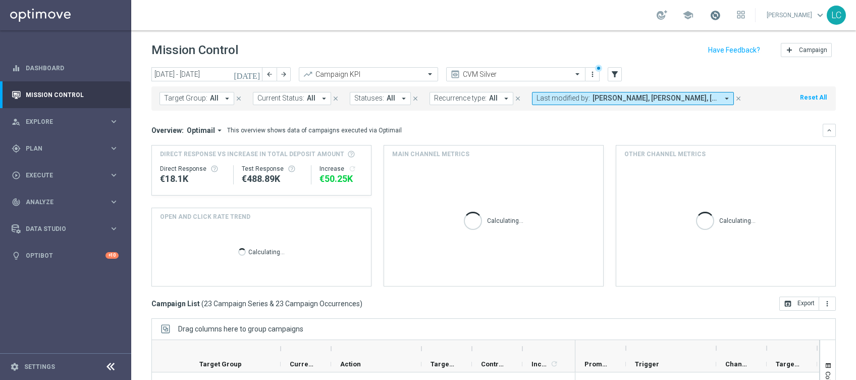
click at [713, 14] on span at bounding box center [715, 15] width 11 height 11
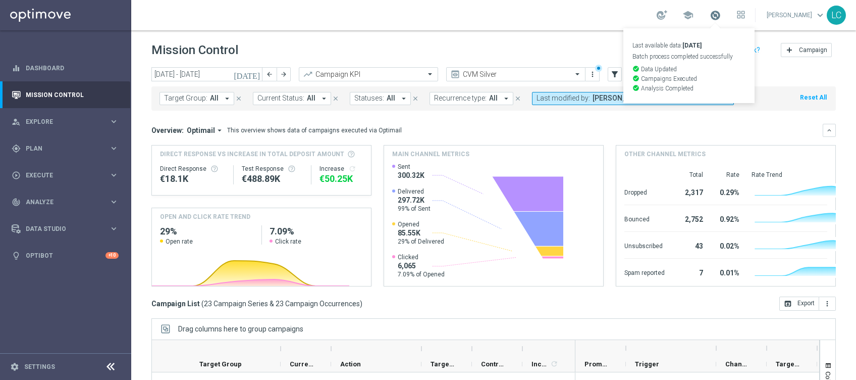
click at [713, 14] on span at bounding box center [715, 15] width 11 height 11
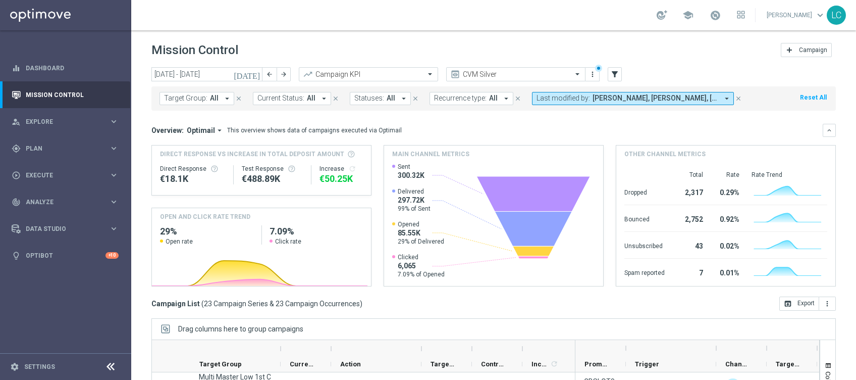
click at [612, 95] on span "[PERSON_NAME], [PERSON_NAME], [PERSON_NAME]" at bounding box center [656, 98] width 126 height 9
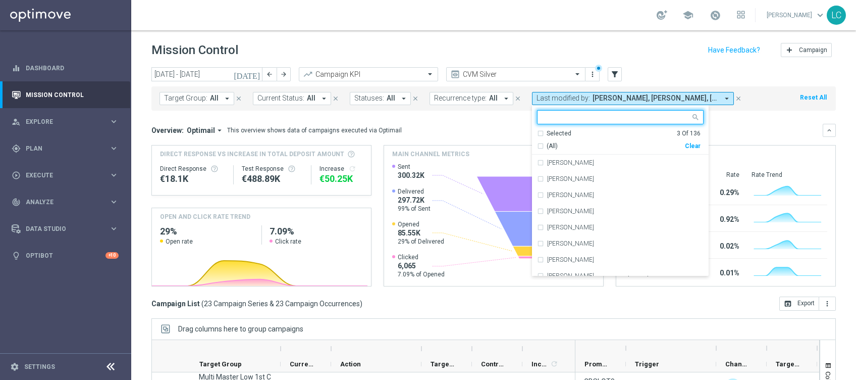
click at [547, 136] on div "Selected" at bounding box center [559, 133] width 25 height 9
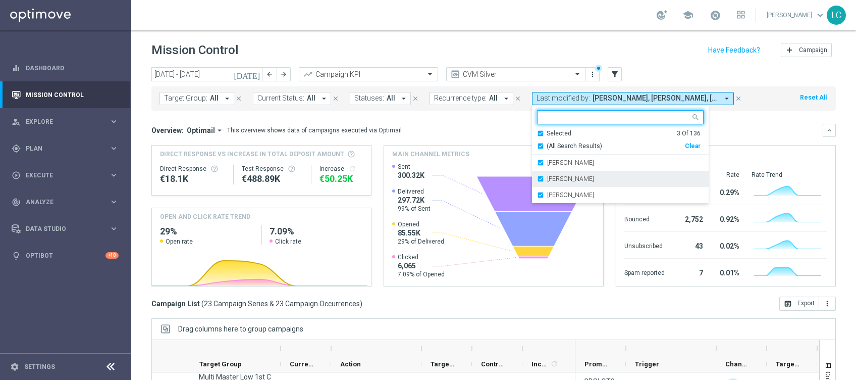
click at [547, 176] on label "[PERSON_NAME]" at bounding box center [570, 179] width 47 height 6
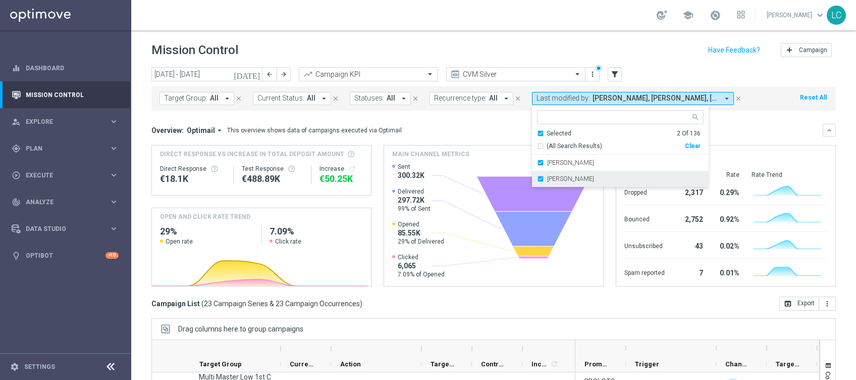
click at [547, 178] on label "[PERSON_NAME]" at bounding box center [570, 179] width 47 height 6
click at [494, 115] on mini-dashboard "Overview: Optimail arrow_drop_down This overview shows data of campaigns execut…" at bounding box center [493, 204] width 685 height 186
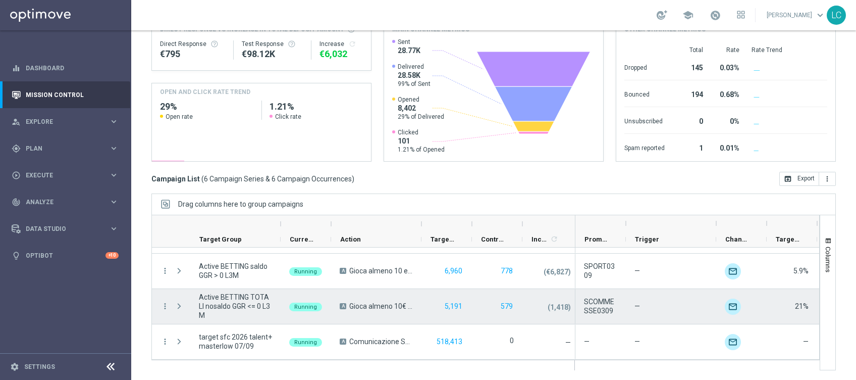
scroll to position [99, 0]
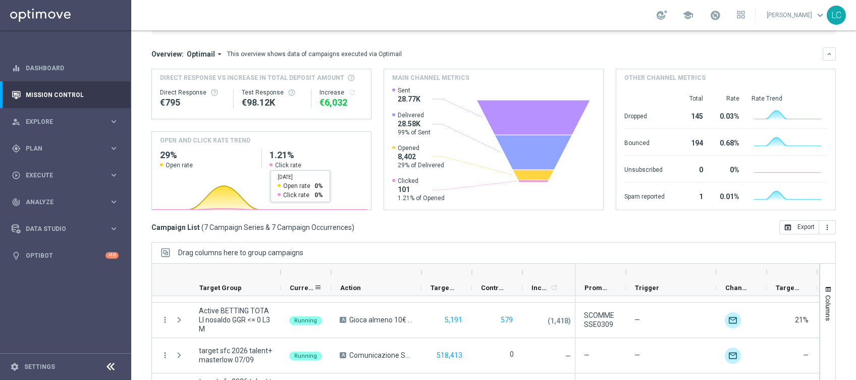
scroll to position [125, 0]
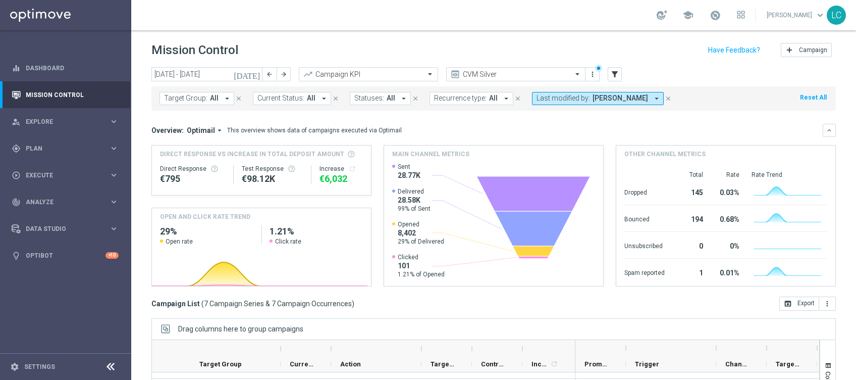
scroll to position [135, 0]
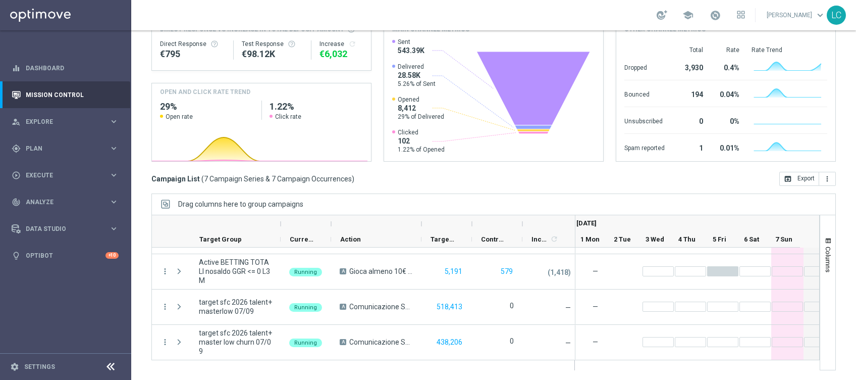
scroll to position [0, 826]
